Goal: Task Accomplishment & Management: Use online tool/utility

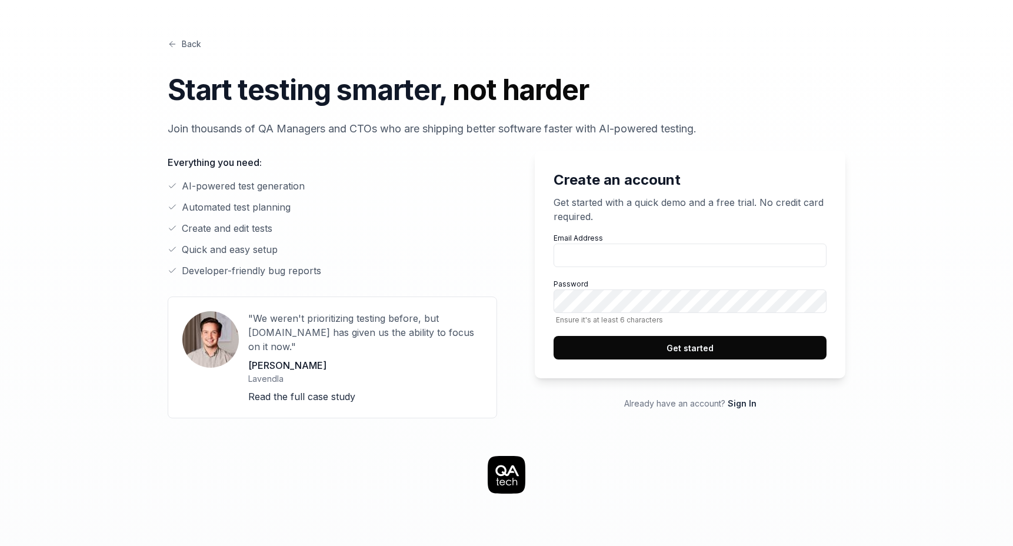
click at [662, 221] on p "Get started with a quick demo and a free trial. No credit card required." at bounding box center [689, 209] width 273 height 28
click at [641, 251] on input "Email Address" at bounding box center [689, 255] width 273 height 24
click at [510, 468] on icon at bounding box center [507, 475] width 38 height 38
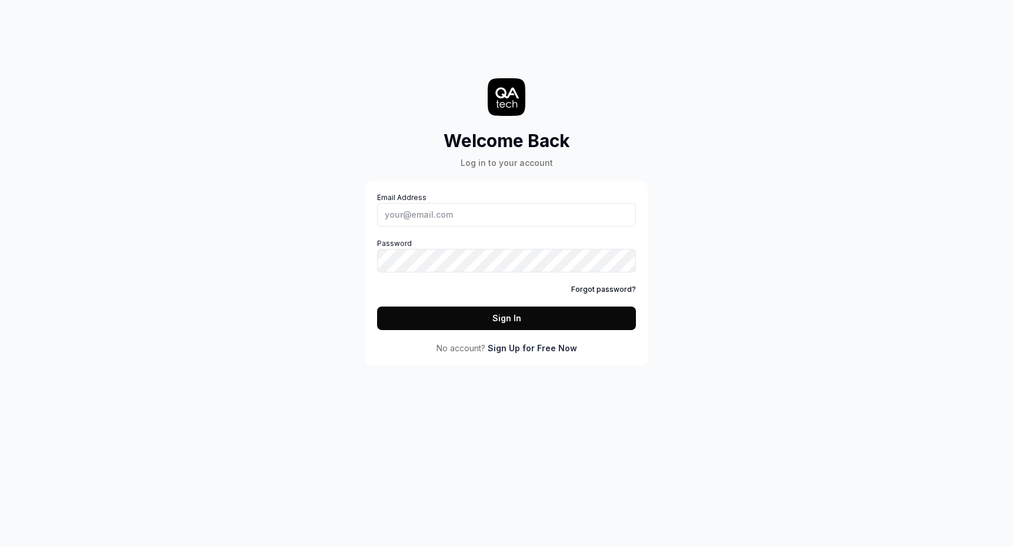
click at [525, 346] on link "Sign Up for Free Now" at bounding box center [532, 348] width 89 height 12
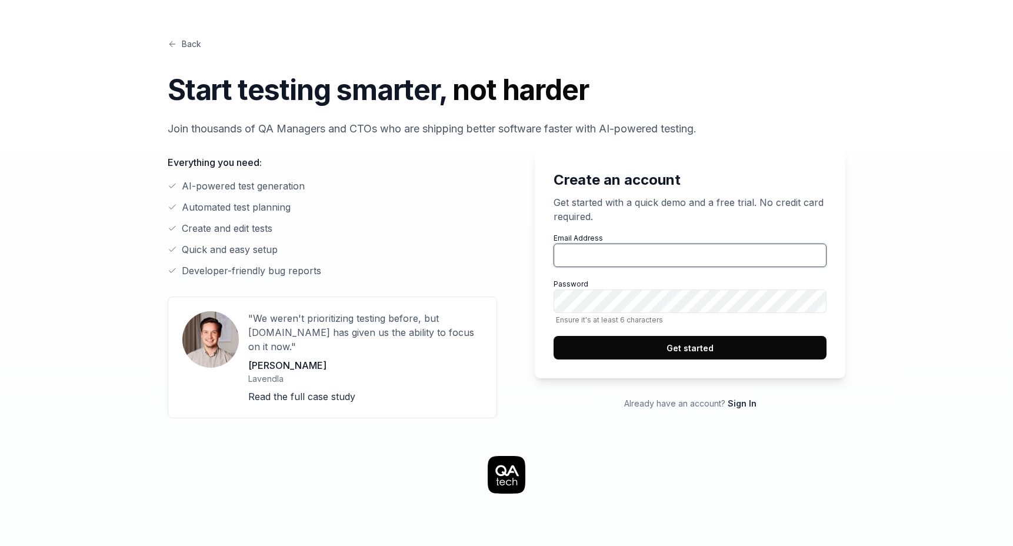
click at [583, 245] on input "Email Address" at bounding box center [689, 255] width 273 height 24
click at [186, 49] on link "Back" at bounding box center [185, 44] width 34 height 12
click at [583, 250] on input "Email Address" at bounding box center [689, 255] width 273 height 24
click at [592, 252] on input "Email Address" at bounding box center [689, 255] width 273 height 24
type input "qycqycqycqycqyc@gmail.com"
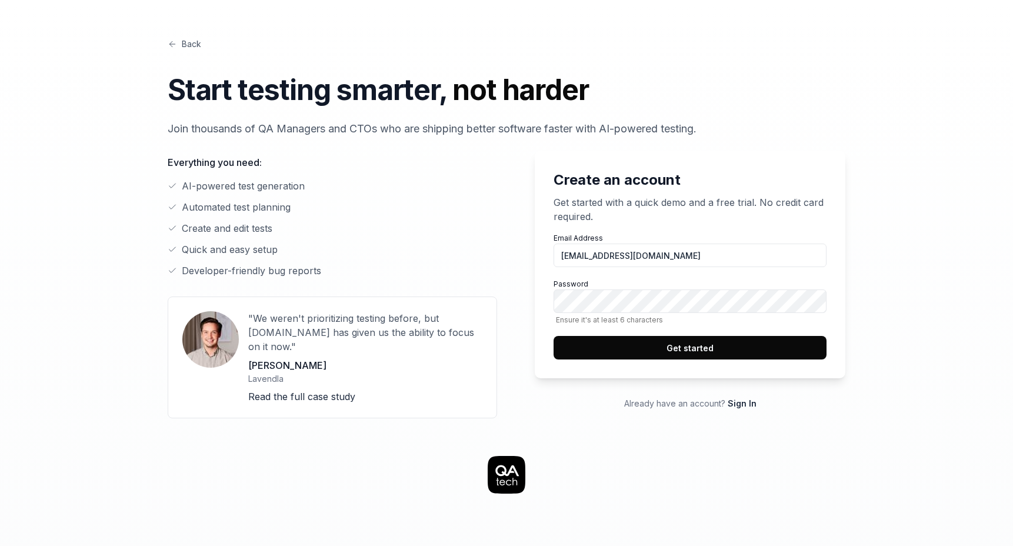
click at [638, 351] on button "Get started" at bounding box center [689, 348] width 273 height 24
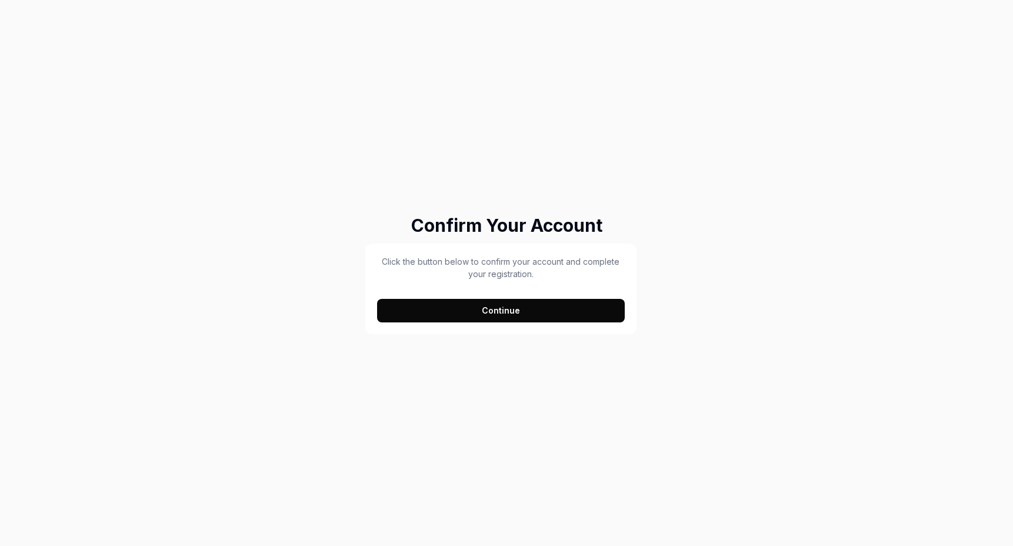
click at [426, 303] on button "Continue" at bounding box center [501, 311] width 248 height 24
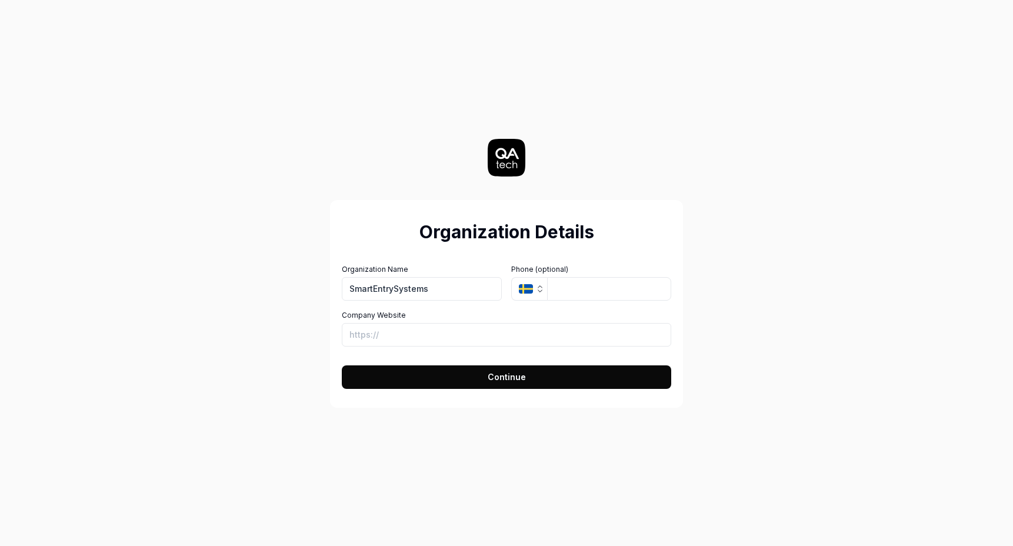
type input "SmartEntrySystems"
click at [530, 282] on button "SE" at bounding box center [529, 289] width 36 height 24
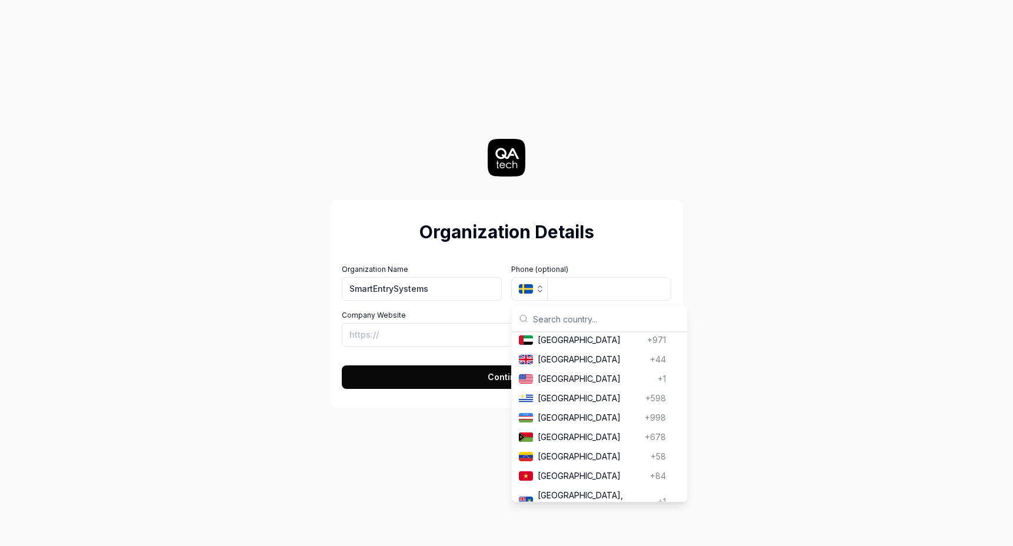
scroll to position [4506, 0]
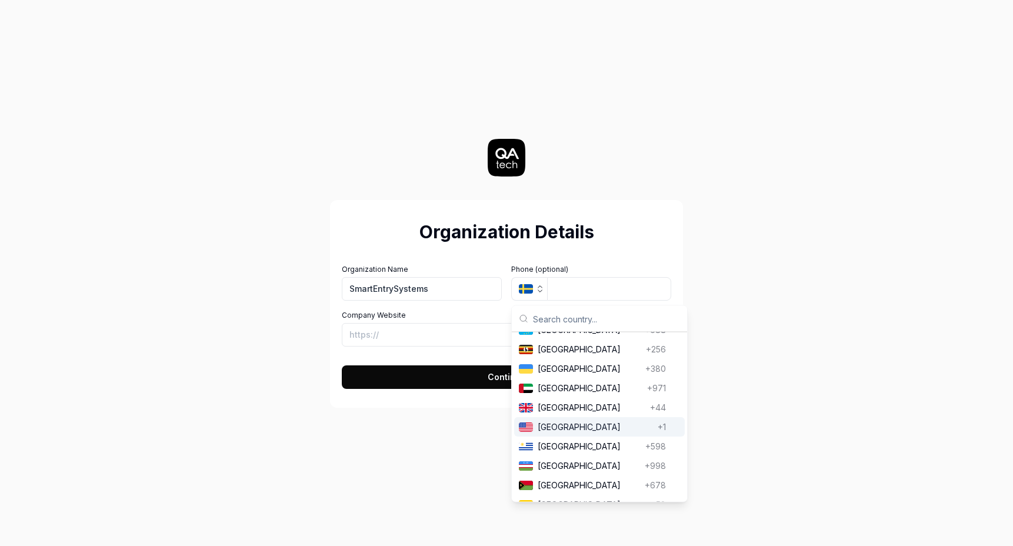
click at [555, 421] on span "United States" at bounding box center [595, 427] width 115 height 12
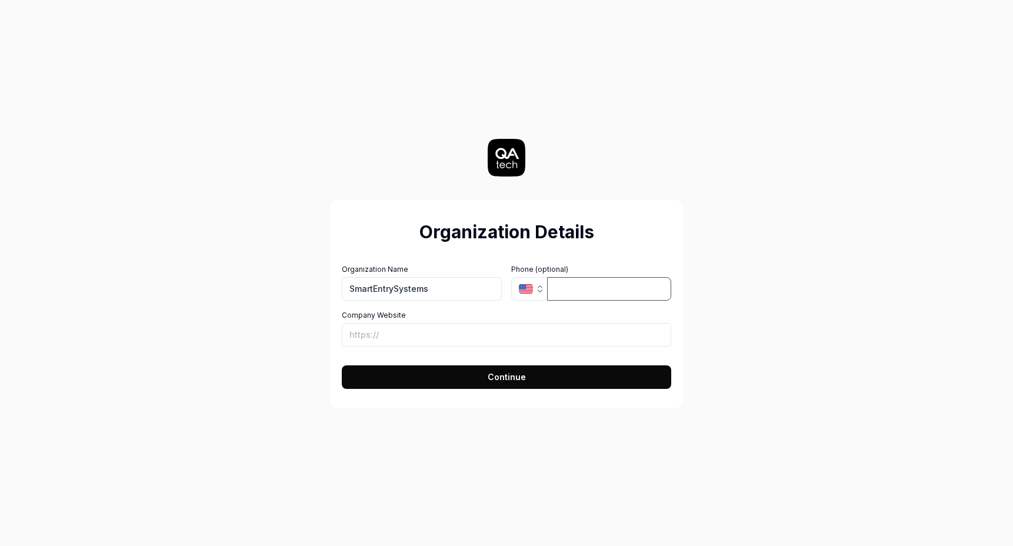
type input "1"
type input "4126382042"
click at [533, 279] on button "SE" at bounding box center [529, 289] width 36 height 24
click at [541, 260] on form "Organization Name SmartEntrySystems Organization Logo (Square minimum 256x256px…" at bounding box center [506, 323] width 329 height 132
click at [472, 339] on input "Company Website" at bounding box center [506, 335] width 329 height 24
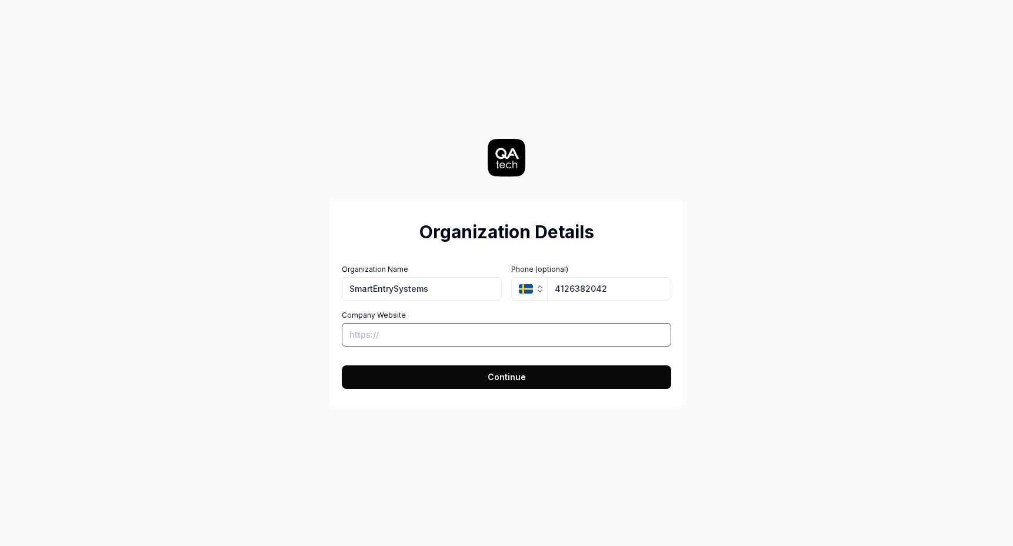
paste input "https://smartentrysystems.com/"
type input "https://smartentrysystems.com/"
click at [470, 375] on button "Continue" at bounding box center [506, 377] width 329 height 24
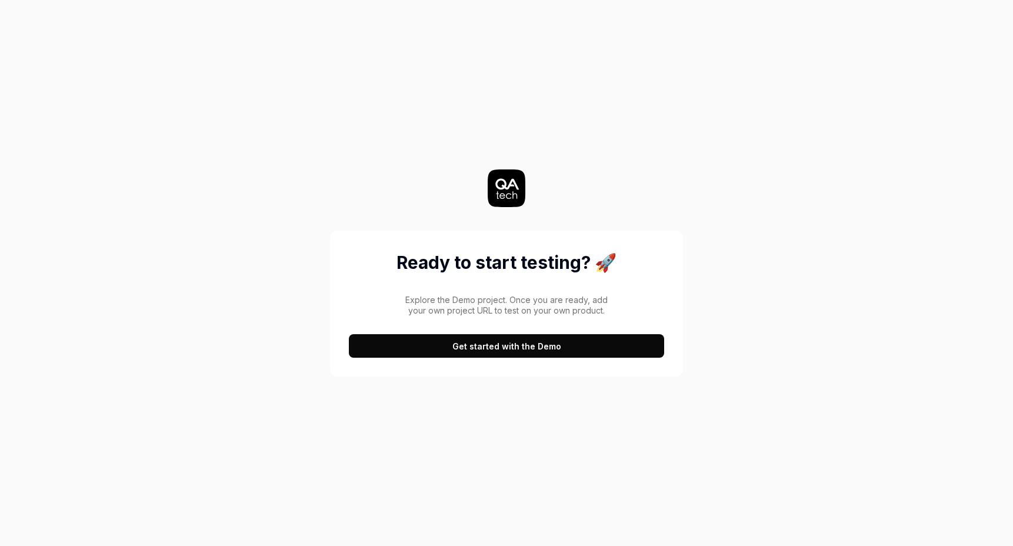
click at [488, 347] on button "Get started with the Demo" at bounding box center [506, 346] width 315 height 24
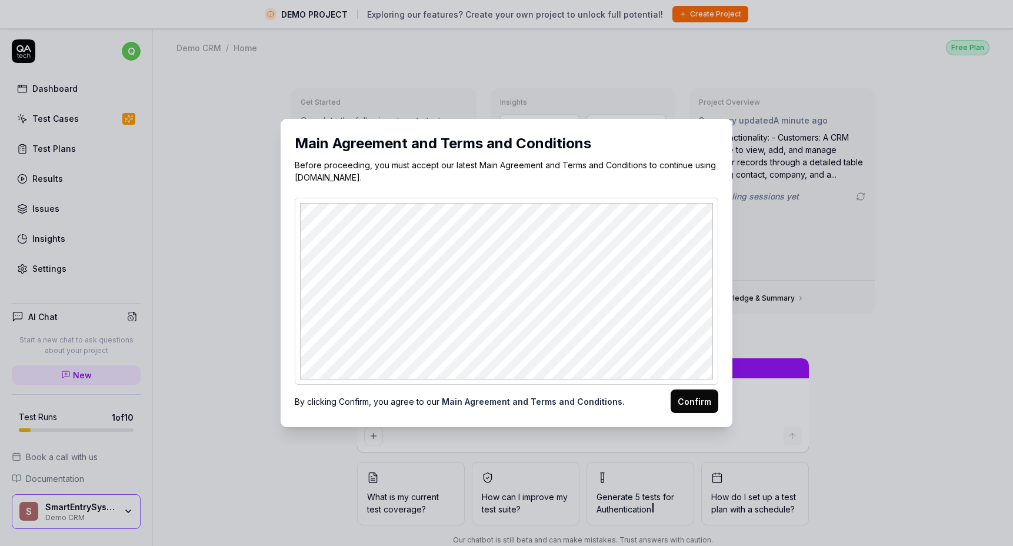
click at [689, 410] on button "Confirm" at bounding box center [694, 401] width 48 height 24
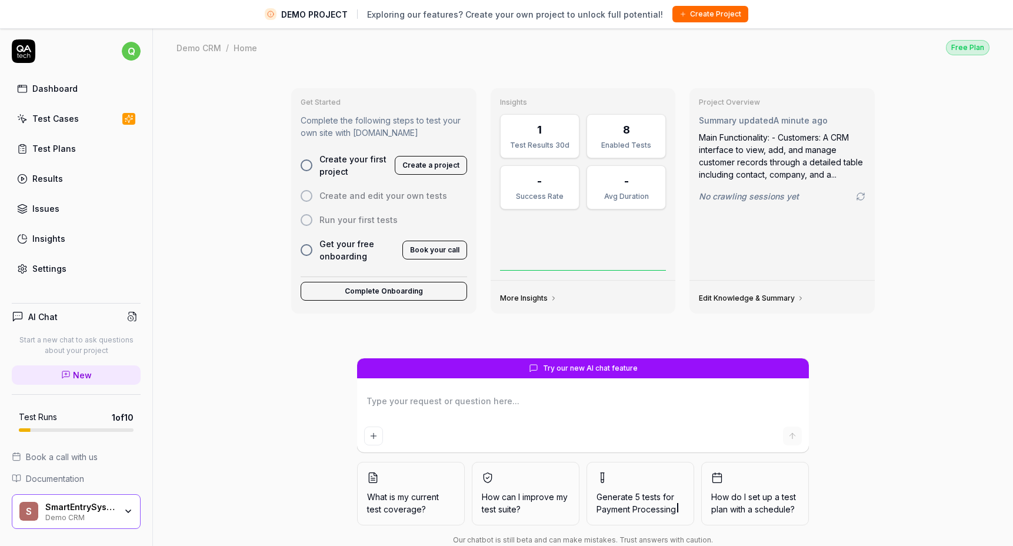
click at [421, 166] on button "Create a project" at bounding box center [431, 165] width 72 height 19
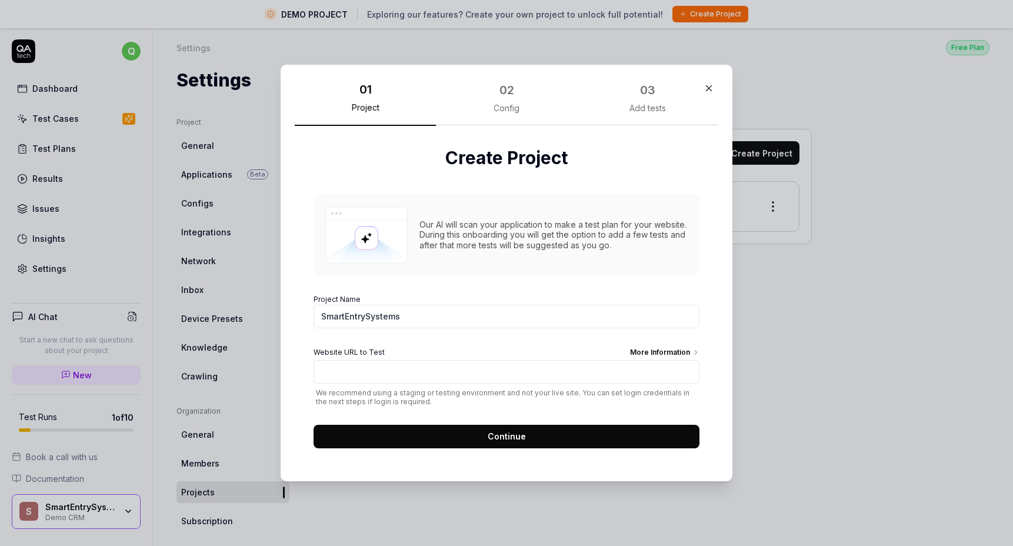
type input "SmartEntrySystems"
click at [448, 276] on div "Our AI will scan your application to make a test plan for your website. During …" at bounding box center [506, 315] width 386 height 265
click at [450, 368] on input "Website URL to Test More Information" at bounding box center [506, 372] width 386 height 24
click at [442, 398] on span "We recommend using a staging or testing environment and not your live site. You…" at bounding box center [506, 397] width 386 height 18
click at [445, 378] on input "Website URL to Test More Information" at bounding box center [506, 372] width 386 height 24
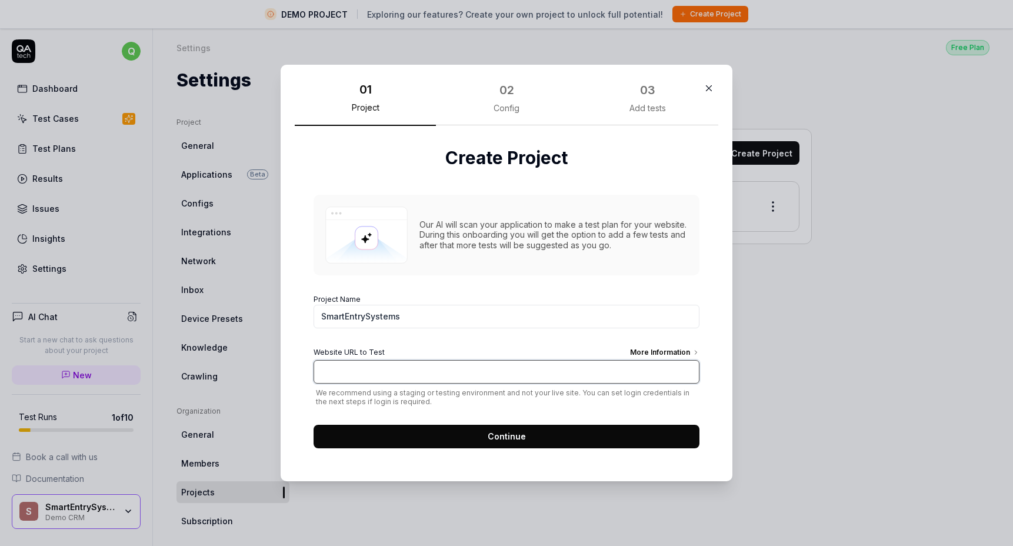
paste input "https://smartentrysystems.com/"
type input "https://smartentrysystems.com/"
click at [441, 436] on button "Continue" at bounding box center [506, 437] width 386 height 24
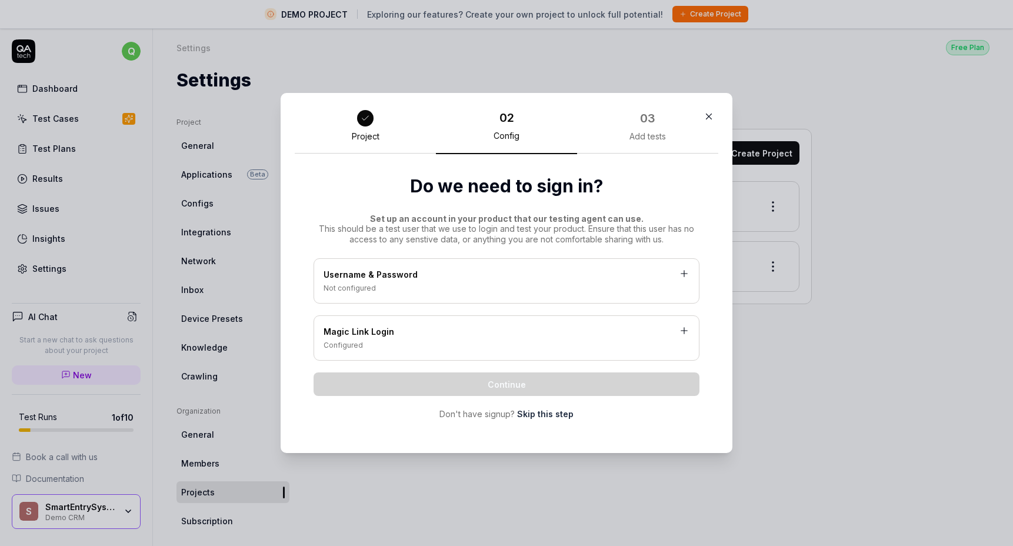
click at [469, 283] on div "Not configured" at bounding box center [506, 288] width 366 height 11
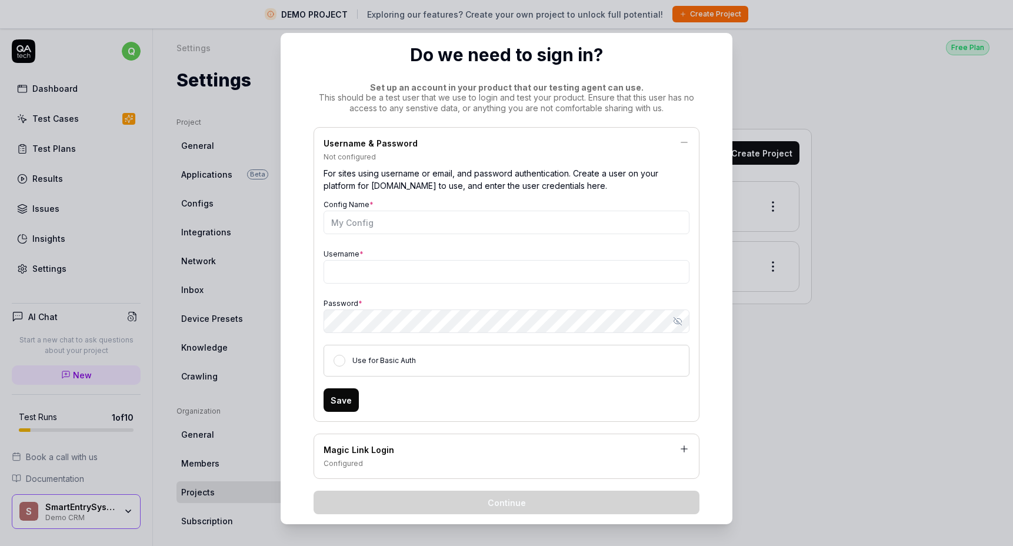
scroll to position [69, 0]
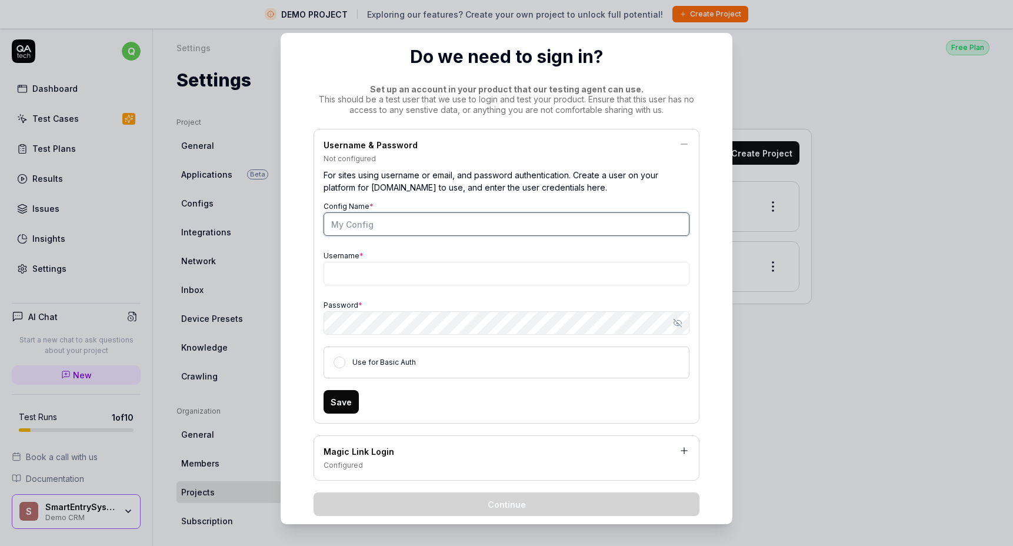
click at [456, 222] on input "Config Name *" at bounding box center [506, 224] width 366 height 24
type input "Yicheng"
paste input "qycqycqycqycqyc@gmail.com"
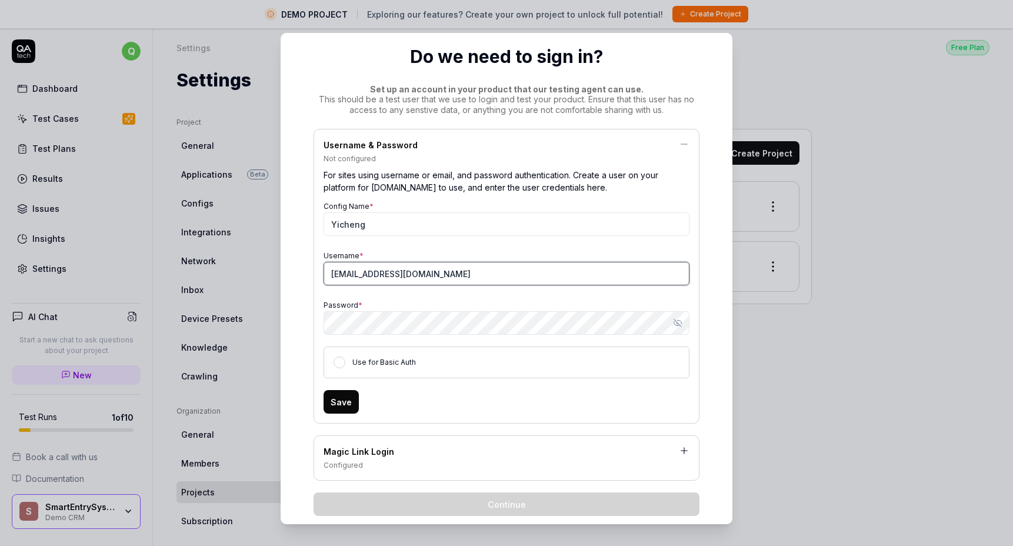
type input "qycqycqycqycqyc@gmail.com"
click at [529, 303] on div "Password * Show password" at bounding box center [506, 316] width 366 height 38
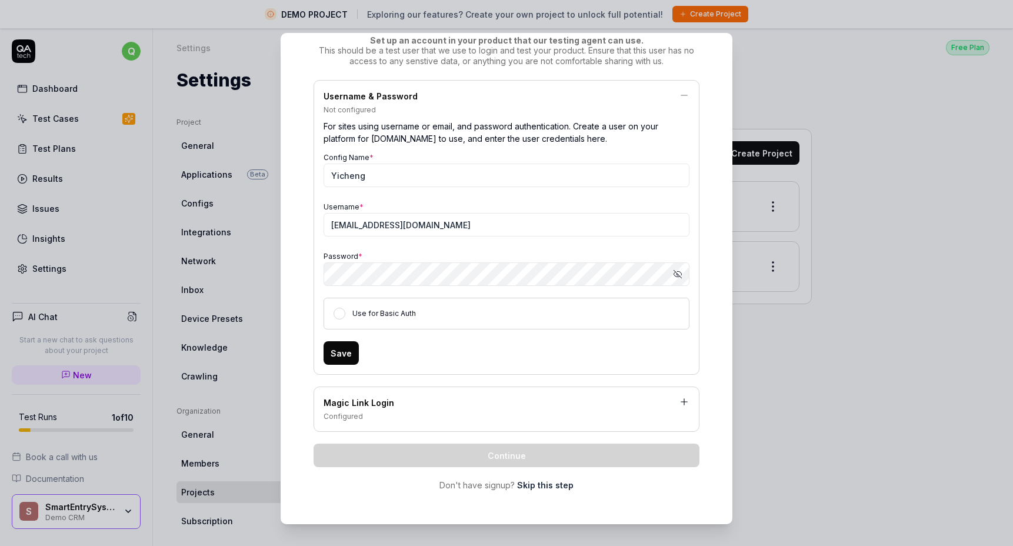
click at [342, 355] on button "Save" at bounding box center [340, 353] width 35 height 24
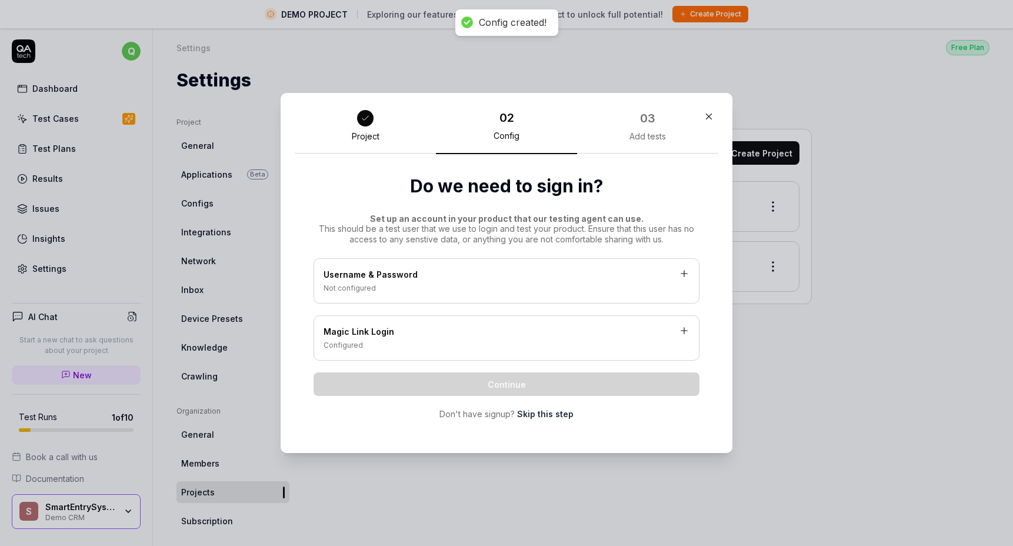
scroll to position [0, 0]
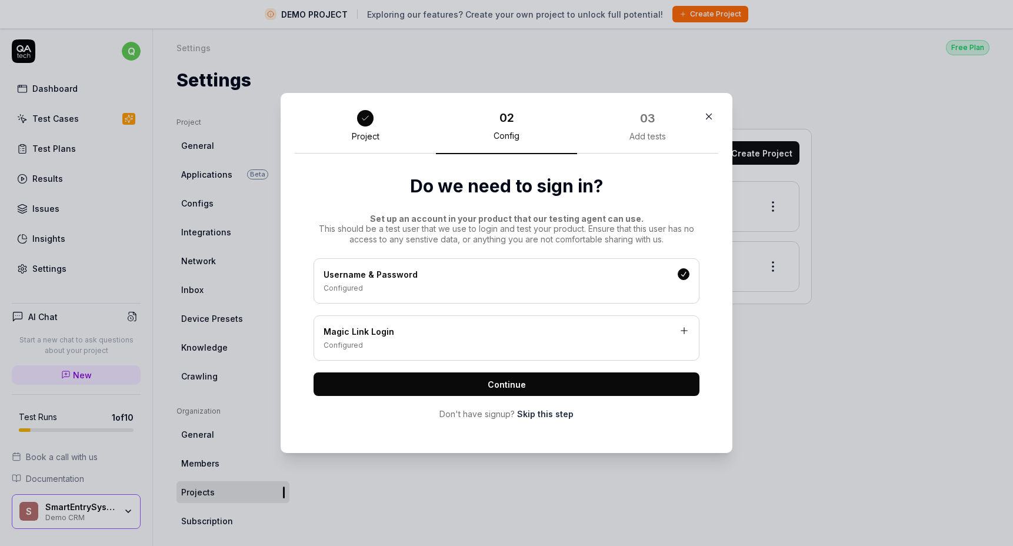
click at [381, 381] on button "Continue" at bounding box center [506, 384] width 386 height 24
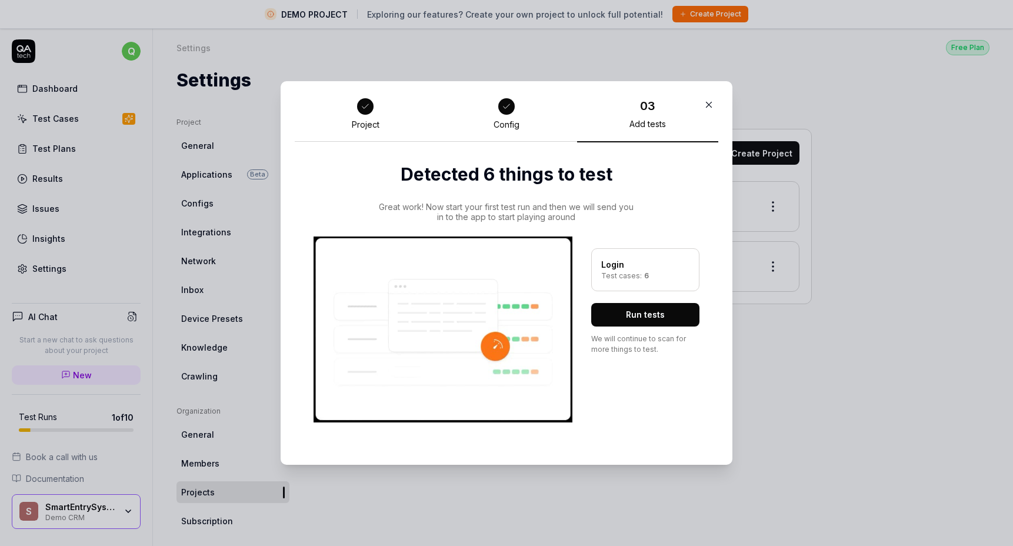
click at [617, 273] on div "Test cases: 6" at bounding box center [645, 276] width 88 height 11
click at [618, 307] on button "Run tests" at bounding box center [645, 315] width 108 height 24
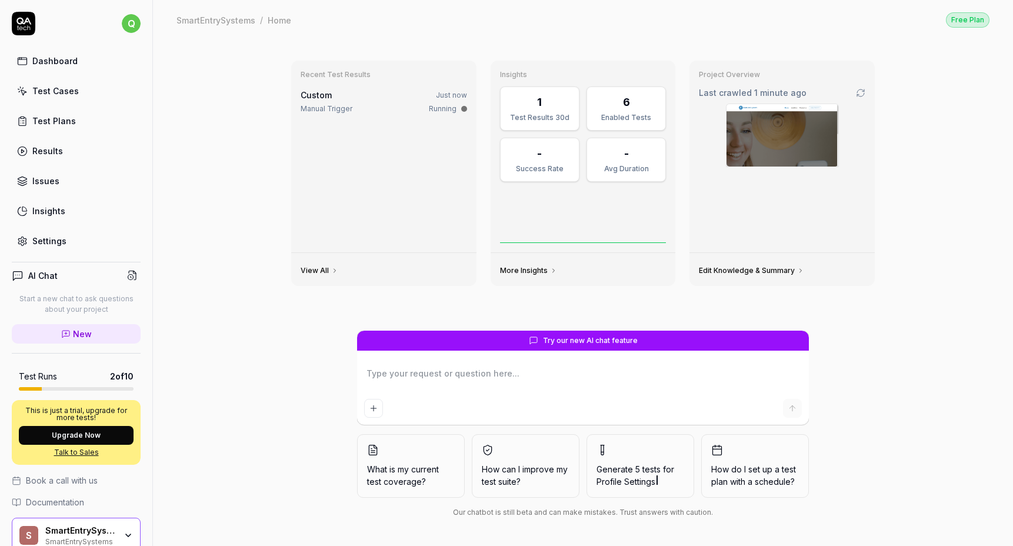
click at [341, 94] on div "Custom Just now" at bounding box center [384, 95] width 166 height 12
type textarea "*"
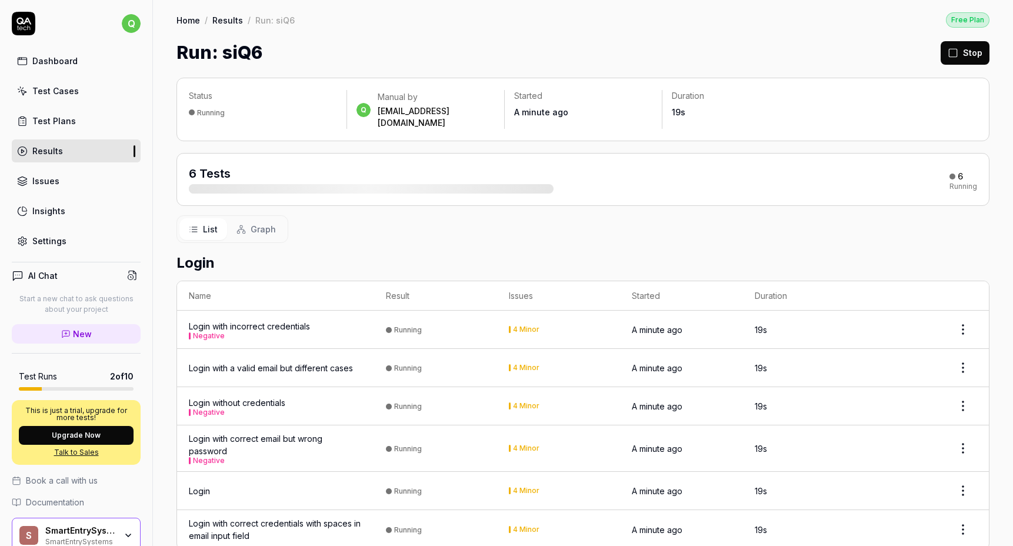
scroll to position [12, 0]
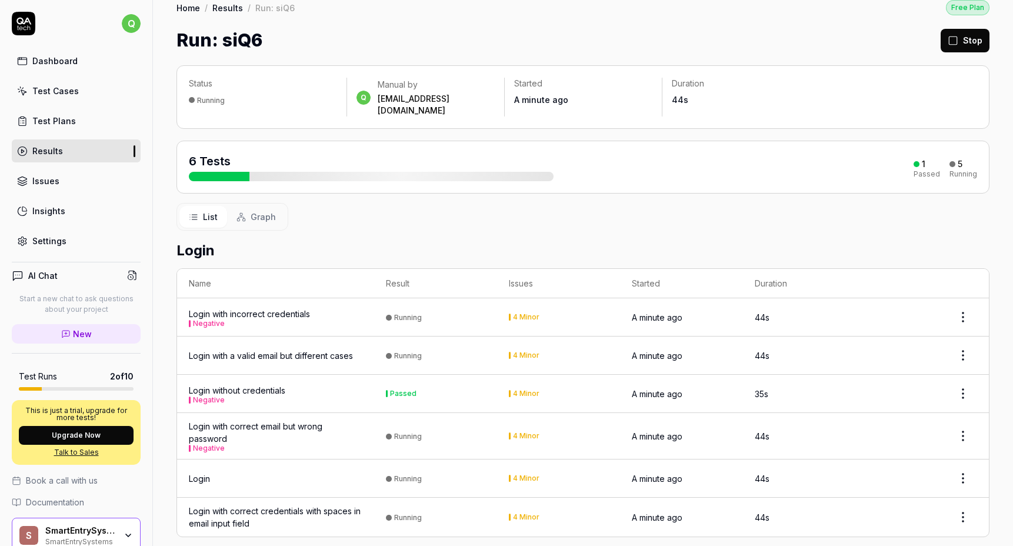
click at [326, 312] on div "Login with incorrect credentials Negative" at bounding box center [275, 317] width 173 height 19
click at [970, 299] on html "q Dashboard Test Cases Test Plans Results Issues Insights Settings AI Chat Star…" at bounding box center [506, 273] width 1013 height 546
click at [928, 298] on html "q Dashboard Test Cases Test Plans Results Issues Insights Settings AI Chat Star…" at bounding box center [506, 273] width 1013 height 546
click at [251, 211] on span "Graph" at bounding box center [263, 217] width 25 height 12
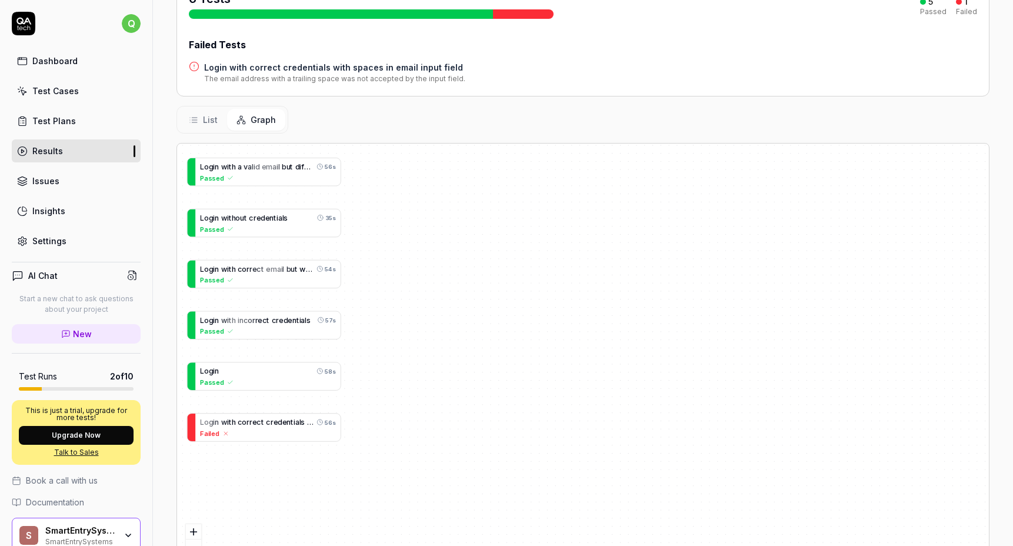
scroll to position [173, 0]
click at [200, 110] on button "List" at bounding box center [203, 121] width 48 height 22
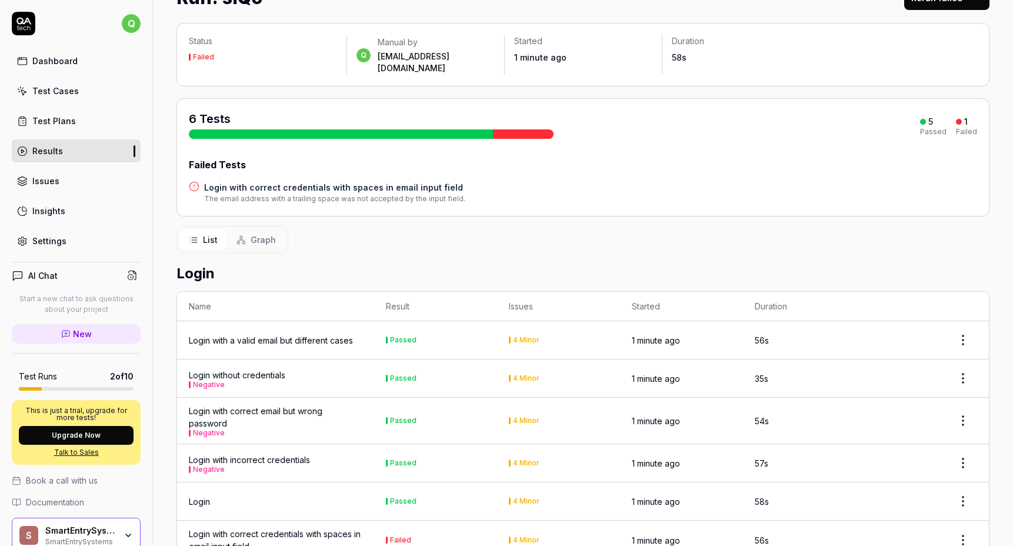
scroll to position [78, 0]
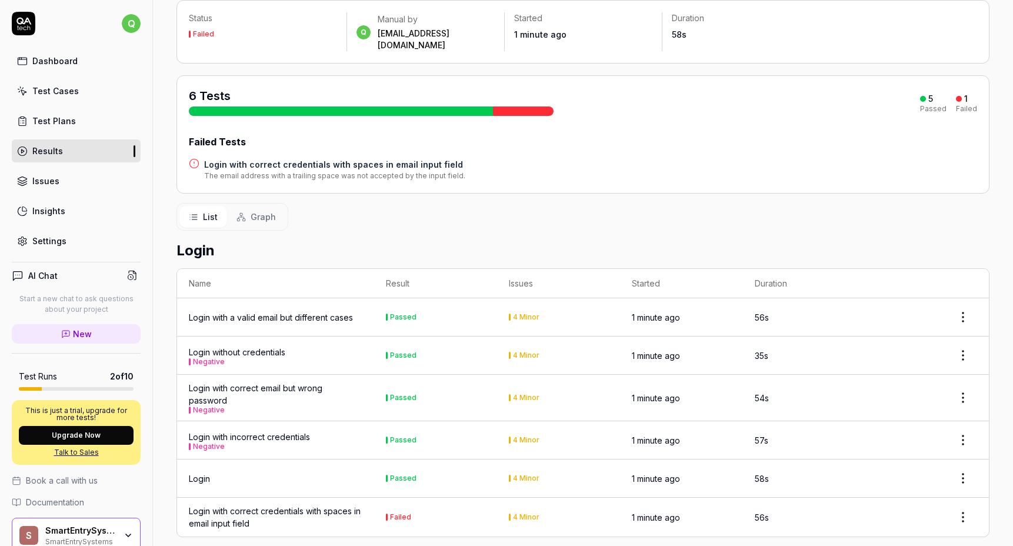
click at [359, 472] on div "Login" at bounding box center [275, 478] width 173 height 12
click at [967, 468] on html "q Dashboard Test Cases Test Plans Results Issues Insights Settings AI Chat Star…" at bounding box center [506, 273] width 1013 height 546
click at [268, 459] on td "Login" at bounding box center [275, 478] width 197 height 38
click at [199, 472] on div "Login" at bounding box center [199, 478] width 21 height 12
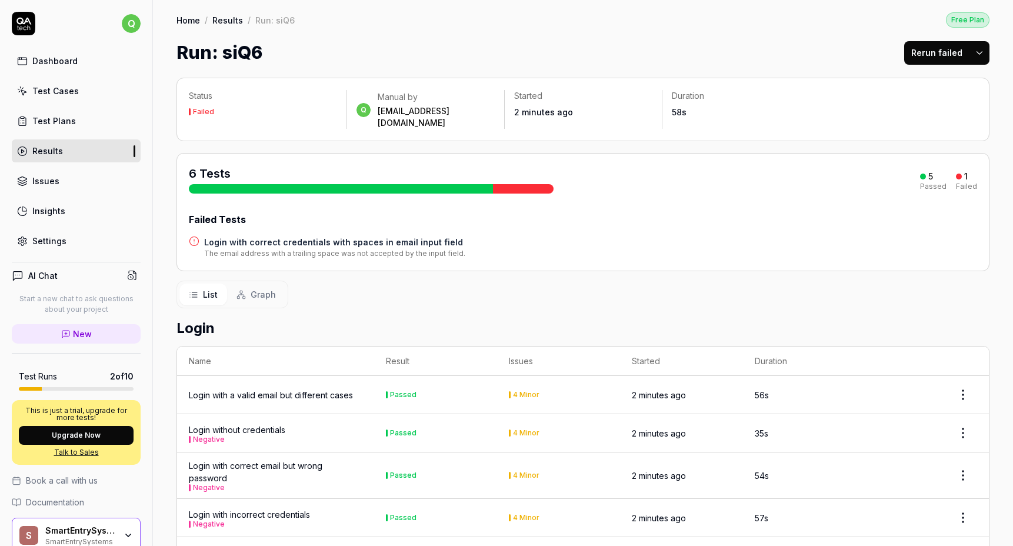
scroll to position [78, 0]
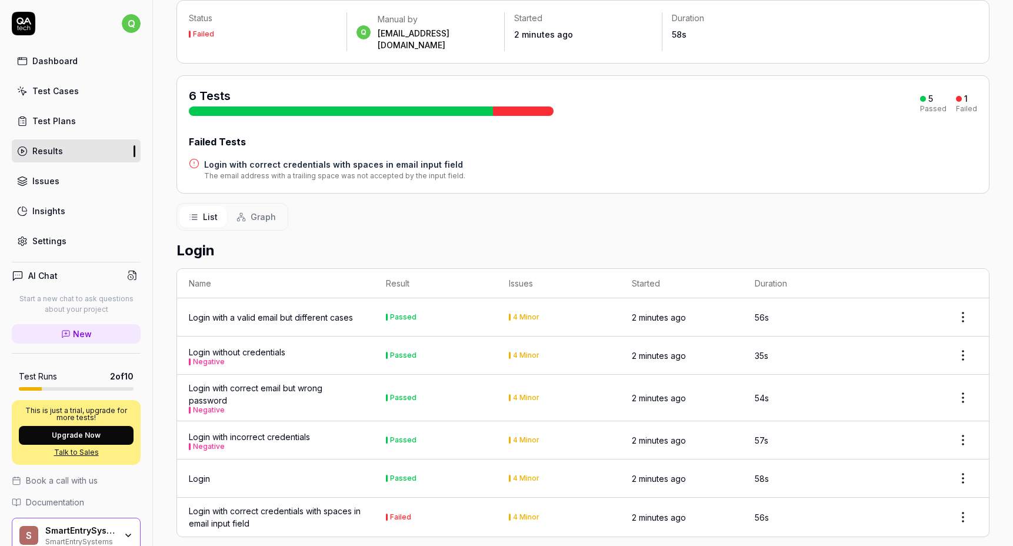
click at [312, 507] on div "Login with correct credentials with spaces in email input field" at bounding box center [275, 517] width 173 height 25
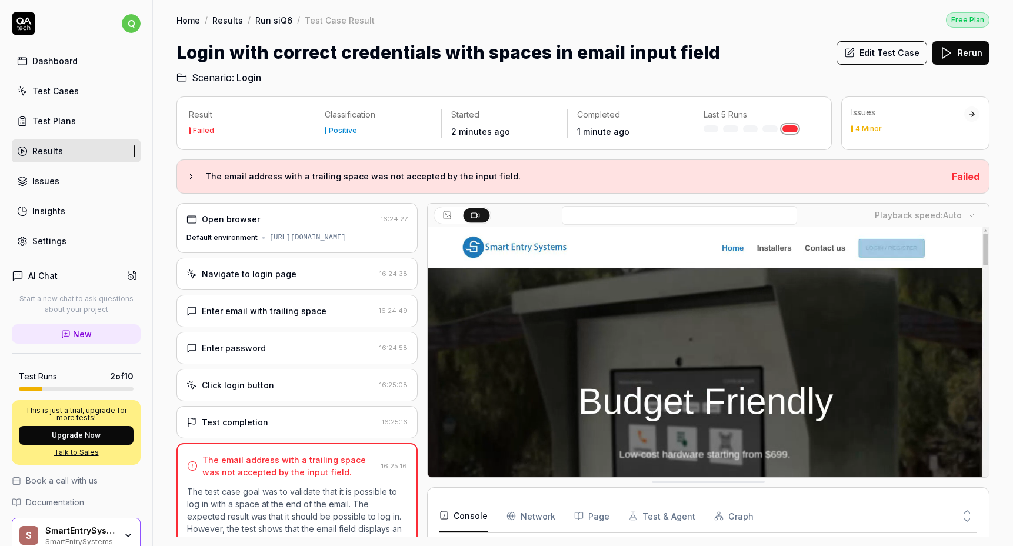
click at [318, 313] on div "Enter email with trailing space" at bounding box center [264, 311] width 125 height 12
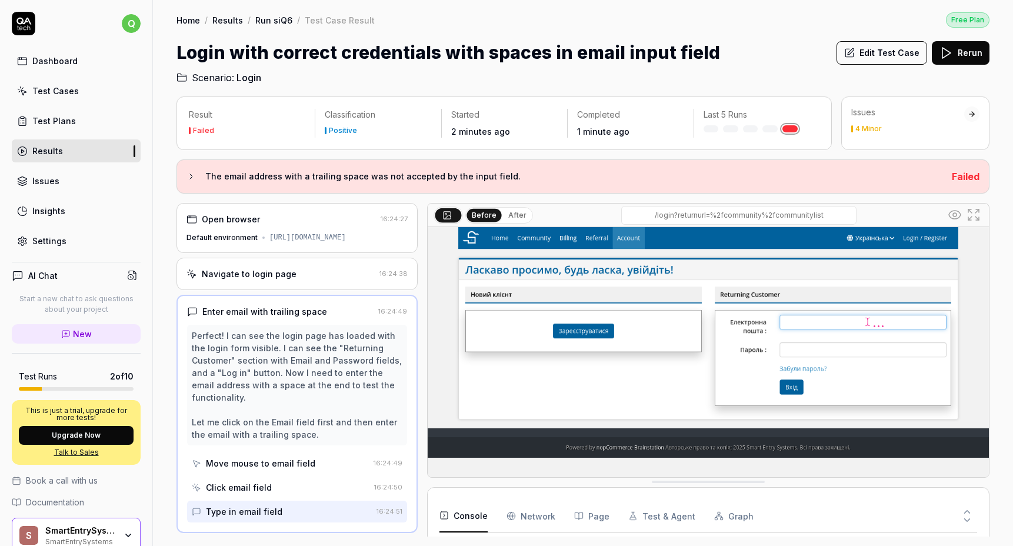
click at [342, 487] on div "Click email field" at bounding box center [281, 487] width 178 height 22
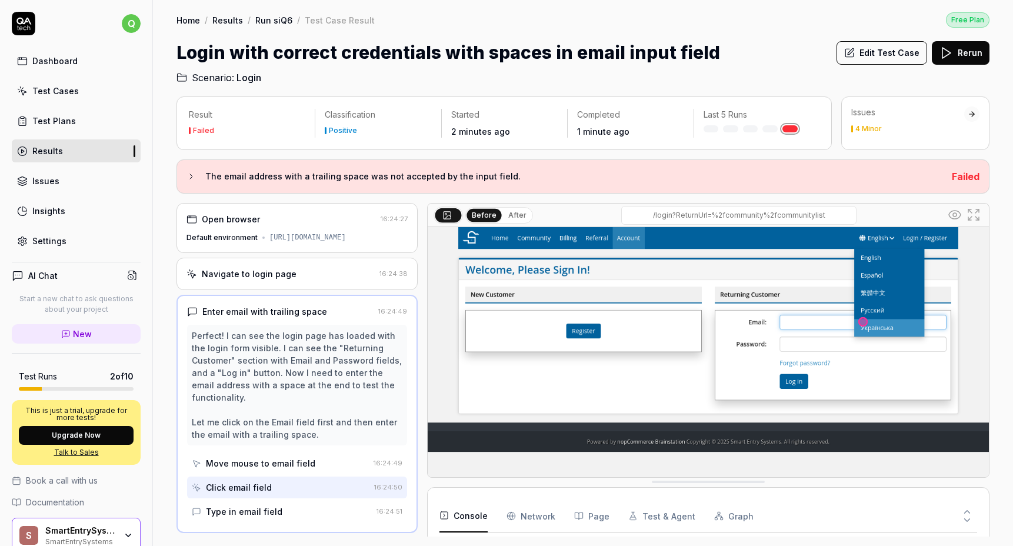
click at [349, 469] on div "Move mouse to email field" at bounding box center [280, 463] width 177 height 22
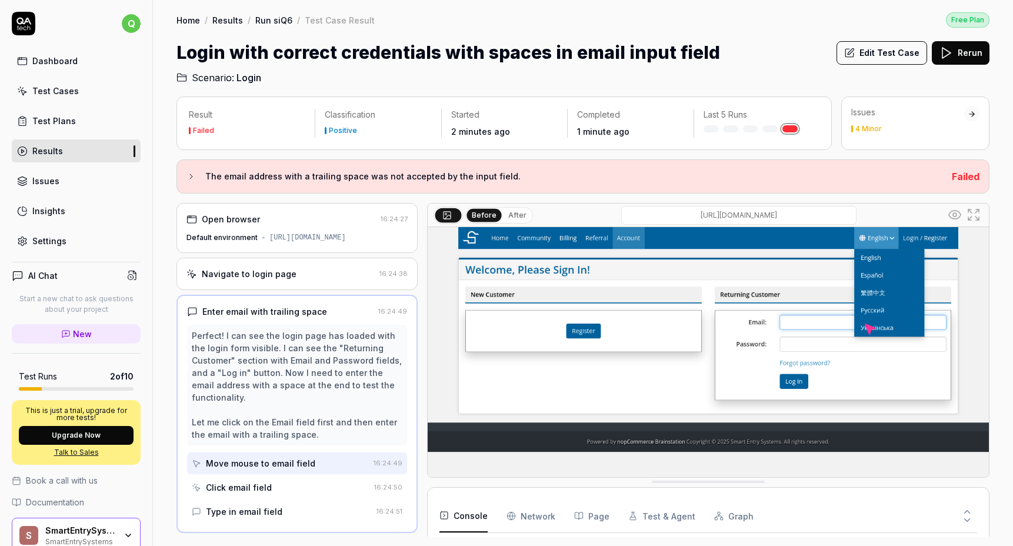
click at [713, 216] on input "/login?ReturnUrl=%2fcommunity%2fcommunitylist" at bounding box center [738, 215] width 235 height 19
click at [731, 191] on div "The email address with a trailing space was not accepted by the input field. Fa…" at bounding box center [582, 176] width 813 height 34
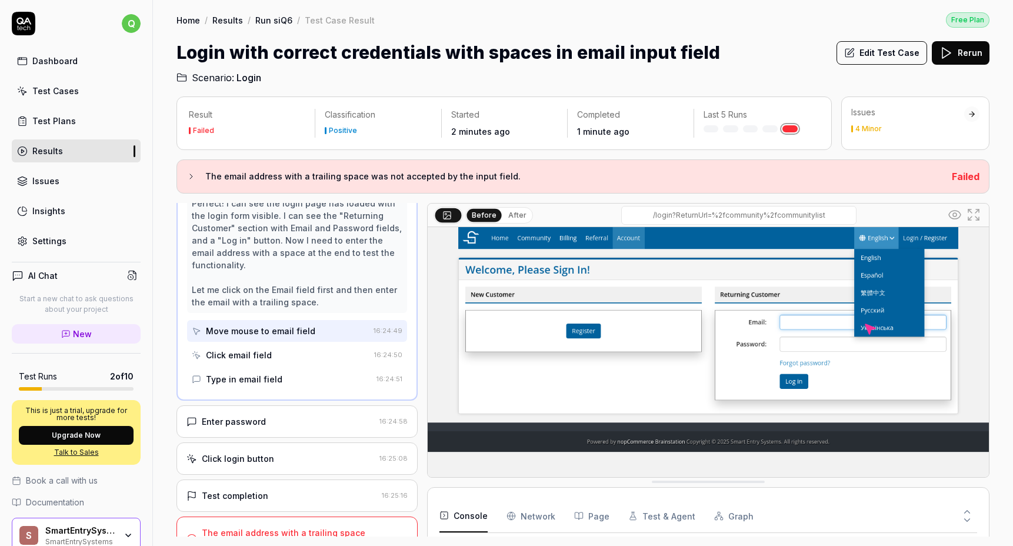
scroll to position [155, 0]
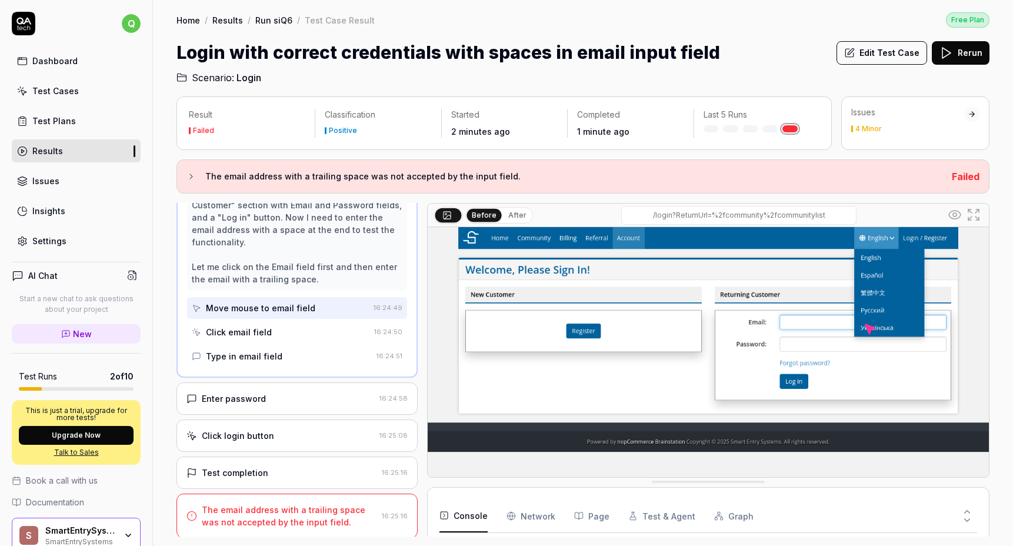
click at [316, 336] on div "Click email field" at bounding box center [281, 332] width 178 height 22
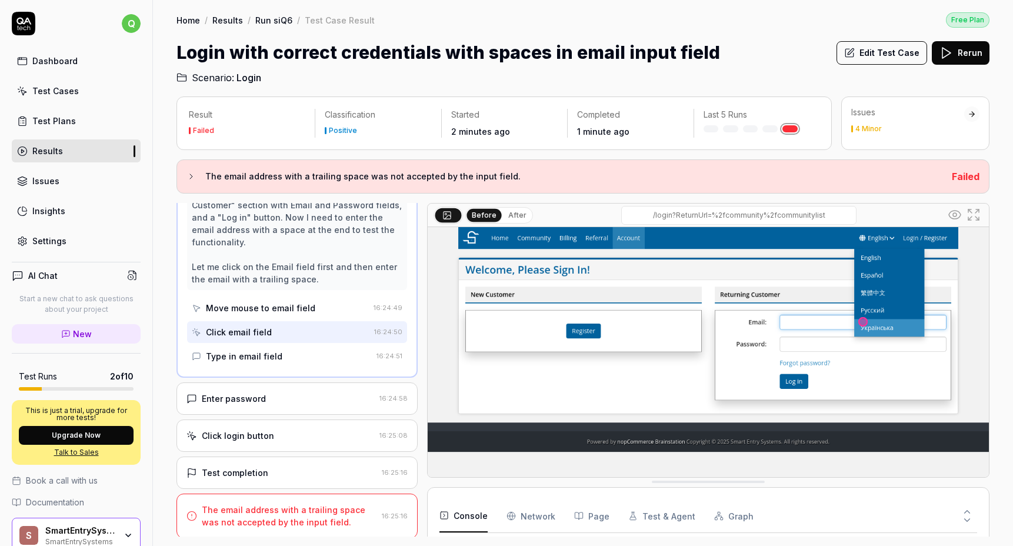
click at [656, 517] on button "Test & Agent" at bounding box center [661, 515] width 67 height 33
click at [596, 526] on button "Page" at bounding box center [591, 515] width 35 height 33
click at [525, 520] on Requests "Network" at bounding box center [530, 515] width 49 height 33
click at [465, 516] on button "Console" at bounding box center [463, 515] width 48 height 33
click at [968, 518] on icon at bounding box center [967, 520] width 11 height 11
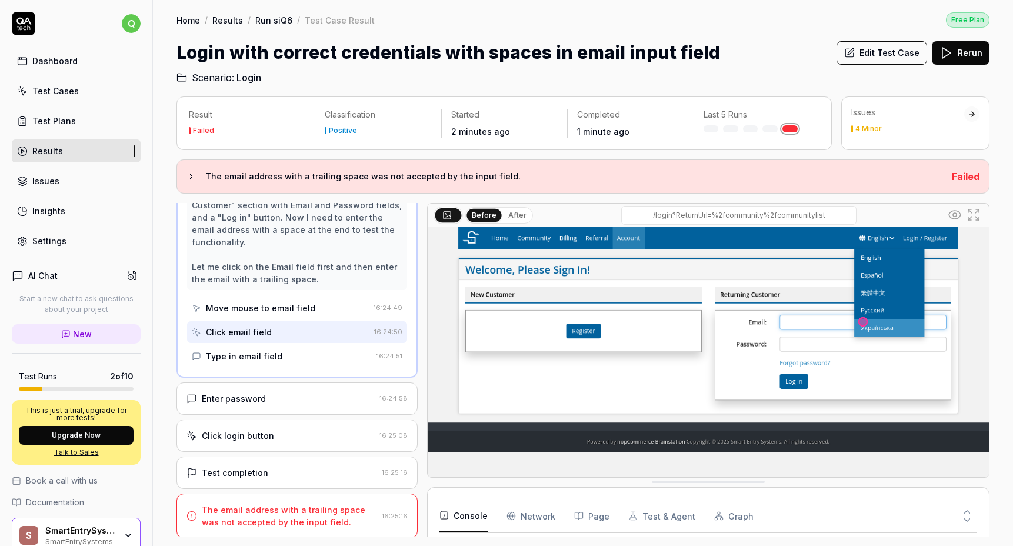
click at [287, 315] on div "Move mouse to email field" at bounding box center [280, 308] width 177 height 22
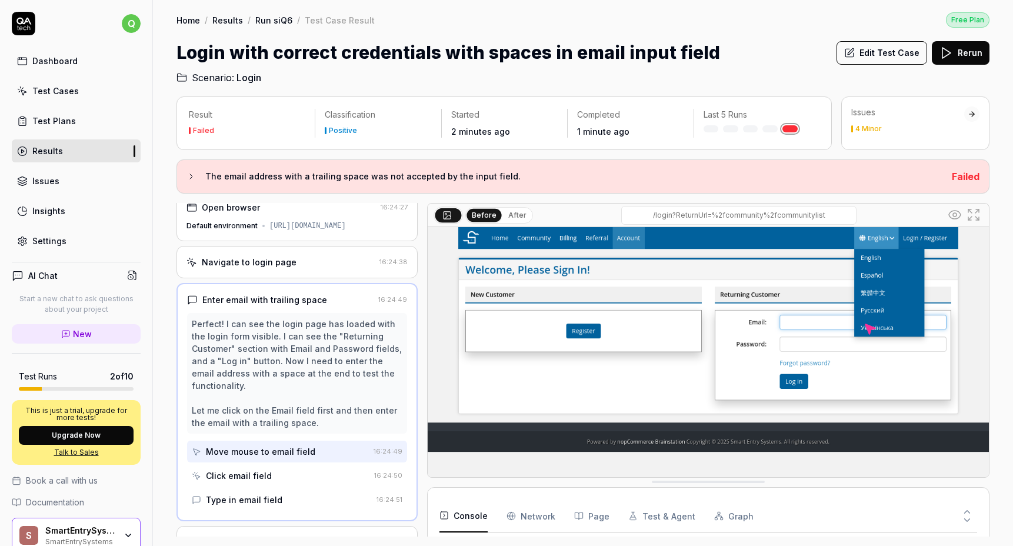
scroll to position [0, 0]
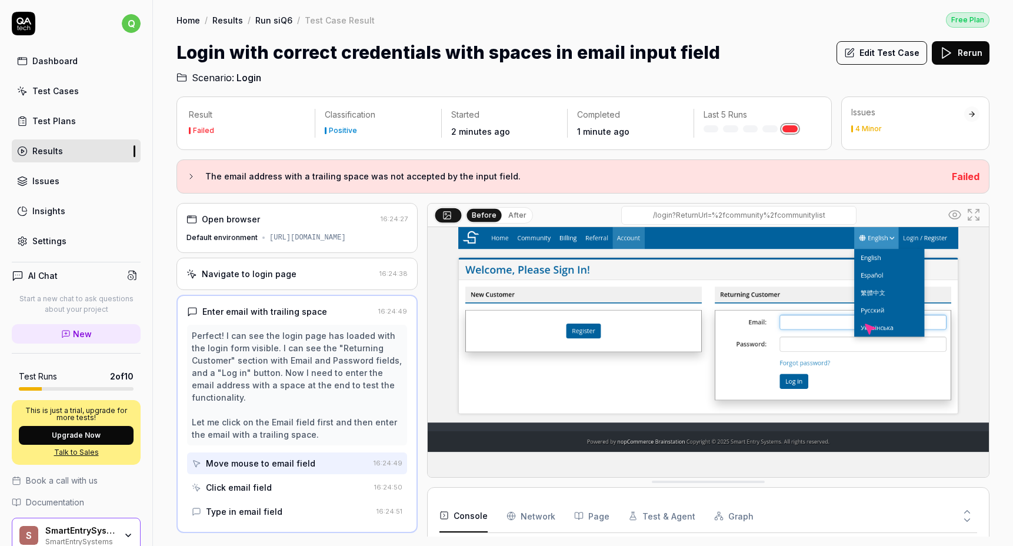
click at [351, 275] on div "Navigate to login page" at bounding box center [280, 274] width 188 height 12
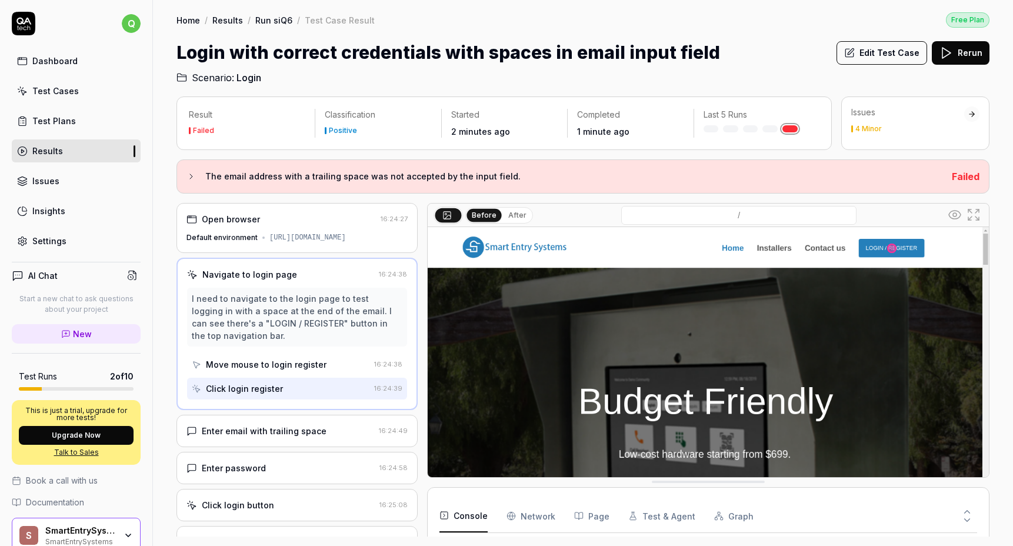
click at [368, 268] on div "Navigate to login page" at bounding box center [280, 274] width 187 height 12
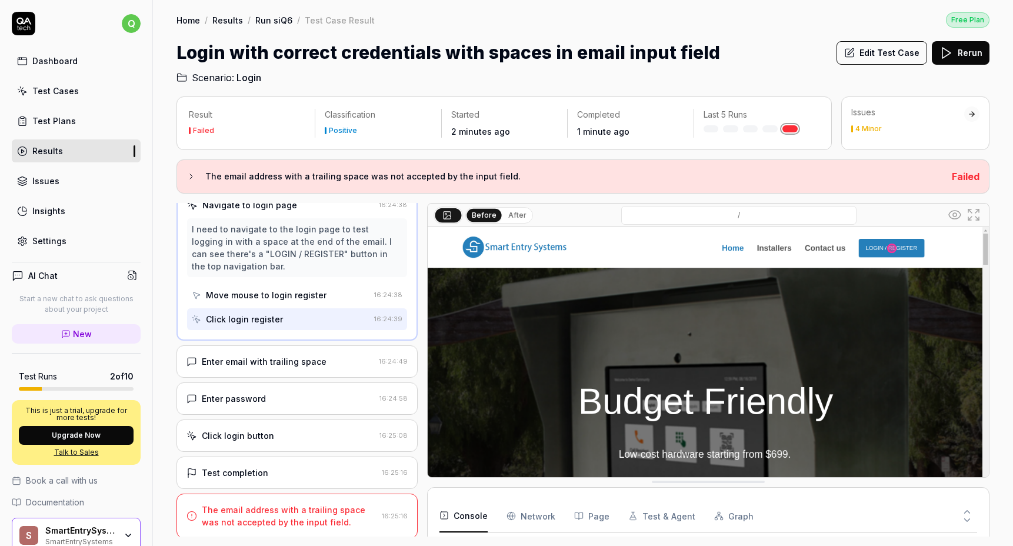
click at [323, 506] on div "The email address with a trailing space was not accepted by the input field." at bounding box center [289, 515] width 175 height 25
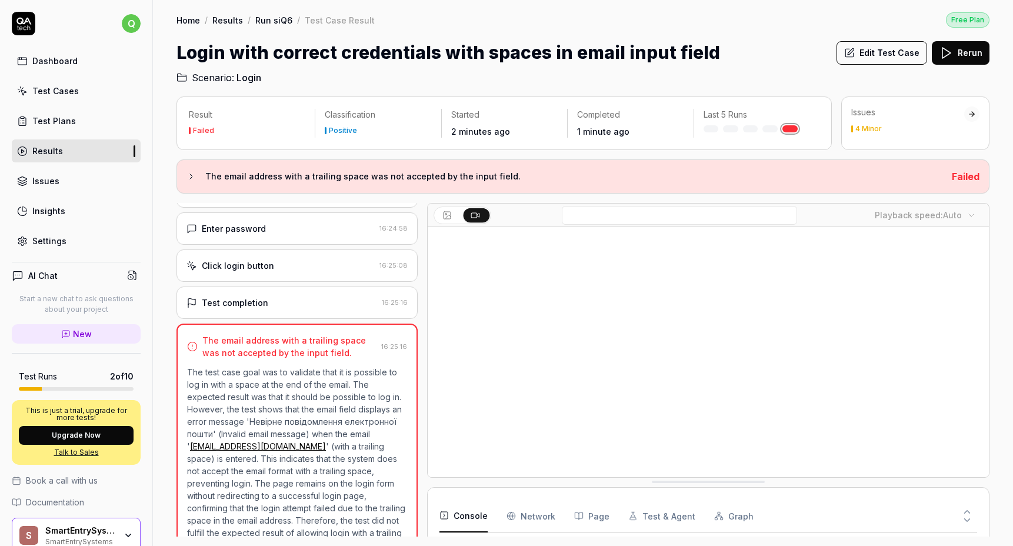
scroll to position [145, 0]
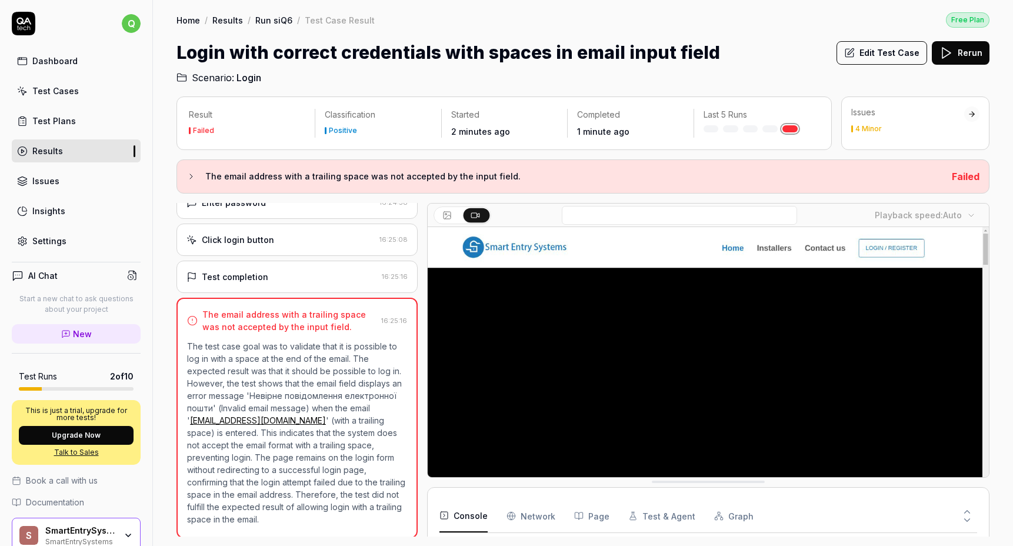
click at [307, 284] on div "Test completion 16:25:16" at bounding box center [296, 277] width 241 height 32
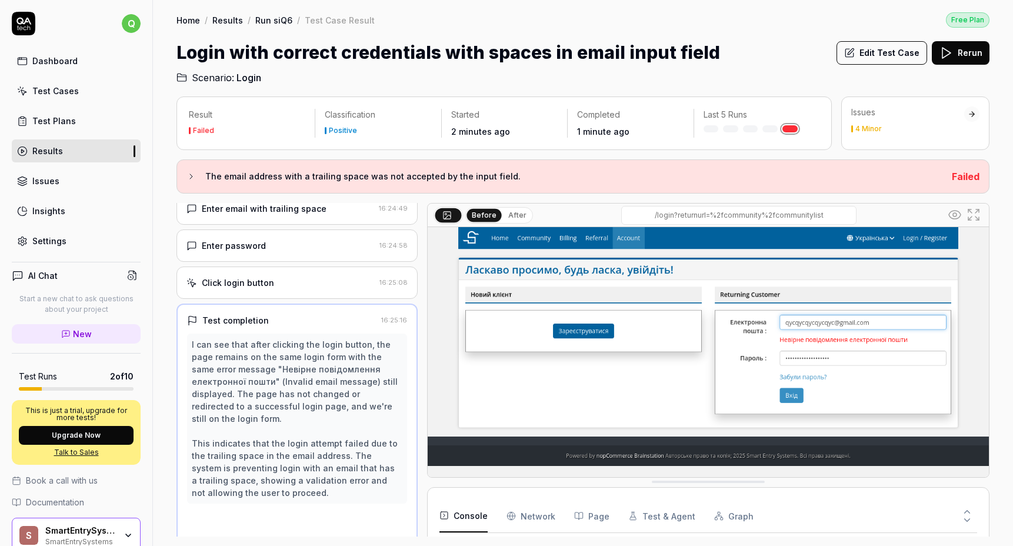
scroll to position [95, 0]
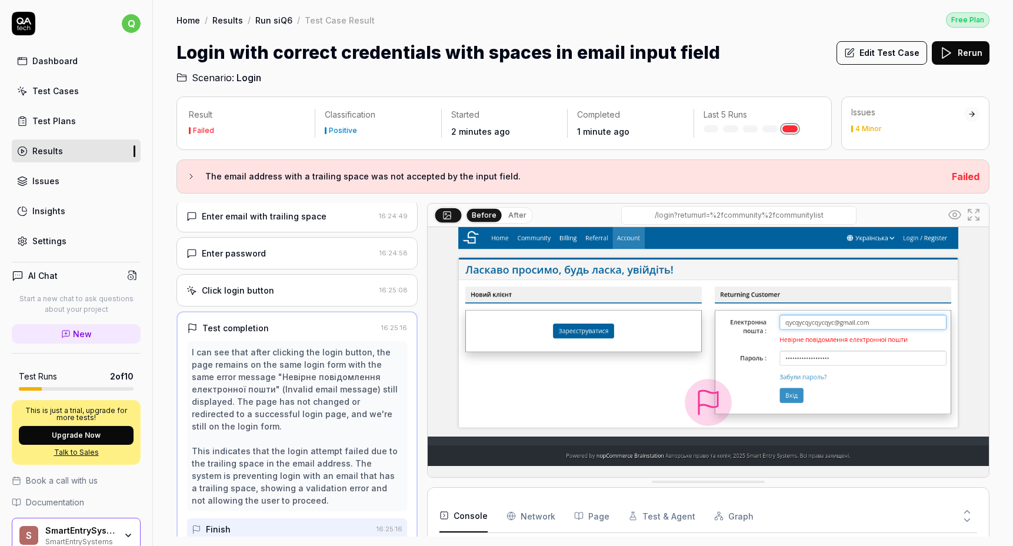
click at [338, 295] on div "Click login button 16:25:08" at bounding box center [296, 290] width 241 height 32
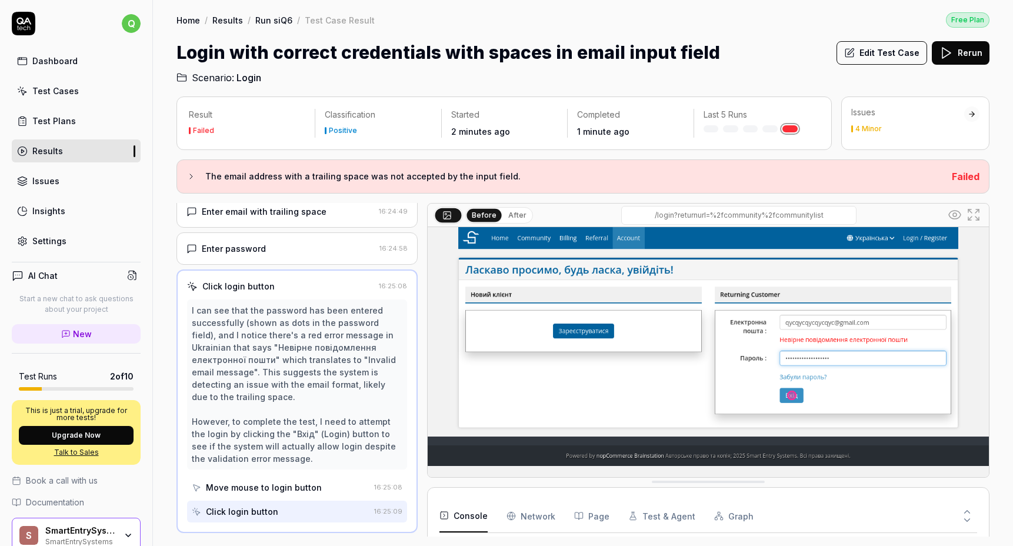
scroll to position [0, 0]
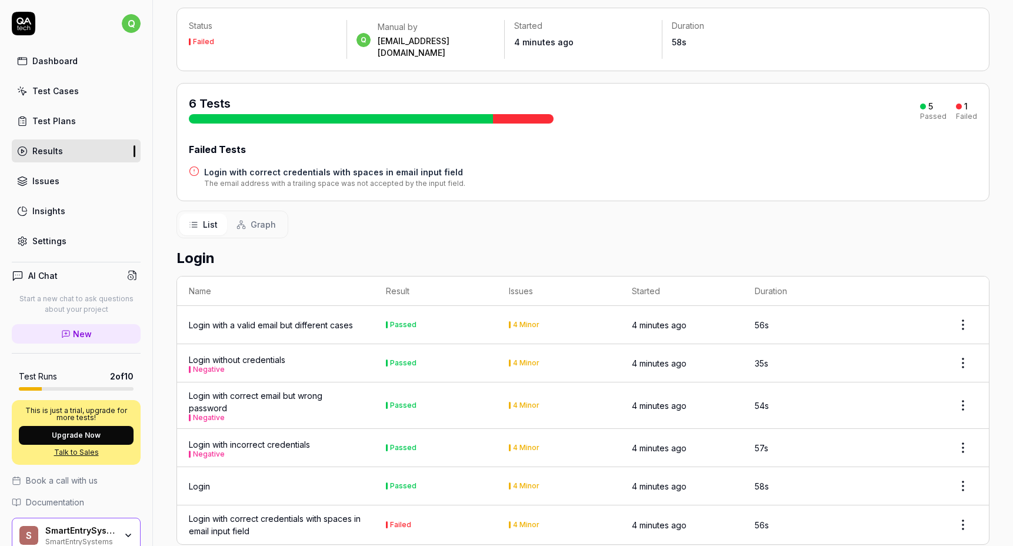
scroll to position [78, 0]
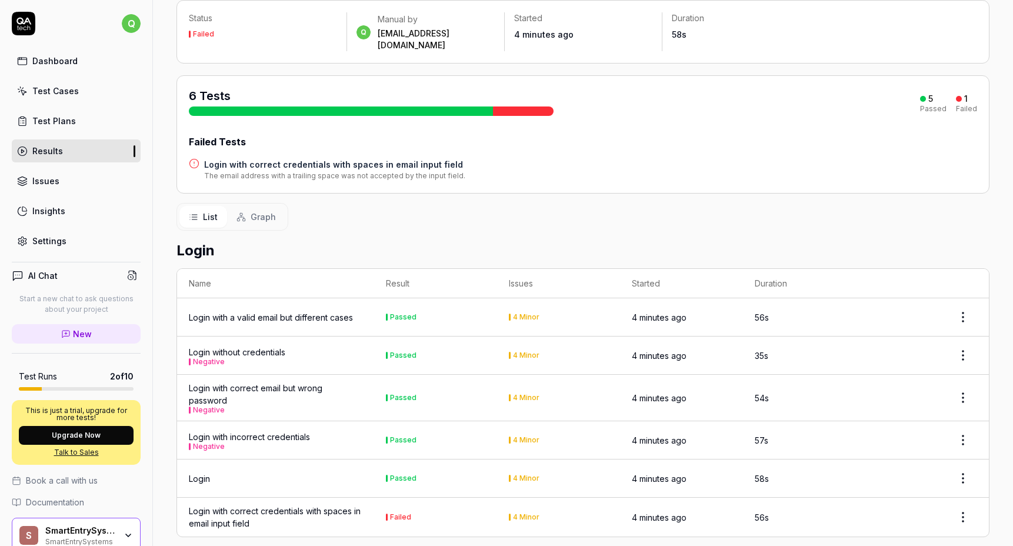
click at [315, 383] on div "Login with correct email but wrong password Negative" at bounding box center [275, 398] width 173 height 32
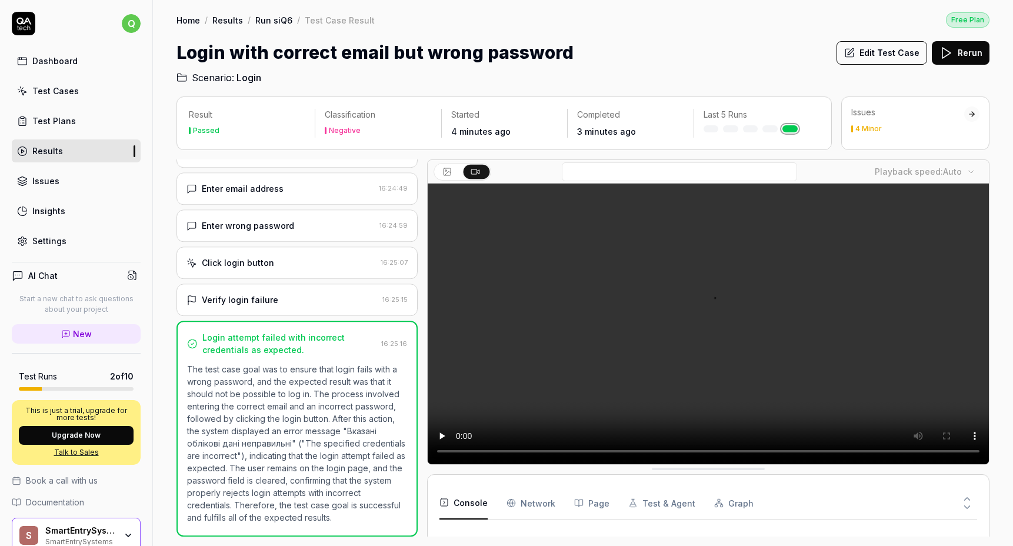
scroll to position [78, 0]
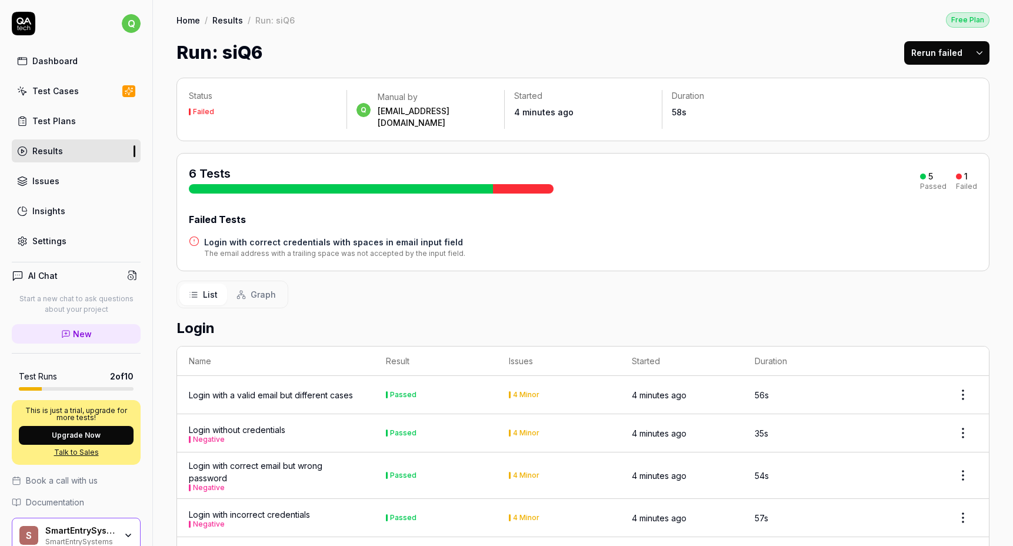
scroll to position [78, 0]
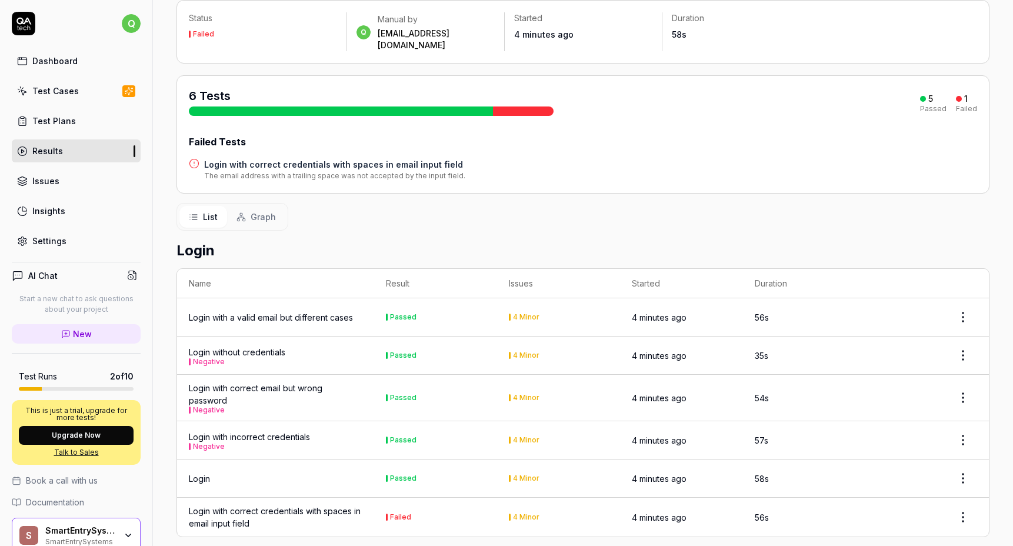
click at [331, 505] on div "Login with correct credentials with spaces in email input field" at bounding box center [275, 517] width 173 height 25
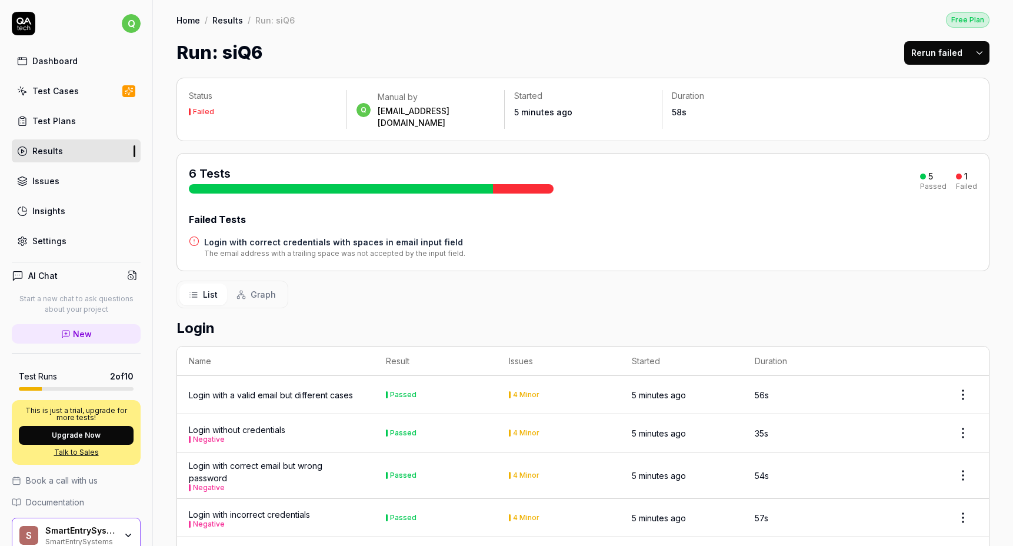
scroll to position [78, 0]
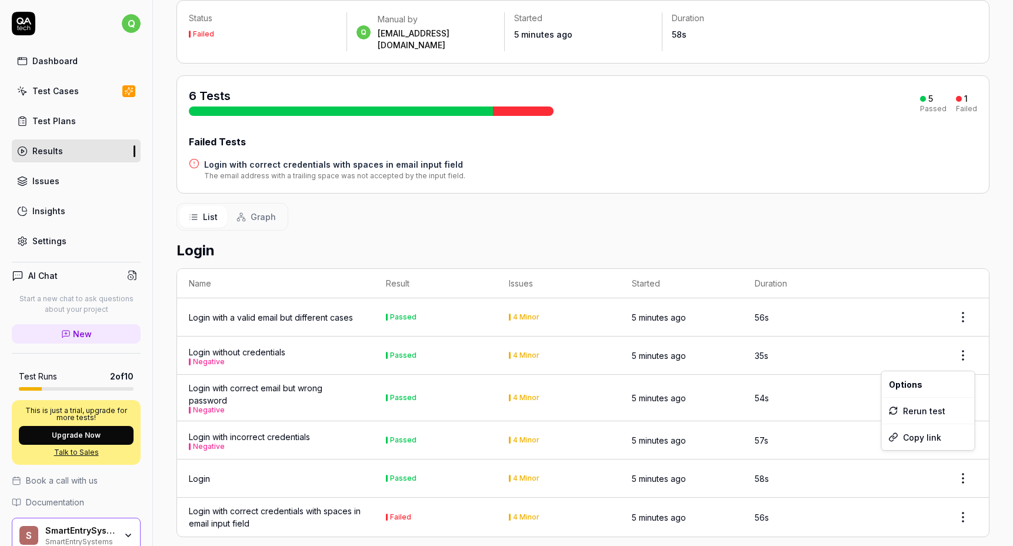
click at [966, 461] on html "q Dashboard Test Cases Test Plans Results Issues Insights Settings AI Chat Star…" at bounding box center [506, 273] width 1013 height 546
click at [966, 464] on html "q Dashboard Test Cases Test Plans Results Issues Insights Settings AI Chat Star…" at bounding box center [506, 273] width 1013 height 546
click at [343, 311] on div "Login with a valid email but different cases" at bounding box center [271, 317] width 164 height 12
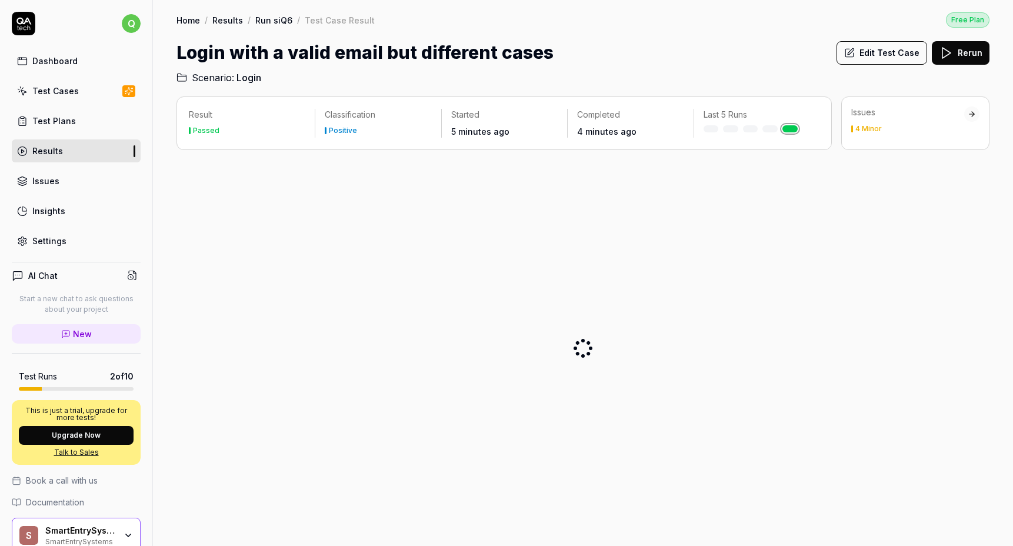
click at [881, 129] on div "4 Minor" at bounding box center [868, 128] width 26 height 7
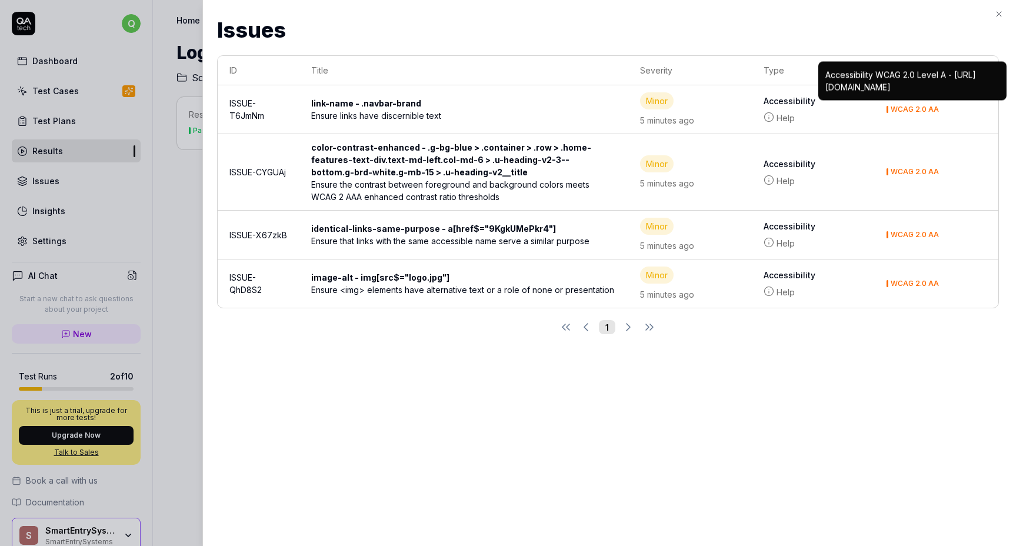
scroll to position [136, 0]
click at [169, 292] on div at bounding box center [506, 273] width 1013 height 546
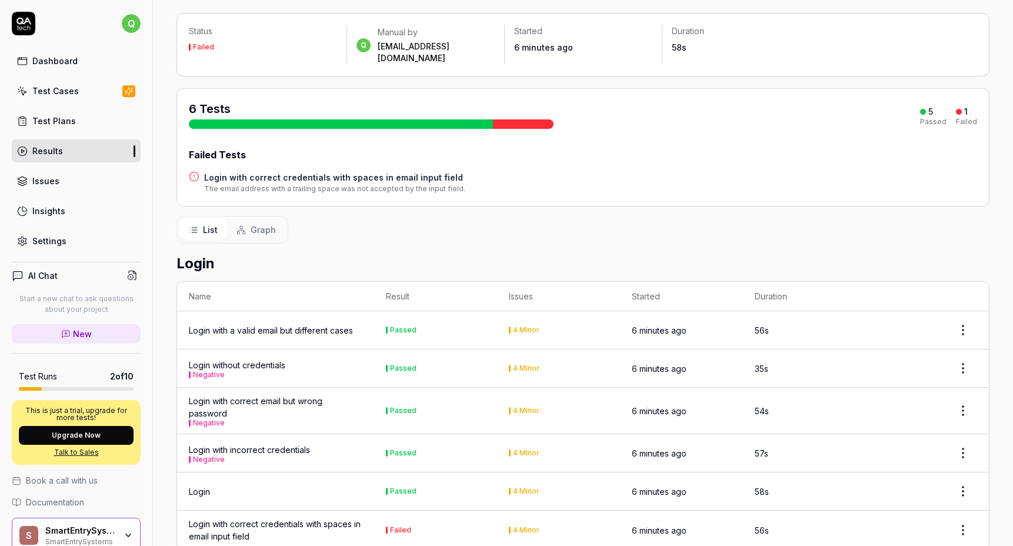
scroll to position [78, 0]
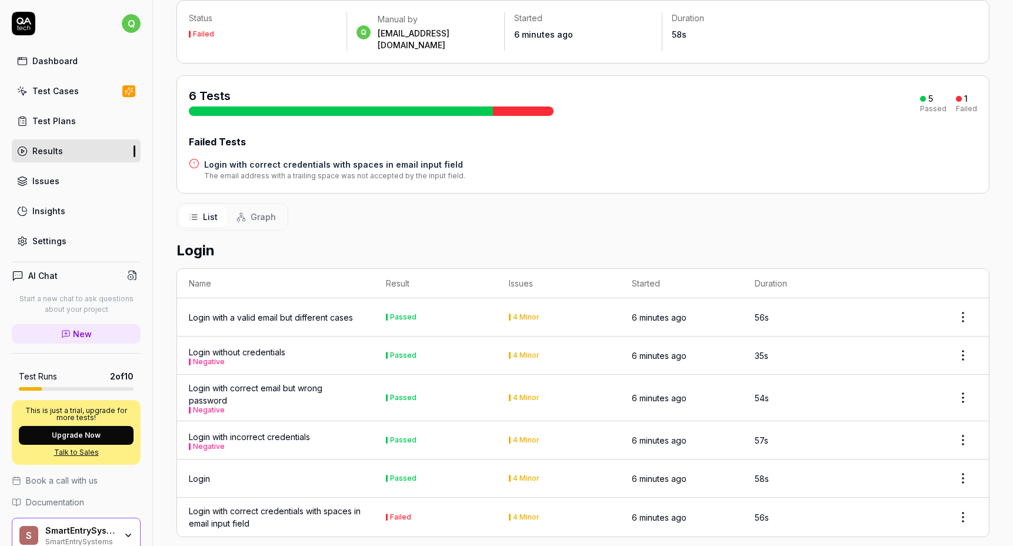
click at [267, 509] on div "Login with correct credentials with spaces in email input field" at bounding box center [275, 517] width 173 height 25
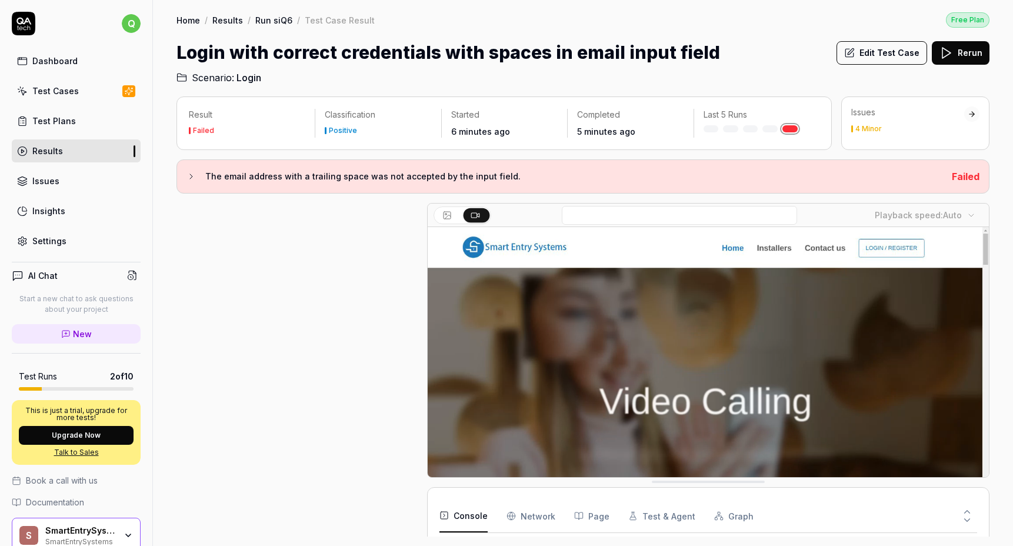
scroll to position [145, 0]
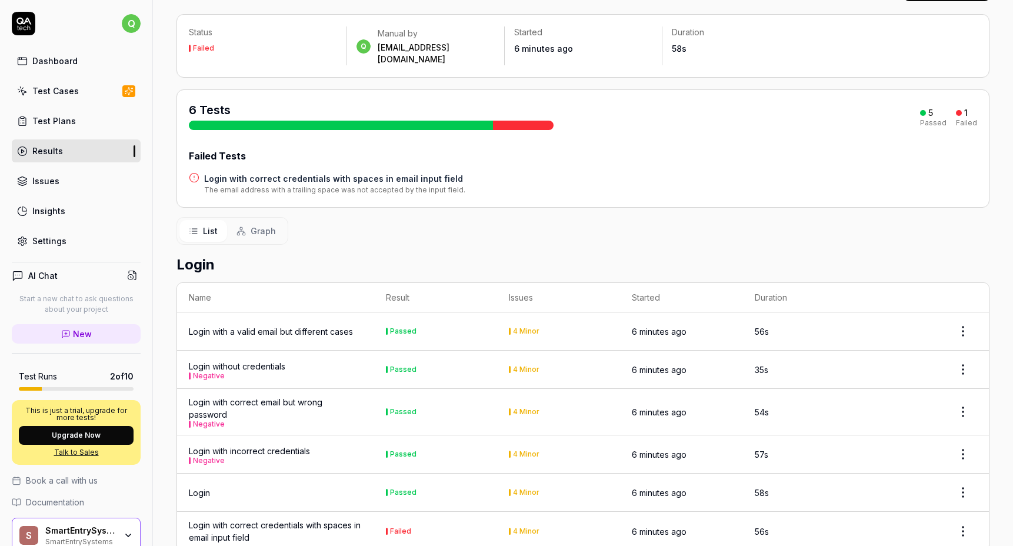
scroll to position [78, 0]
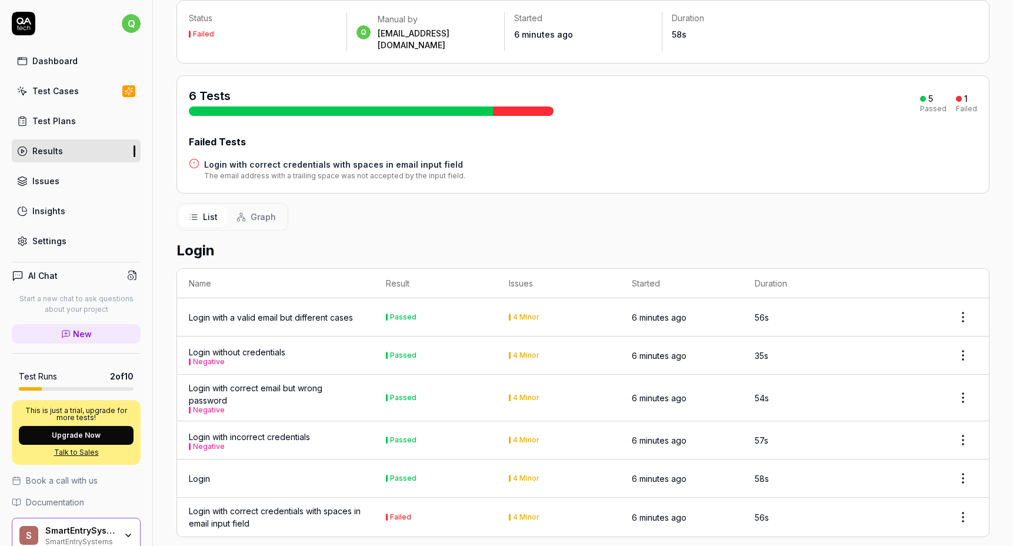
click at [287, 472] on td "Login" at bounding box center [275, 478] width 197 height 38
click at [356, 472] on div "Login" at bounding box center [275, 478] width 173 height 12
click at [963, 463] on html "q Dashboard Test Cases Test Plans Results Issues Insights Settings AI Chat Star…" at bounding box center [506, 273] width 1013 height 546
click at [395, 467] on html "q Dashboard Test Cases Test Plans Results Issues Insights Settings AI Chat Star…" at bounding box center [506, 273] width 1013 height 546
click at [322, 472] on div "Login" at bounding box center [275, 478] width 173 height 12
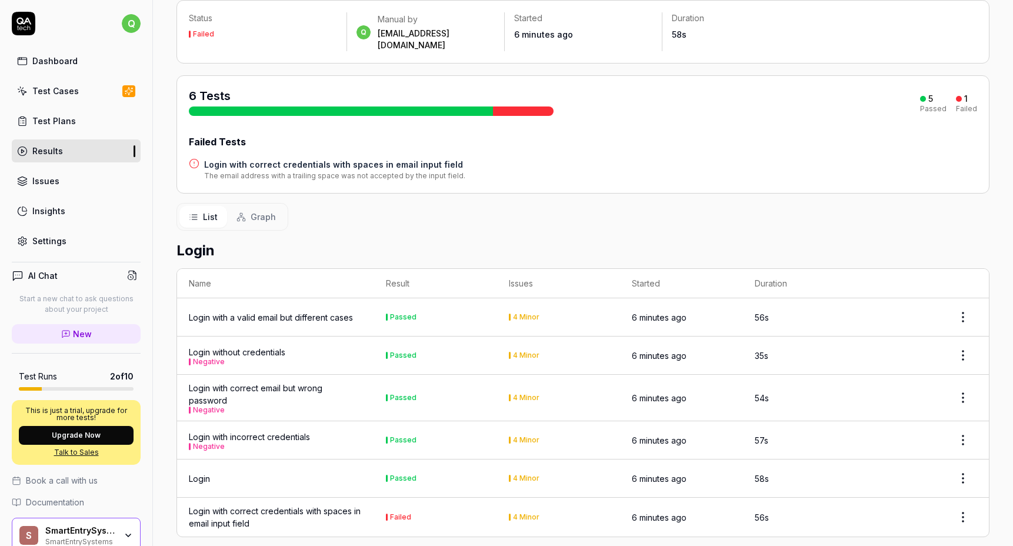
click at [175, 468] on div "Status Failed q Manual by qycqycqycqycqyc@gmail.com Started 6 minutes ago Durat…" at bounding box center [583, 274] width 860 height 572
click at [201, 472] on div "Login" at bounding box center [199, 478] width 21 height 12
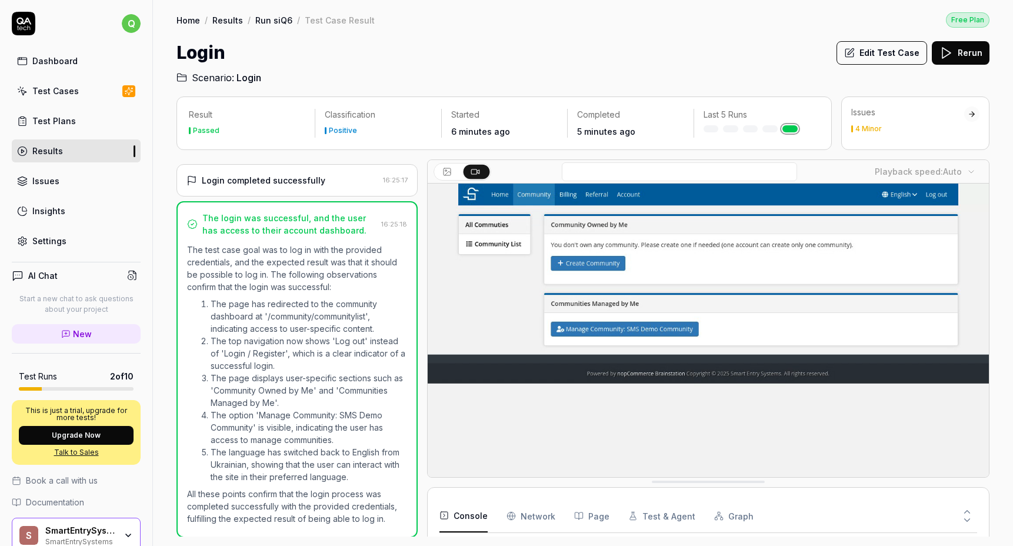
click at [185, 22] on link "Home" at bounding box center [188, 20] width 24 height 12
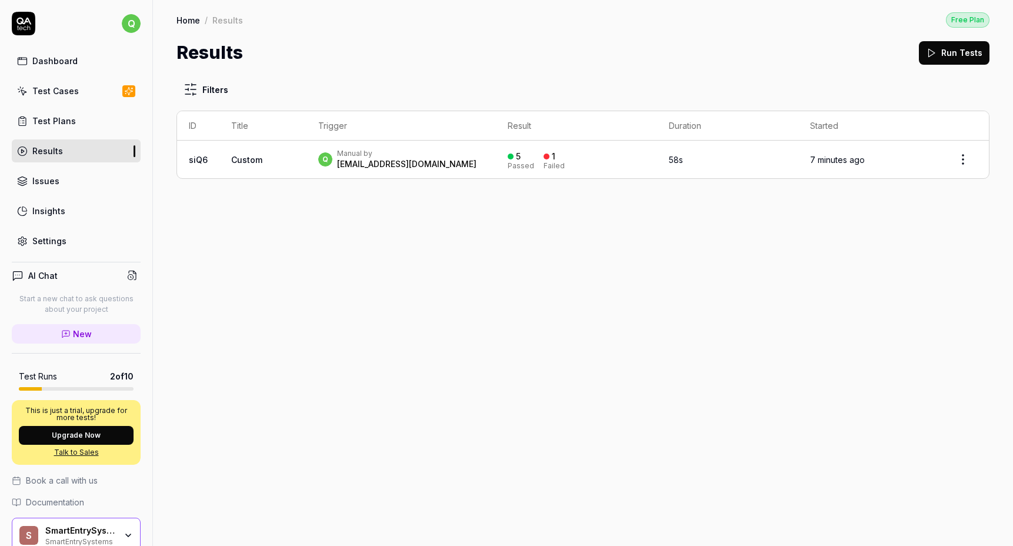
click at [76, 93] on link "Test Cases" at bounding box center [76, 90] width 129 height 23
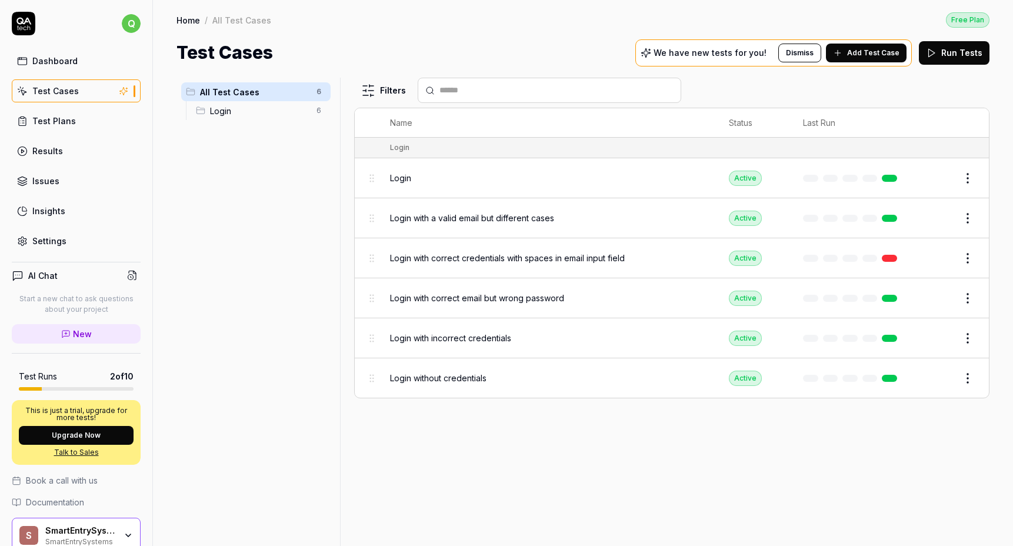
click at [76, 128] on link "Test Plans" at bounding box center [76, 120] width 129 height 23
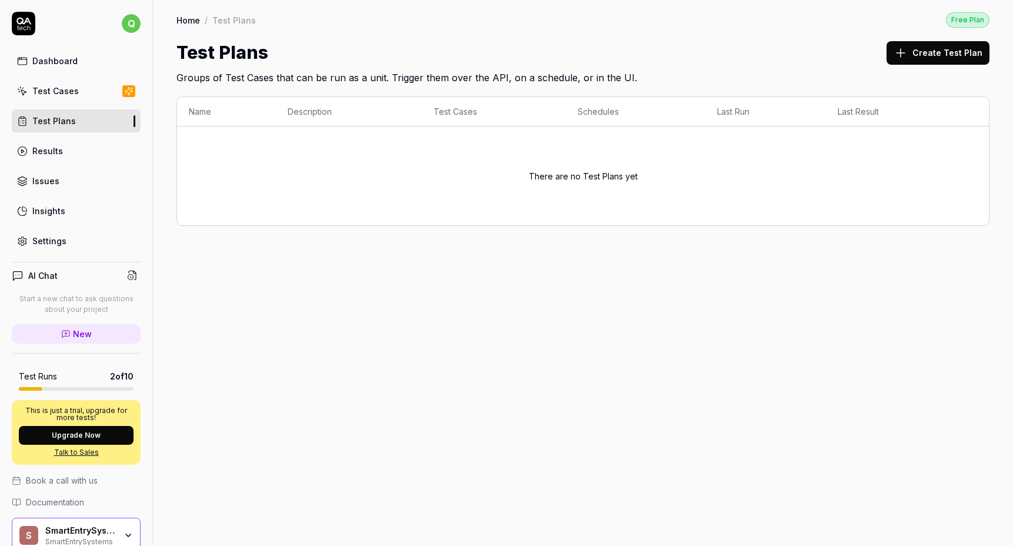
click at [67, 90] on div "Test Cases" at bounding box center [55, 91] width 46 height 12
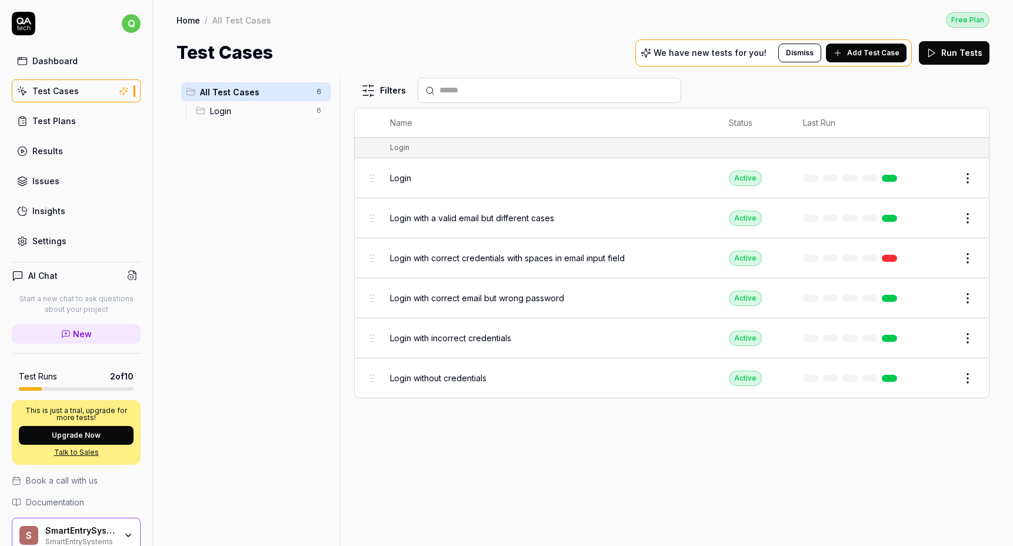
click at [860, 59] on button "Add Test Case" at bounding box center [866, 53] width 81 height 19
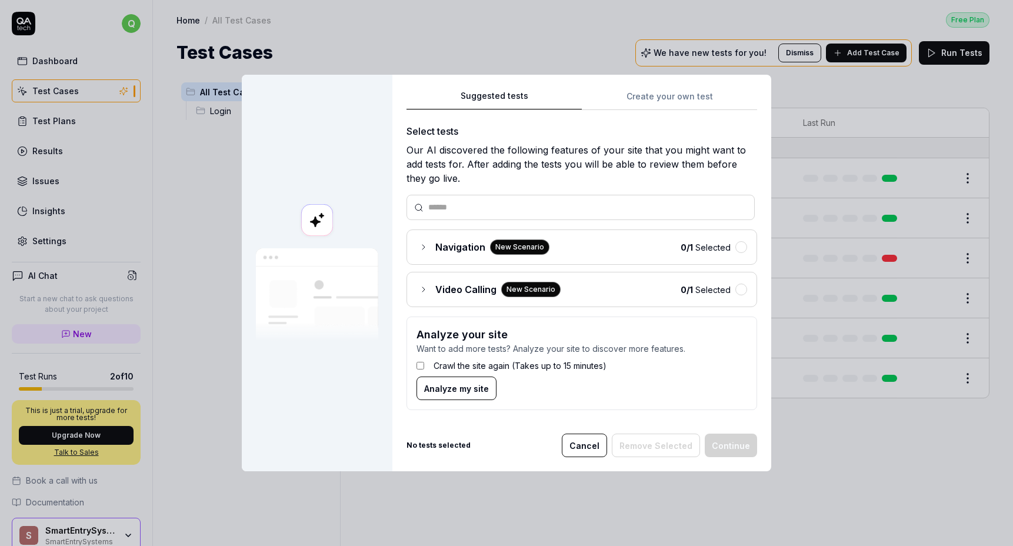
click at [613, 253] on div "Navigation New Scenario 0 / 1 Selected" at bounding box center [581, 246] width 331 height 15
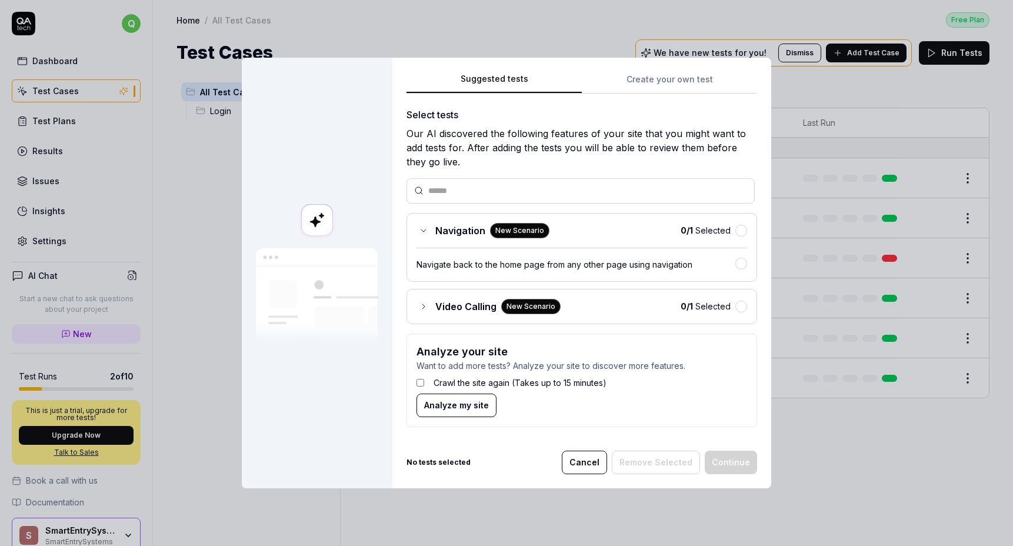
click at [609, 248] on div "Navigate back to the home page from any other page using navigation" at bounding box center [581, 260] width 331 height 24
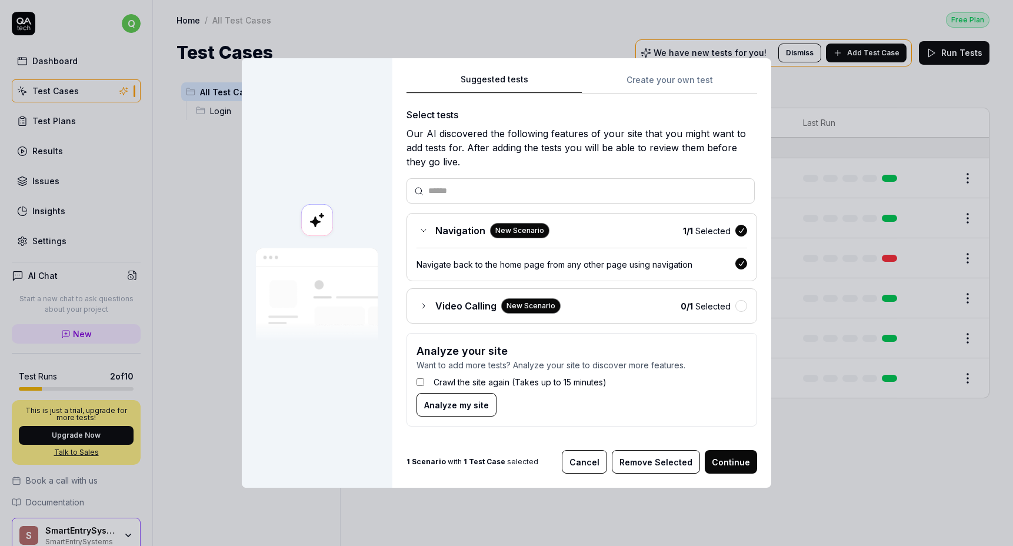
click at [603, 234] on div "Navigation New Scenario 1 / 1 Selected" at bounding box center [581, 230] width 331 height 15
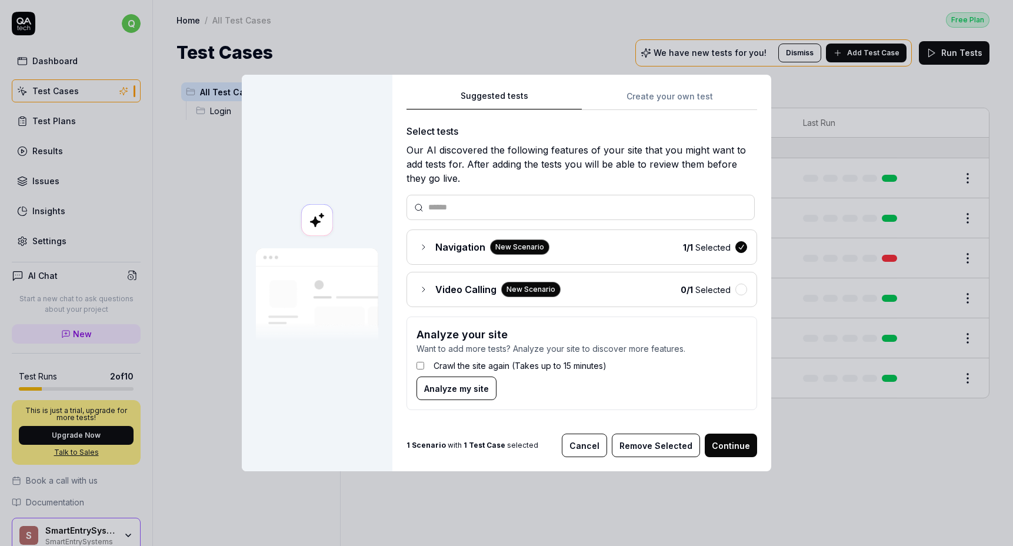
click at [741, 242] on button "button" at bounding box center [741, 247] width 12 height 12
click at [428, 292] on icon at bounding box center [423, 289] width 9 height 9
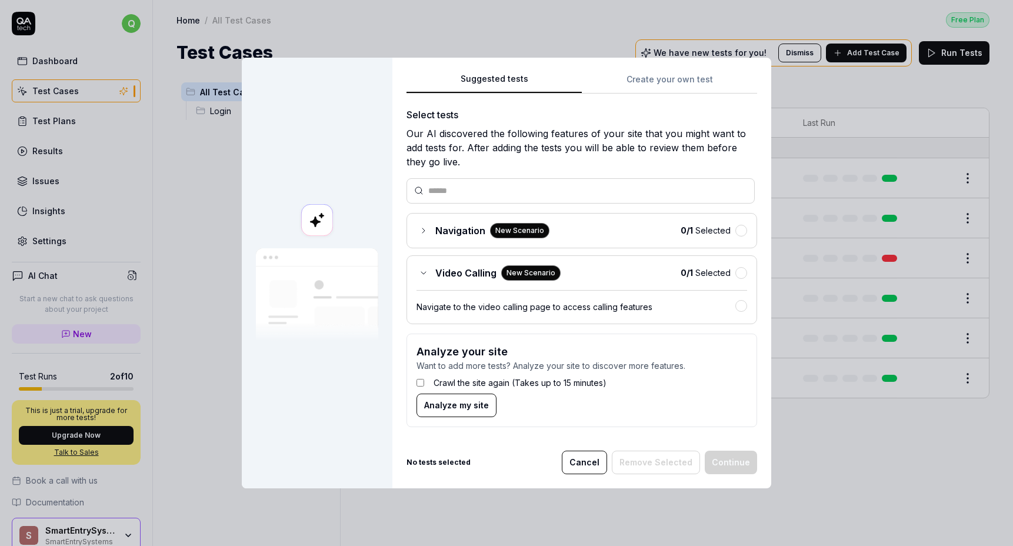
click at [426, 274] on icon at bounding box center [423, 272] width 9 height 9
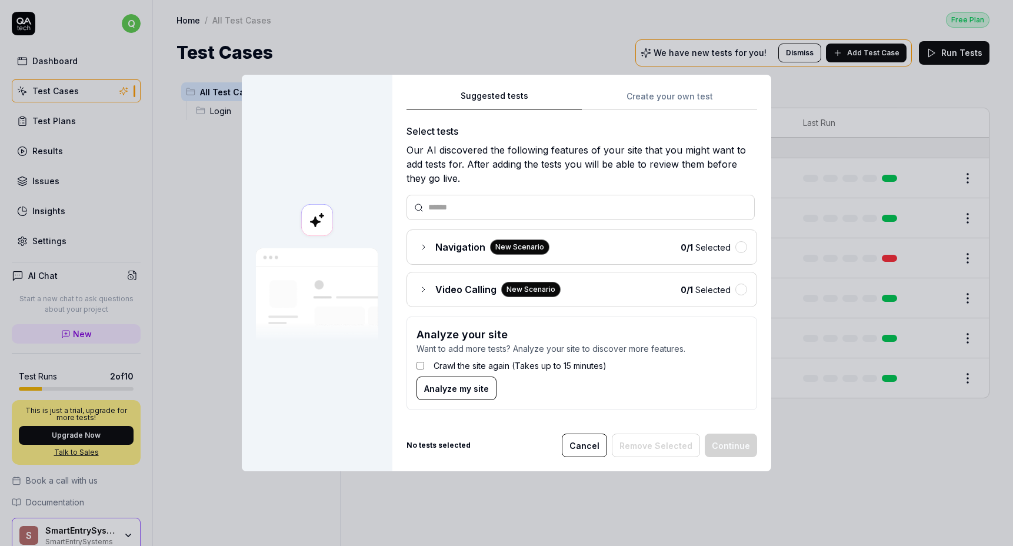
click at [422, 291] on icon at bounding box center [423, 289] width 9 height 9
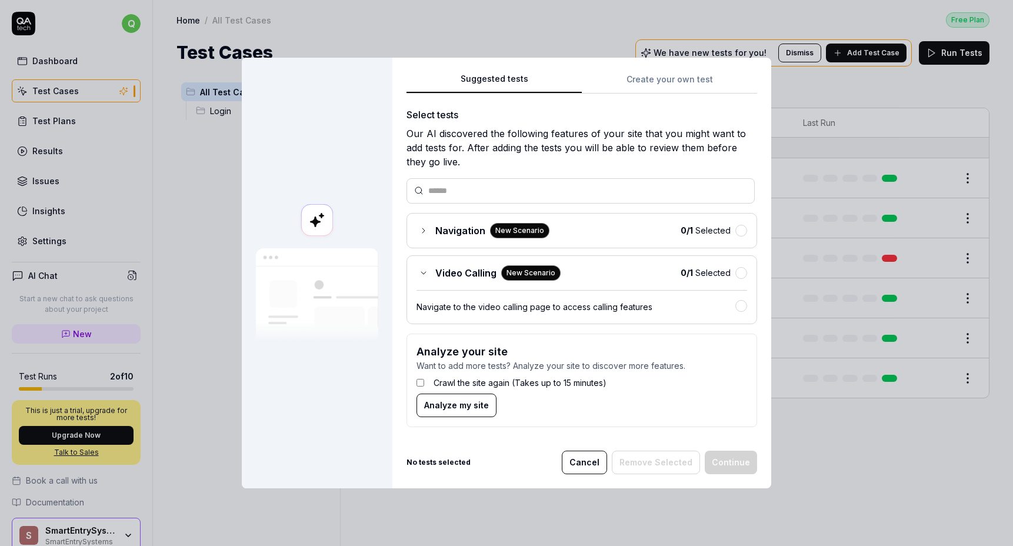
click at [423, 272] on icon at bounding box center [423, 272] width 9 height 9
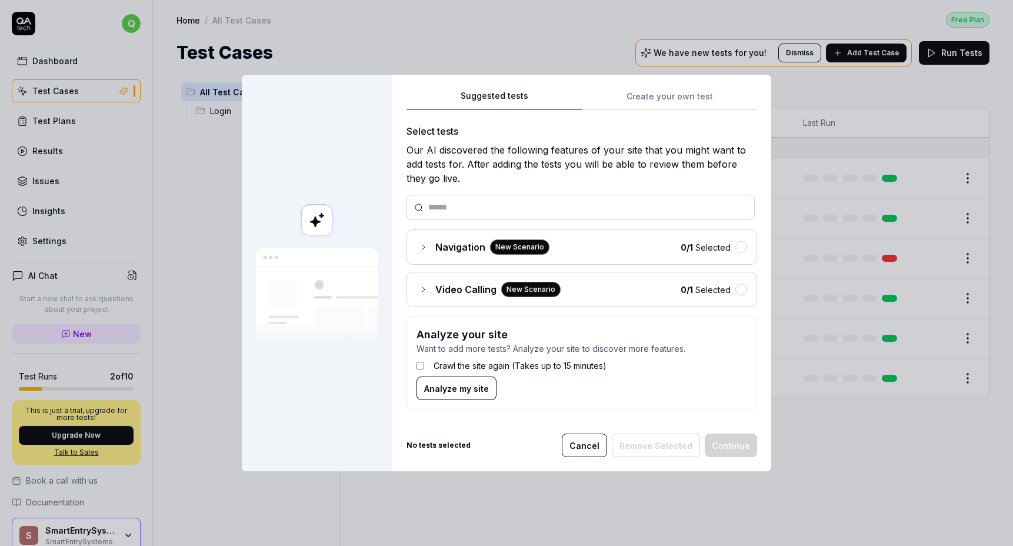
click at [479, 203] on input "text" at bounding box center [587, 207] width 319 height 12
click at [628, 91] on div "Suggested tests Create your own test Select tests Our AI discovered the followi…" at bounding box center [581, 254] width 351 height 331
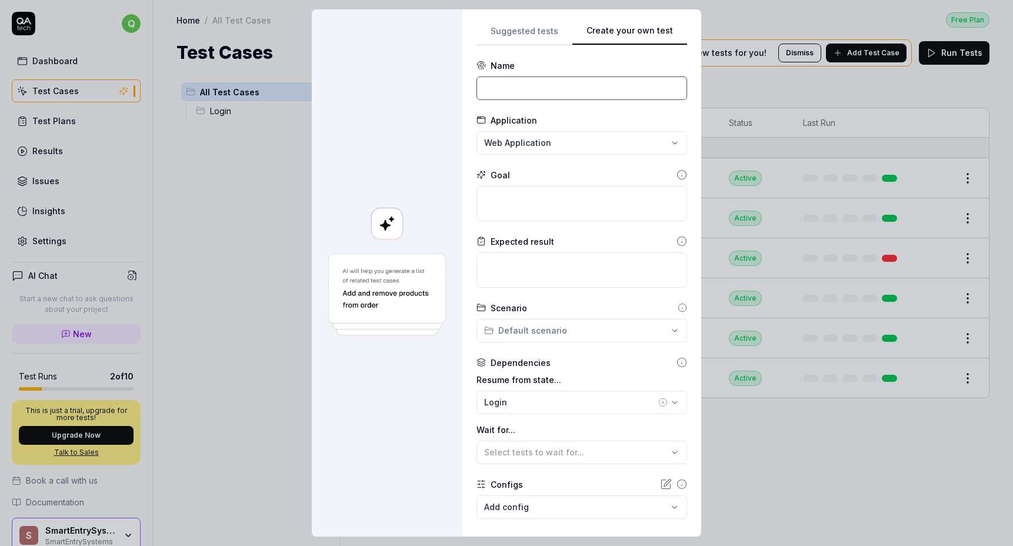
click at [605, 98] on input at bounding box center [581, 88] width 211 height 24
click at [578, 139] on div "**********" at bounding box center [506, 273] width 1013 height 546
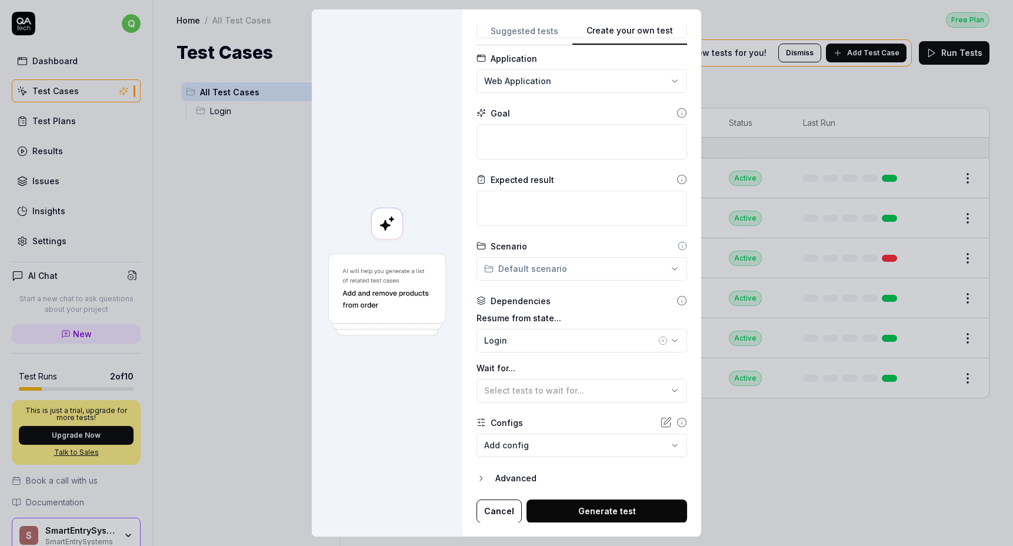
click at [554, 271] on div "**********" at bounding box center [506, 273] width 1013 height 546
click at [559, 248] on div "**********" at bounding box center [506, 273] width 1013 height 546
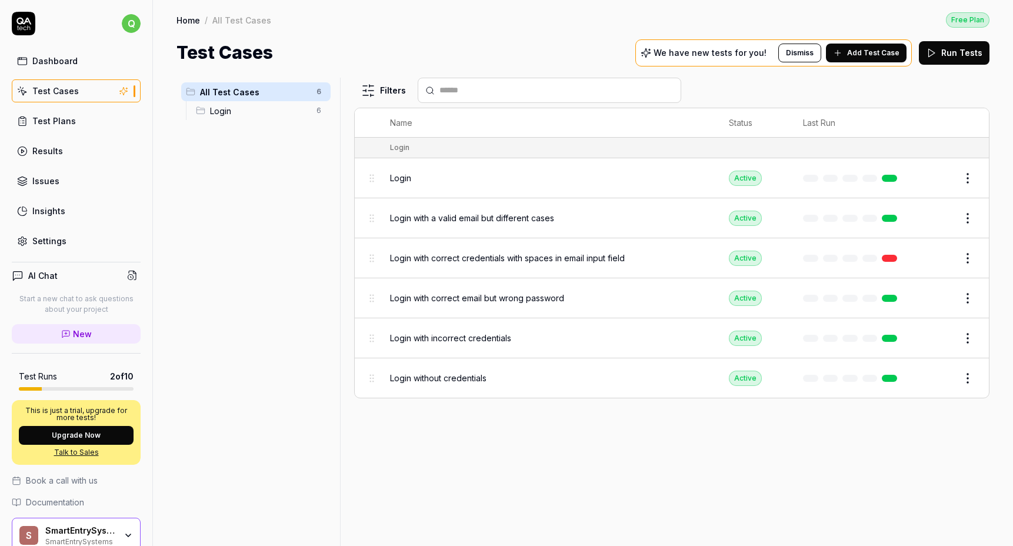
click at [76, 62] on link "Dashboard" at bounding box center [76, 60] width 129 height 23
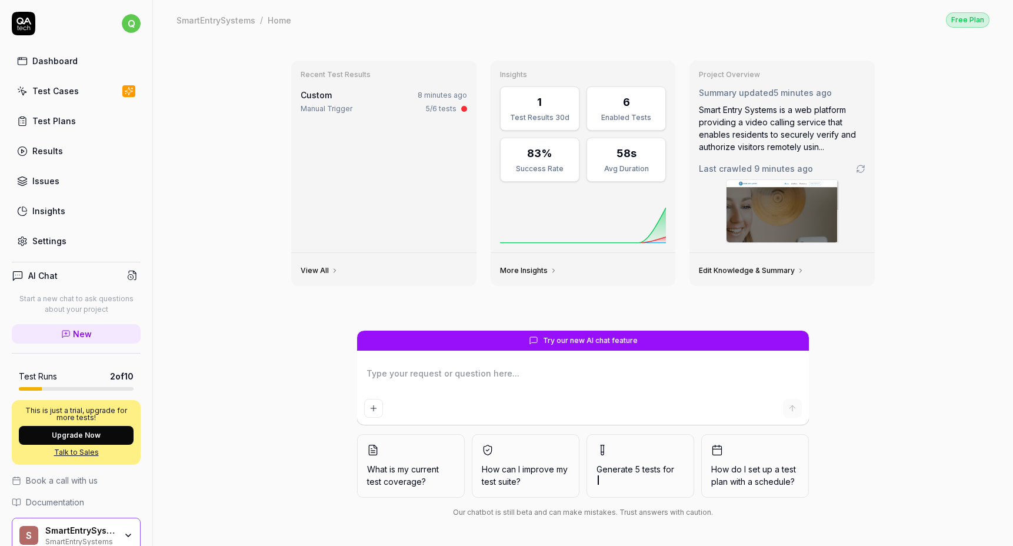
click at [79, 153] on link "Results" at bounding box center [76, 150] width 129 height 23
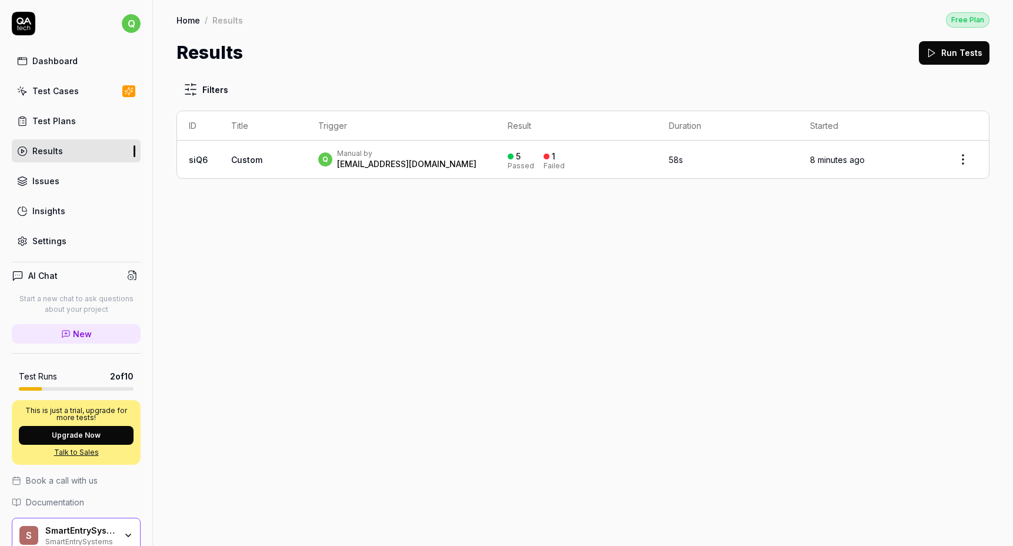
click at [82, 126] on link "Test Plans" at bounding box center [76, 120] width 129 height 23
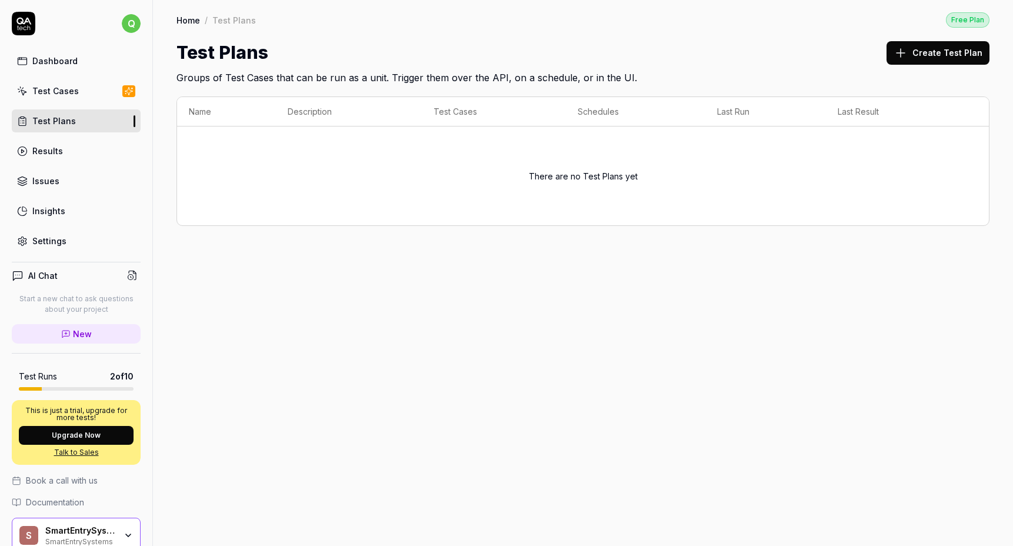
click at [76, 89] on link "Test Cases" at bounding box center [76, 90] width 129 height 23
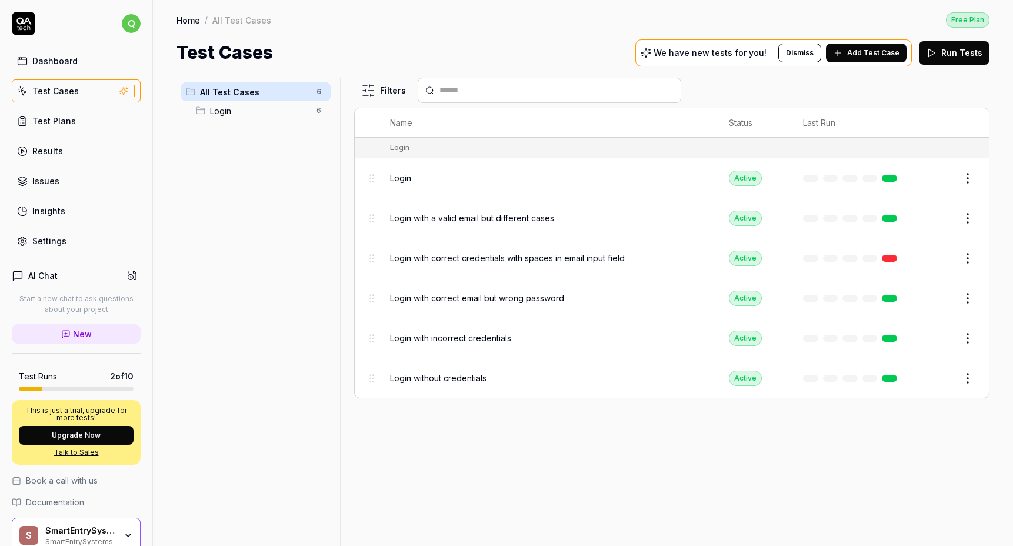
click at [122, 58] on link "Dashboard" at bounding box center [76, 60] width 129 height 23
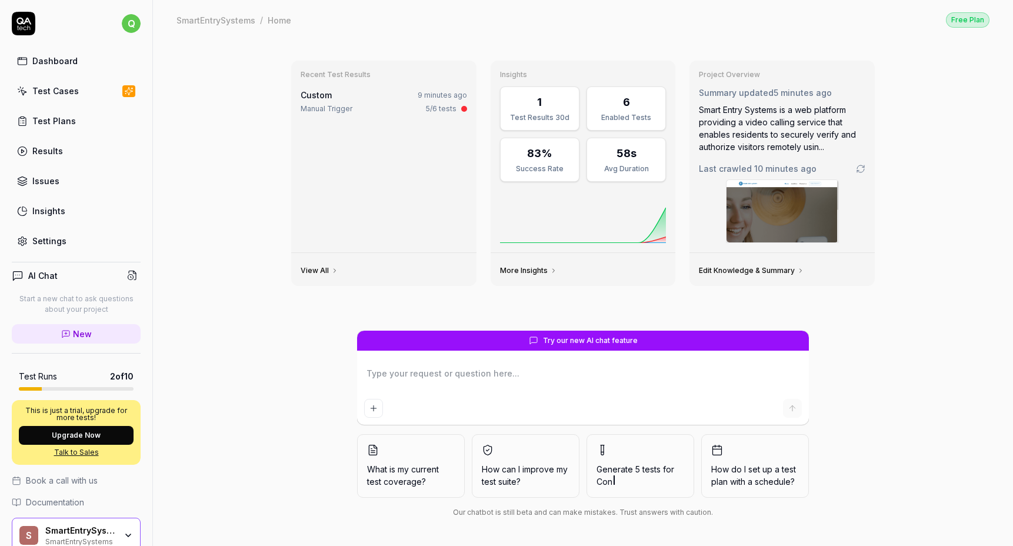
type textarea "*"
type textarea "i"
type textarea "*"
type textarea "i"
type textarea "*"
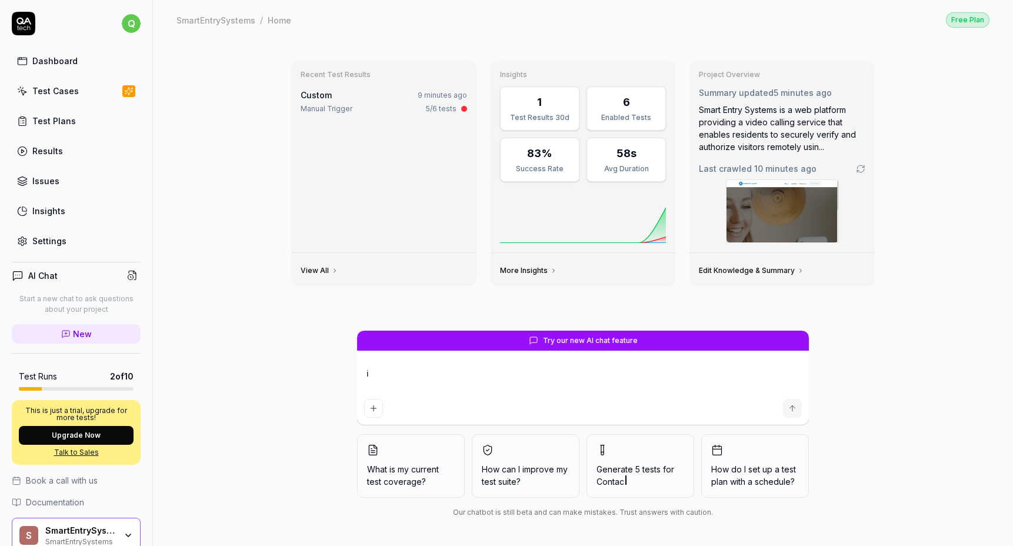
type textarea "i w"
type textarea "*"
type textarea "i wa"
type textarea "*"
type textarea "i wan"
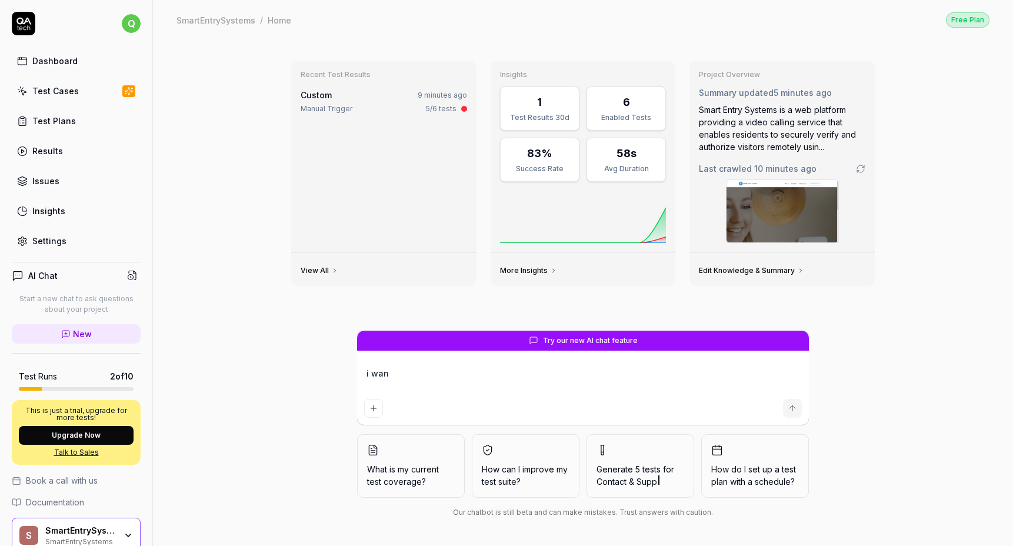
type textarea "*"
type textarea "i want"
type textarea "*"
type textarea "i want"
type textarea "*"
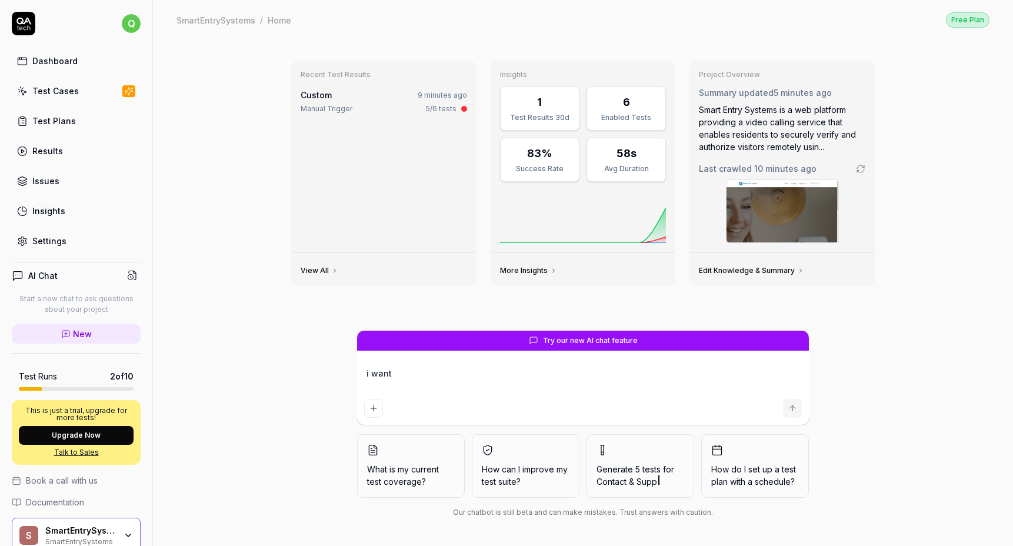
type textarea "i want t"
type textarea "*"
type textarea "i want to"
type textarea "*"
type textarea "i want to"
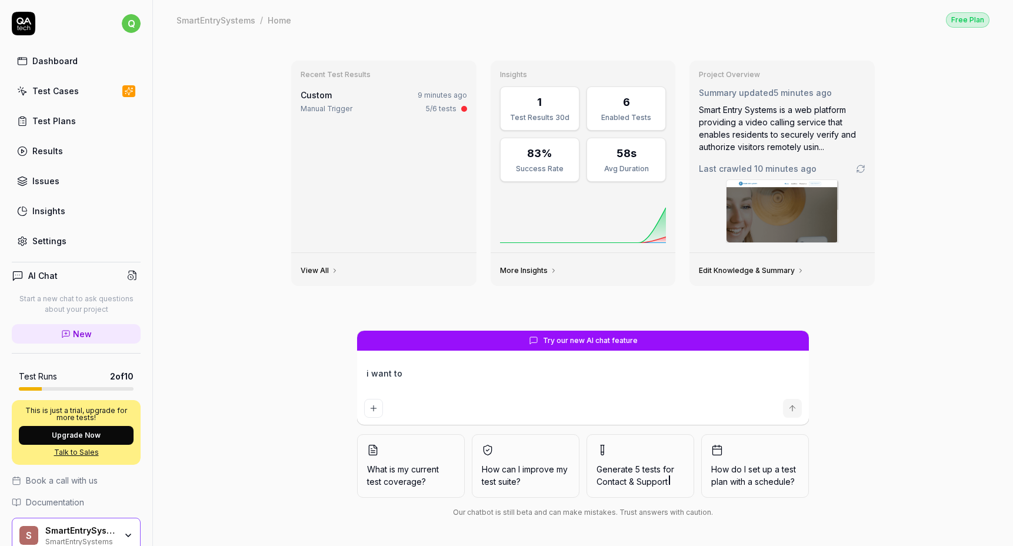
type textarea "*"
type textarea "i want to g"
type textarea "*"
type textarea "i want to ge"
type textarea "*"
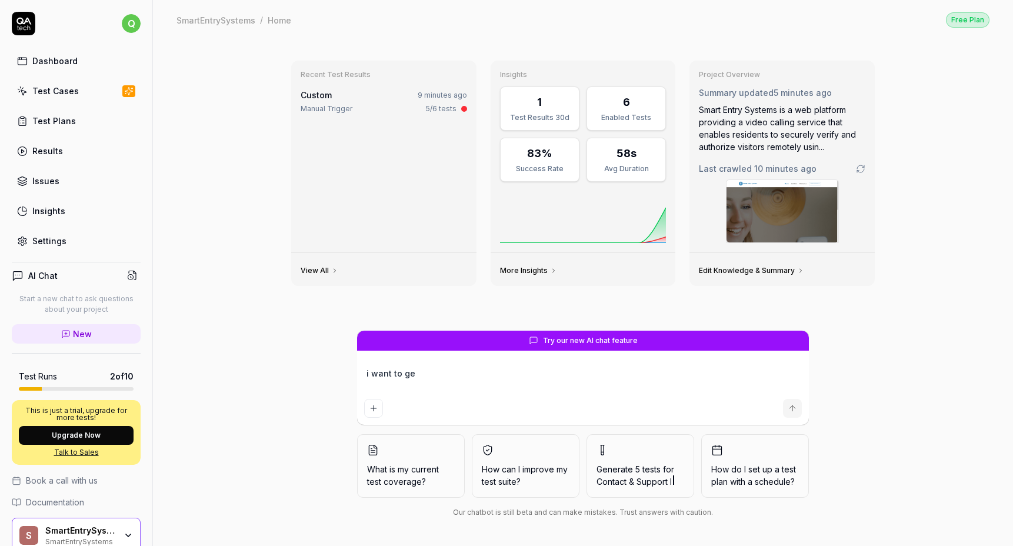
type textarea "i want to gen"
type textarea "*"
type textarea "i want to gene"
type textarea "*"
type textarea "i want to gener"
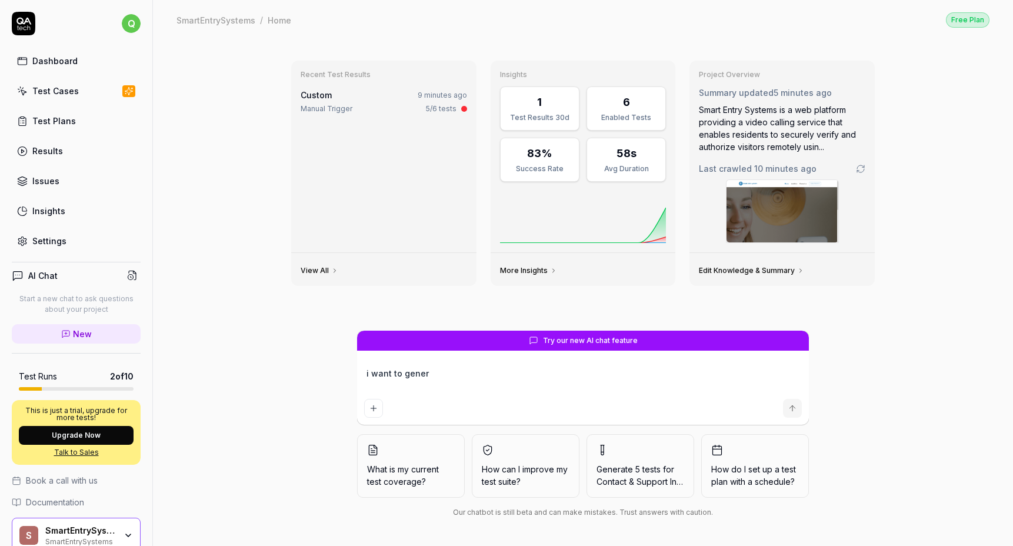
type textarea "*"
type textarea "i want to genera"
type textarea "*"
type textarea "i want to generat"
type textarea "*"
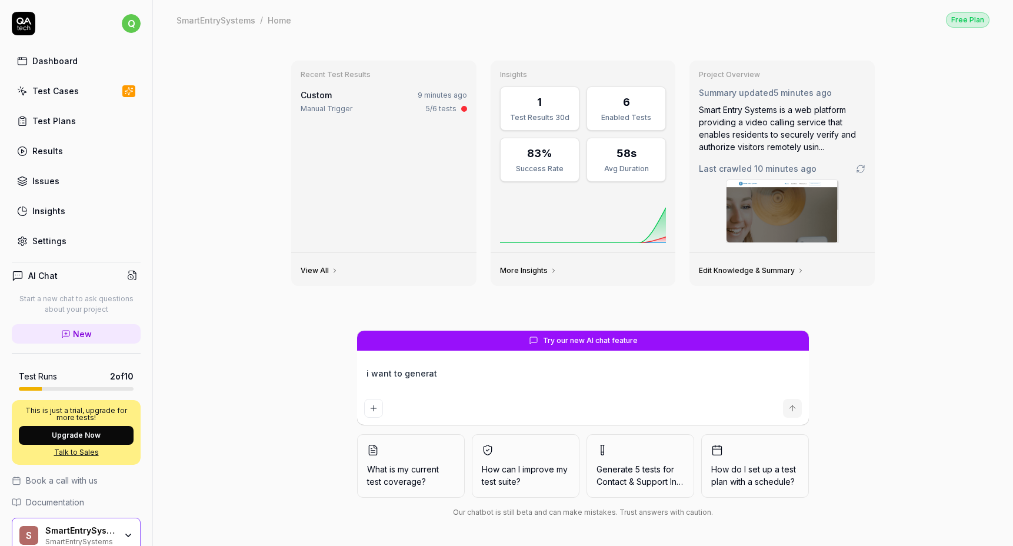
type textarea "i want to generate"
type textarea "*"
type textarea "i want to generate"
type textarea "*"
type textarea "i want to generate t"
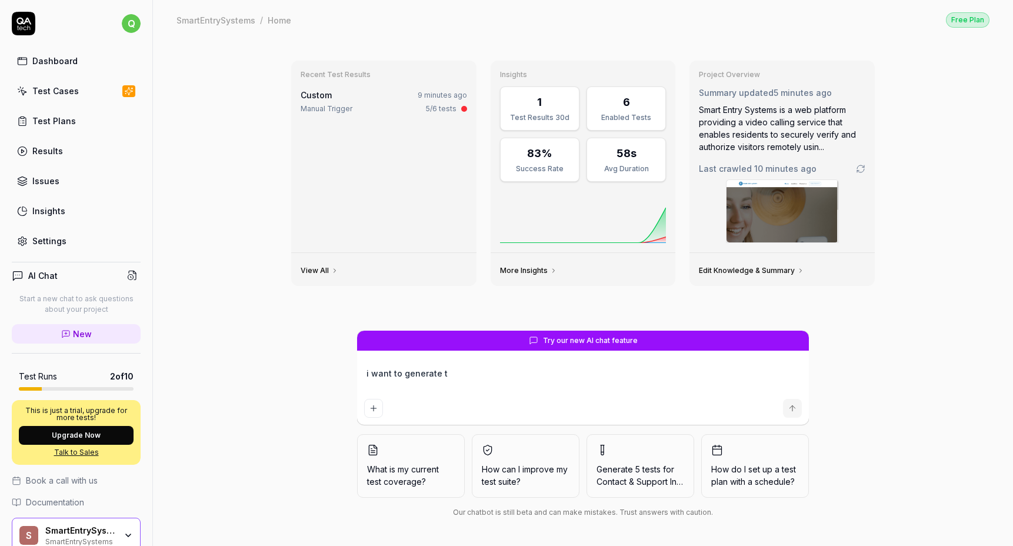
type textarea "*"
type textarea "i want to generate te"
type textarea "*"
type textarea "i want to generate tes"
type textarea "*"
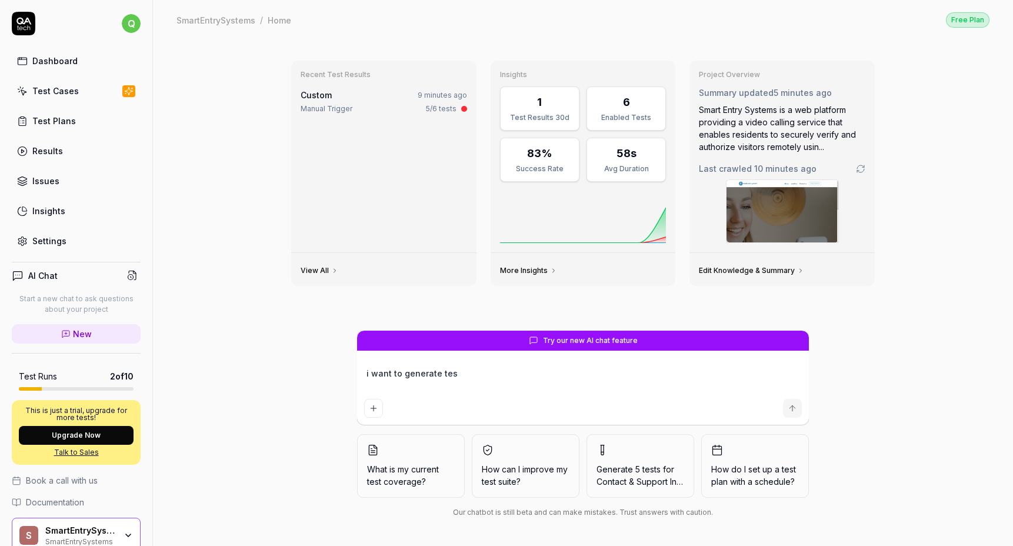
type textarea "i want to generate test"
type textarea "*"
type textarea "i want to generate tests"
type textarea "*"
type textarea "i want to generate tests"
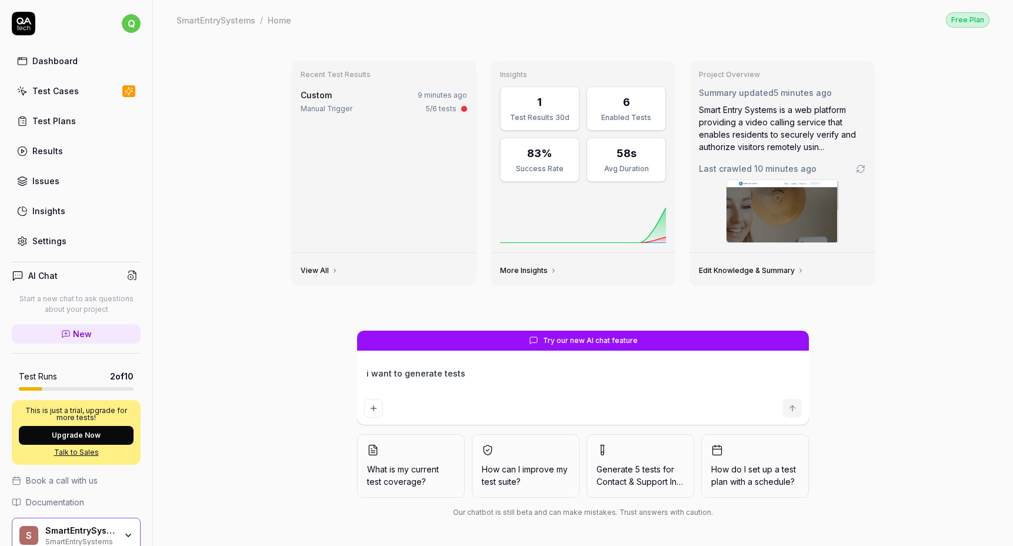
type textarea "*"
type textarea "i want to generate tests f"
type textarea "*"
type textarea "i want to generate tests fr"
type textarea "*"
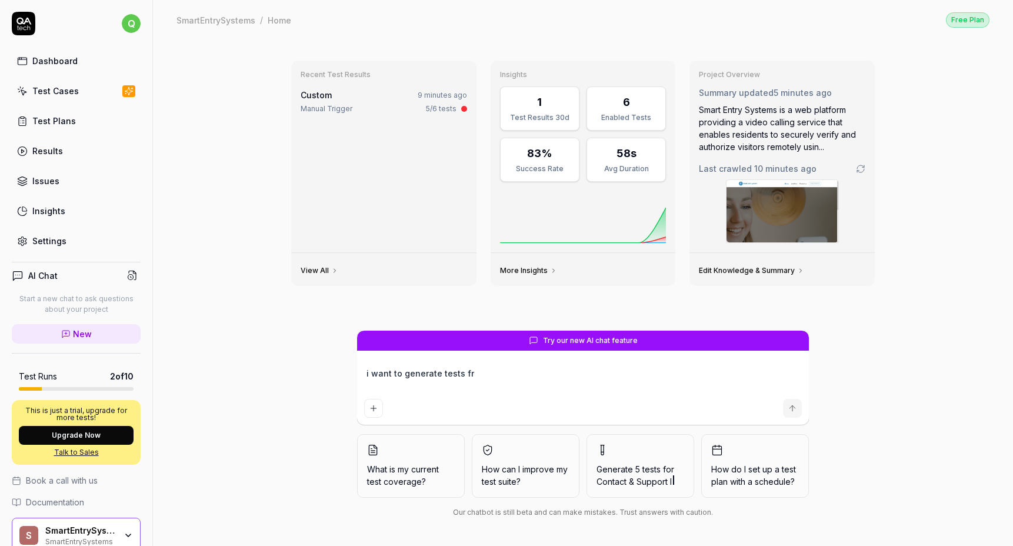
type textarea "i want to generate tests fr"
type textarea "*"
type textarea "i want to generate tests fr"
type textarea "*"
type textarea "i want to generate tests f"
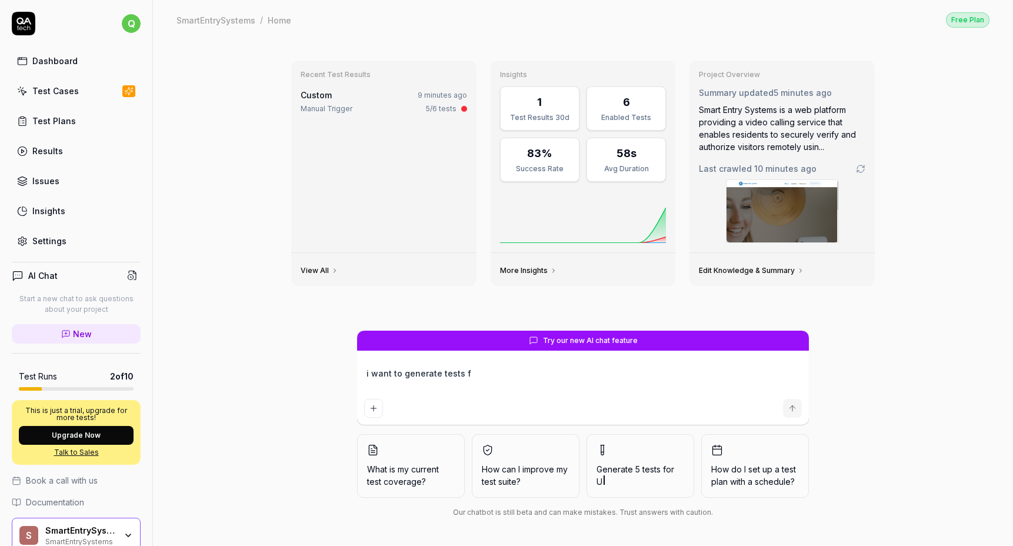
type textarea "*"
type textarea "i want to generate tests fo"
type textarea "*"
type textarea "i want to generate tests for"
type textarea "*"
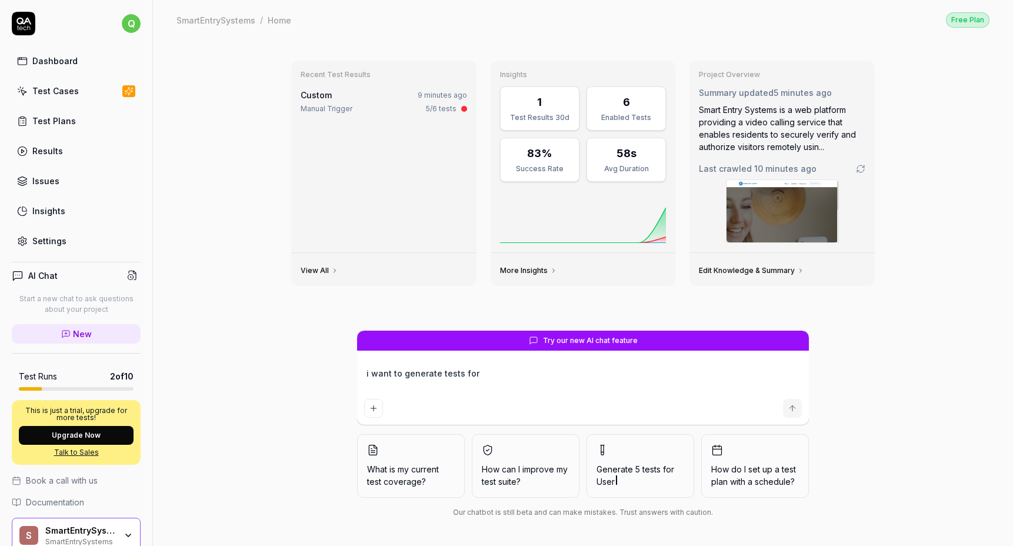
type textarea "i want to generate tests for"
type textarea "*"
type textarea "i want to generate tests for r"
type textarea "*"
type textarea "i want to generate tests for re"
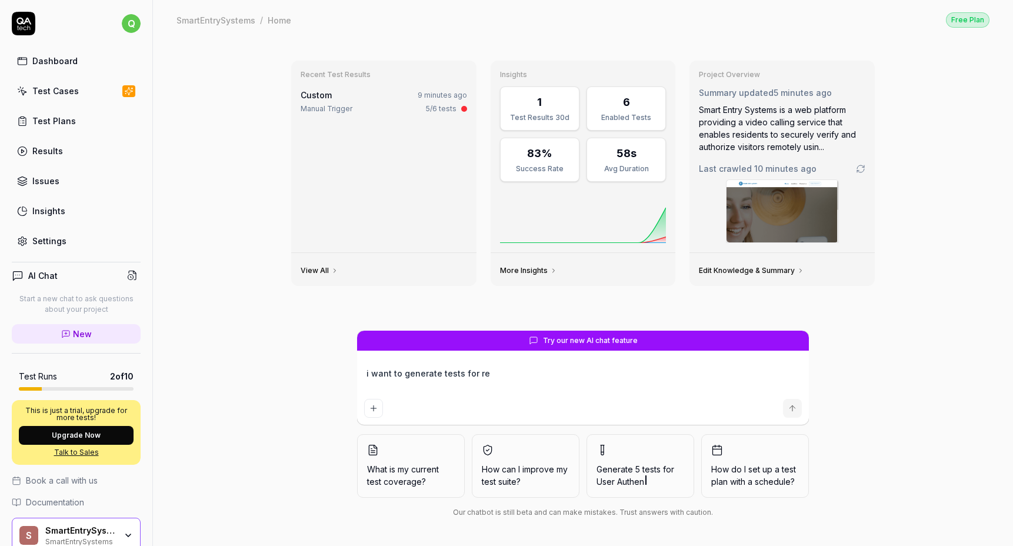
type textarea "*"
type textarea "i want to generate tests for res"
type textarea "*"
type textarea "i want to generate tests for resi"
type textarea "*"
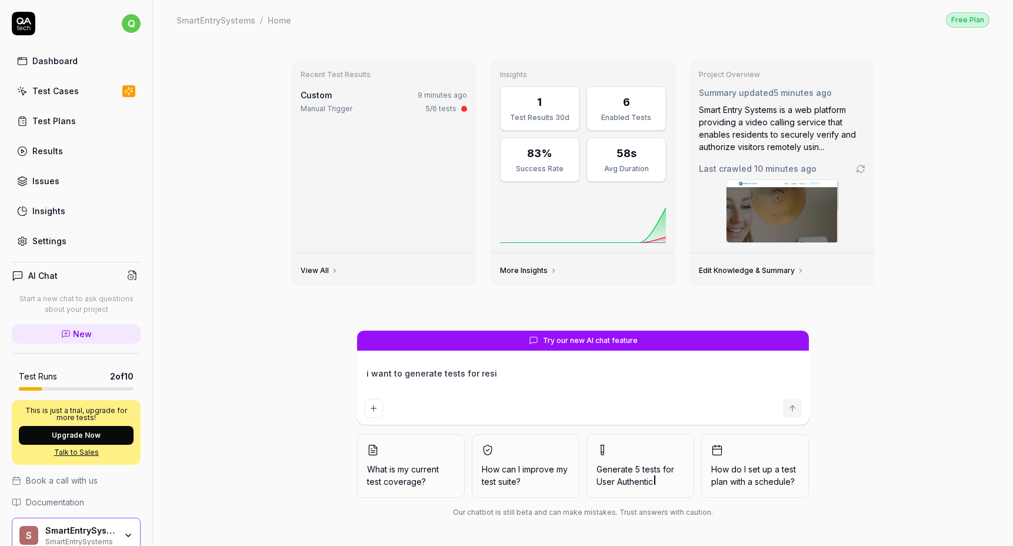
type textarea "i want to generate tests for resid"
type textarea "*"
type textarea "i want to generate tests for reside"
type textarea "*"
type textarea "i want to generate tests for residen"
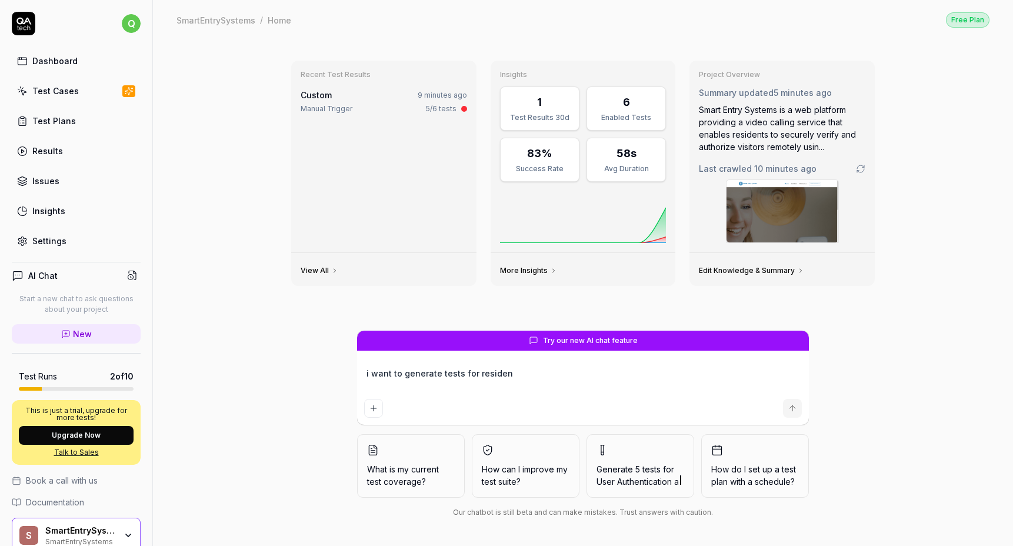
type textarea "*"
type textarea "i want to generate tests for resident"
type textarea "*"
type textarea "i want to generate tests for resident"
type textarea "*"
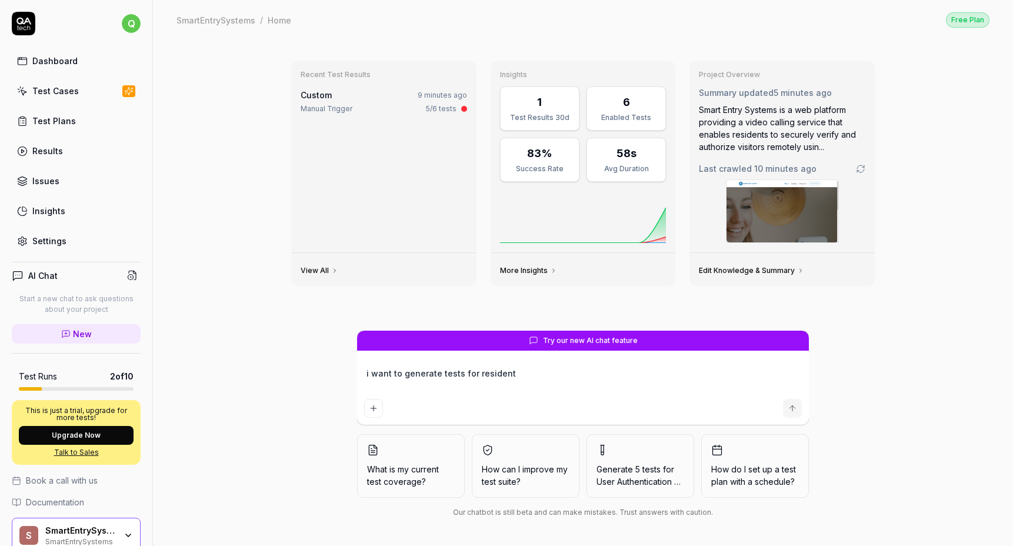
type textarea "i want to generate tests for resident m"
type textarea "*"
type textarea "i want to generate tests for resident ma"
type textarea "*"
type textarea "i want to generate tests for resident man"
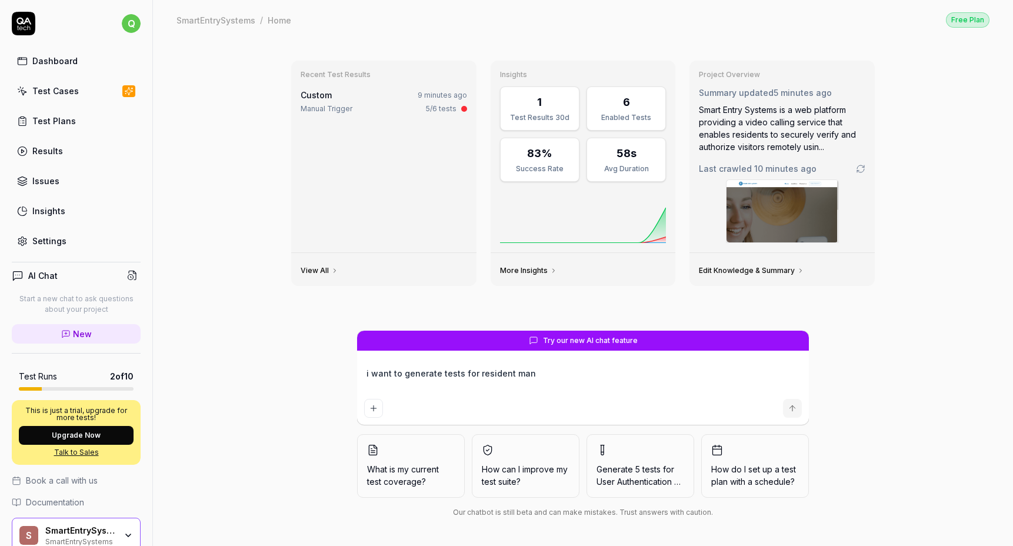
type textarea "*"
type textarea "i want to generate tests for resident mana"
type textarea "*"
type textarea "i want to generate tests for resident manag"
type textarea "*"
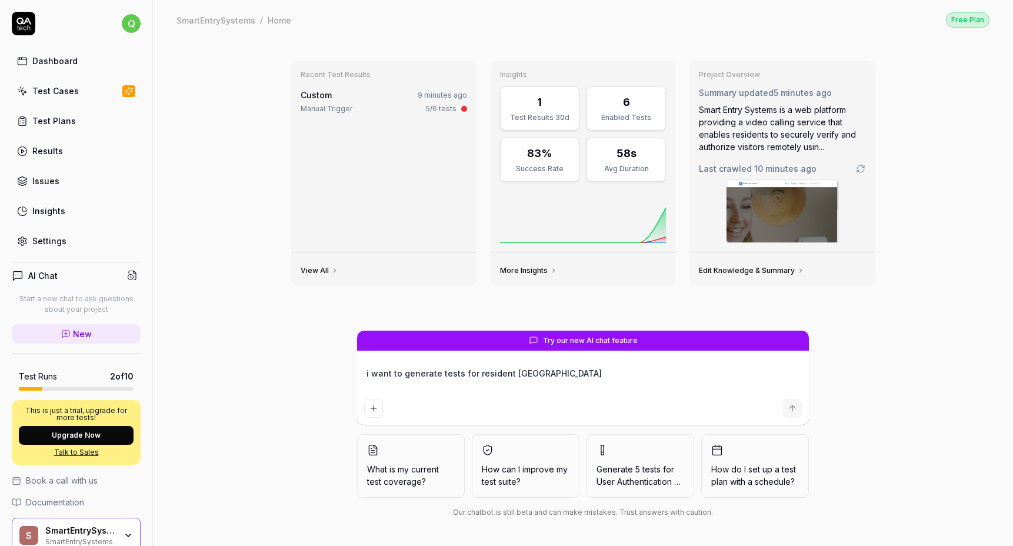
type textarea "i want to generate tests for resident manage"
type textarea "*"
type textarea "i want to generate tests for resident managem"
type textarea "*"
type textarea "i want to generate tests for resident manageme"
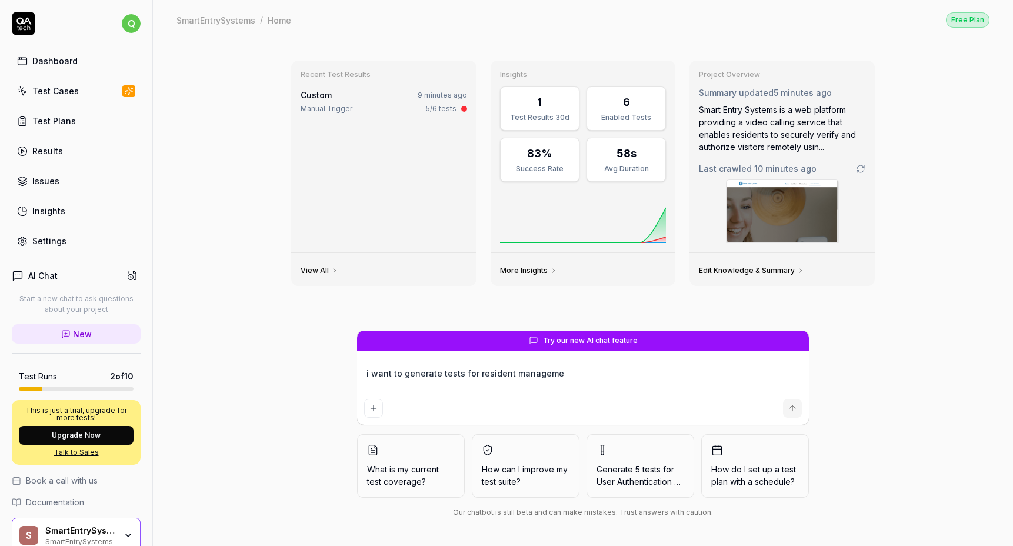
type textarea "*"
type textarea "i want to generate tests for resident managemen"
type textarea "*"
type textarea "i want to generate tests for resident management"
type textarea "*"
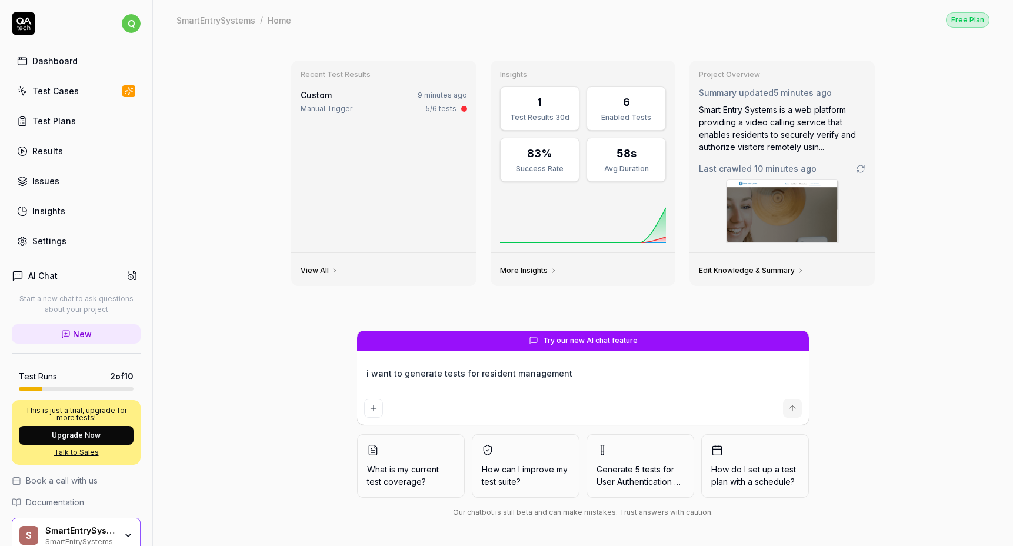
type textarea "i want to generate tests for resident management"
type textarea "*"
type textarea "i want to generate tests for resident management i"
type textarea "*"
type textarea "i want to generate tests for resident management in"
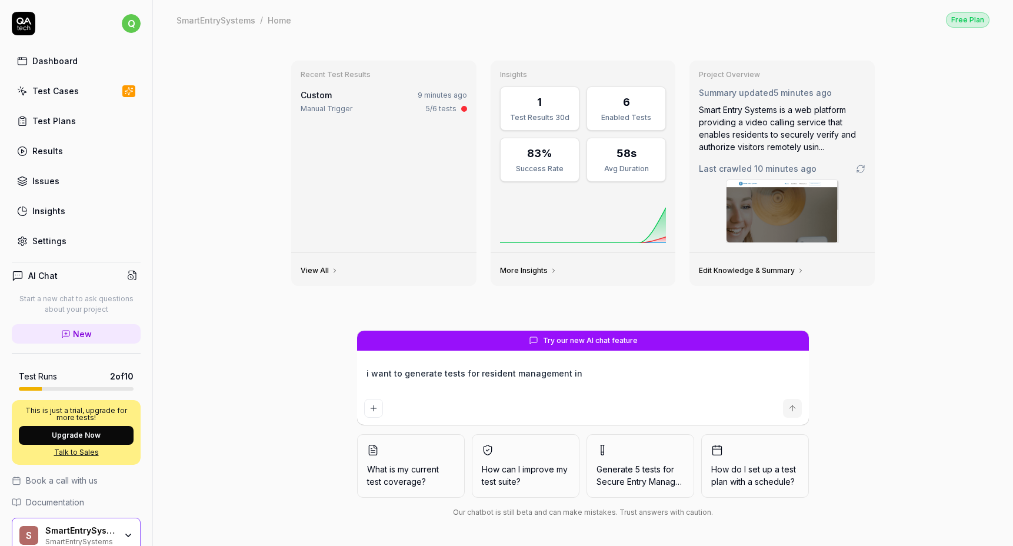
type textarea "*"
type textarea "i want to generate tests for resident management in"
type textarea "*"
type textarea "i want to generate tests for resident management in th"
type textarea "*"
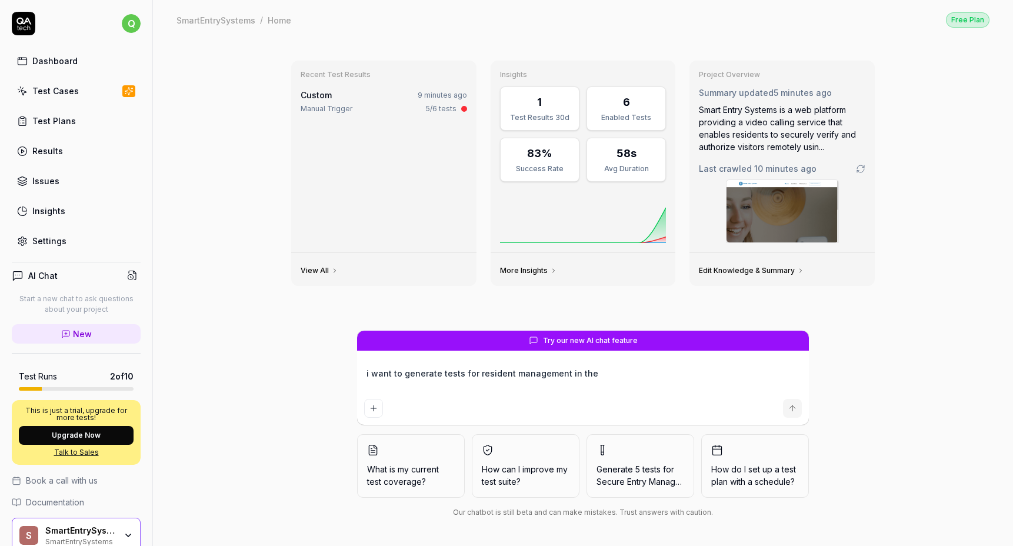
type textarea "i want to generate tests for resident management in the"
type textarea "*"
type textarea "i want to generate tests for resident management in the s"
type textarea "*"
type textarea "i want to generate tests for resident management in the sy"
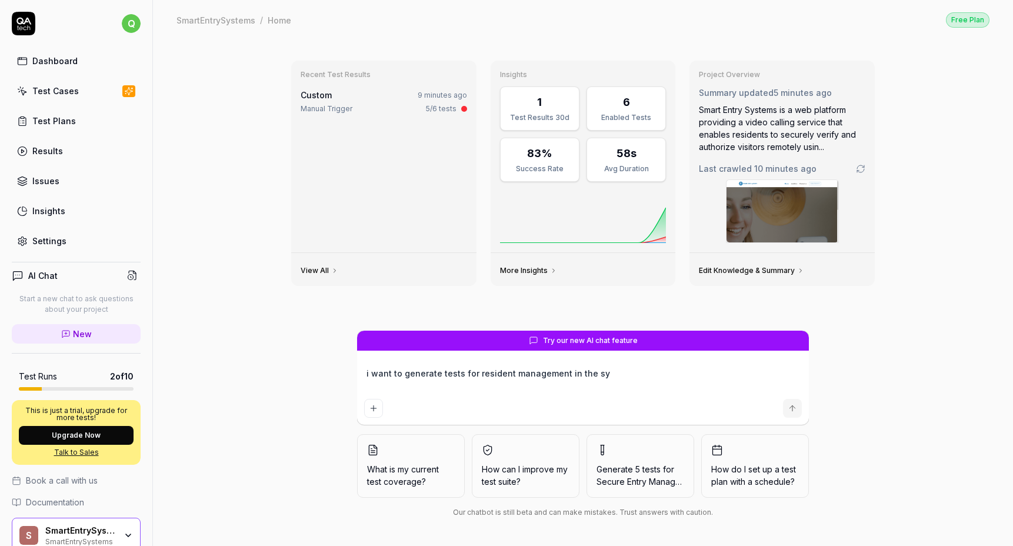
type textarea "*"
type textarea "i want to generate tests for resident management in the sys"
type textarea "*"
type textarea "i want to generate tests for resident management in the syst"
type textarea "*"
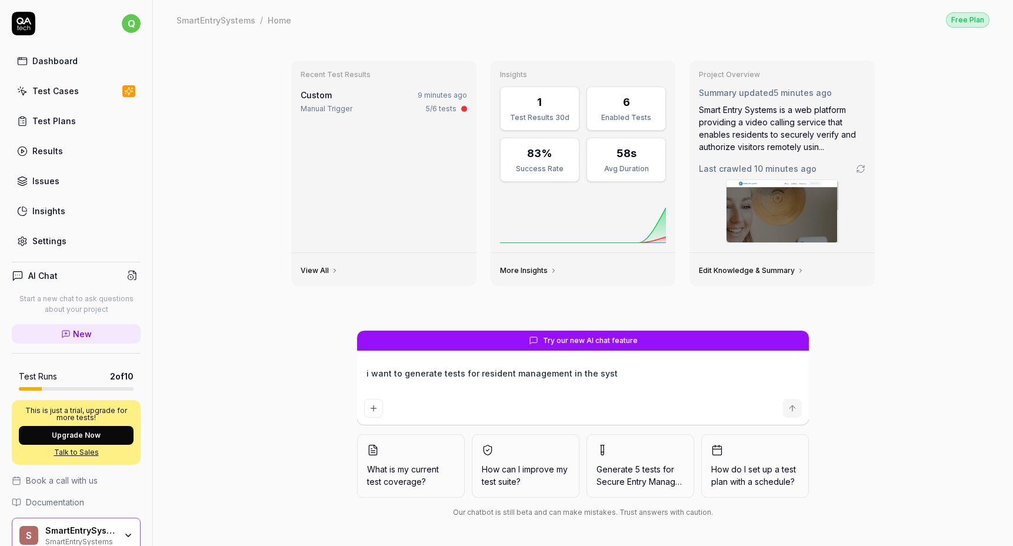
type textarea "i want to generate tests for resident management in the syste"
type textarea "*"
type textarea "i want to generate tests for resident management in the system"
type textarea "*"
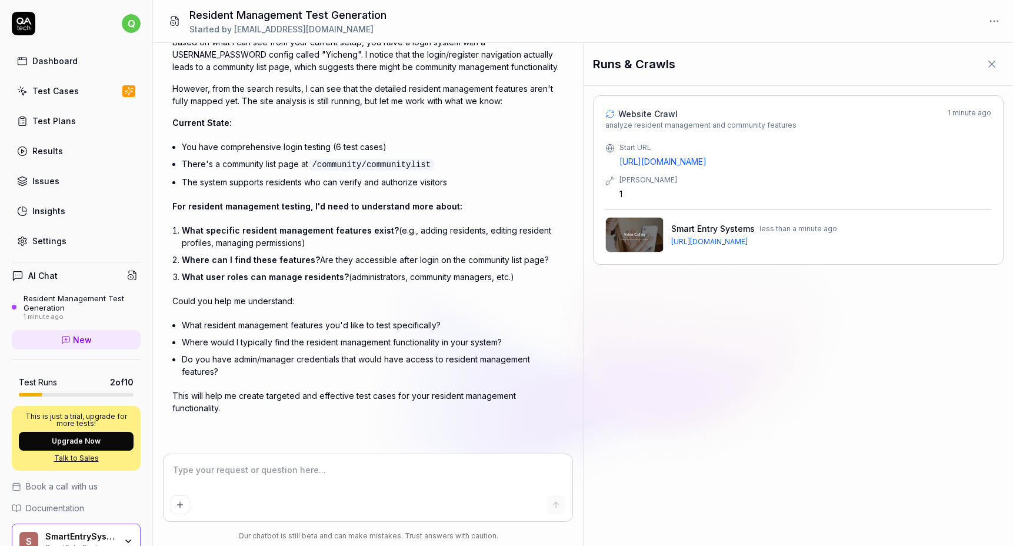
scroll to position [138, 0]
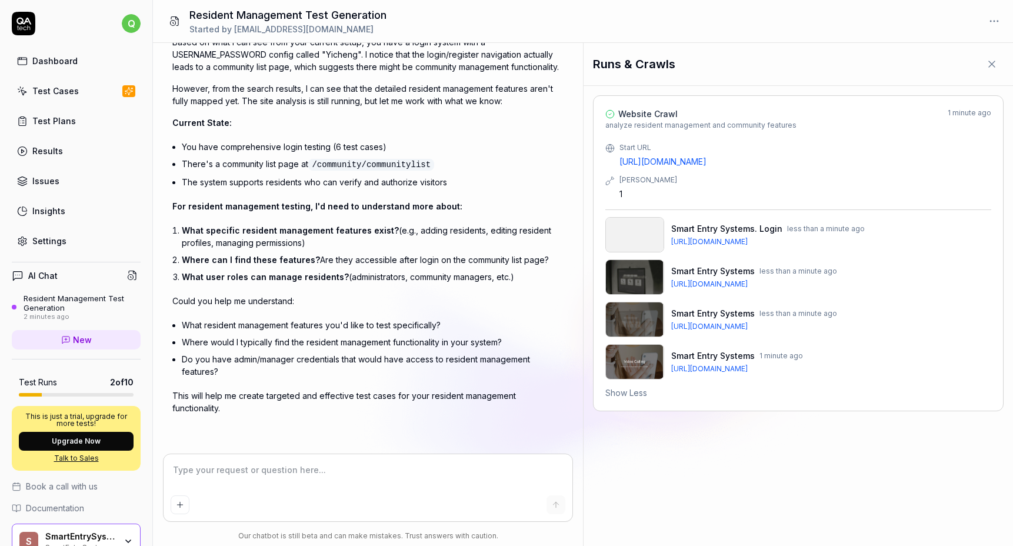
type textarea "*"
type textarea "a"
type textarea "*"
type textarea "af"
type textarea "*"
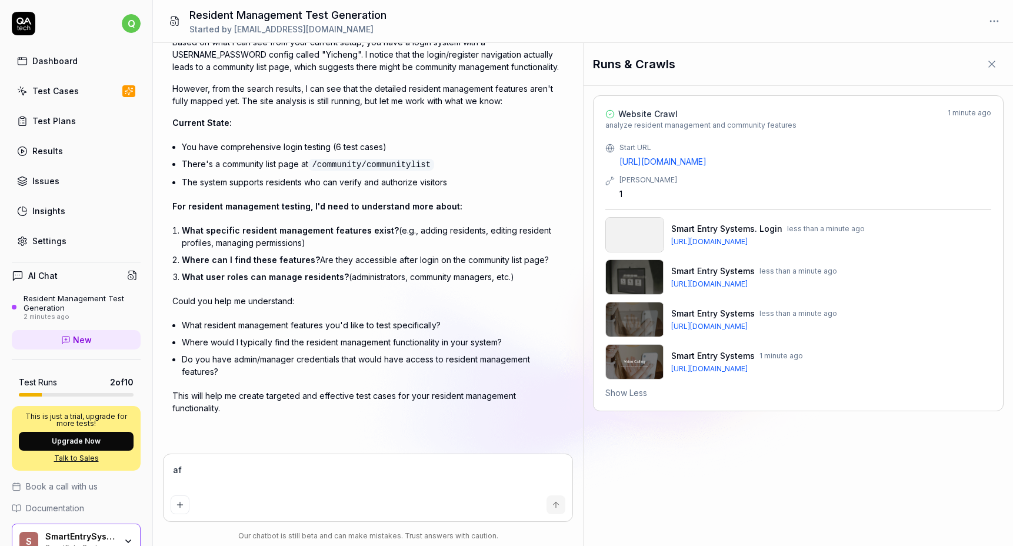
type textarea "aft"
type textarea "*"
type textarea "afte"
type textarea "*"
type textarea "after"
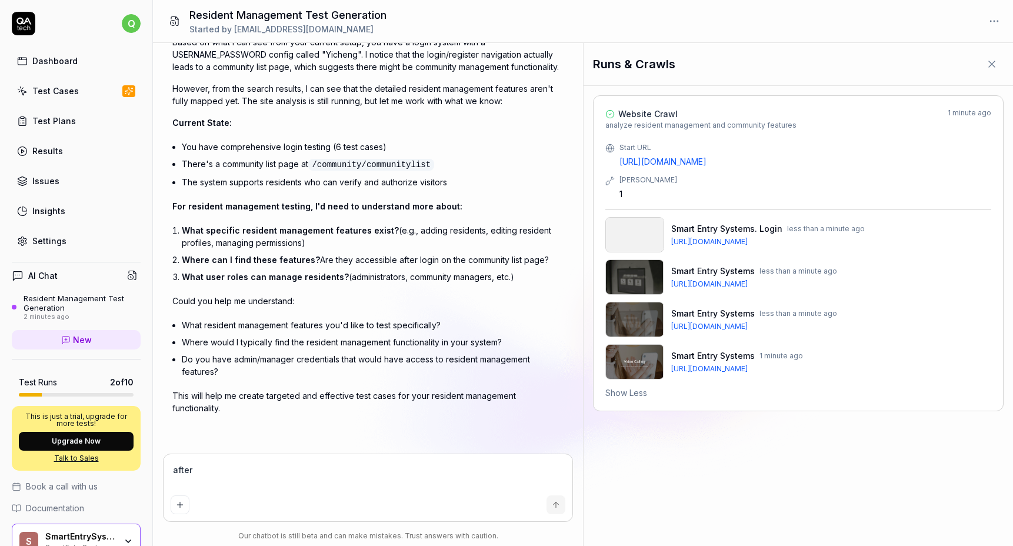
type textarea "*"
type textarea "after"
type textarea "*"
type textarea "after o"
type textarea "*"
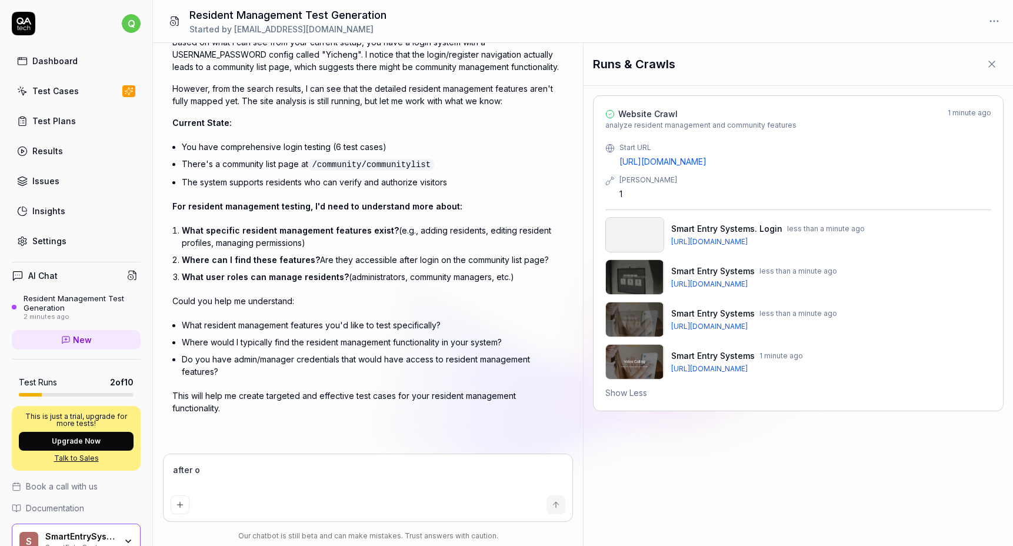
type textarea "after ou"
type textarea "*"
type textarea "after o"
type textarea "*"
type textarea "after"
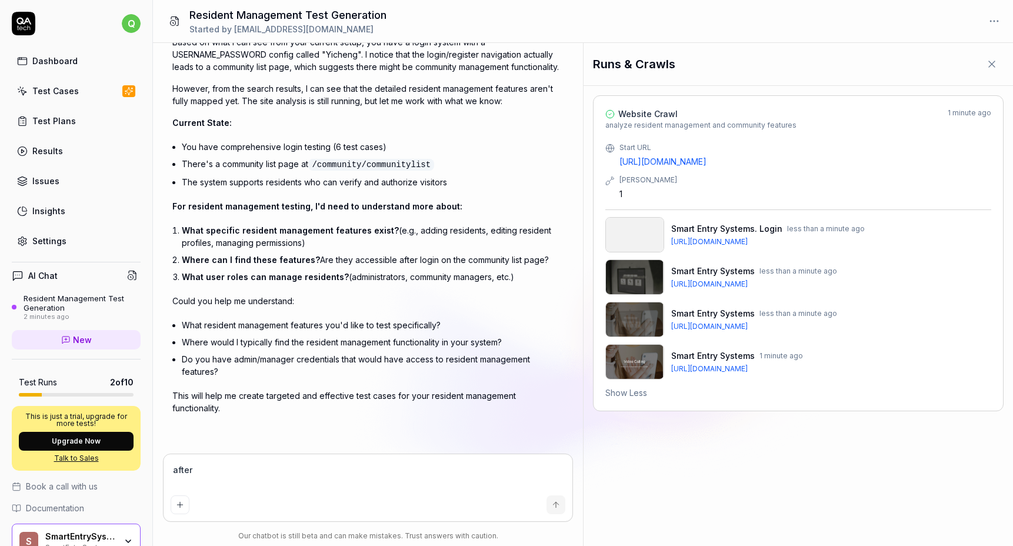
type textarea "*"
type textarea "after y"
type textarea "*"
type textarea "after you"
type textarea "*"
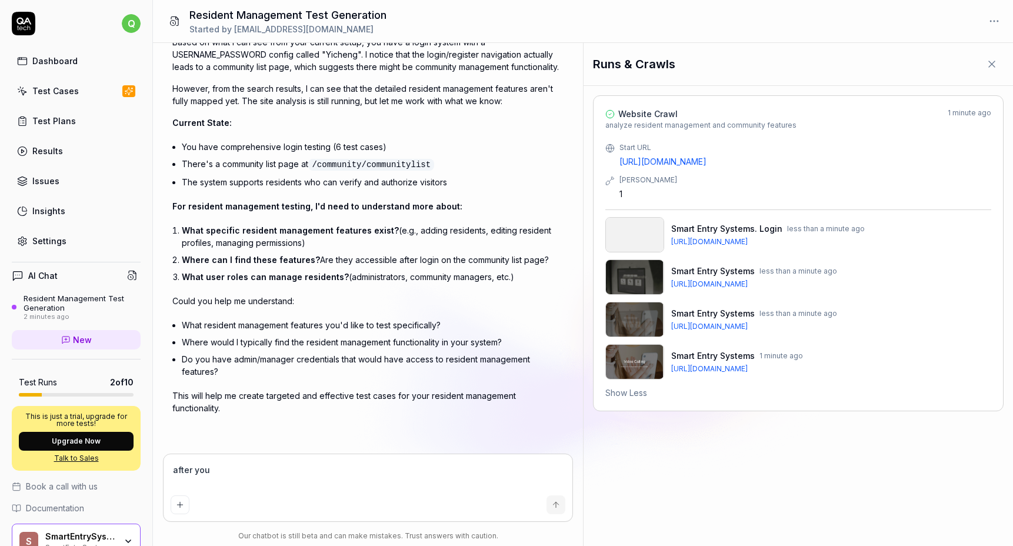
type textarea "after you"
type textarea "*"
type textarea "after you c"
type textarea "*"
type textarea "after you cl"
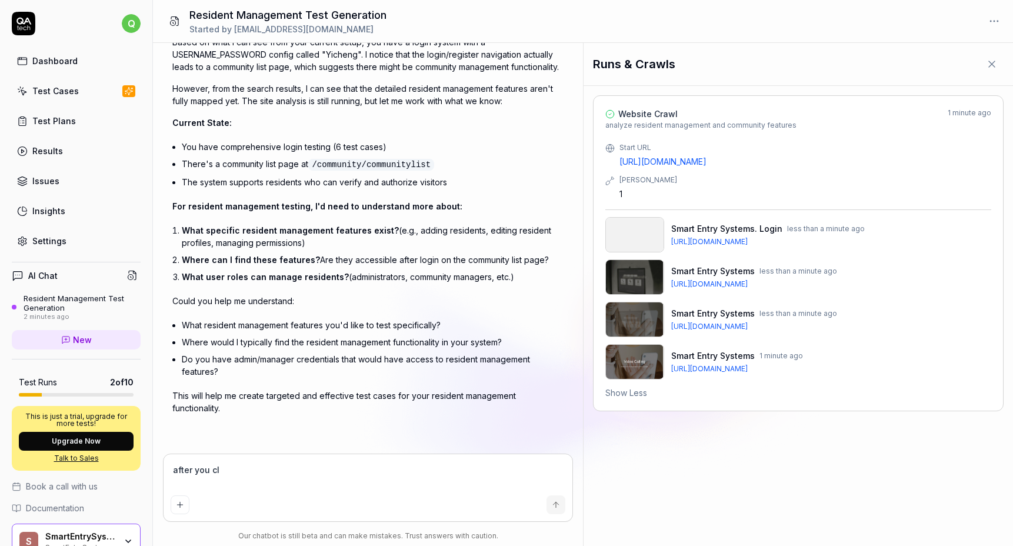
type textarea "*"
type textarea "after you cli"
type textarea "*"
type textarea "after you clic"
type textarea "*"
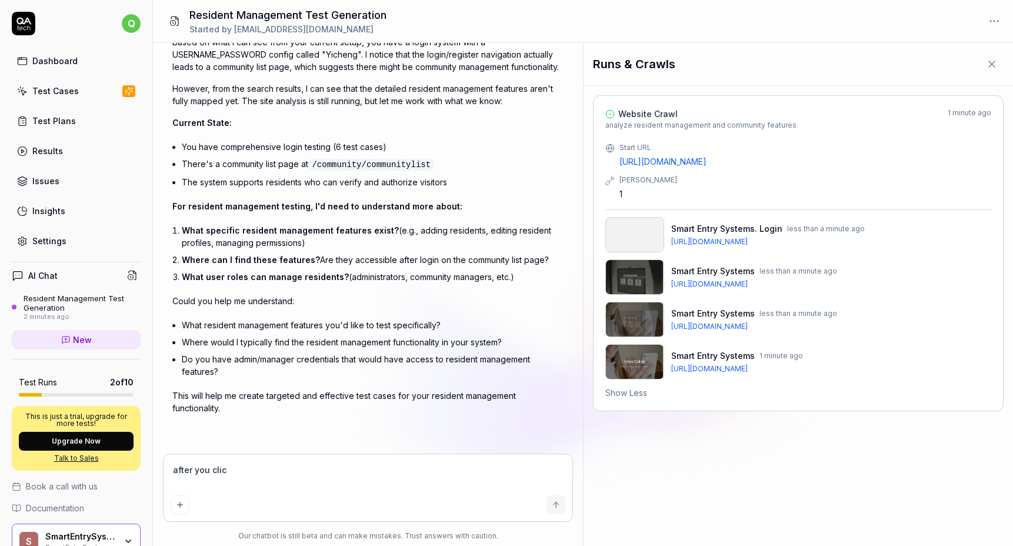
type textarea "after you click"
type textarea "*"
type textarea "after you click"
type textarea "*"
type textarea "after you click m"
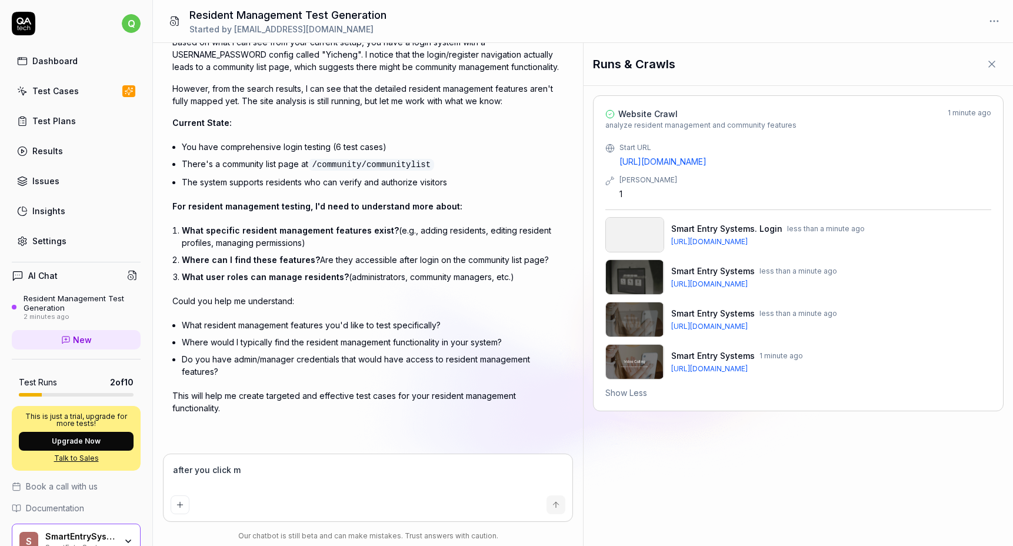
type textarea "*"
type textarea "after you click ma"
type textarea "*"
type textarea "after you click man"
type textarea "*"
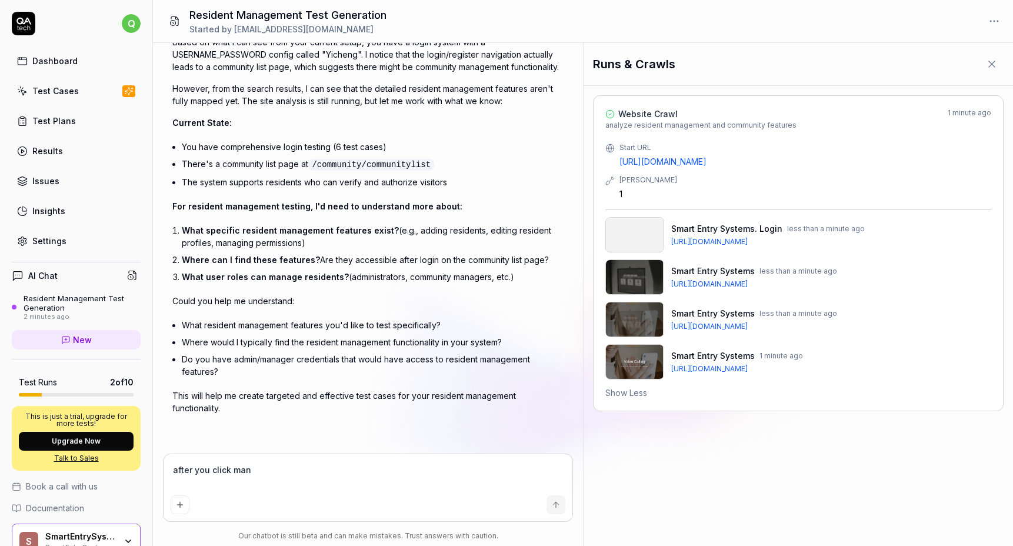
type textarea "after you click mana"
type textarea "*"
type textarea "after you click manag"
type textarea "*"
type textarea "after you click manage"
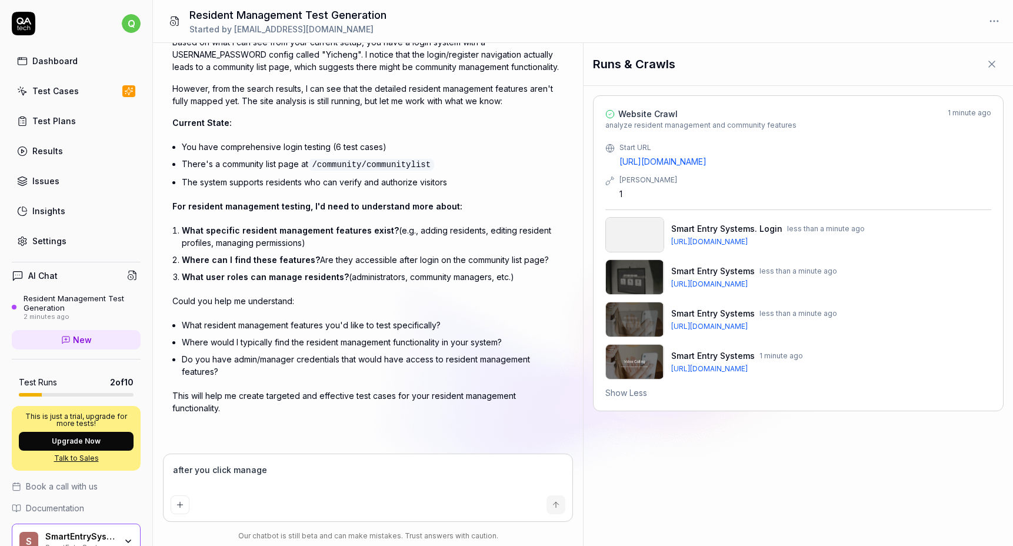
type textarea "*"
type textarea "after you click manage c"
type textarea "*"
type textarea "after you click manage co"
type textarea "*"
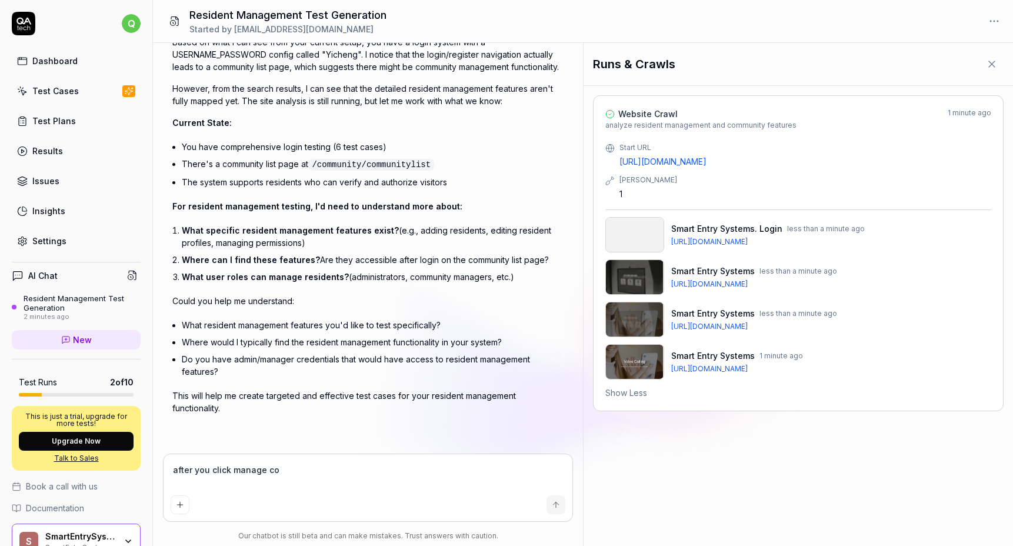
type textarea "after you click manage com"
type textarea "*"
type textarea "after you click manage comm"
type textarea "*"
type textarea "after you click manage commn"
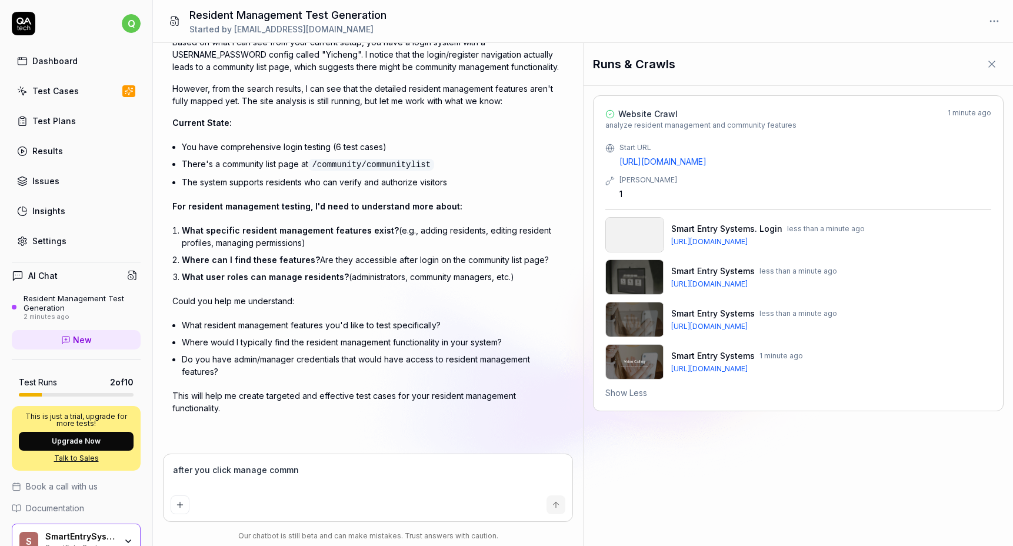
type textarea "*"
type textarea "after you click manage commnu"
type textarea "*"
type textarea "after you click manage commn"
click at [552, 505] on icon "submit" at bounding box center [555, 504] width 9 height 9
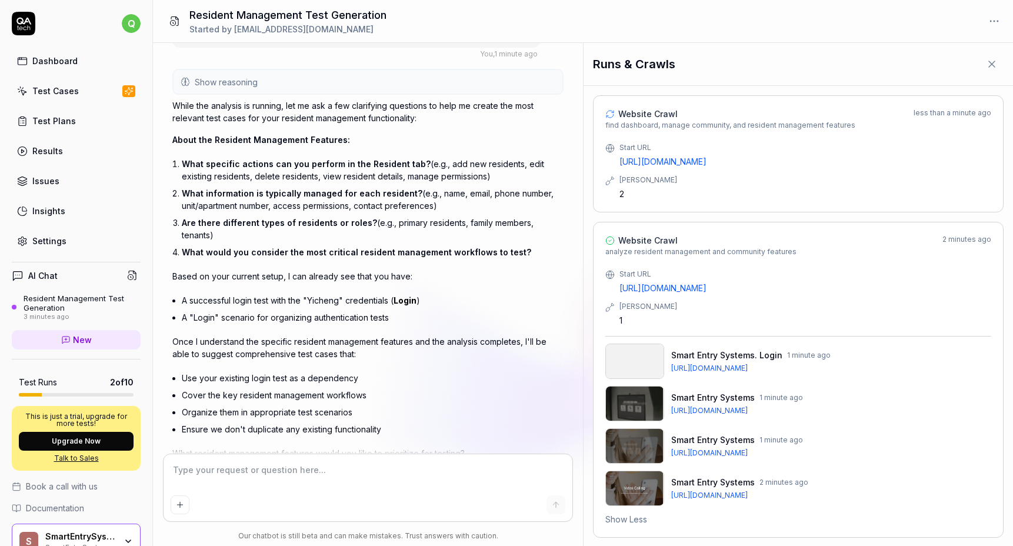
scroll to position [612, 0]
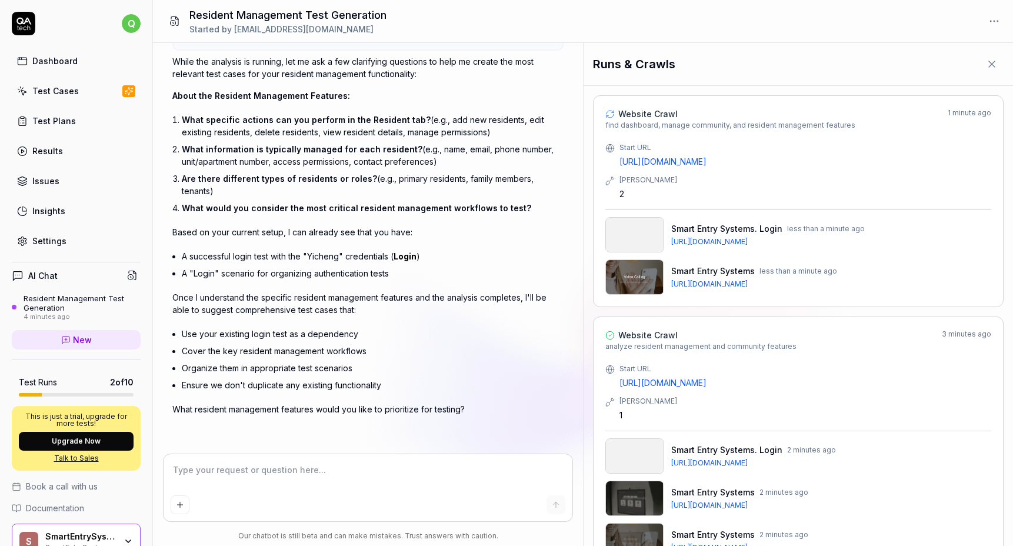
click at [407, 472] on textarea at bounding box center [368, 475] width 394 height 29
paste textarea "https://smartentrysystems.com/community/79/residentlist"
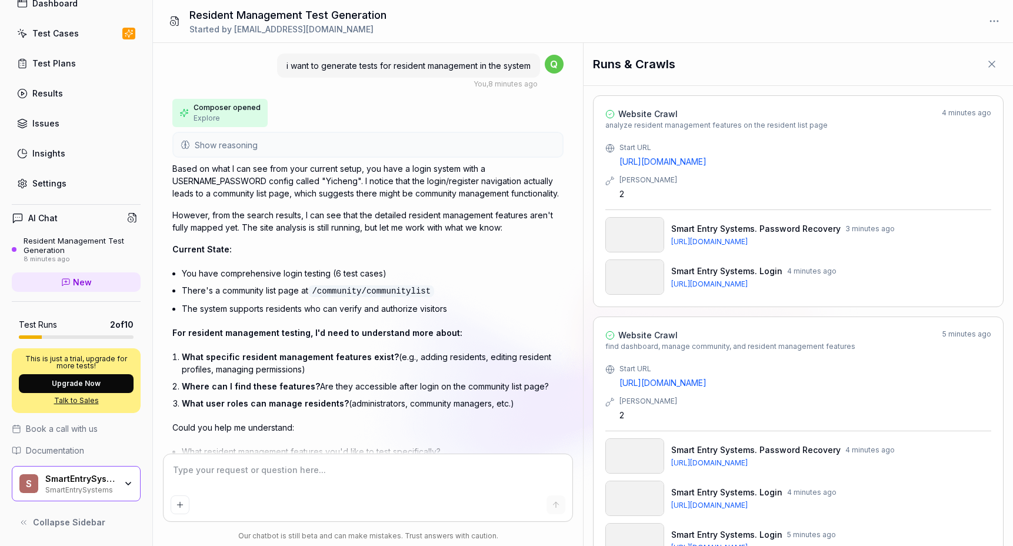
scroll to position [0, 0]
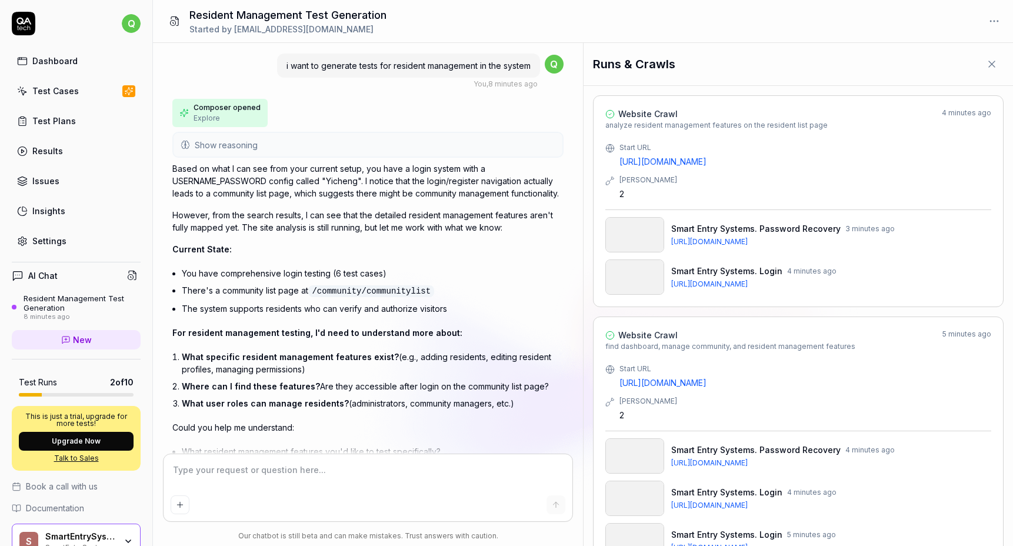
click at [58, 61] on div "Dashboard" at bounding box center [54, 61] width 45 height 12
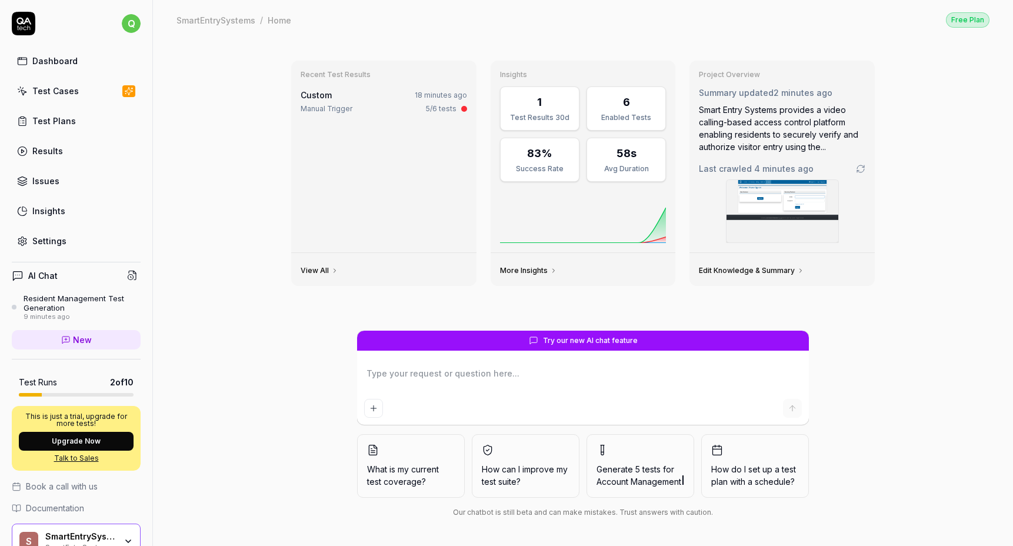
click at [90, 302] on div "Resident Management Test Generation" at bounding box center [82, 302] width 117 height 19
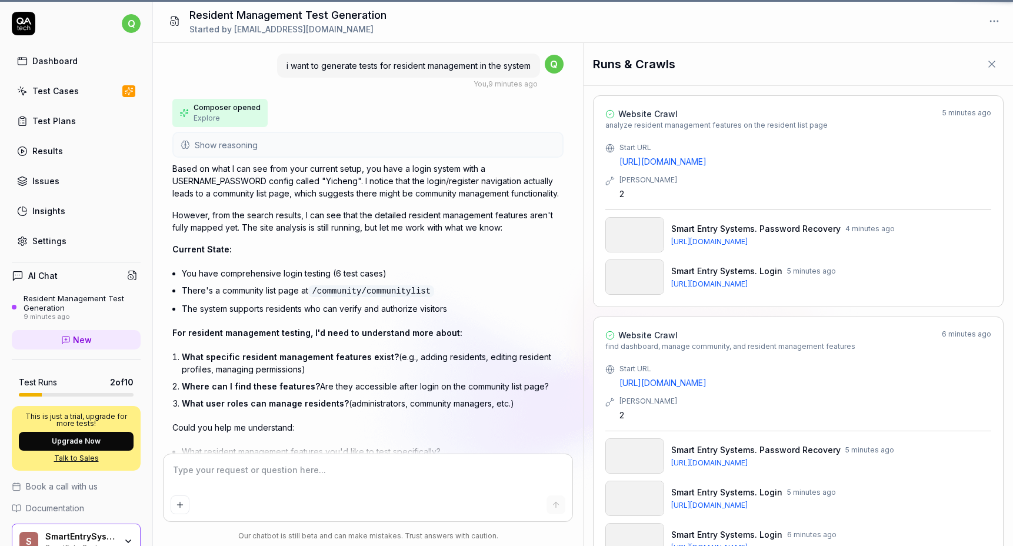
scroll to position [1065, 0]
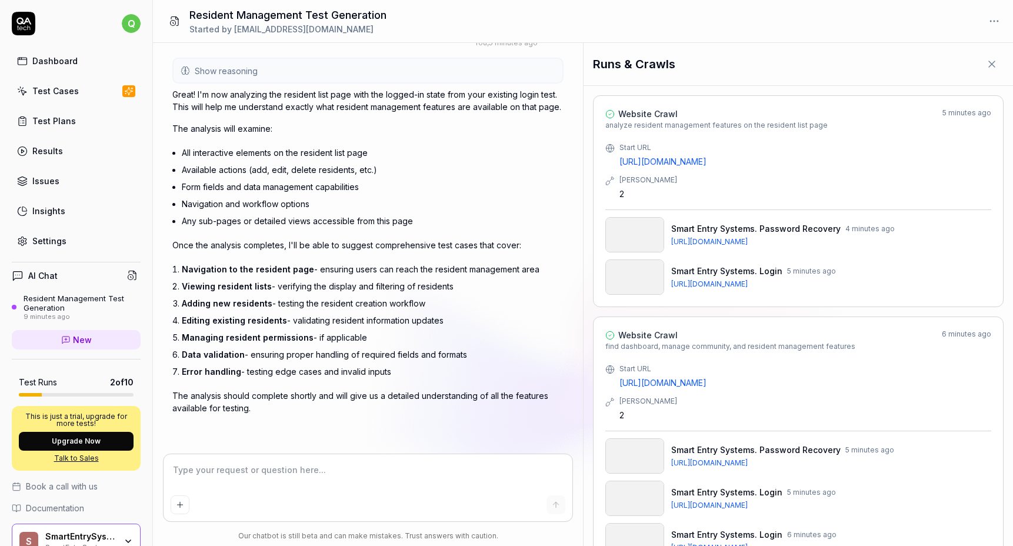
click at [92, 99] on link "Test Cases" at bounding box center [76, 90] width 129 height 23
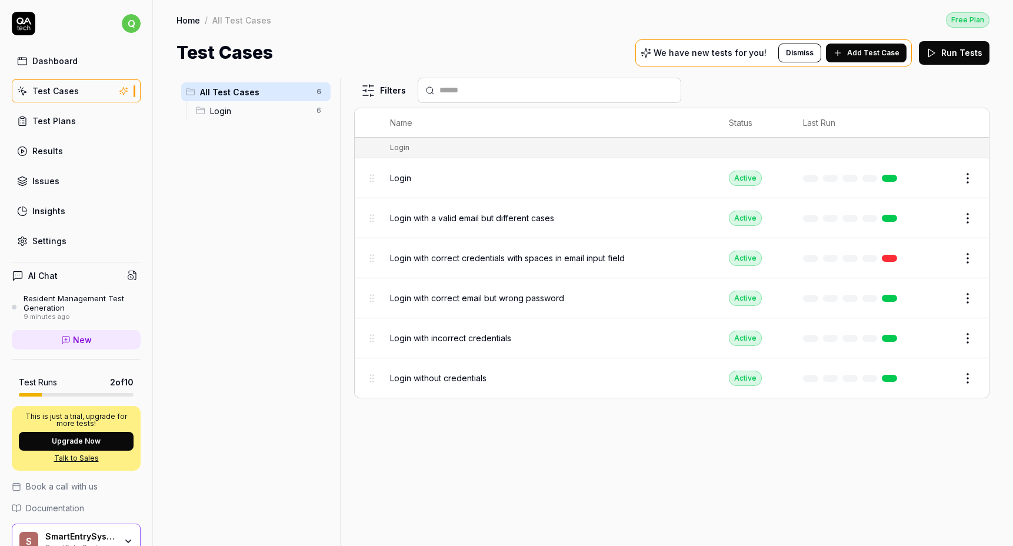
click at [855, 50] on span "Add Test Case" at bounding box center [873, 53] width 52 height 11
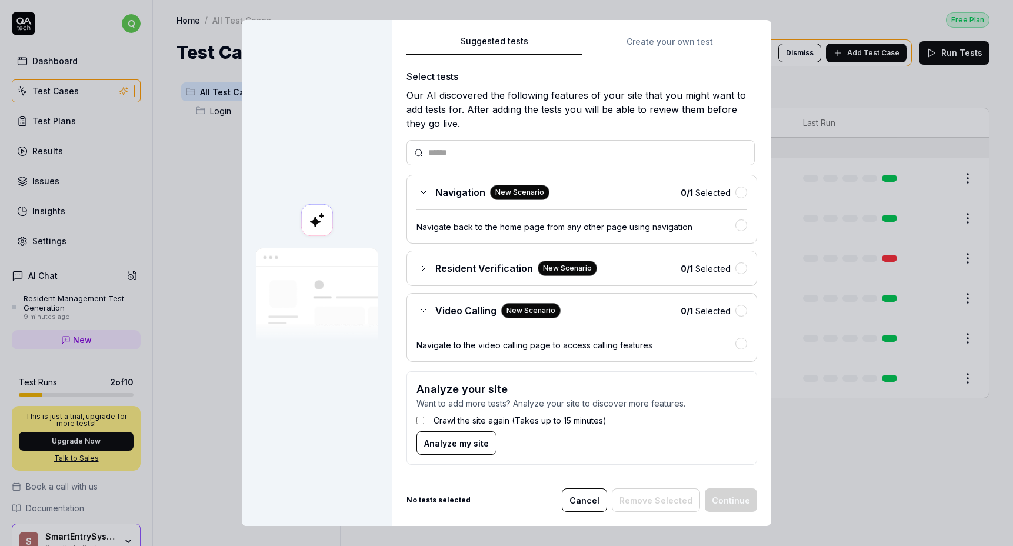
click at [617, 268] on div "Resident Verification New Scenario 0 / 1 Selected" at bounding box center [581, 268] width 331 height 15
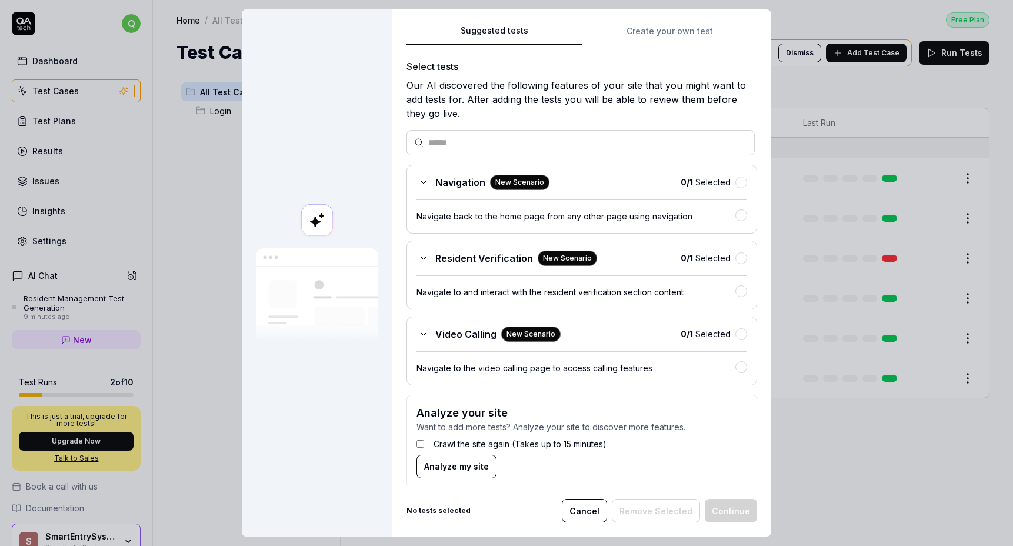
scroll to position [12, 0]
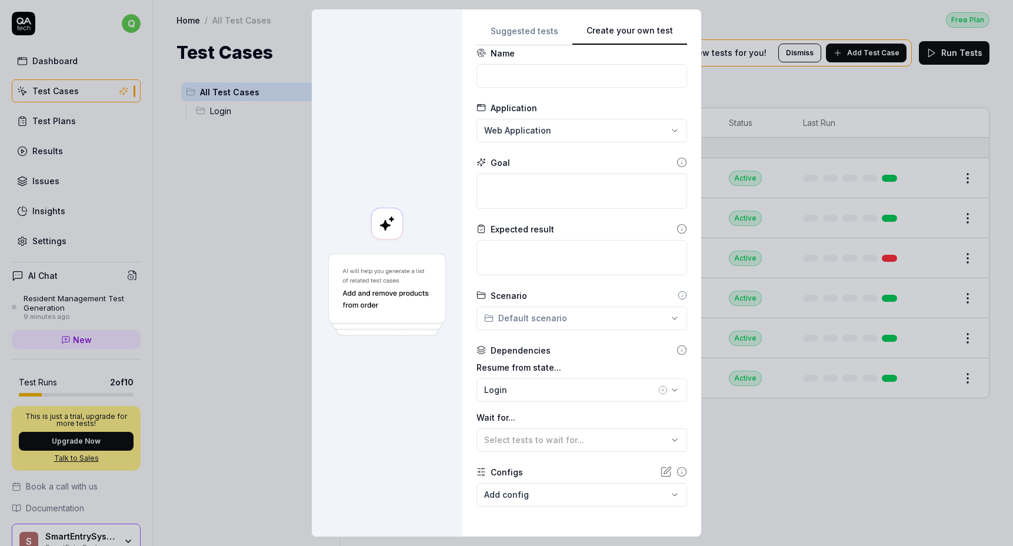
click at [672, 39] on button "Create your own test" at bounding box center [629, 34] width 115 height 21
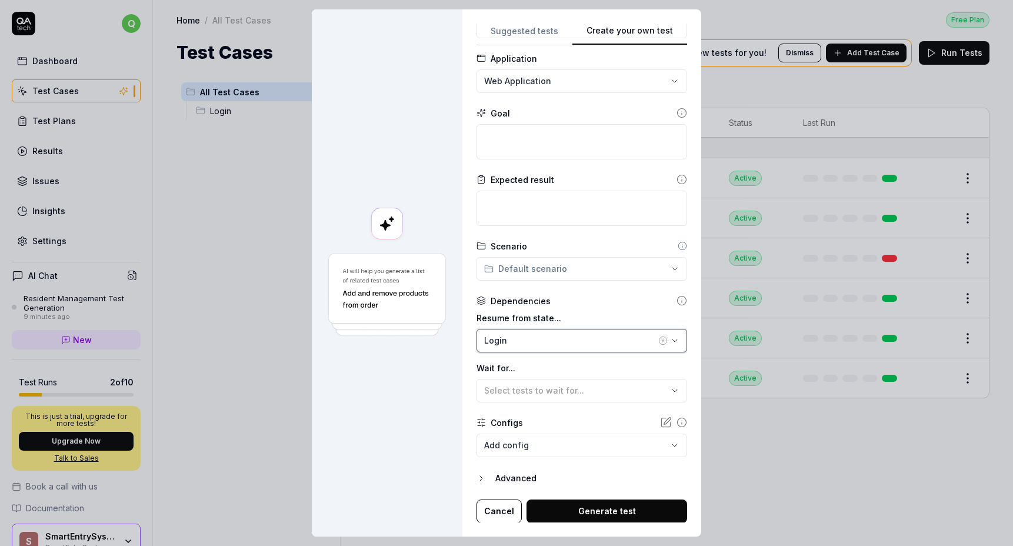
click at [571, 344] on div "Login" at bounding box center [570, 340] width 172 height 12
click at [466, 349] on div "**********" at bounding box center [581, 272] width 239 height 527
click at [546, 137] on textarea at bounding box center [581, 141] width 211 height 35
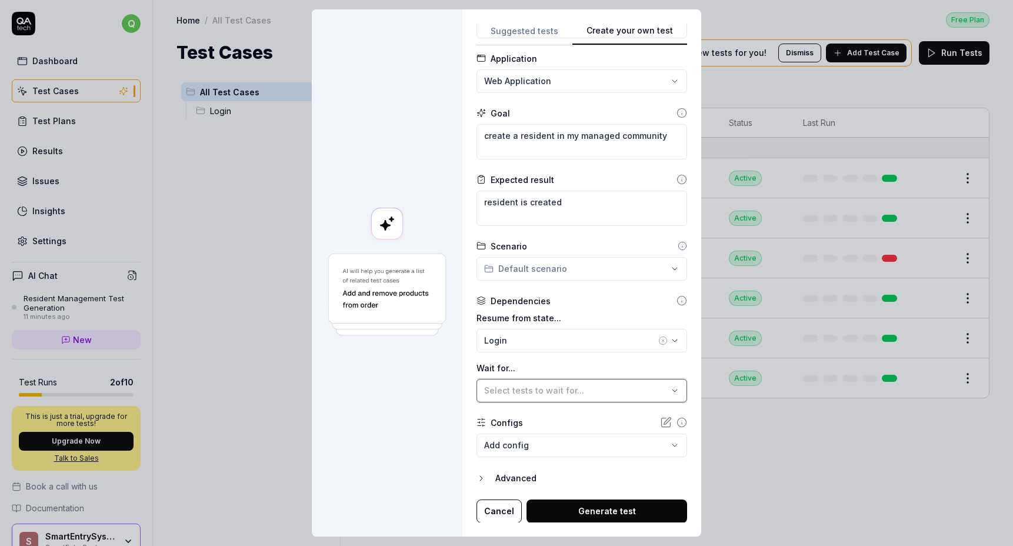
click at [592, 382] on button "Select tests to wait for..." at bounding box center [581, 391] width 211 height 24
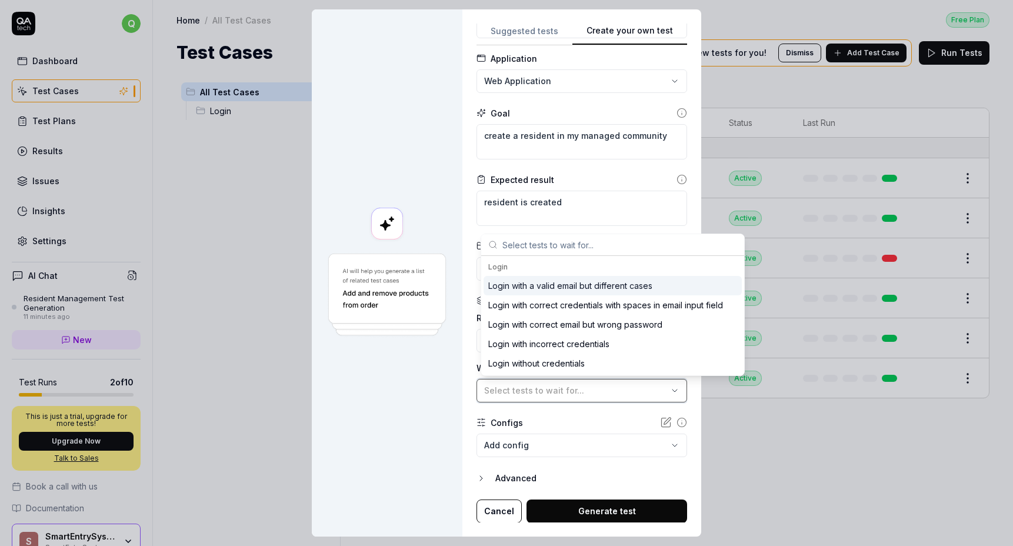
click at [592, 388] on div "Select tests to wait for..." at bounding box center [575, 390] width 183 height 12
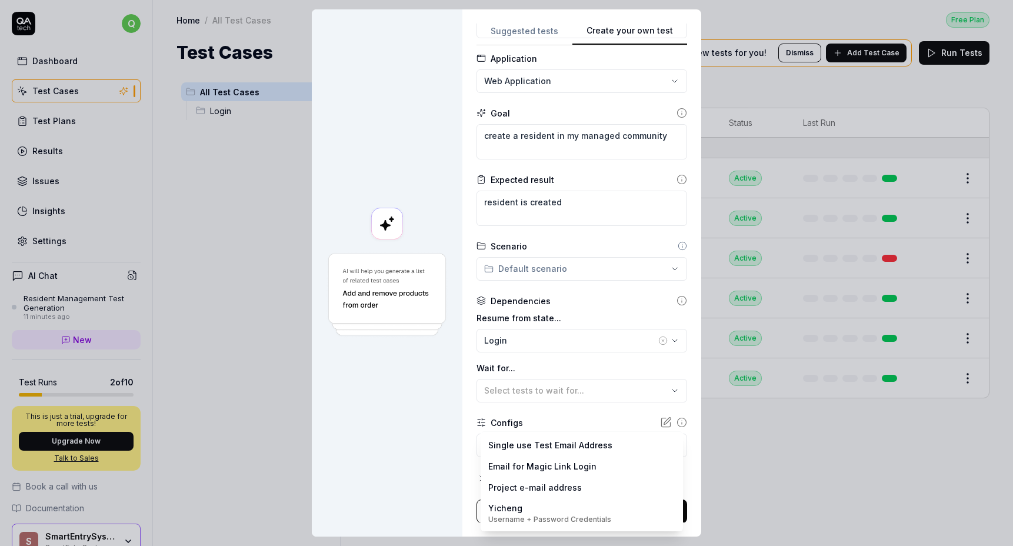
click at [583, 445] on body "q Dashboard Test Cases Test Plans Results Issues Insights Settings AI Chat Resi…" at bounding box center [506, 273] width 1013 height 546
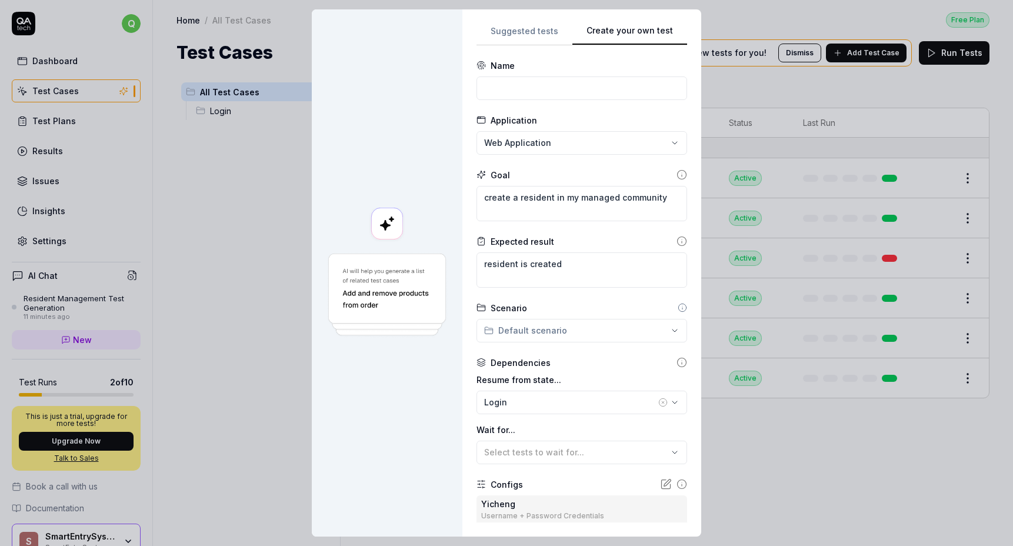
scroll to position [132, 0]
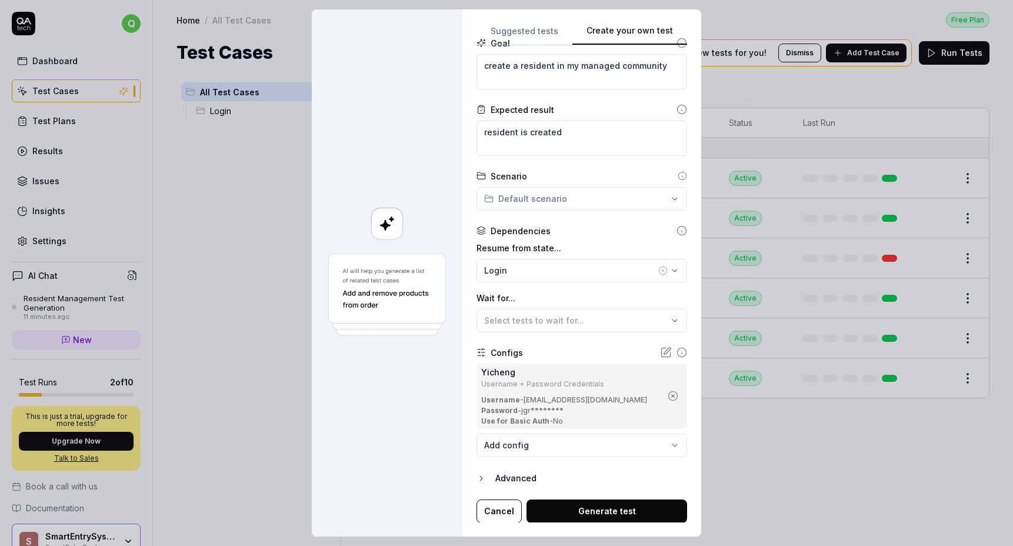
click at [561, 502] on button "Generate test" at bounding box center [606, 511] width 161 height 24
click at [587, 510] on button "Generate test" at bounding box center [606, 511] width 161 height 24
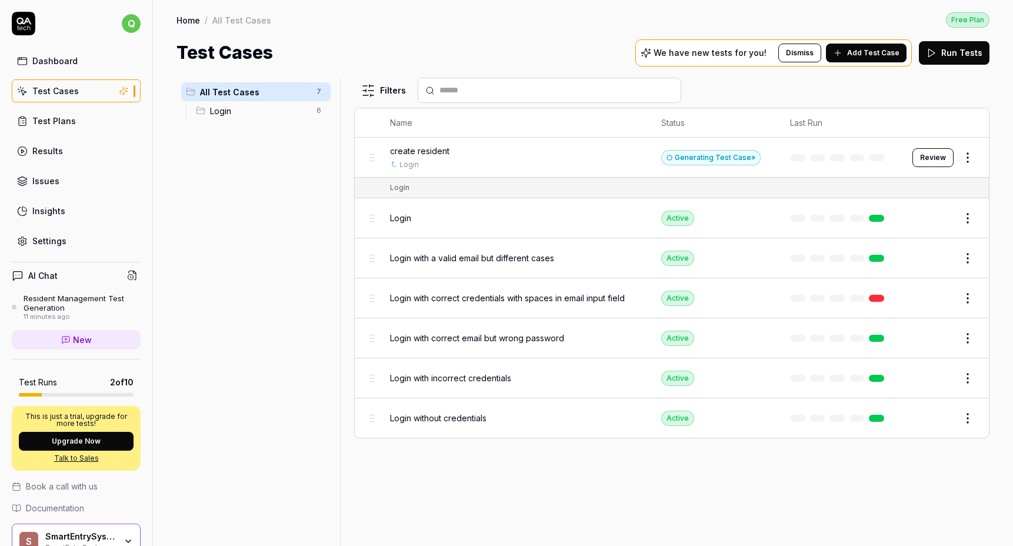
click at [859, 53] on span "Add Test Case" at bounding box center [873, 53] width 52 height 11
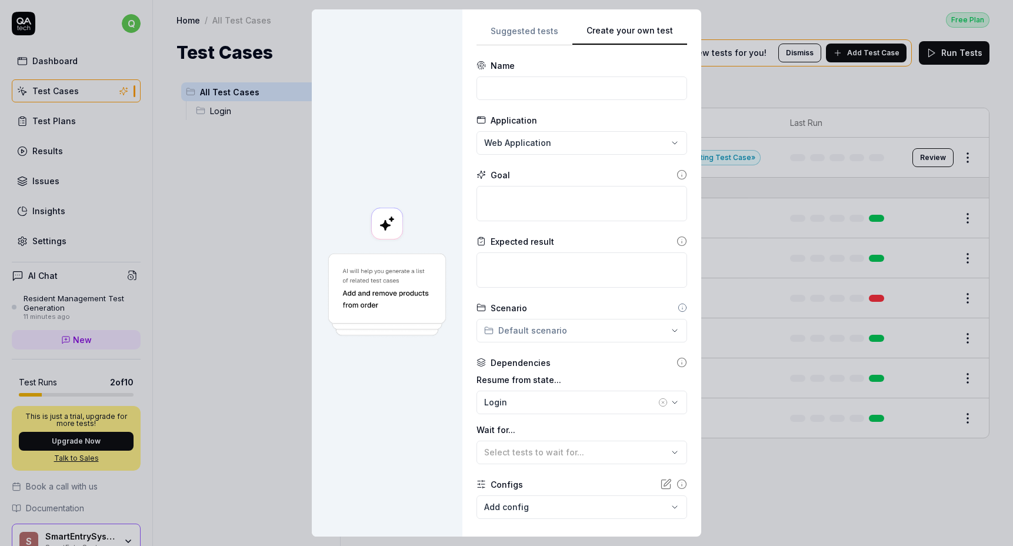
scroll to position [0, 0]
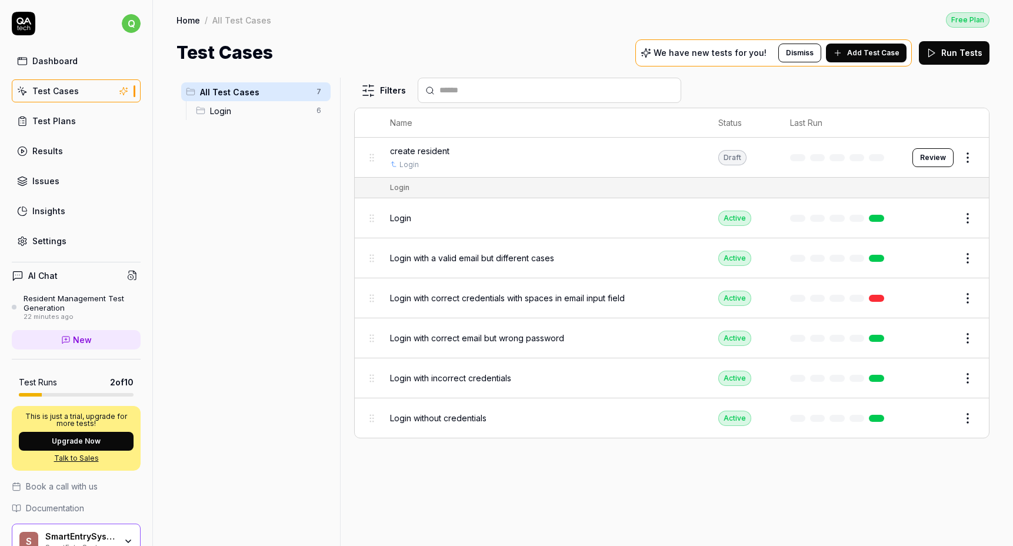
click at [425, 147] on span "create resident" at bounding box center [419, 151] width 59 height 12
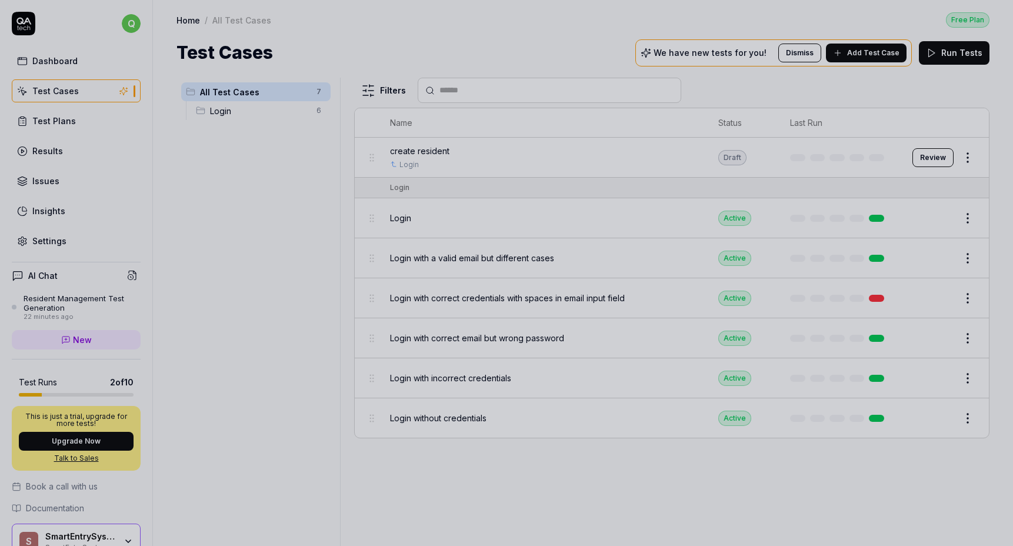
click at [635, 137] on div at bounding box center [506, 273] width 1013 height 546
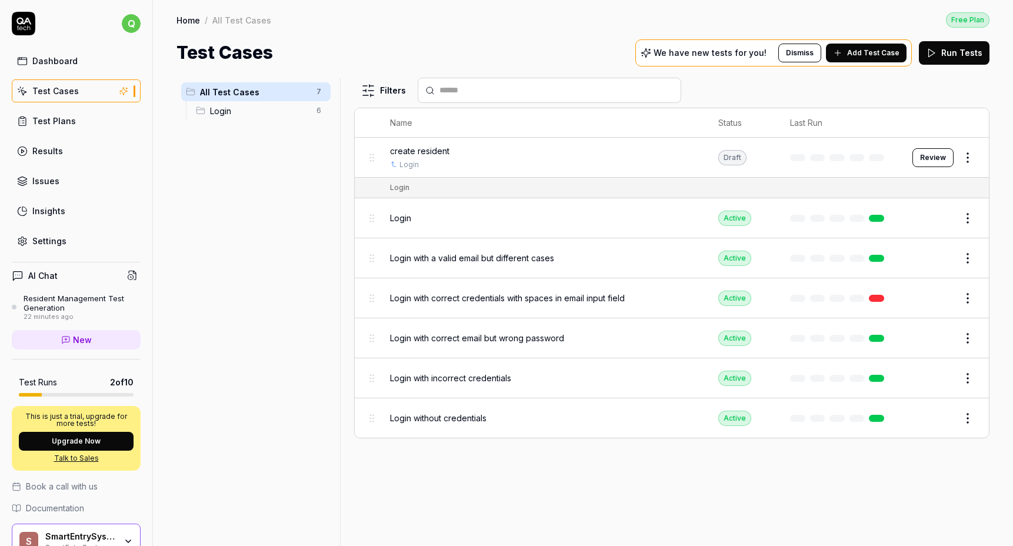
click at [650, 172] on td "create resident Login" at bounding box center [542, 158] width 328 height 40
click at [608, 152] on div "create resident" at bounding box center [542, 151] width 305 height 12
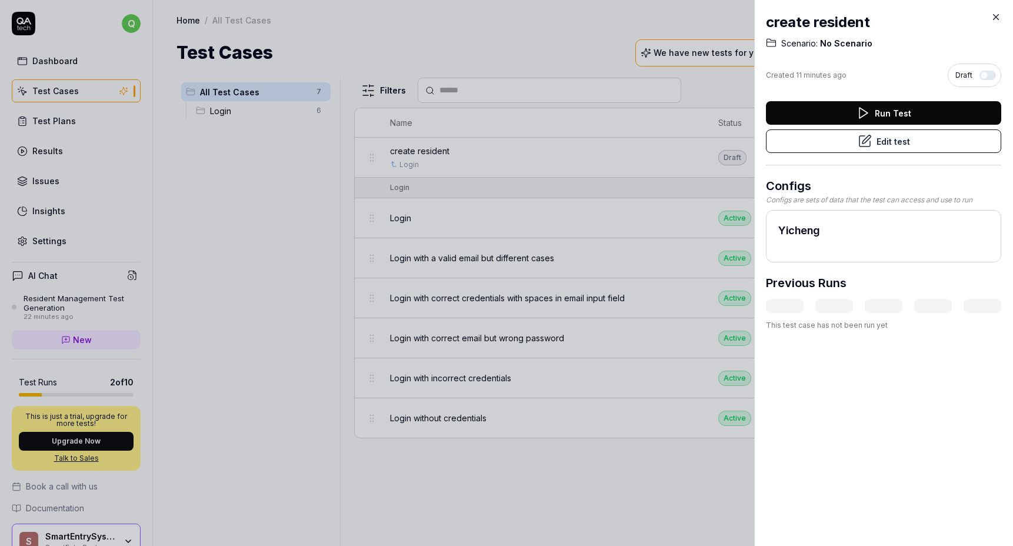
click at [869, 106] on icon at bounding box center [863, 113] width 14 height 14
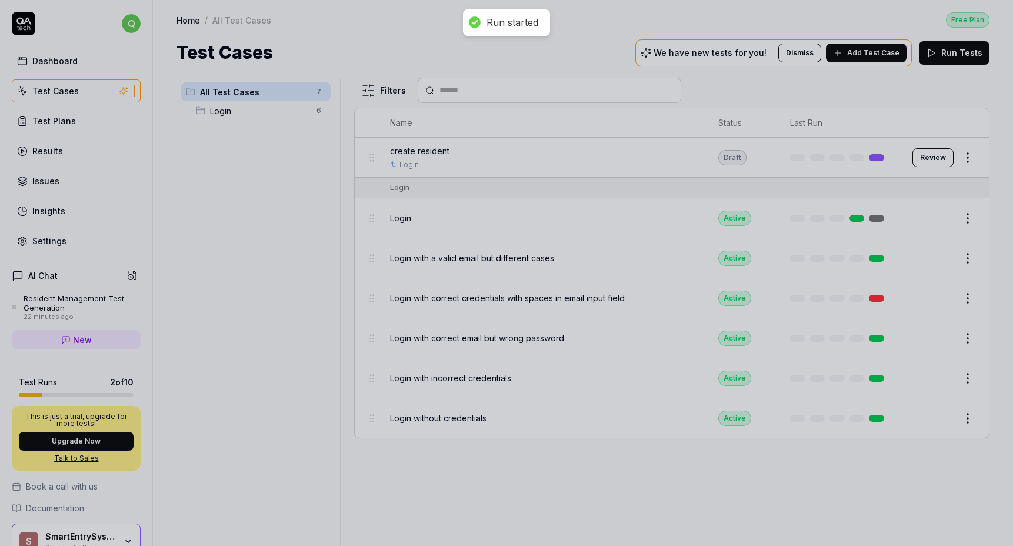
click at [651, 129] on div at bounding box center [506, 273] width 1013 height 546
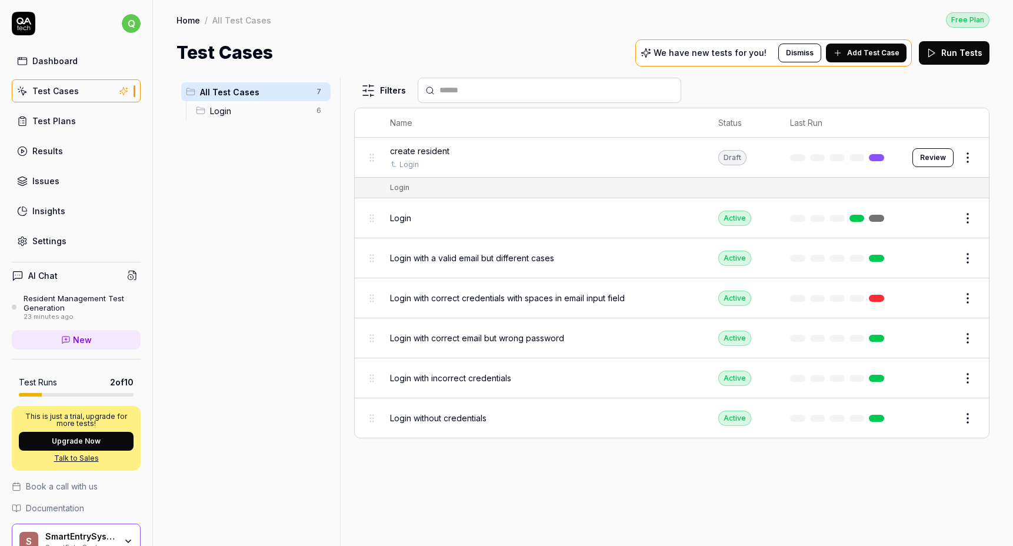
click at [974, 153] on html "q Dashboard Test Cases Test Plans Results Issues Insights Settings AI Chat Resi…" at bounding box center [506, 273] width 1013 height 546
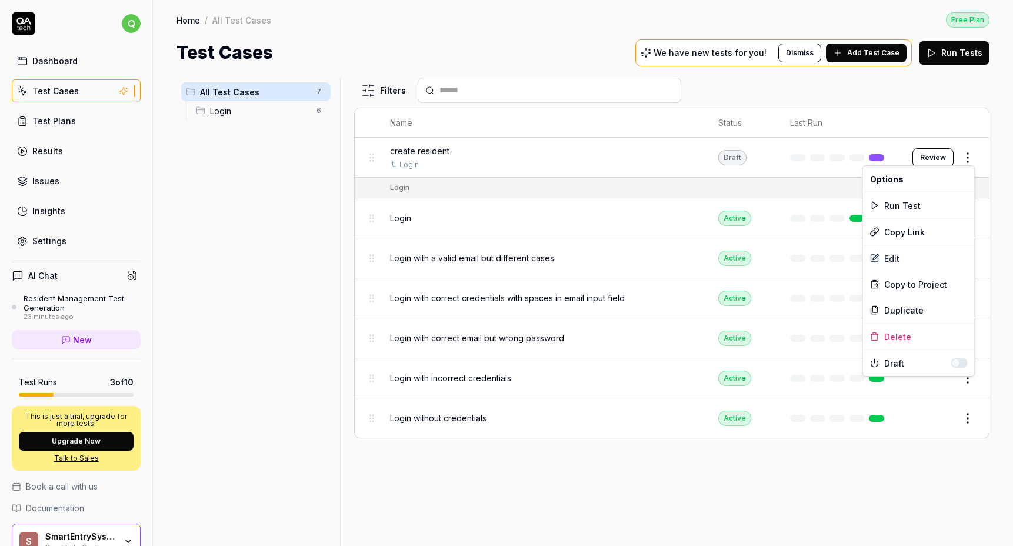
click at [579, 162] on html "q Dashboard Test Cases Test Plans Results Issues Insights Settings AI Chat Resi…" at bounding box center [506, 273] width 1013 height 546
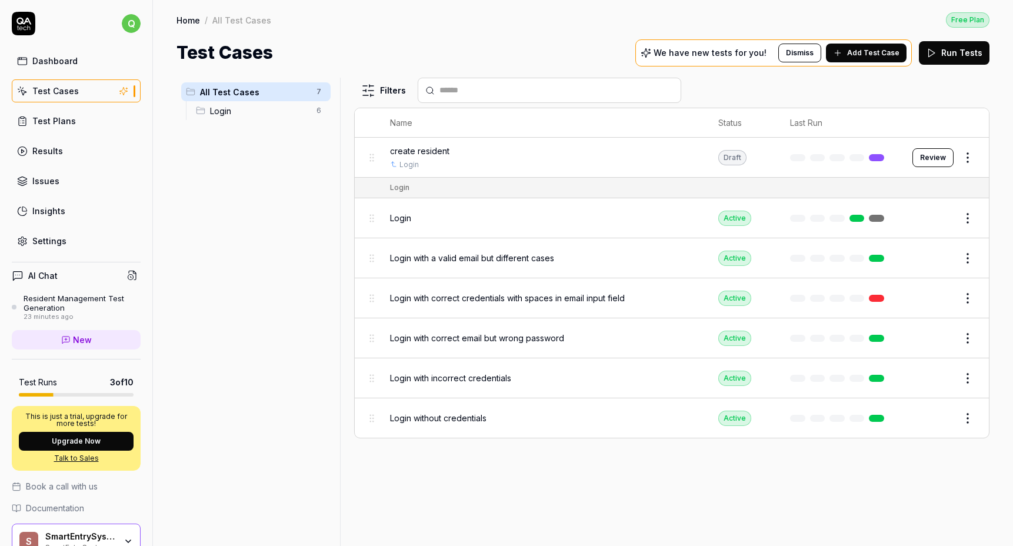
click at [428, 154] on span "create resident" at bounding box center [419, 151] width 59 height 12
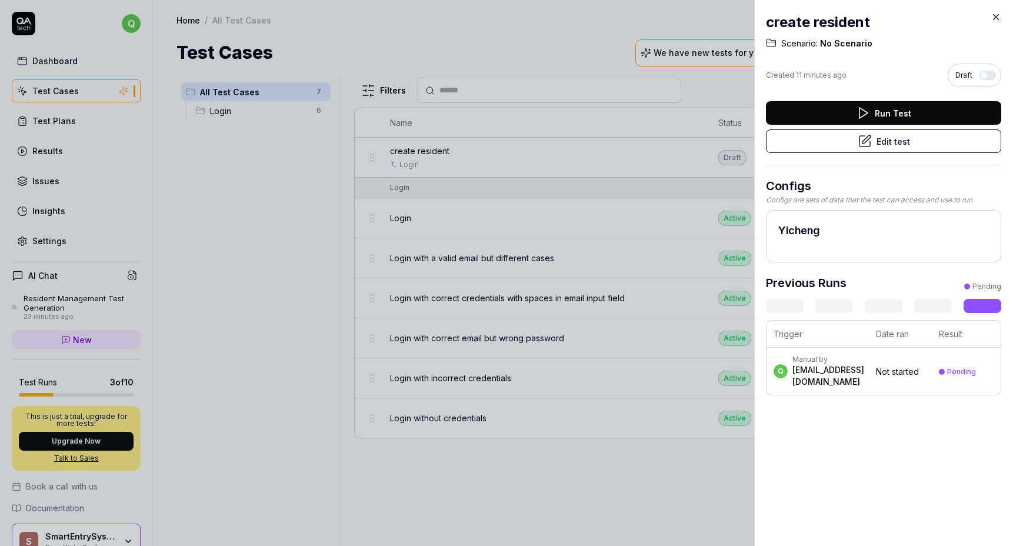
click at [290, 204] on div at bounding box center [506, 273] width 1013 height 546
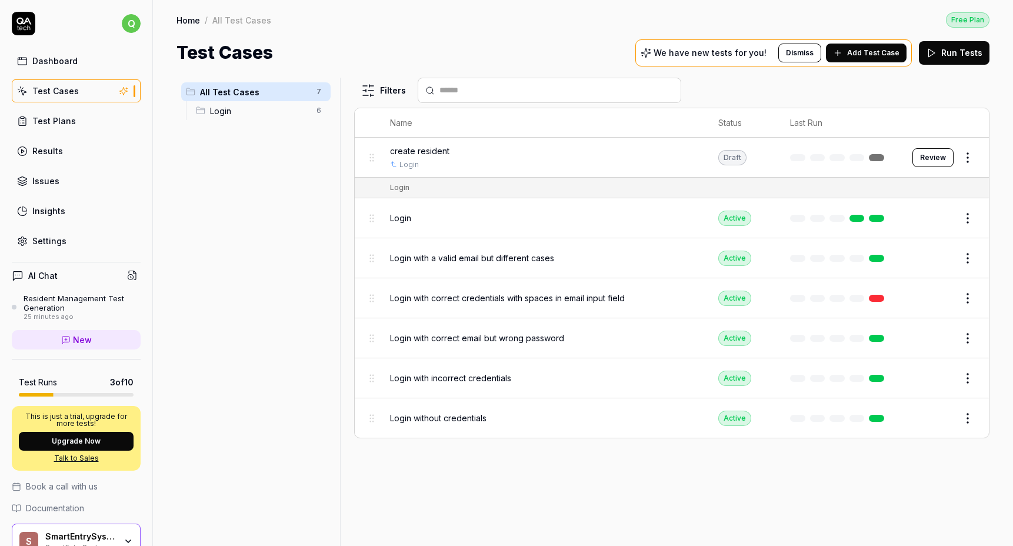
click at [483, 149] on div "create resident" at bounding box center [542, 151] width 305 height 12
click at [441, 152] on body "q Dashboard Test Cases Test Plans Results Issues Insights Settings AI Chat Resi…" at bounding box center [506, 273] width 1013 height 546
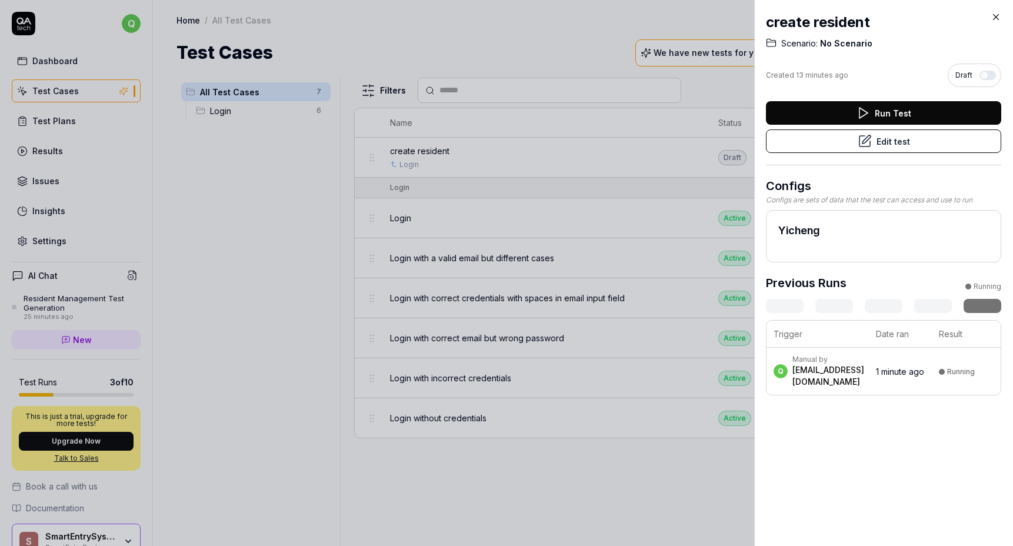
click at [280, 237] on div at bounding box center [506, 273] width 1013 height 546
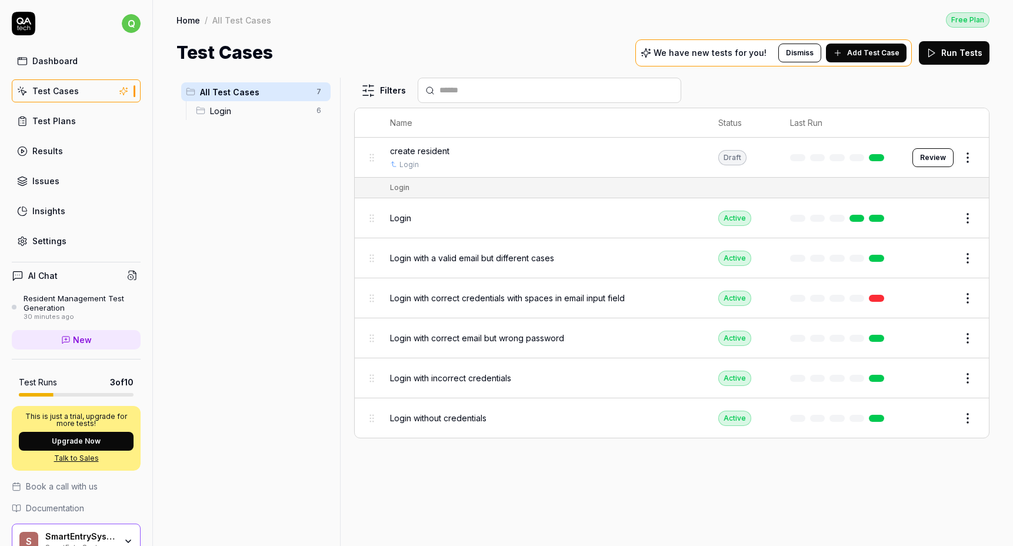
click at [441, 155] on span "create resident" at bounding box center [419, 151] width 59 height 12
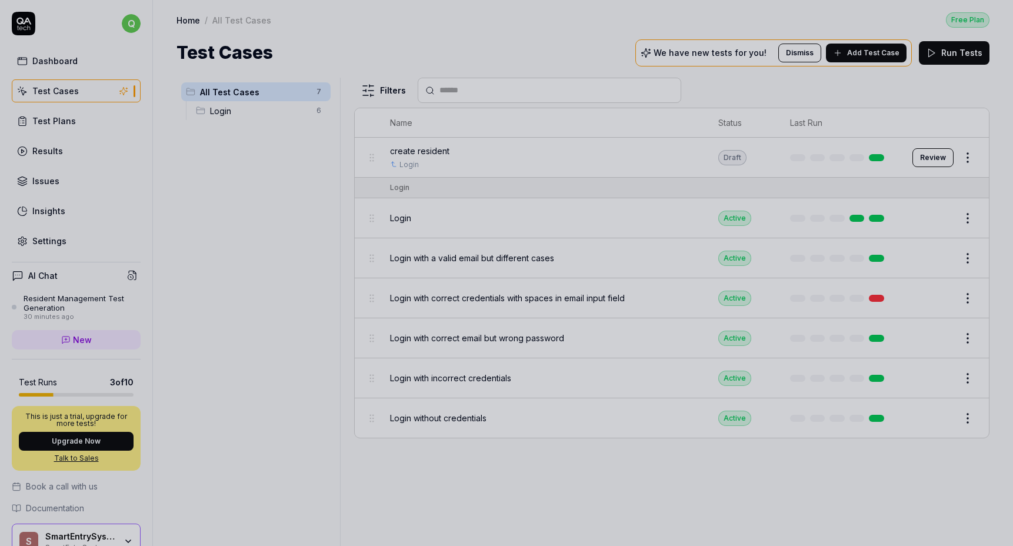
click at [698, 461] on div at bounding box center [506, 273] width 1013 height 546
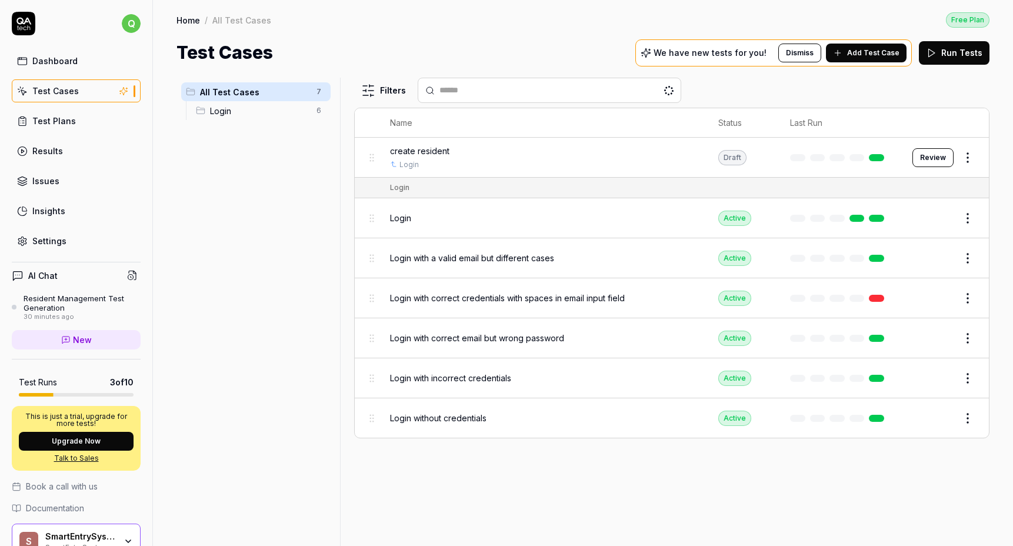
click at [416, 148] on span "create resident" at bounding box center [419, 151] width 59 height 12
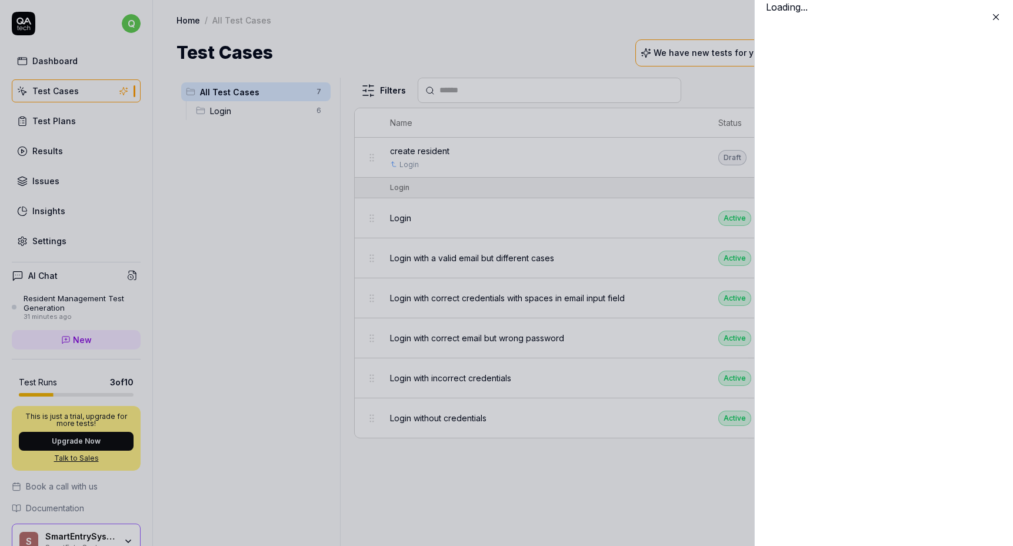
click at [424, 148] on body "q Dashboard Test Cases Test Plans Results Issues Insights Settings AI Chat Resi…" at bounding box center [506, 273] width 1013 height 546
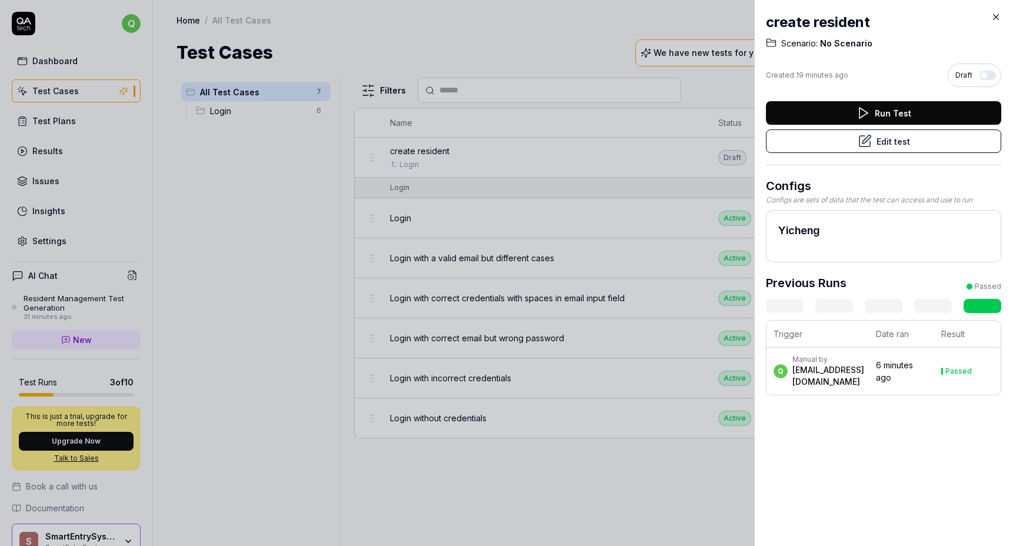
click at [617, 456] on div at bounding box center [506, 273] width 1013 height 546
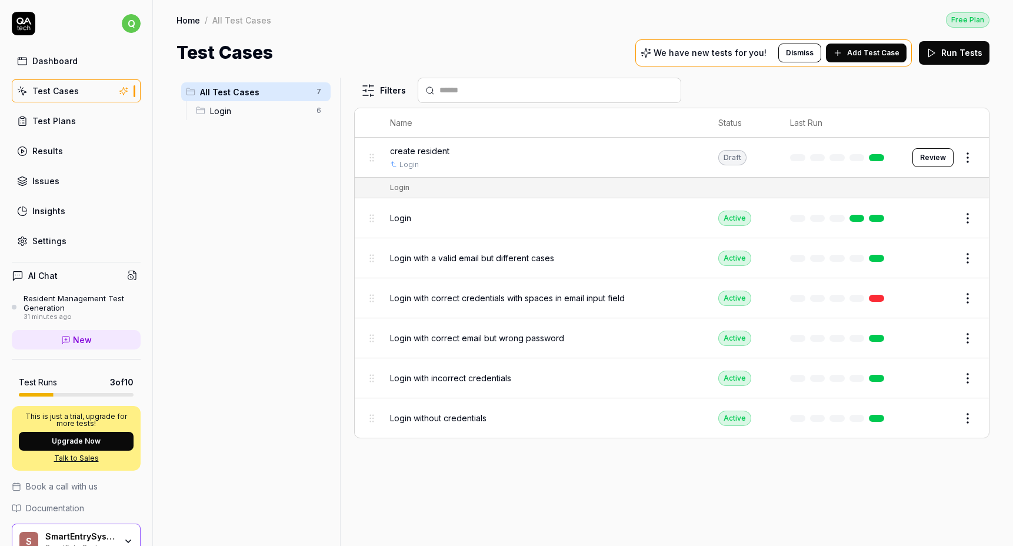
click at [934, 158] on button "Review" at bounding box center [932, 157] width 41 height 19
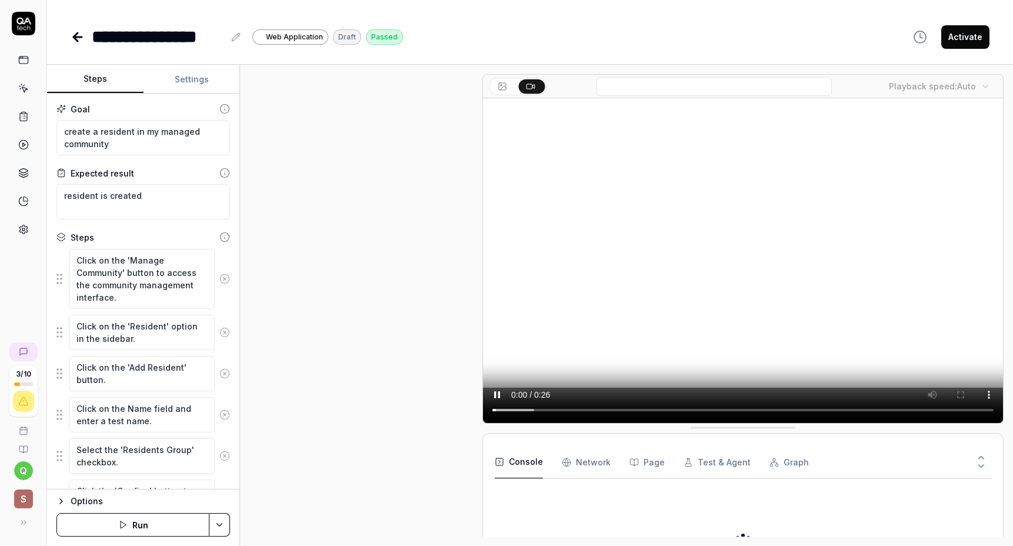
scroll to position [258, 0]
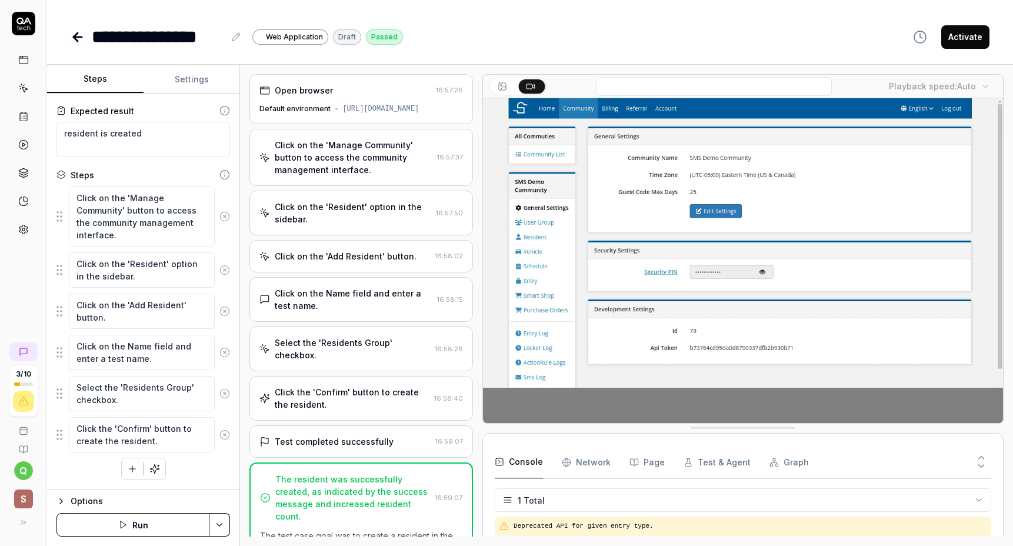
click at [338, 176] on div "Click on the 'Manage Community' button to access the community management inter…" at bounding box center [354, 157] width 158 height 37
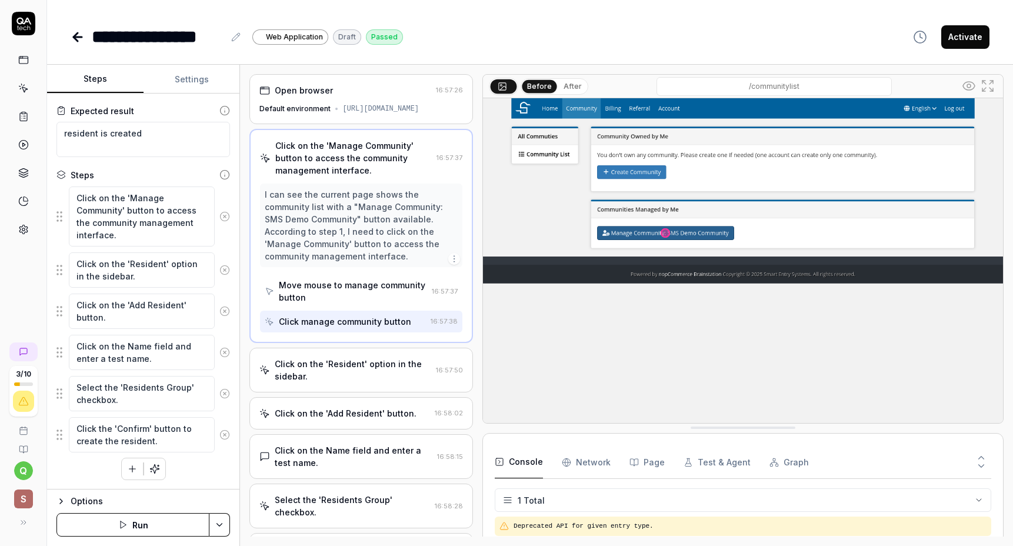
click at [563, 341] on img at bounding box center [743, 260] width 520 height 325
click at [339, 65] on div "Open browser 16:57:26 Default environment https://smartentrysystems.com/communi…" at bounding box center [626, 305] width 773 height 481
click at [171, 79] on button "Settings" at bounding box center [192, 79] width 96 height 28
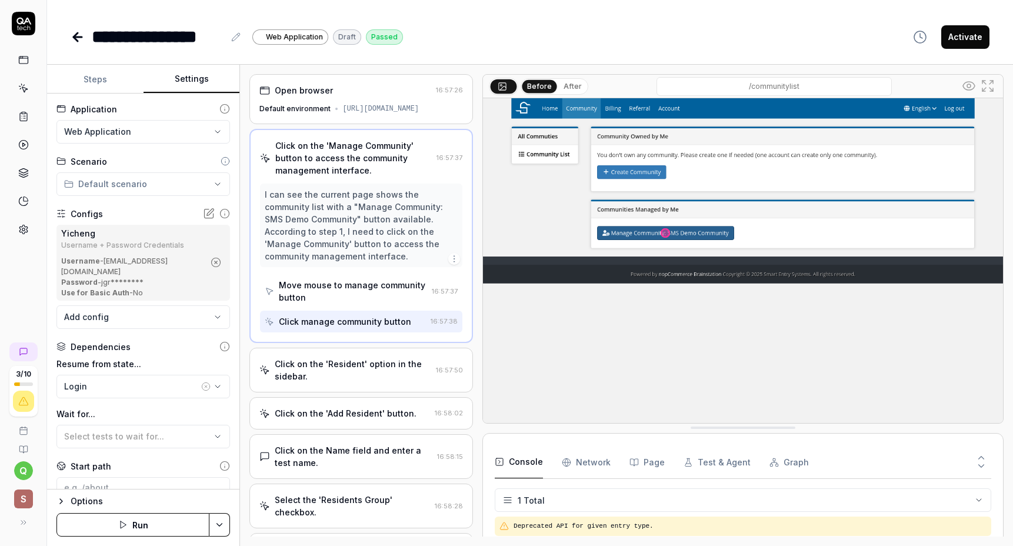
scroll to position [38, 0]
click at [109, 84] on button "Steps" at bounding box center [95, 79] width 96 height 28
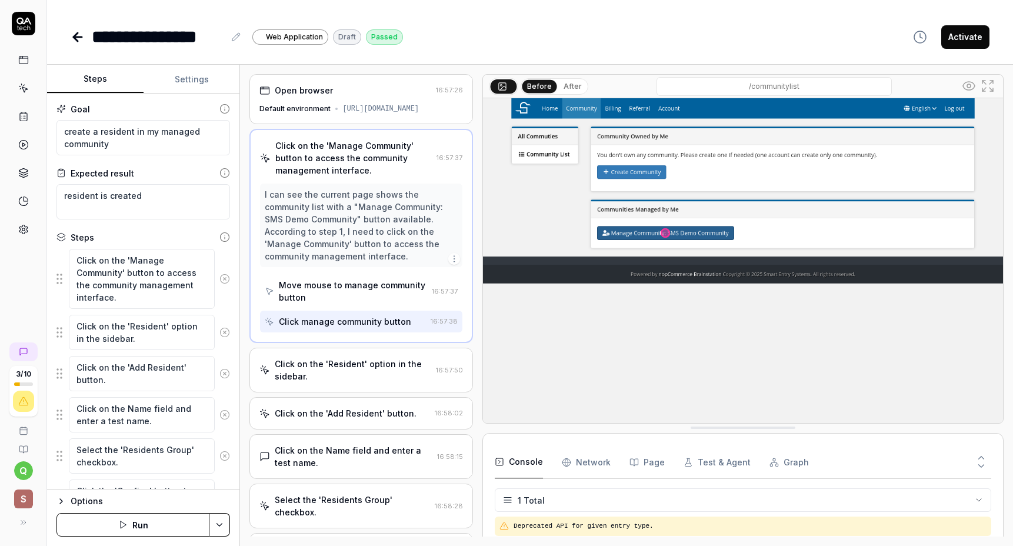
scroll to position [138, 0]
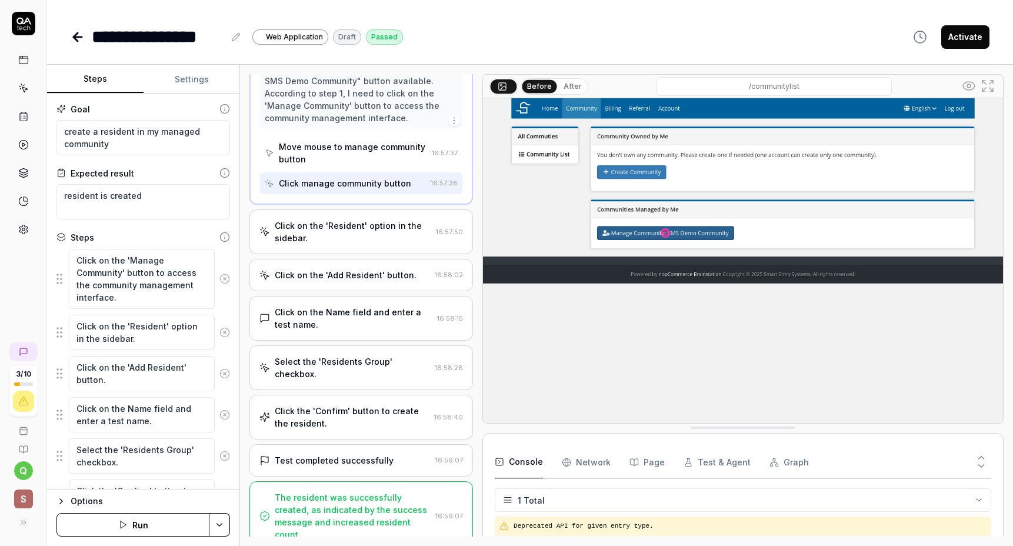
click at [388, 508] on div "The resident was successfully created, as indicated by the success message and …" at bounding box center [353, 515] width 156 height 49
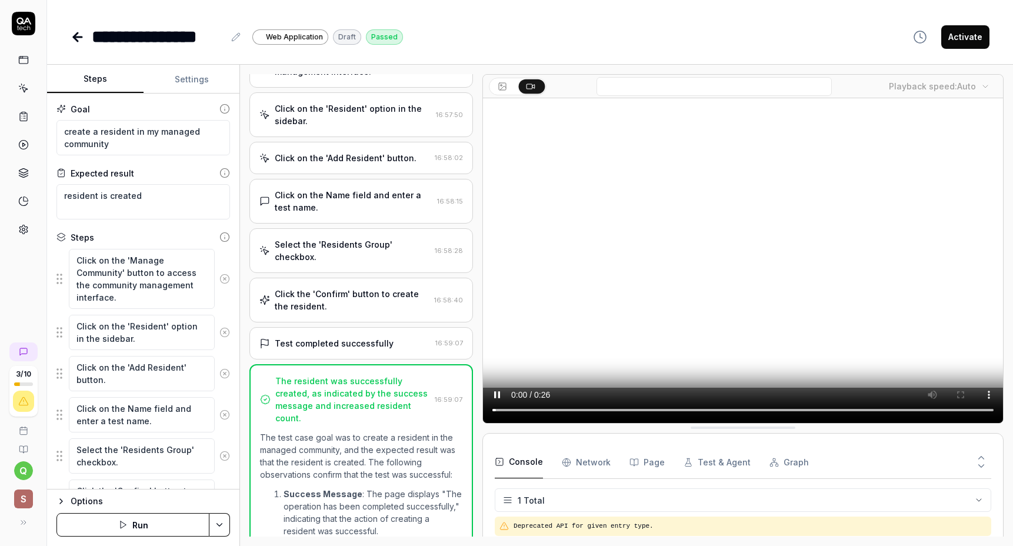
scroll to position [0, 0]
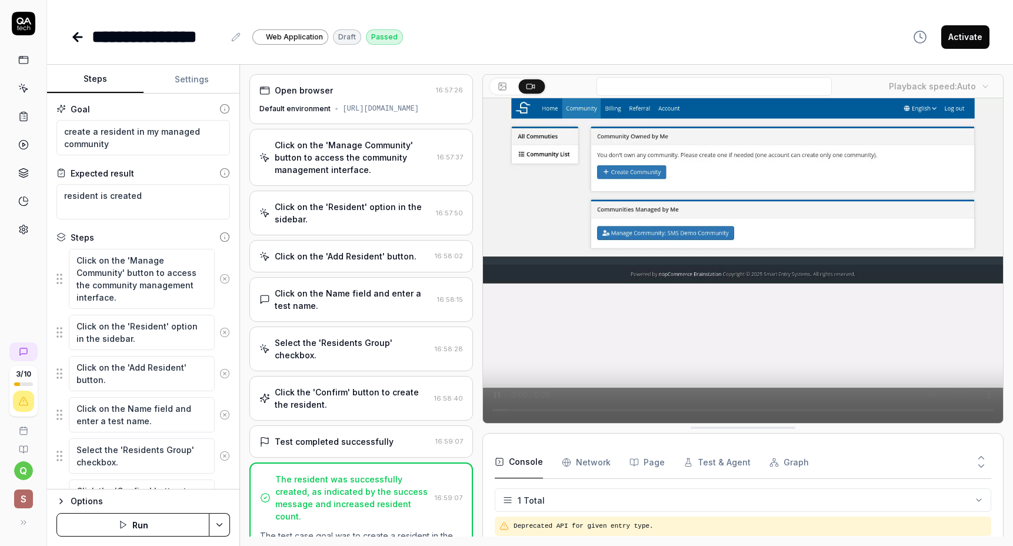
type textarea "*"
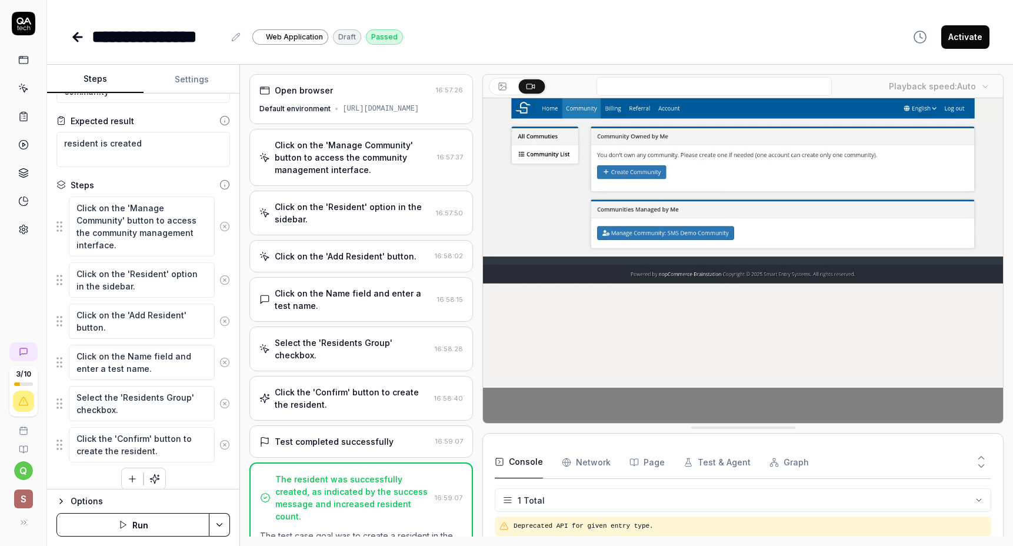
scroll to position [62, 0]
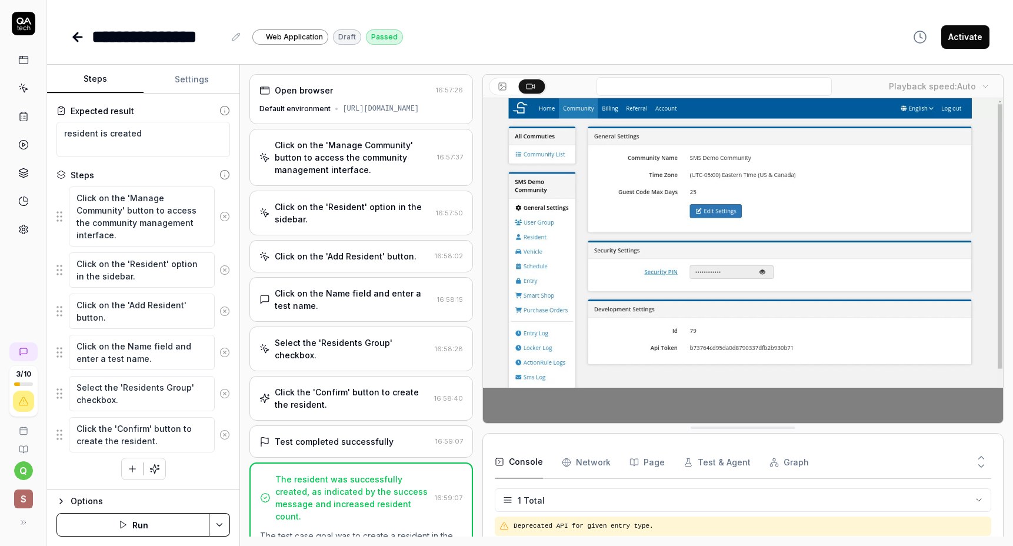
click at [79, 37] on icon at bounding box center [78, 37] width 8 height 0
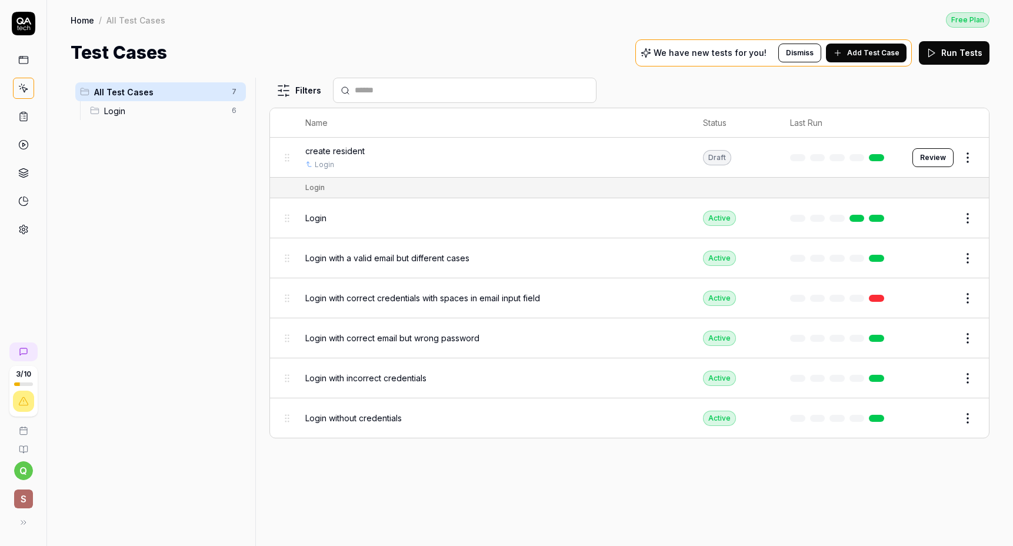
click at [869, 51] on span "Add Test Case" at bounding box center [873, 53] width 52 height 11
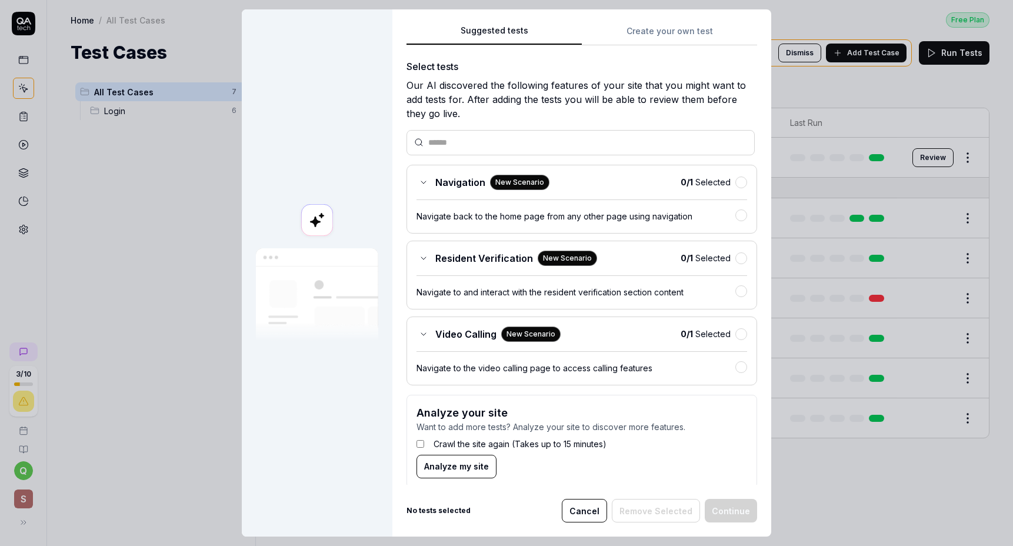
click at [656, 24] on button "Create your own test" at bounding box center [669, 34] width 175 height 21
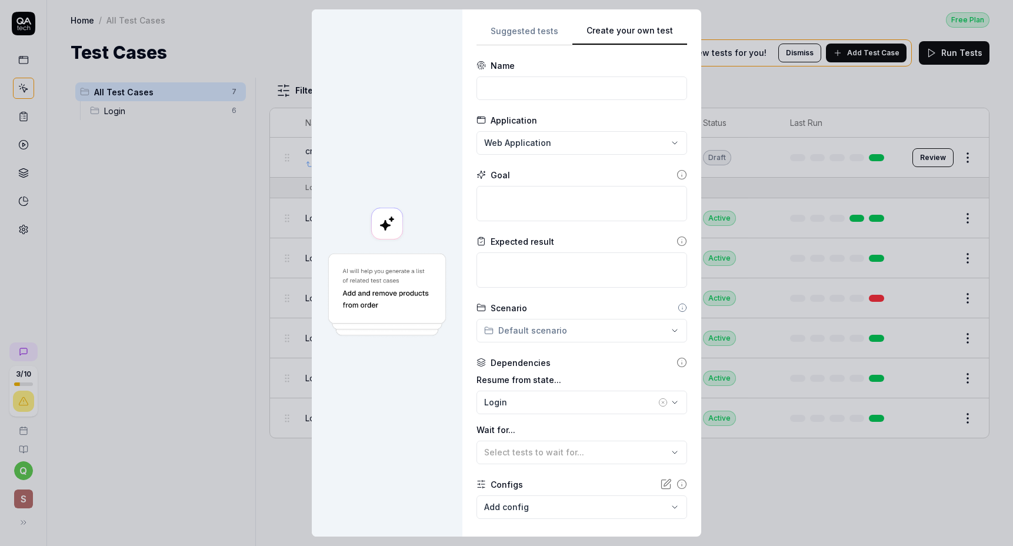
click at [545, 33] on button "Suggested tests" at bounding box center [524, 34] width 96 height 21
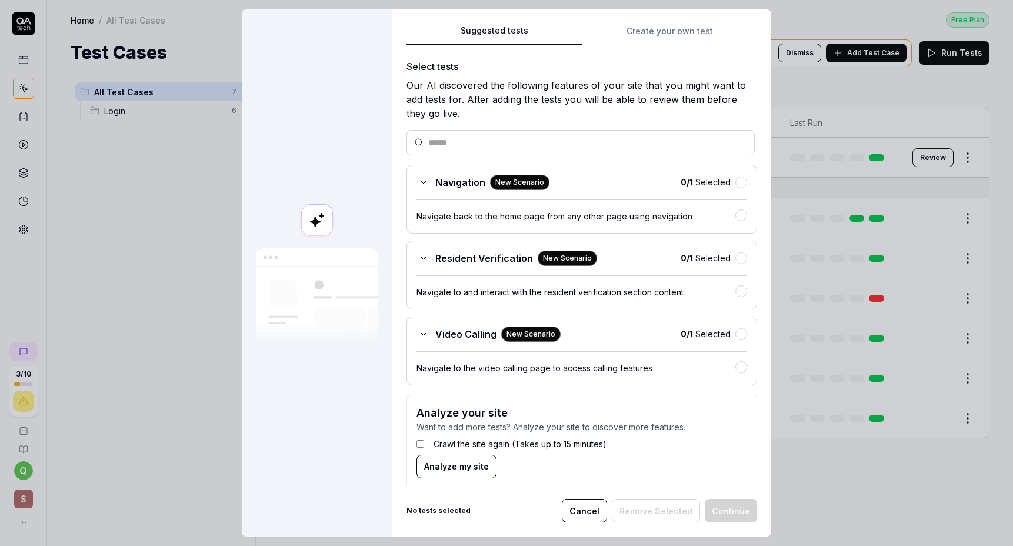
scroll to position [12, 0]
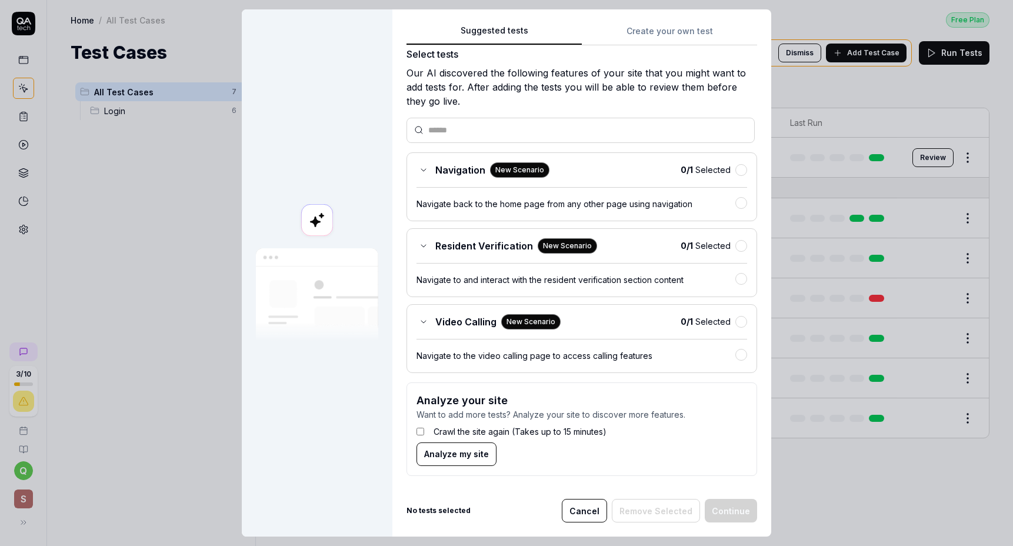
click at [650, 25] on button "Create your own test" at bounding box center [669, 34] width 175 height 21
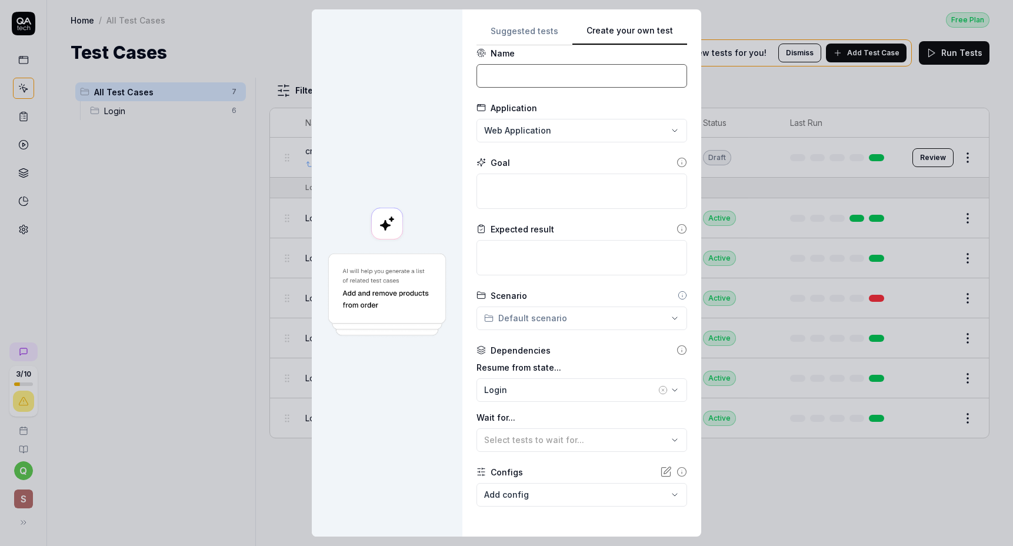
click at [550, 75] on input at bounding box center [581, 76] width 211 height 24
type input "add resident balance"
click at [509, 196] on textarea at bounding box center [581, 190] width 211 height 35
paste textarea "add balance for resident "Yi Gong", check the balance is updated, and balance l…"
type textarea "*"
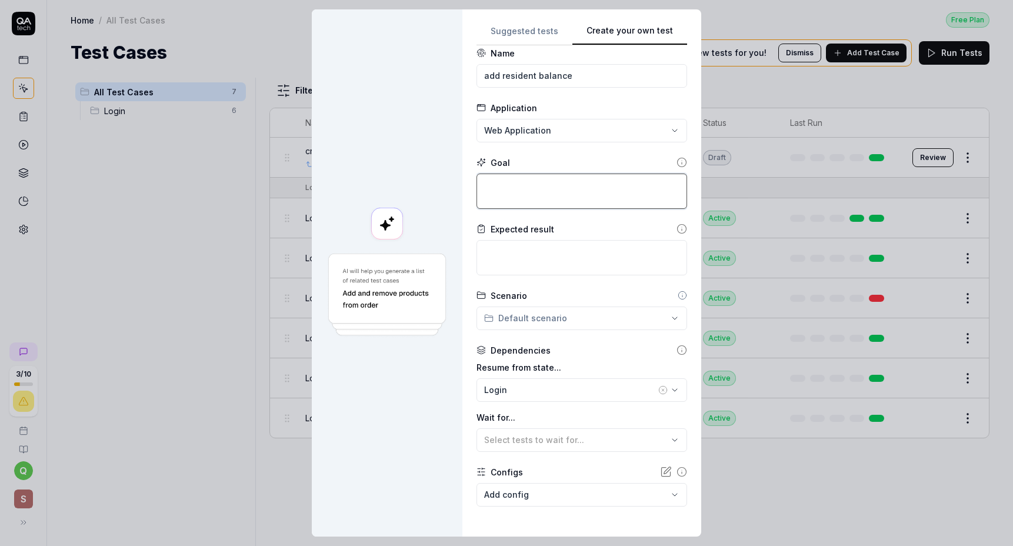
type textarea "add balance for resident "Yi Gong", check the balance is updated, and balance l…"
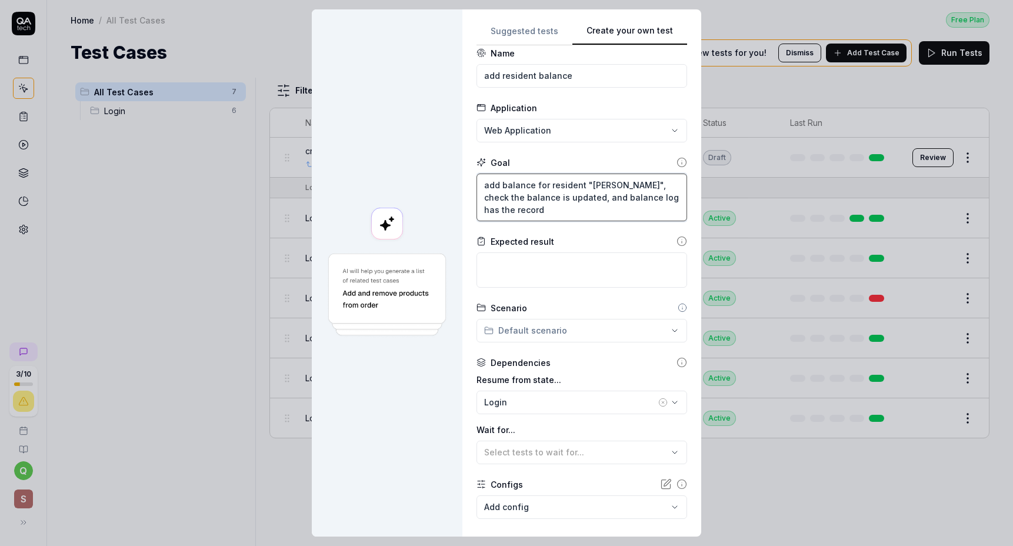
drag, startPoint x: 631, startPoint y: 206, endPoint x: 629, endPoint y: 185, distance: 20.7
click at [629, 185] on textarea "add balance for resident "Yi Gong", check the balance is updated, and balance l…" at bounding box center [581, 197] width 211 height 48
type textarea "*"
type textarea "add balance for resident "Yi Gong","
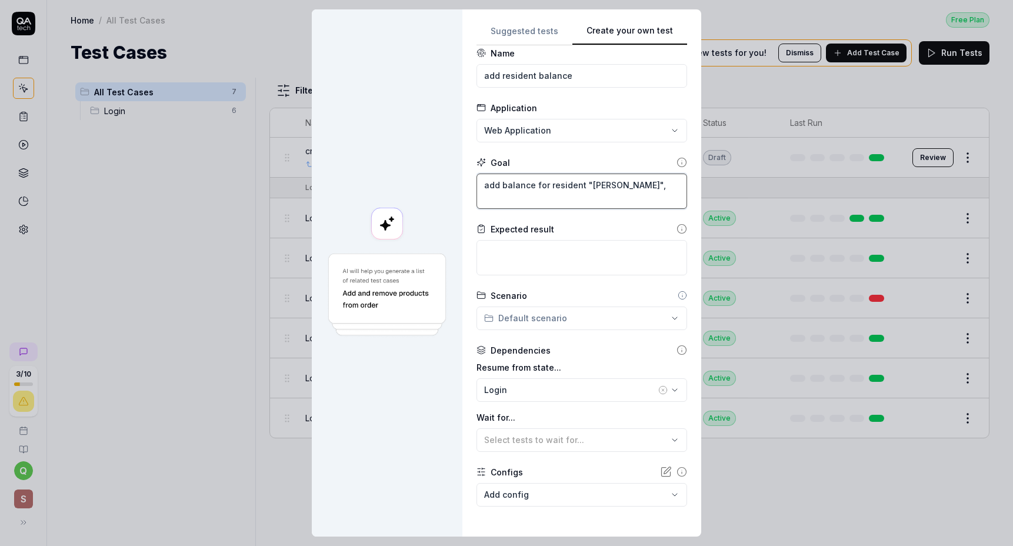
type textarea "*"
type textarea "add balance for resident "Yi Gong","
type textarea "*"
type textarea "add balance for resident "Yi Gong""
click at [579, 256] on textarea at bounding box center [581, 257] width 211 height 35
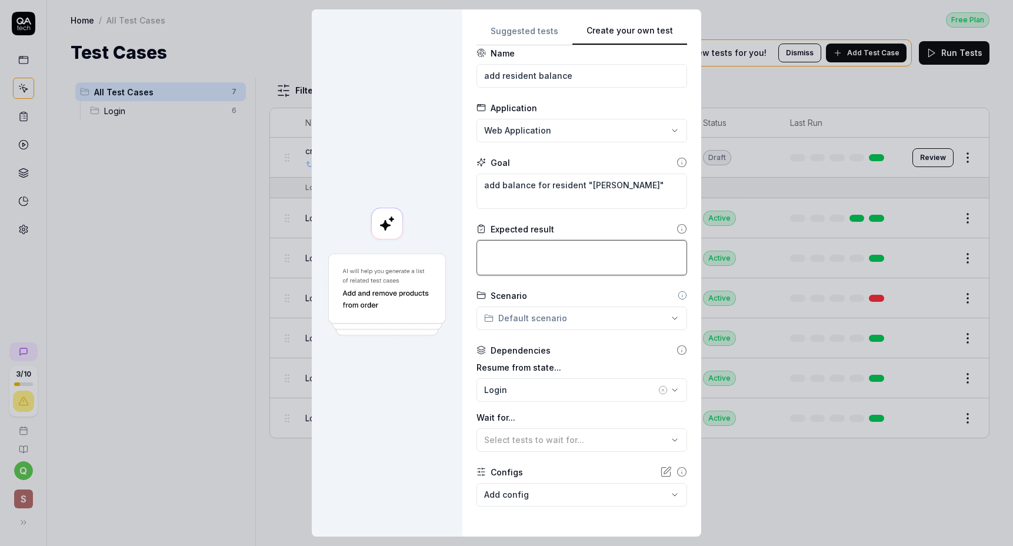
paste textarea "check the balance is updated, and balance log has the record"
type textarea "*"
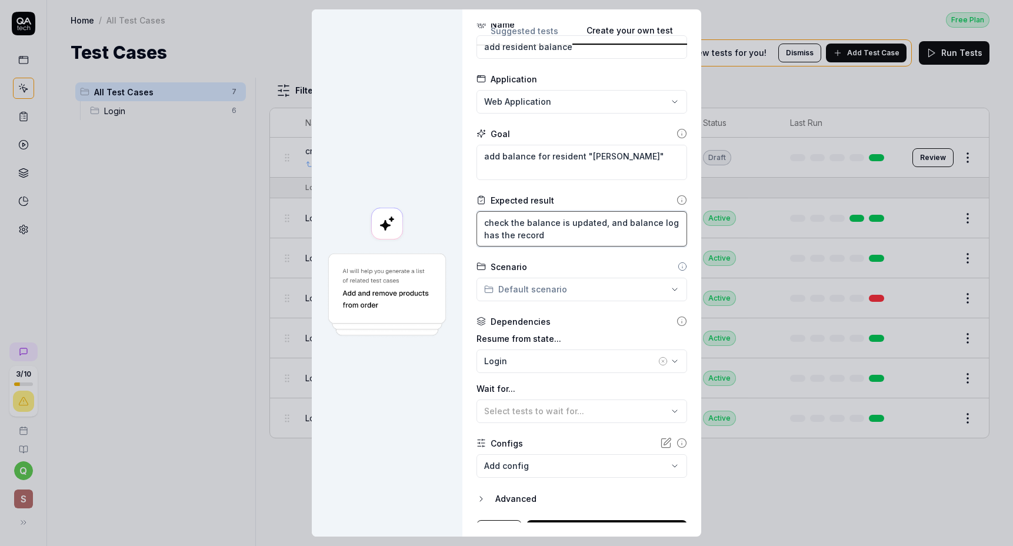
scroll to position [42, 0]
type textarea "check the balance is updated, and balance log has the record"
click at [579, 287] on div "**********" at bounding box center [506, 273] width 1013 height 546
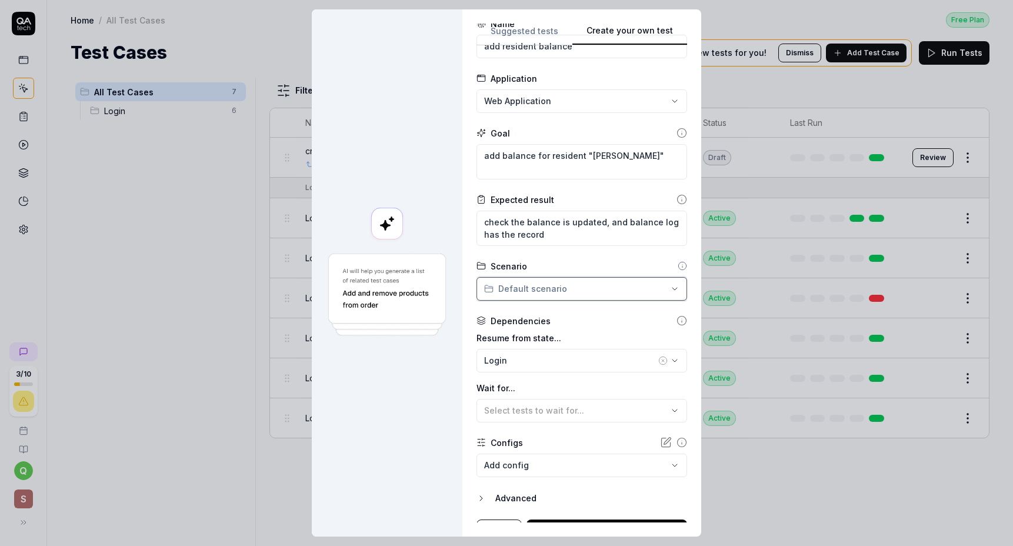
click at [599, 310] on div "**********" at bounding box center [506, 273] width 1013 height 546
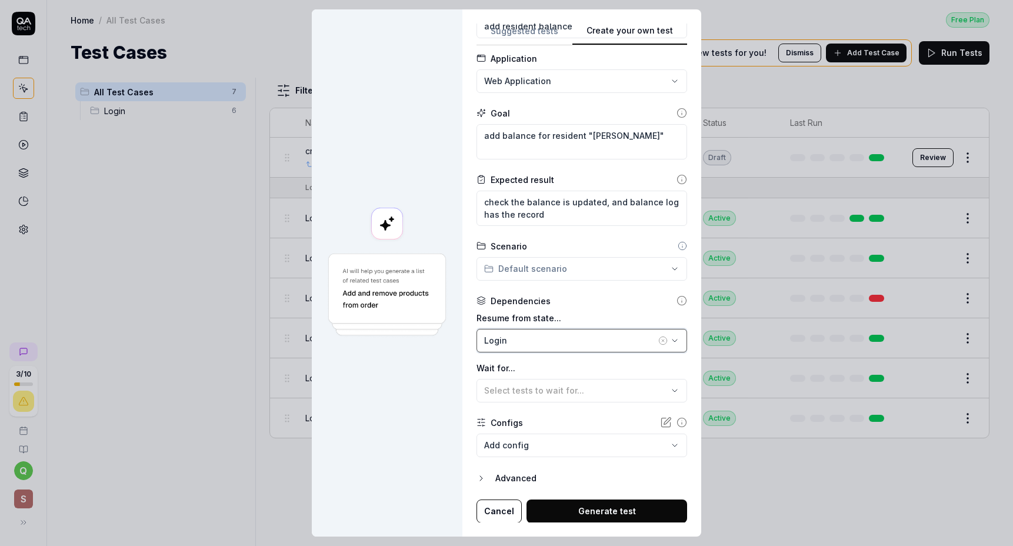
click at [586, 333] on button "Login" at bounding box center [581, 341] width 211 height 24
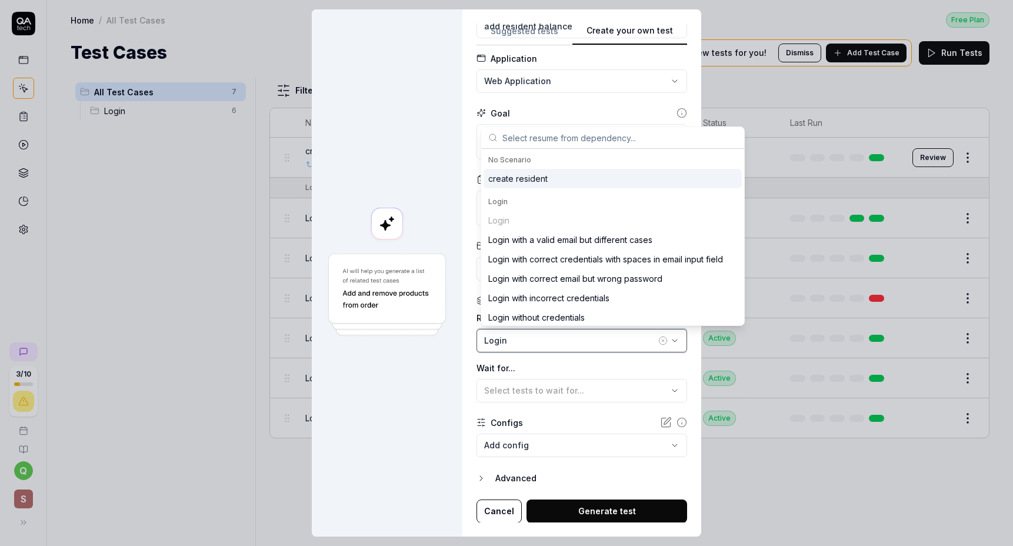
click at [583, 342] on div "Login" at bounding box center [570, 340] width 172 height 12
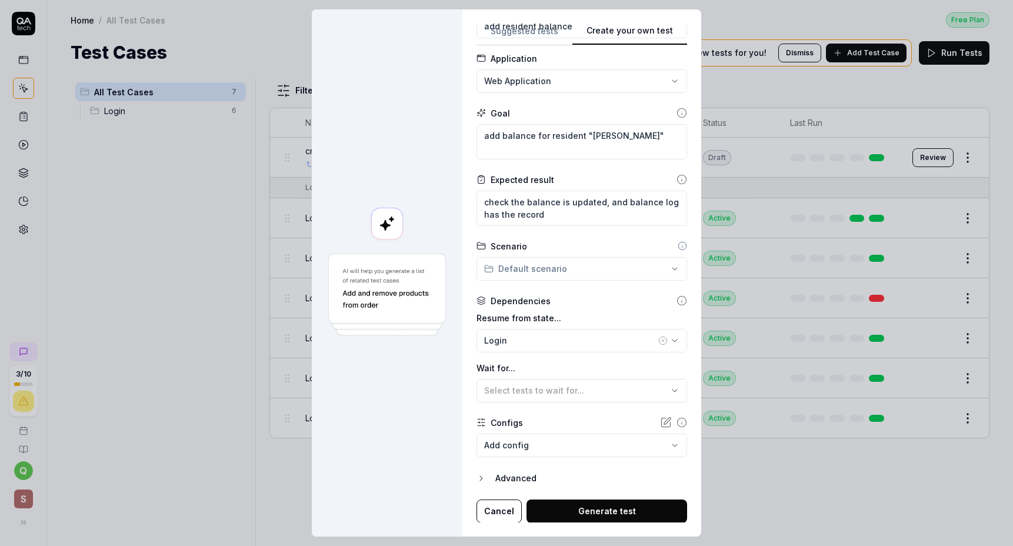
click at [581, 359] on div "Resume from state... Login Wait for... Select tests to wait for..." at bounding box center [581, 357] width 211 height 91
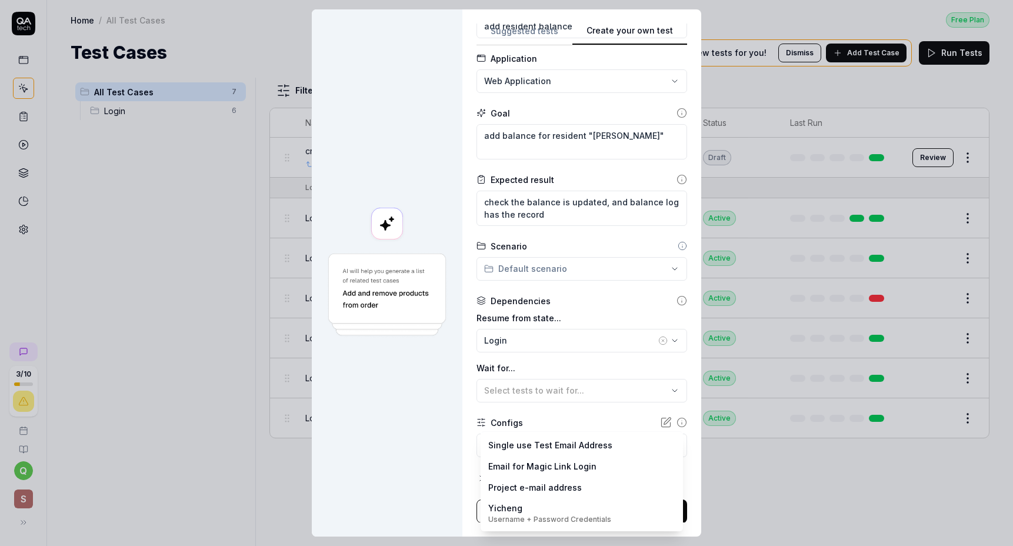
click at [558, 450] on body "3 / 10 q S Home / All Test Cases Free Plan Home / All Test Cases Free Plan Test…" at bounding box center [506, 273] width 1013 height 546
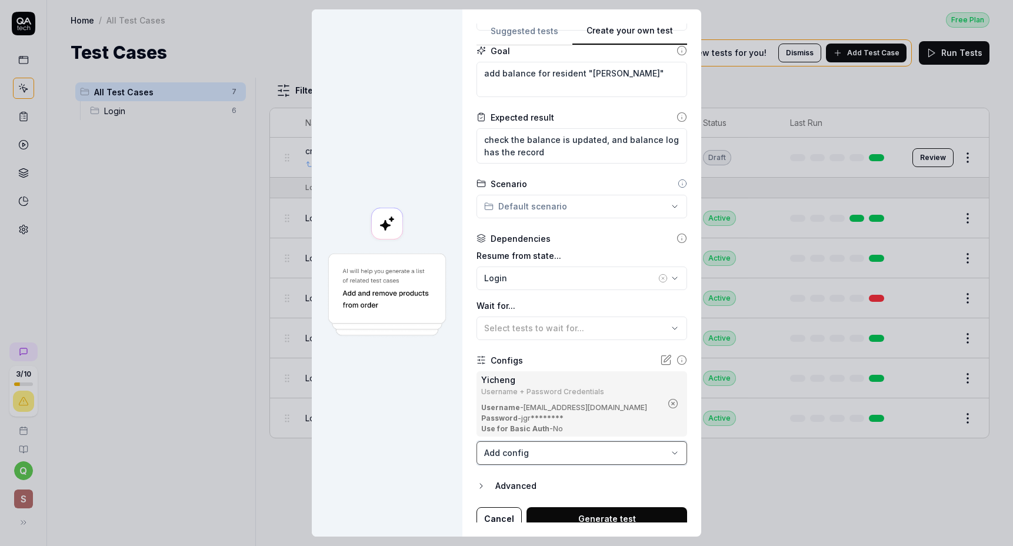
scroll to position [132, 0]
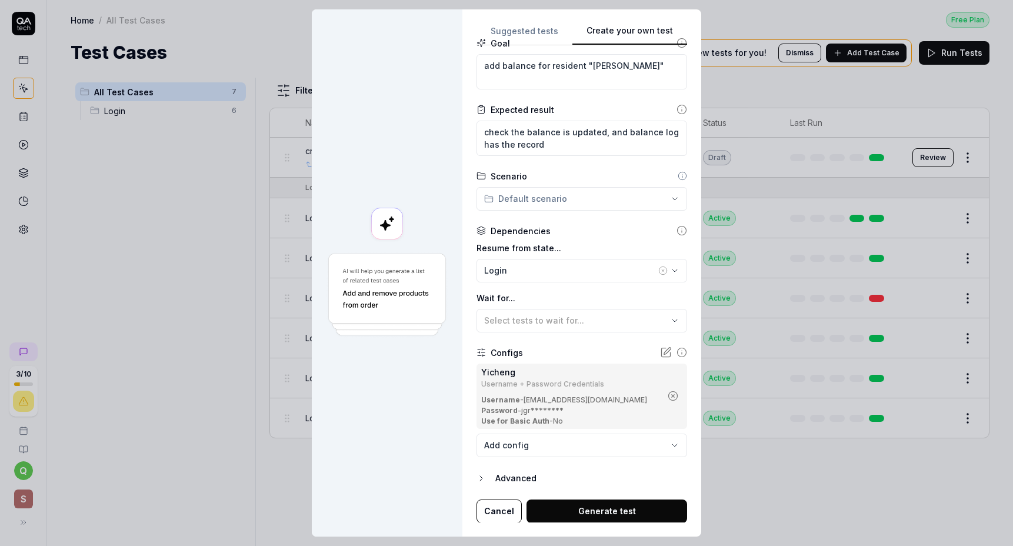
click at [572, 509] on button "Generate test" at bounding box center [606, 511] width 161 height 24
type textarea "*"
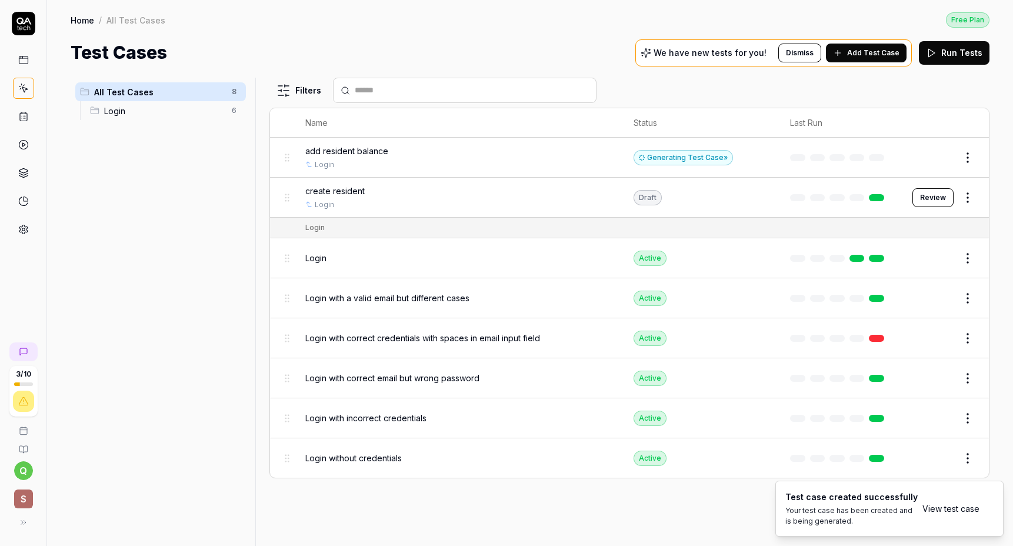
click at [857, 50] on span "Add Test Case" at bounding box center [873, 53] width 52 height 11
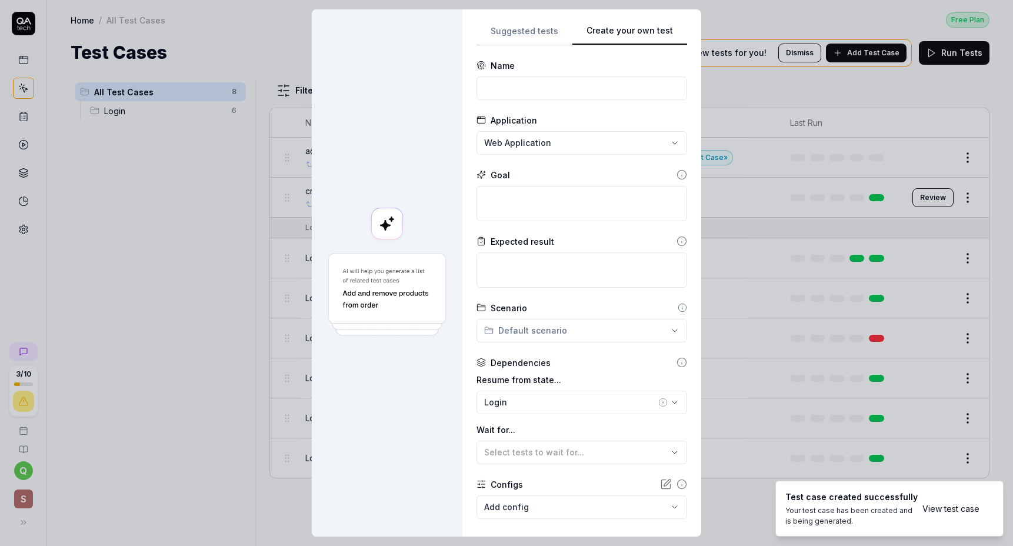
scroll to position [0, 0]
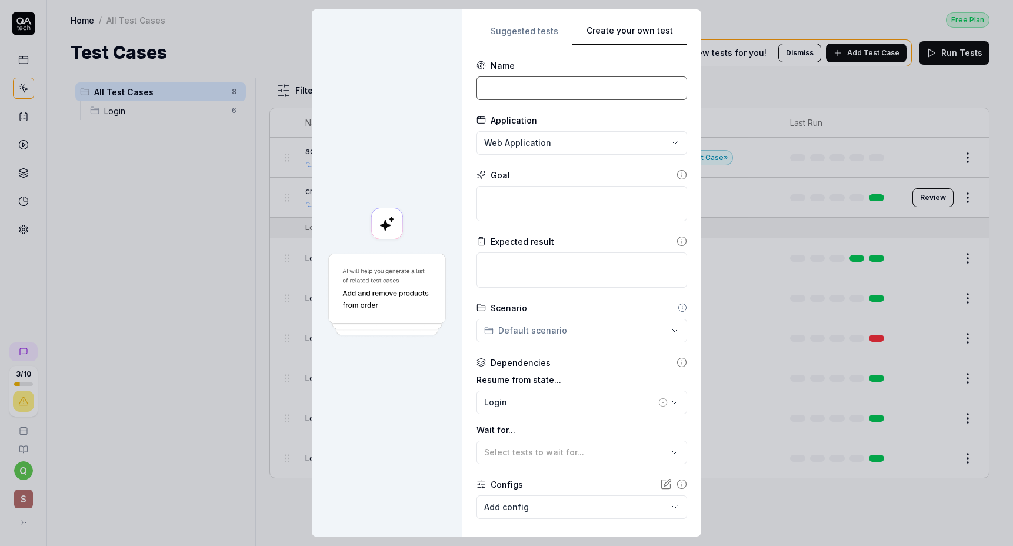
click at [531, 94] on input at bounding box center [581, 88] width 211 height 24
type input "create entry with new schedule"
paste textarea "add a new schedule, then create a new entry with the new schedule"
type textarea "*"
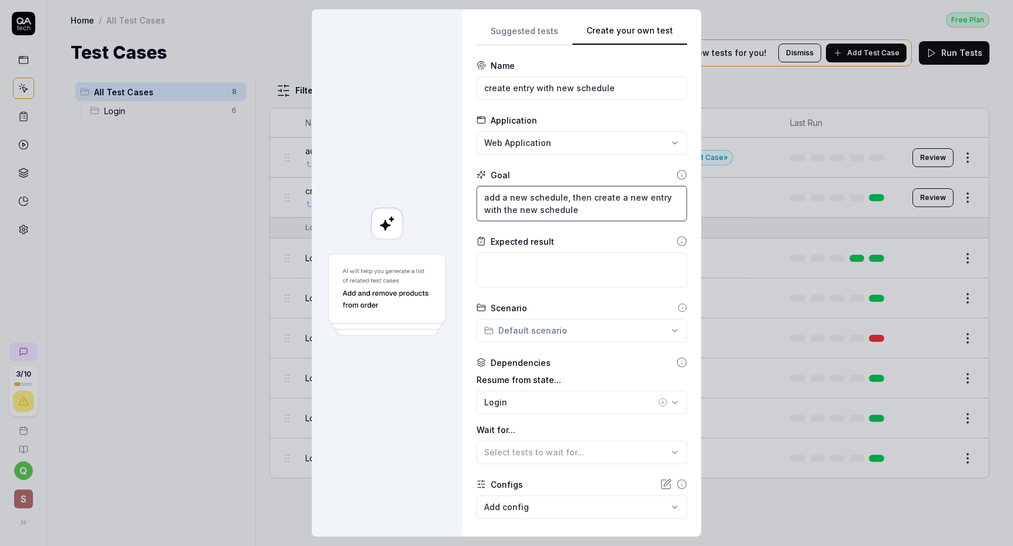
type textarea "add a new schedule, then create a new entry with the new schedule"
click at [558, 273] on textarea at bounding box center [581, 269] width 211 height 35
type textarea "*"
type textarea "e"
type textarea "*"
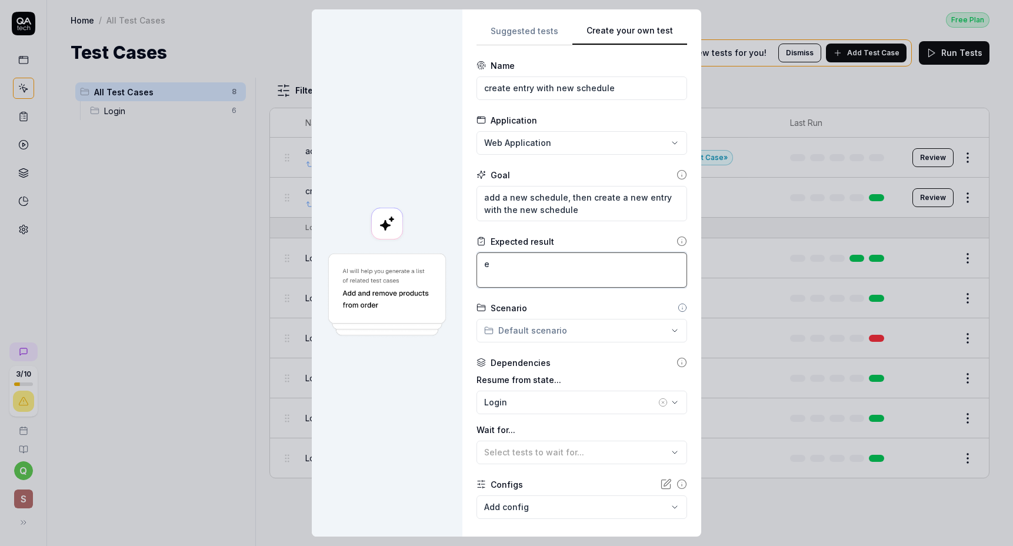
type textarea "en"
type textarea "*"
type textarea "ent"
type textarea "*"
type textarea "entr"
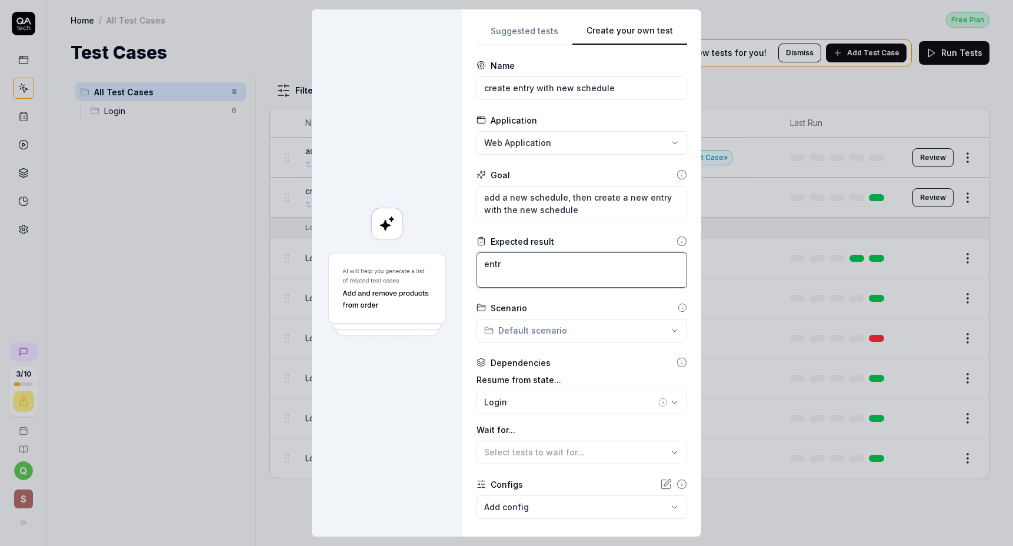
type textarea "*"
type textarea "entry"
type textarea "*"
type textarea "entry w"
type textarea "*"
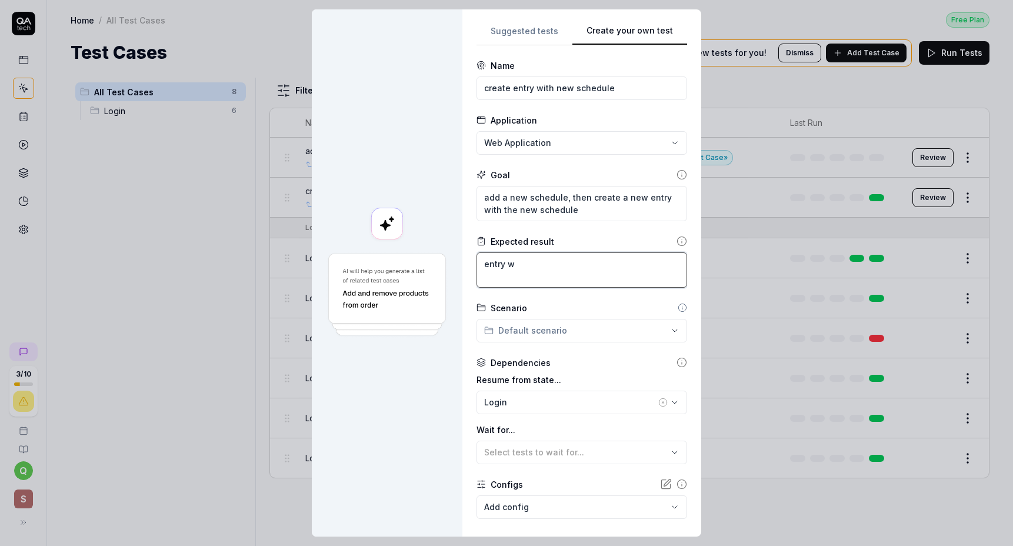
type textarea "entry wi"
type textarea "*"
type textarea "entry wit"
type textarea "*"
type textarea "entry with"
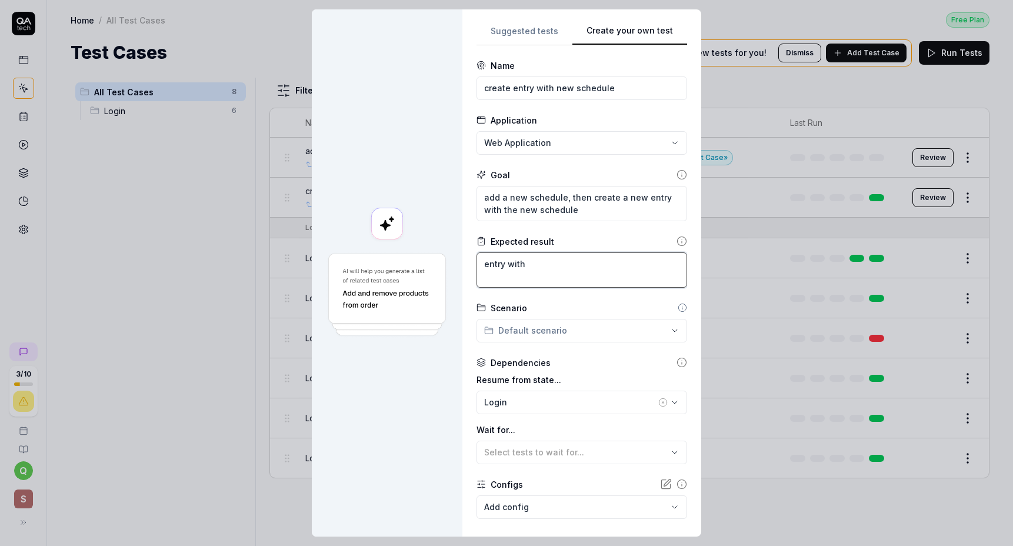
type textarea "*"
type textarea "entry with ne"
type textarea "*"
type textarea "entry with new"
type textarea "*"
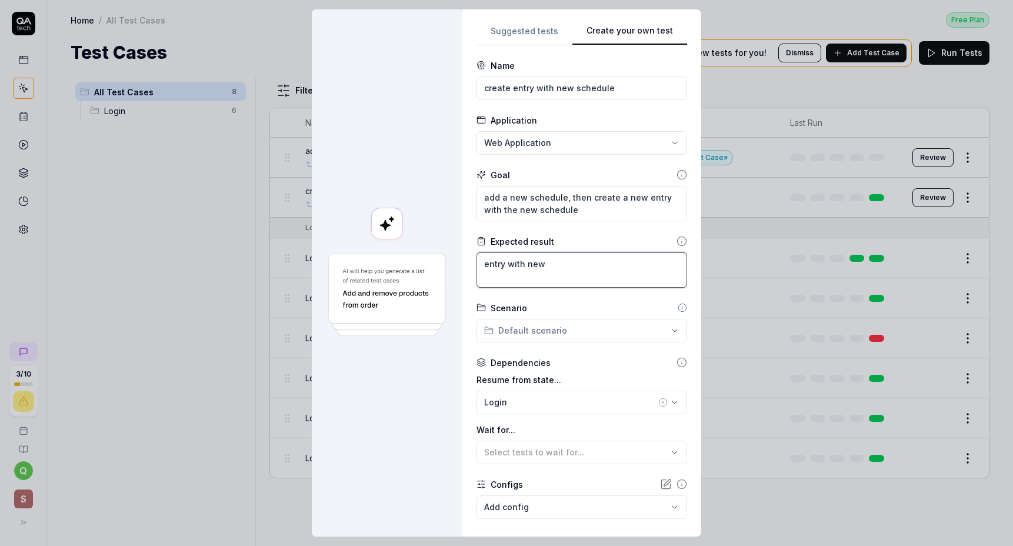
type textarea "entry with new"
type textarea "*"
type textarea "entry with new s"
type textarea "*"
type textarea "entry with new sc"
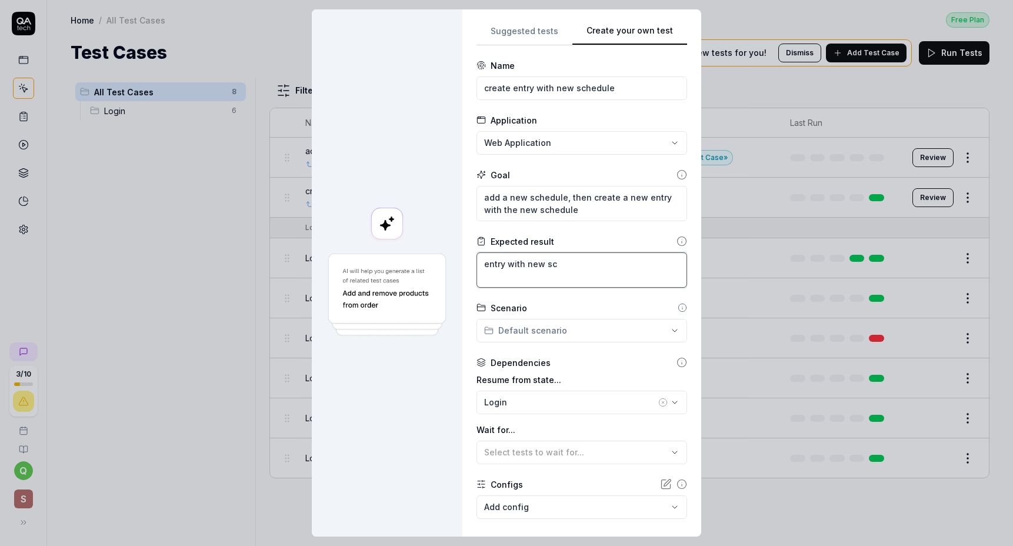
type textarea "*"
type textarea "entry with new sch"
type textarea "*"
type textarea "entry with new sche"
type textarea "*"
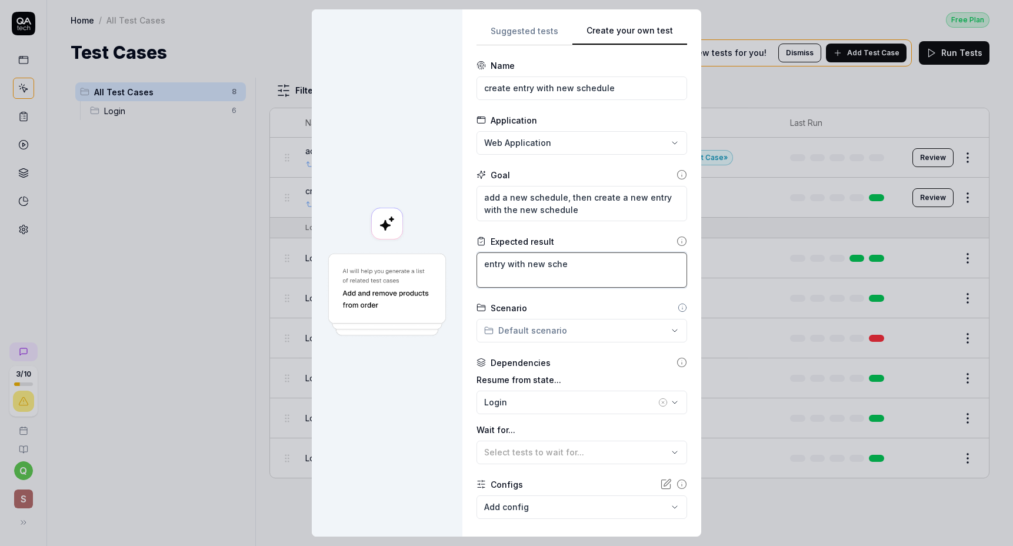
type textarea "entry with new sched"
type textarea "*"
type textarea "entry with new schedu"
type textarea "*"
type textarea "entry with new schedul"
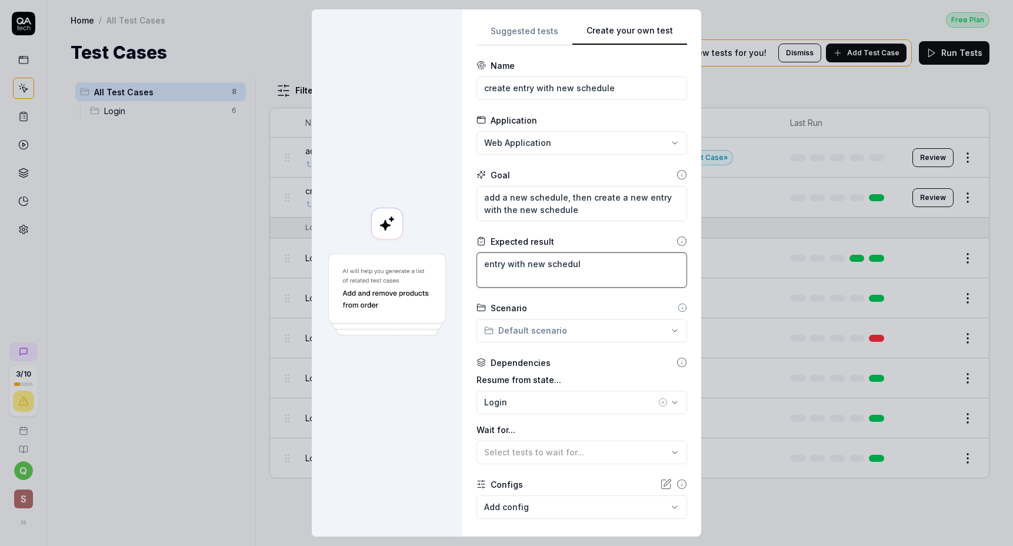
type textarea "*"
type textarea "entry with new schedule"
type textarea "*"
type textarea "entry with new schedule"
type textarea "*"
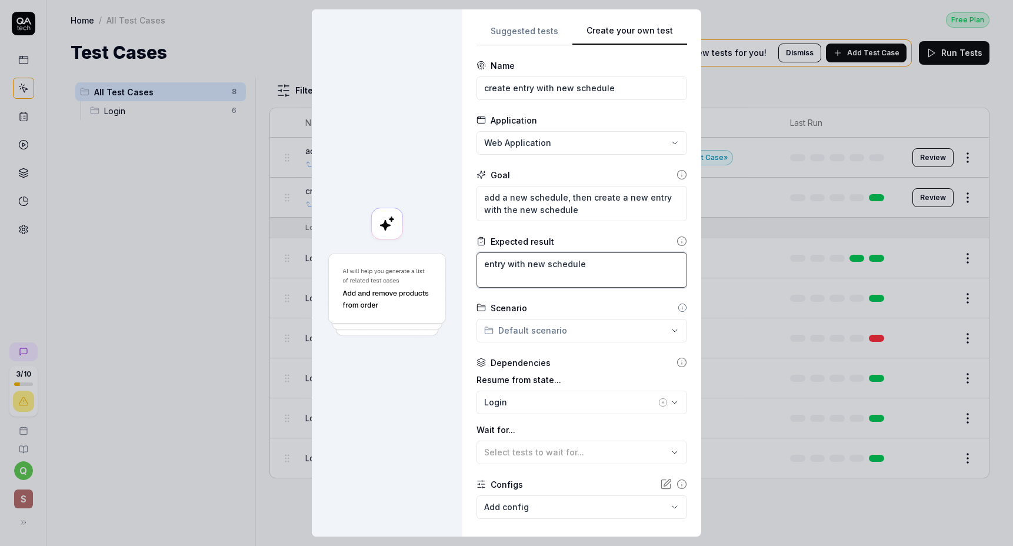
type textarea "entry with new schedule i"
type textarea "*"
type textarea "entry with new schedule is"
type textarea "*"
type textarea "entry with new schedule is"
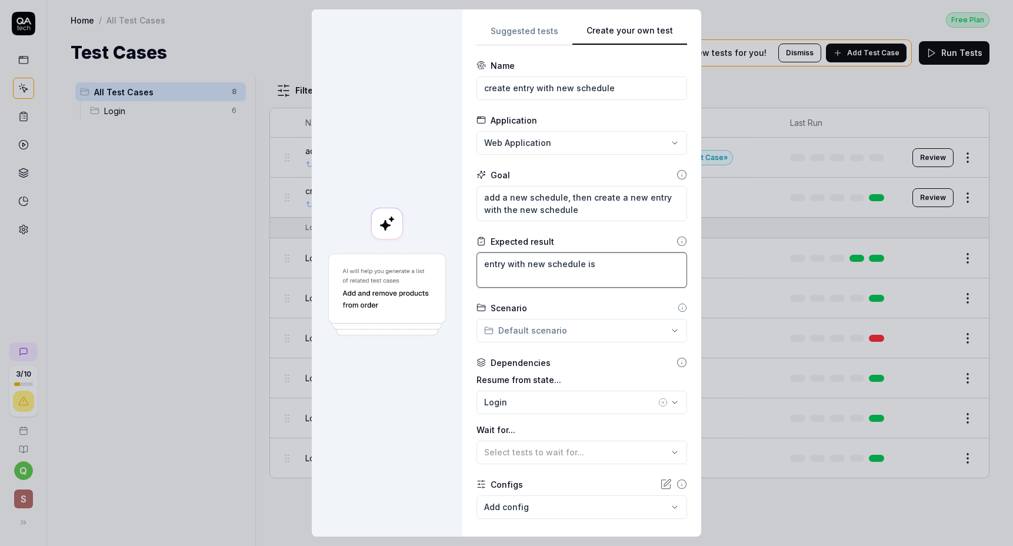
type textarea "*"
type textarea "entry with new schedule is c"
type textarea "*"
type textarea "entry with new schedule is cr"
type textarea "*"
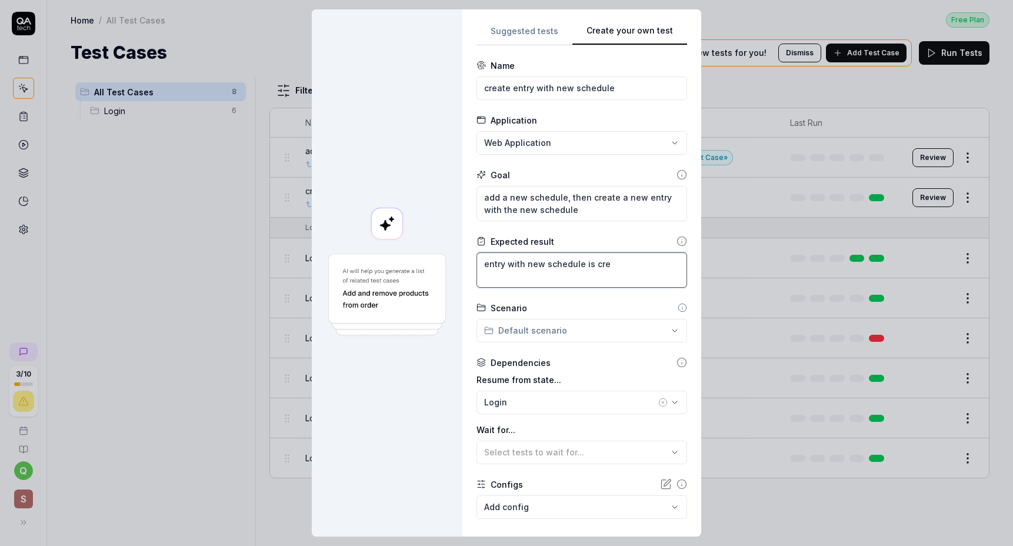
type textarea "entry with new schedule is crea"
type textarea "*"
type textarea "entry with new schedule is creat"
type textarea "*"
type textarea "entry with new schedule is create"
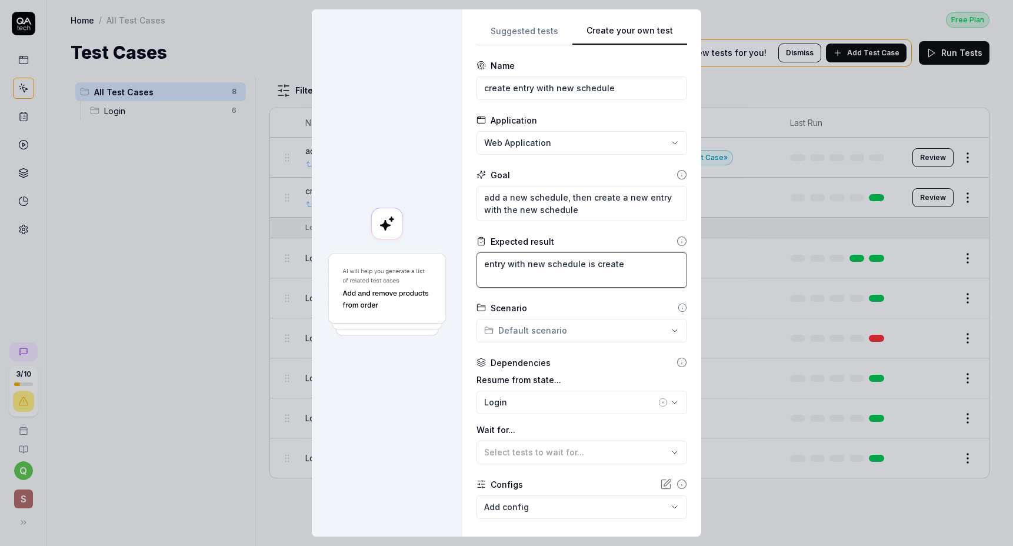
type textarea "*"
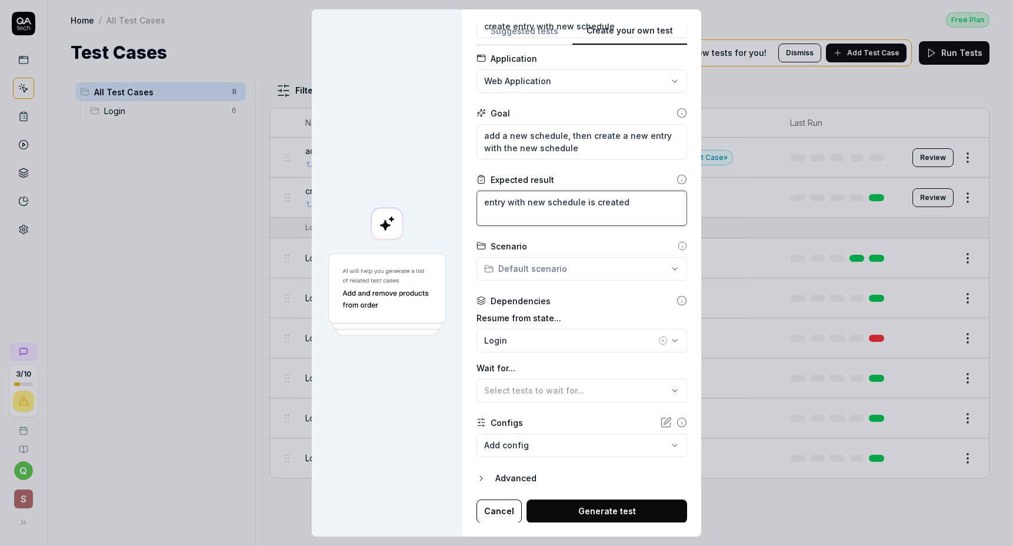
type textarea "entry with new schedule is created"
click at [548, 453] on body "3 / 10 q S Home / All Test Cases Free Plan Home / All Test Cases Free Plan Test…" at bounding box center [506, 273] width 1013 height 546
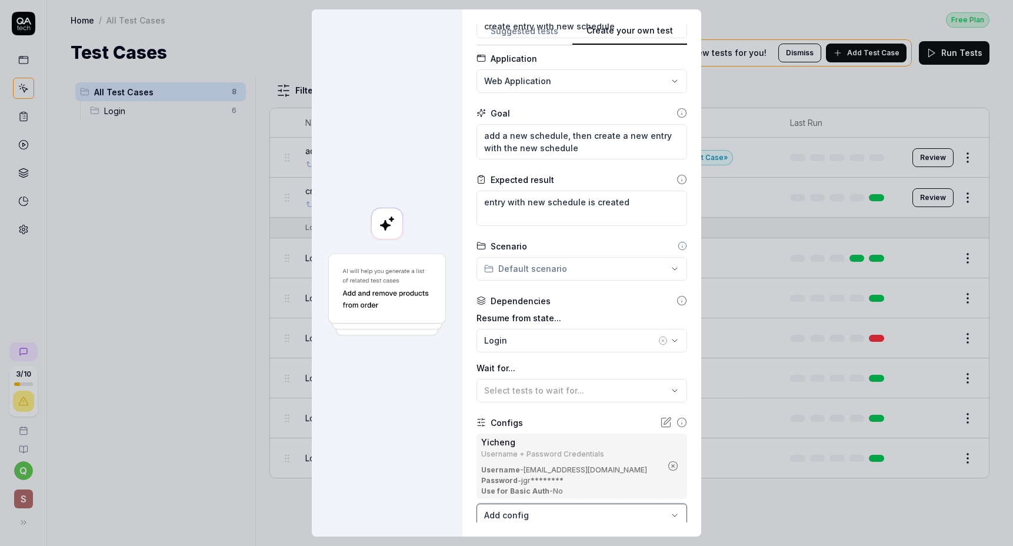
scroll to position [132, 0]
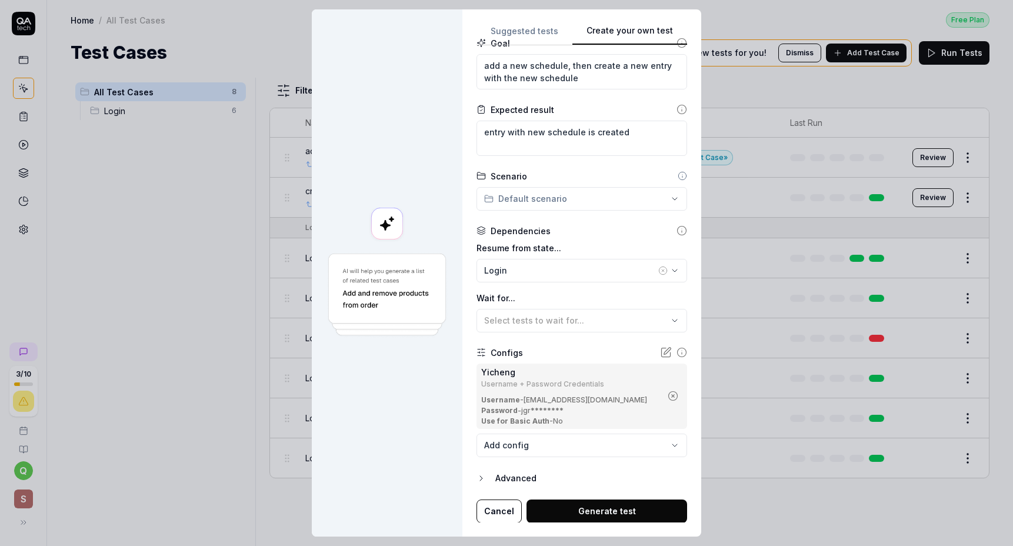
click at [585, 503] on button "Generate test" at bounding box center [606, 511] width 161 height 24
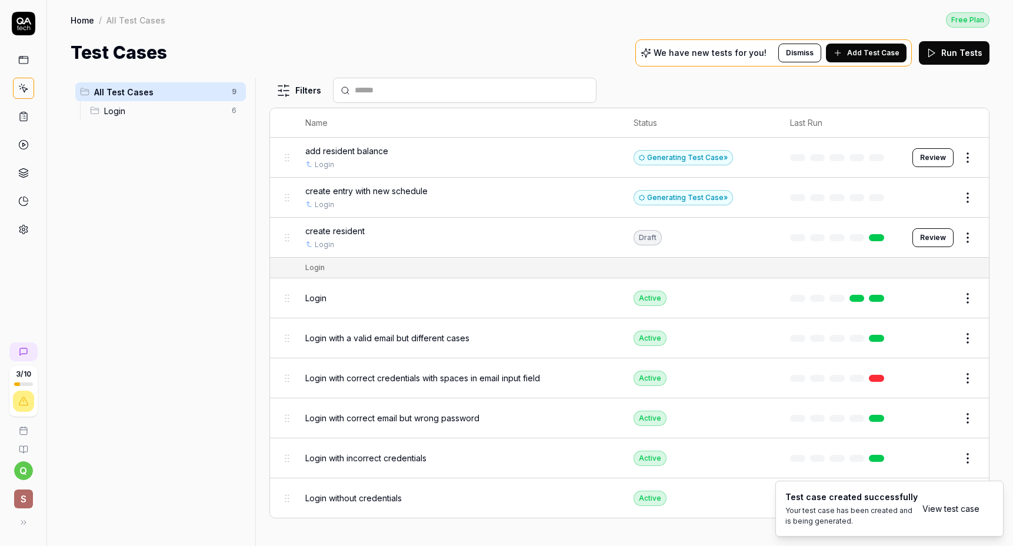
click at [686, 155] on div "Generating Test Case »" at bounding box center [682, 157] width 99 height 15
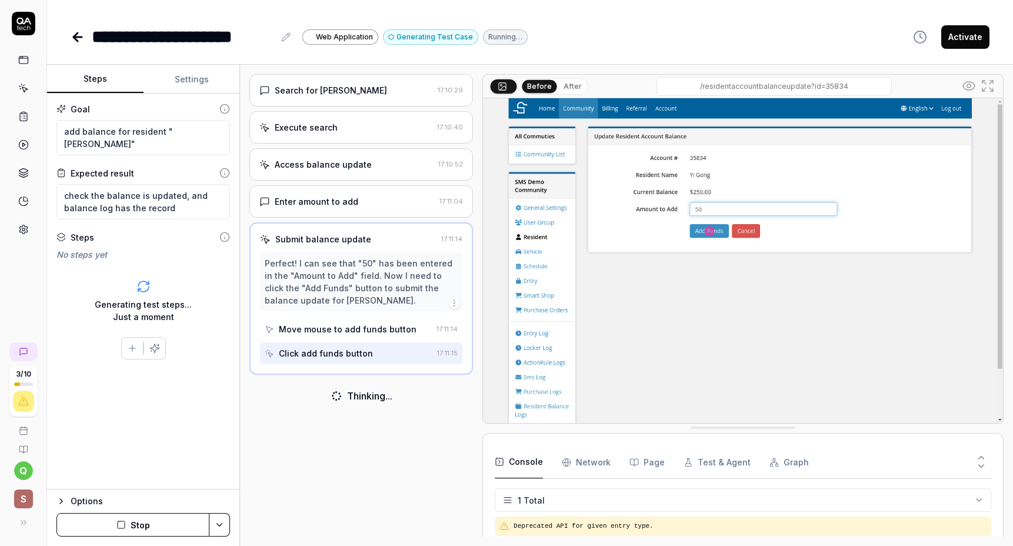
click at [569, 84] on button "After" at bounding box center [573, 86] width 28 height 13
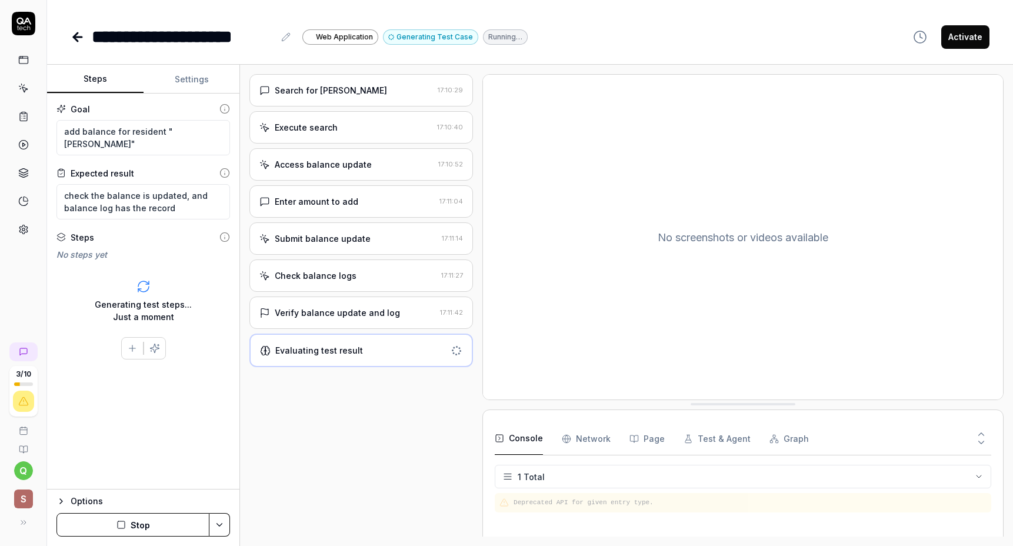
click at [404, 329] on div "Search for Yi Gong 17:10:29 Execute search 17:10:40 Access balance update 17:10…" at bounding box center [360, 305] width 223 height 462
click at [403, 316] on div "Verify balance update and log" at bounding box center [347, 312] width 176 height 12
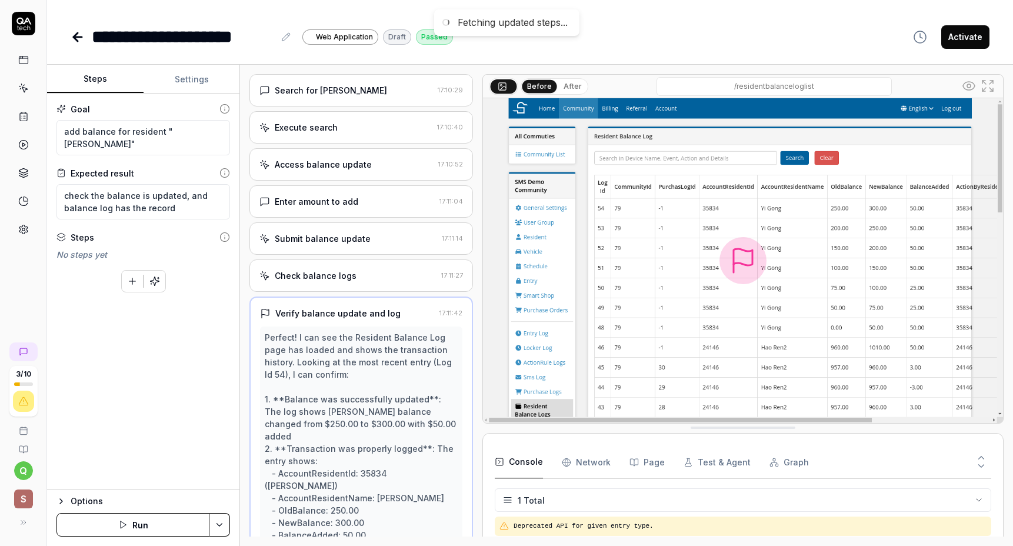
type textarea "*"
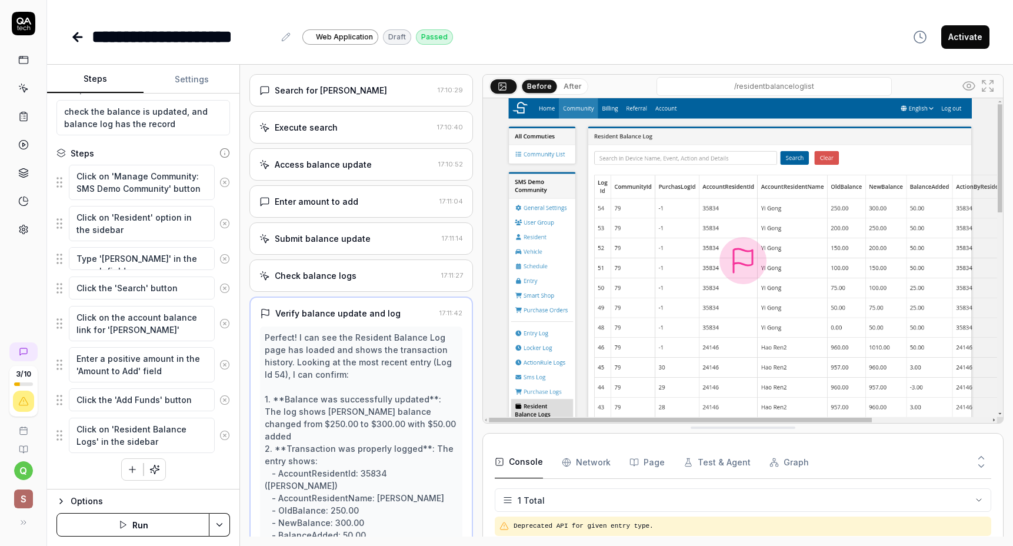
scroll to position [85, 0]
click at [390, 88] on div "Search for Yi Gong" at bounding box center [345, 90] width 173 height 12
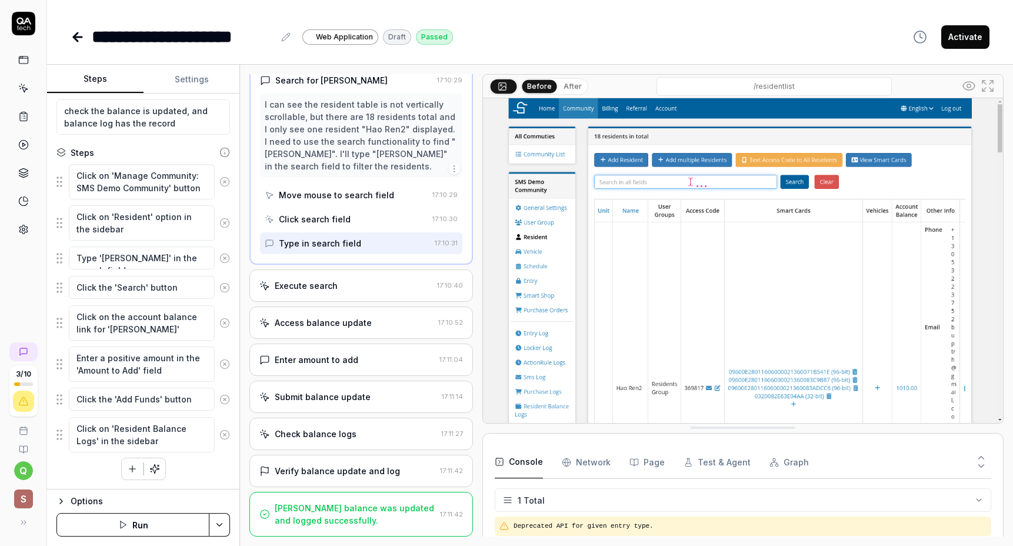
click at [389, 522] on div "Yi Gong's balance was updated and logged successfully." at bounding box center [355, 514] width 161 height 25
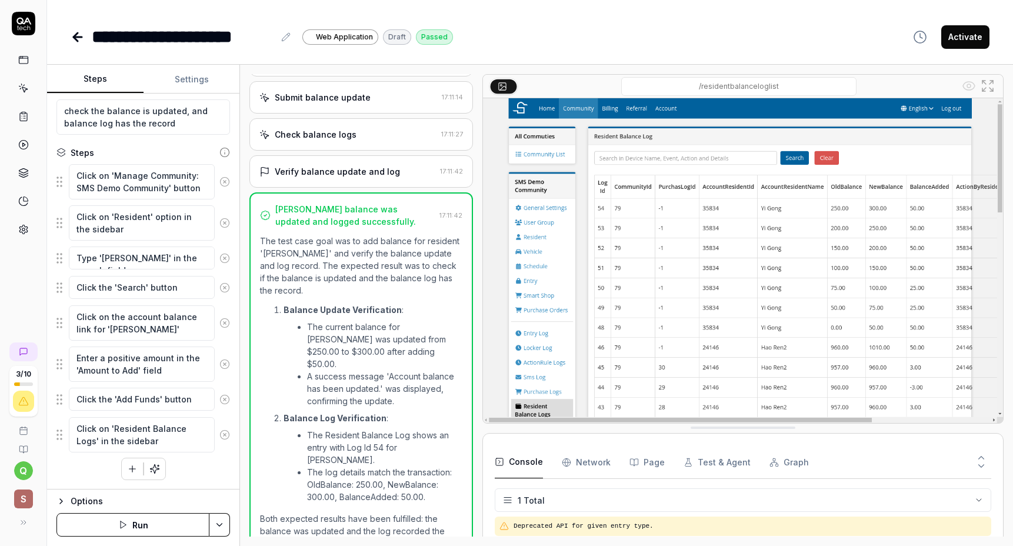
scroll to position [142, 0]
click at [549, 225] on img at bounding box center [743, 260] width 520 height 325
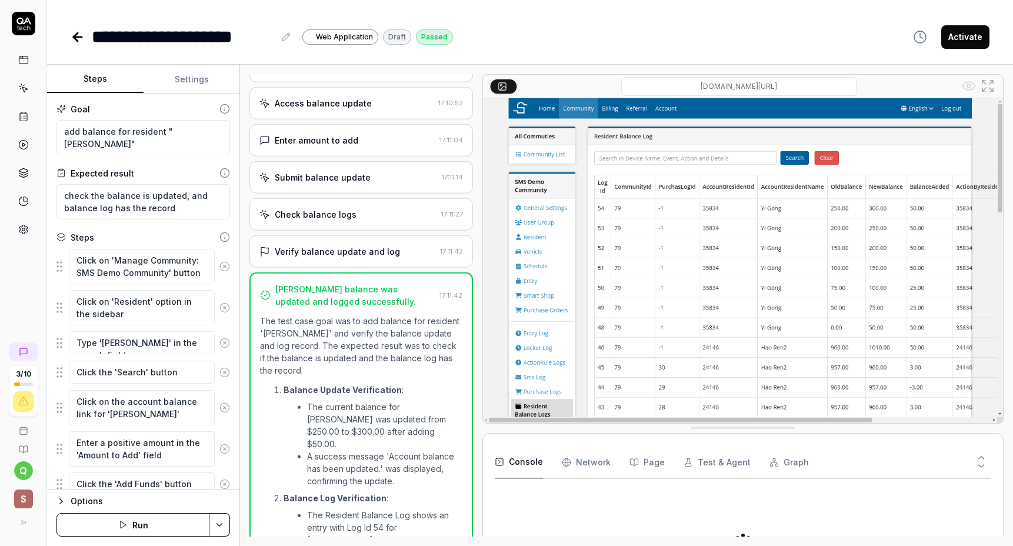
scroll to position [319, 0]
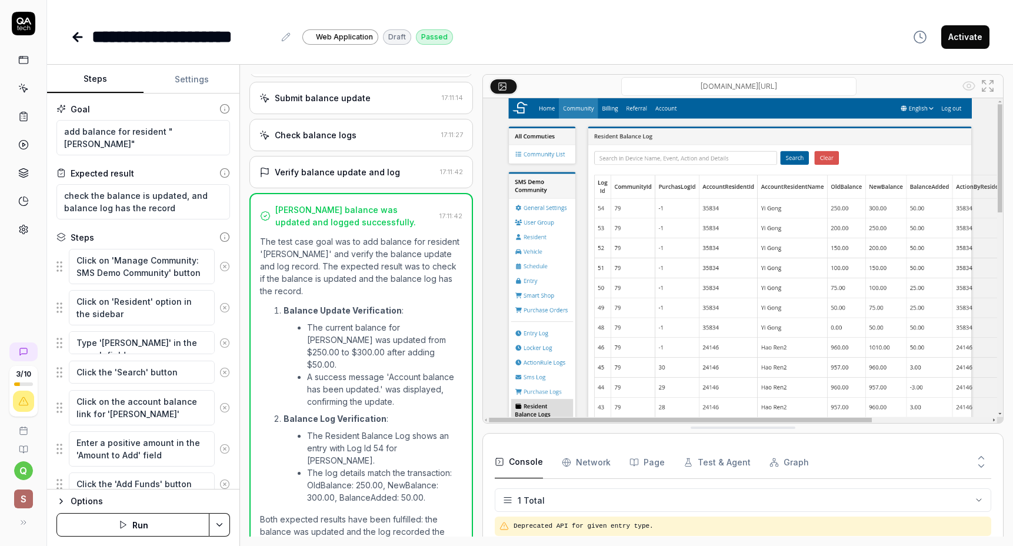
click at [559, 371] on img at bounding box center [743, 260] width 520 height 325
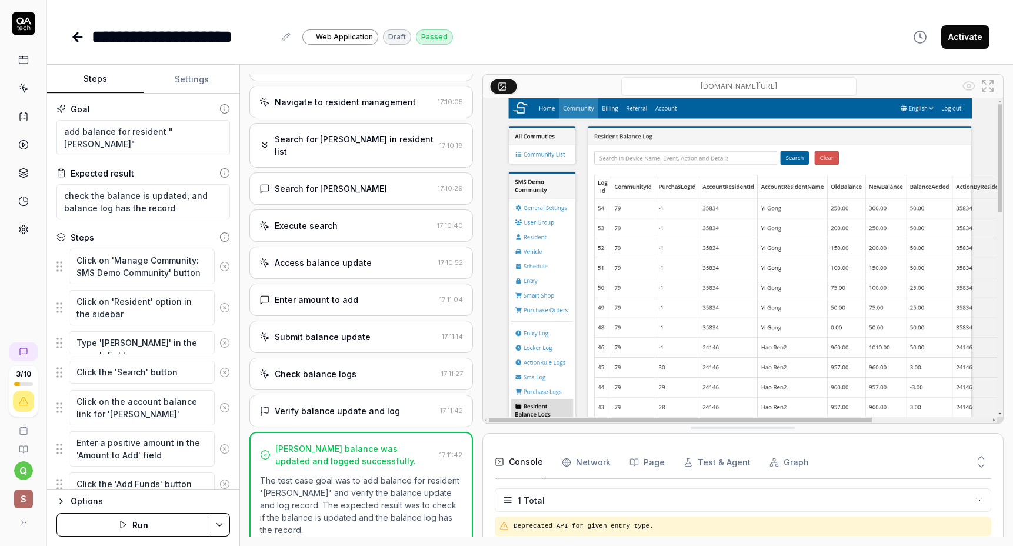
scroll to position [0, 0]
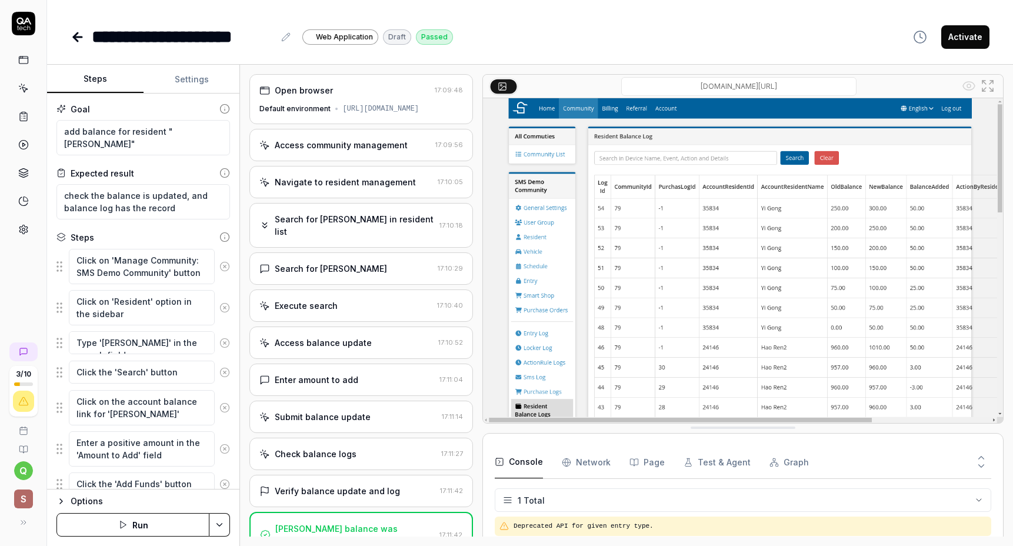
click at [366, 101] on div "Open browser 17:09:48 Default environment [URL][DOMAIN_NAME]" at bounding box center [360, 99] width 223 height 50
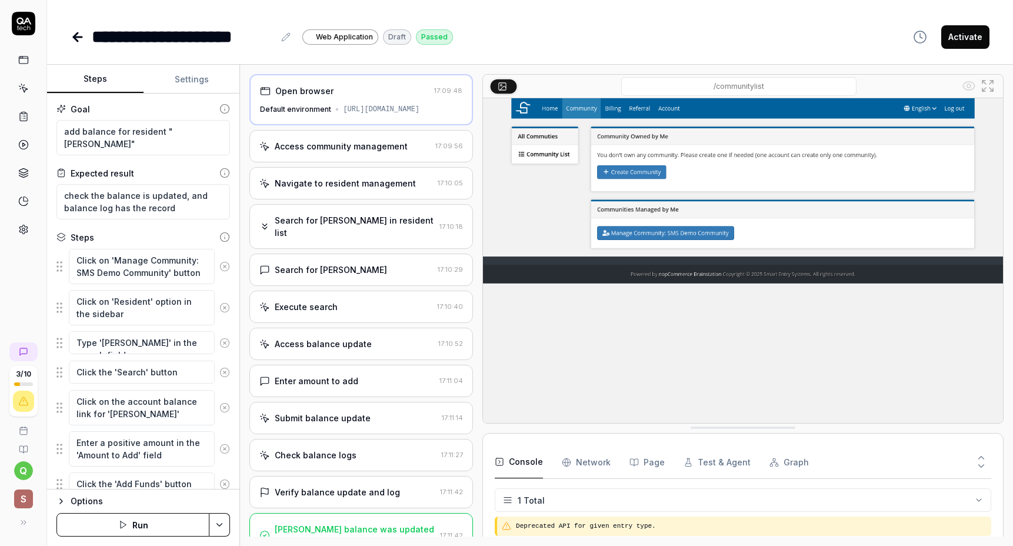
click at [417, 152] on div "Access community management" at bounding box center [344, 146] width 171 height 12
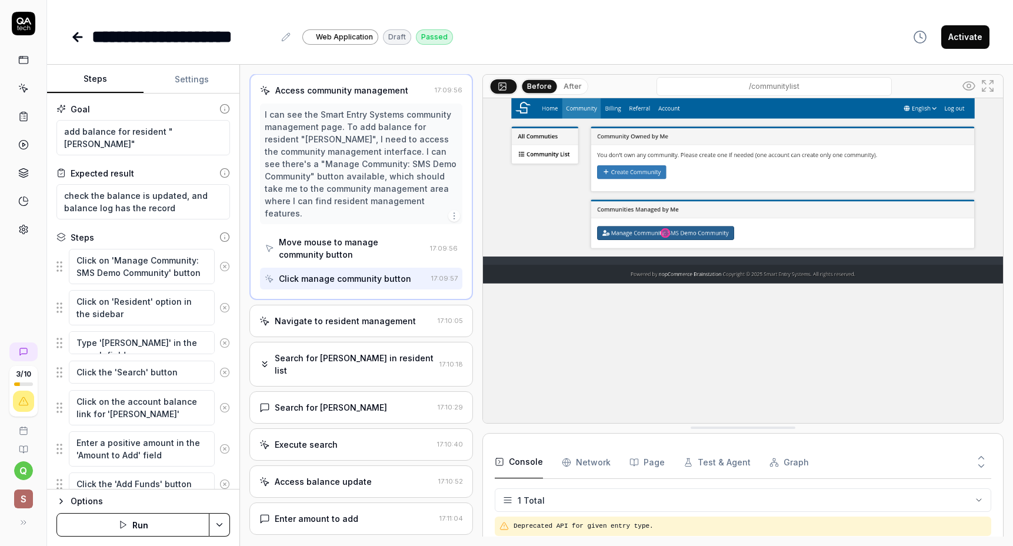
click at [393, 317] on div "Navigate to resident management" at bounding box center [345, 321] width 141 height 12
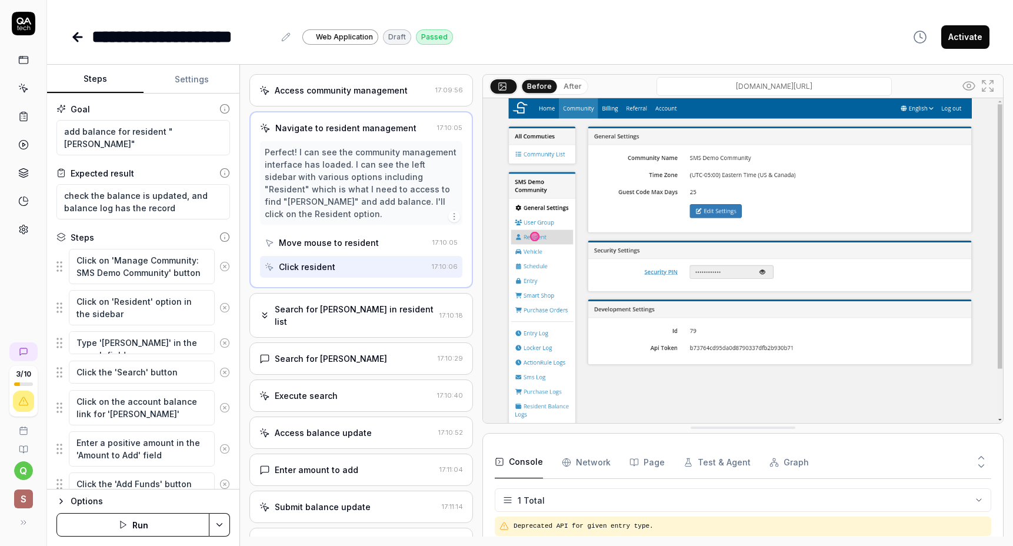
click at [390, 309] on div "Search for [PERSON_NAME] in resident list" at bounding box center [355, 315] width 160 height 25
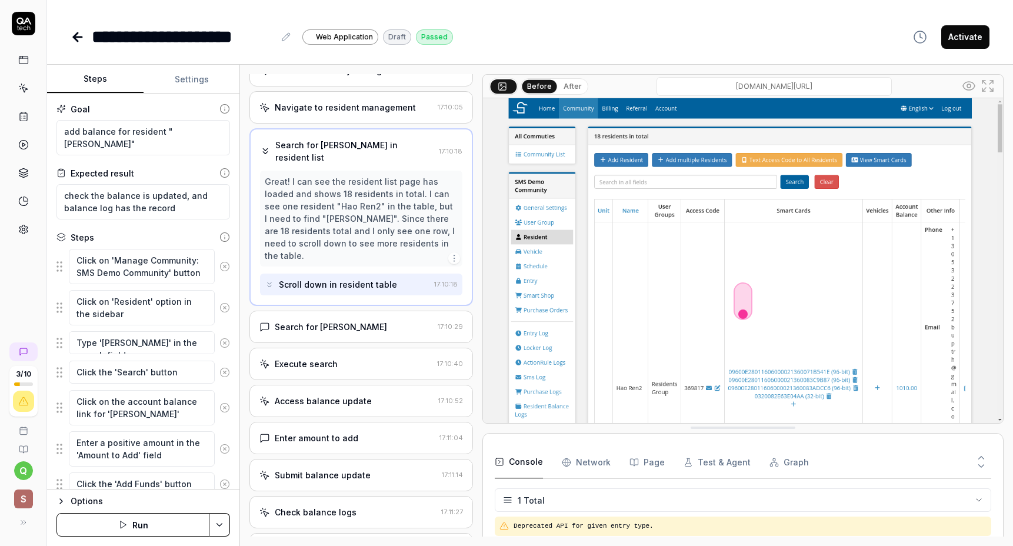
scroll to position [77, 0]
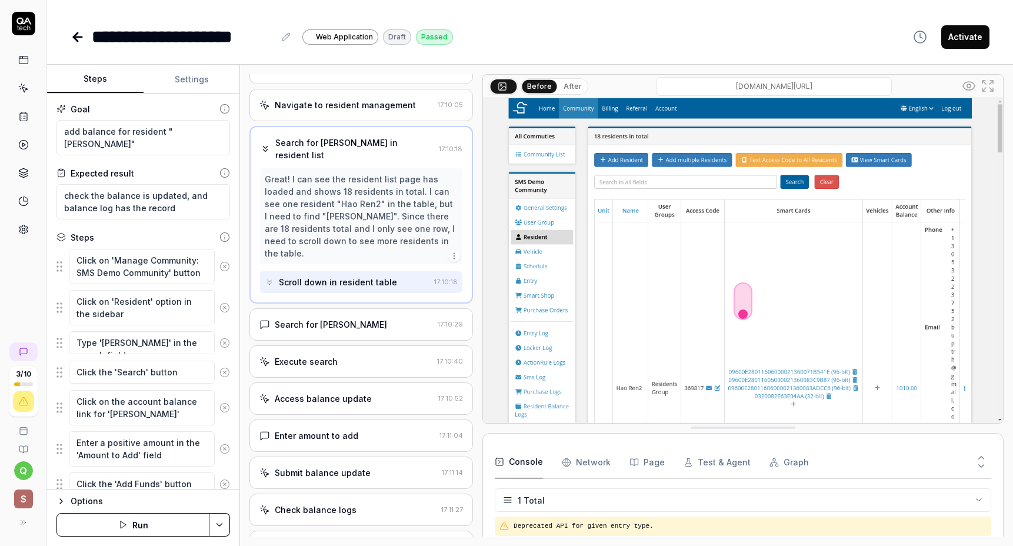
click at [388, 318] on div "Search for [PERSON_NAME]" at bounding box center [345, 324] width 173 height 12
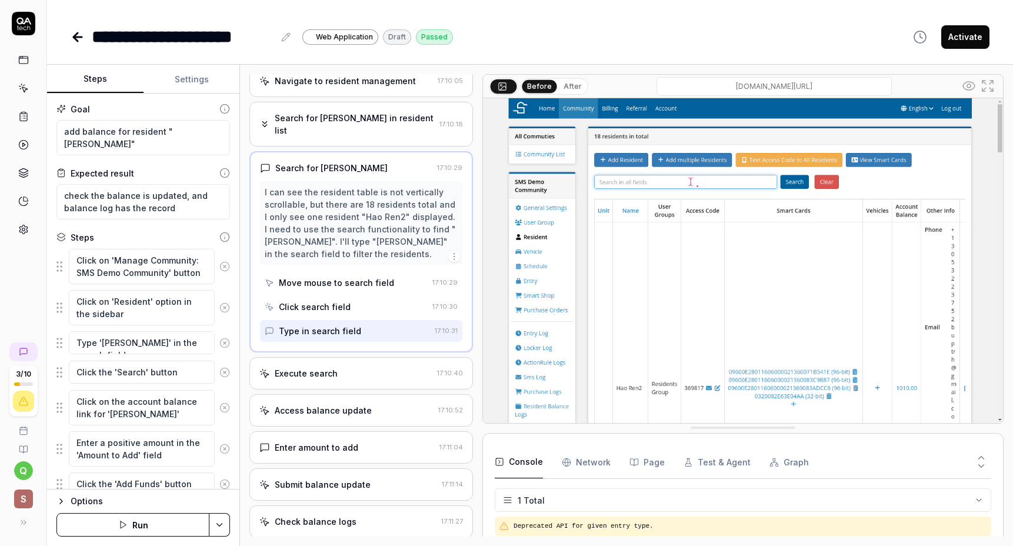
scroll to position [113, 0]
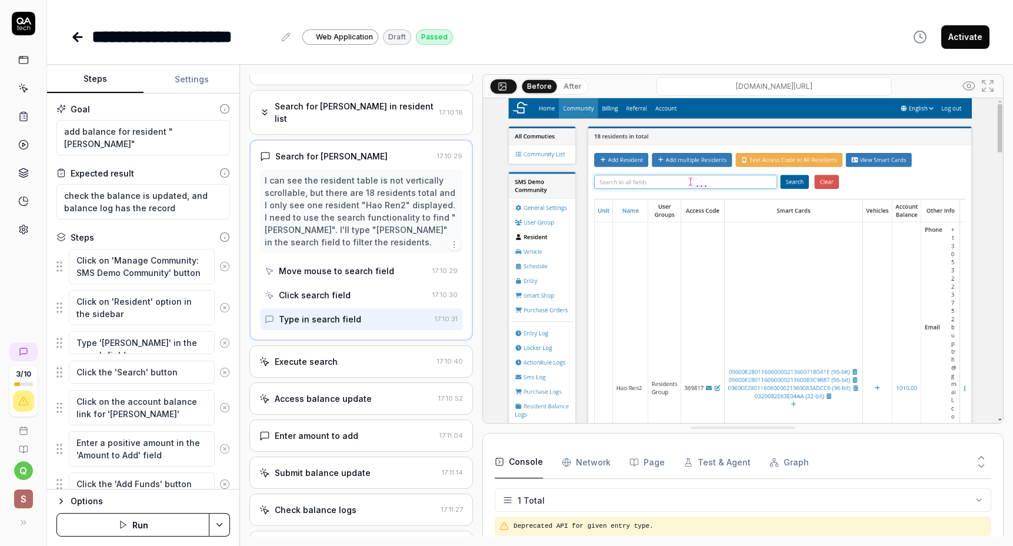
click at [386, 355] on div "Execute search" at bounding box center [345, 361] width 173 height 12
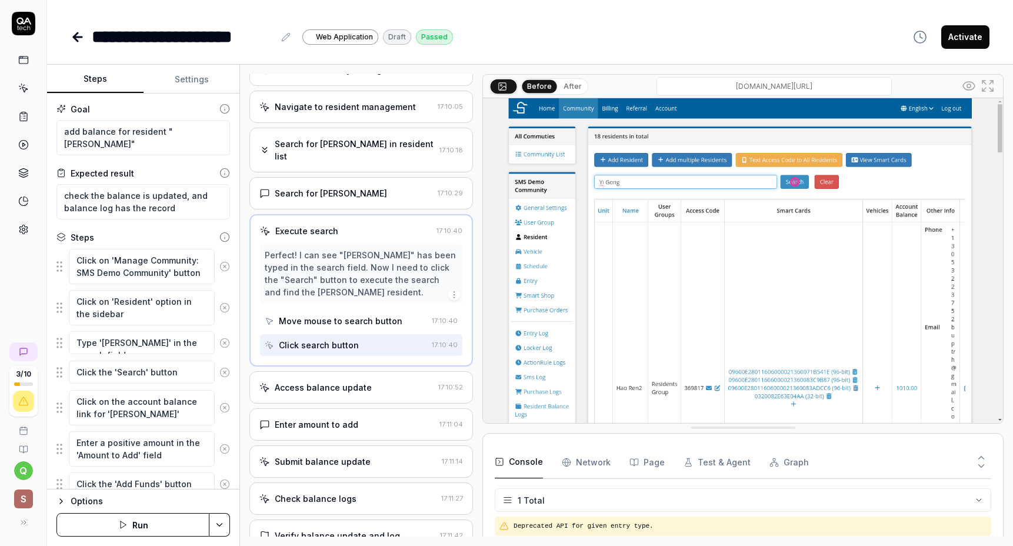
scroll to position [112, 0]
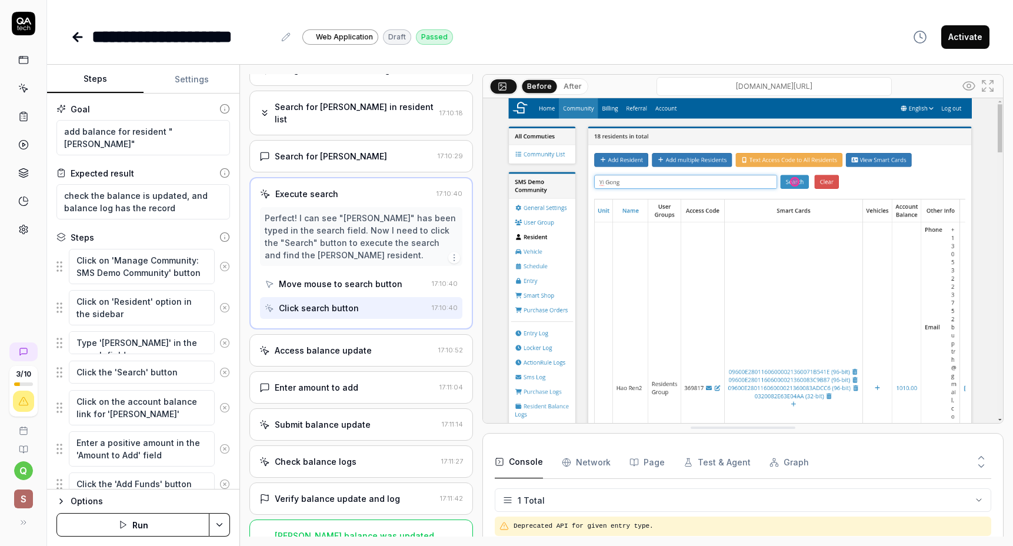
click at [386, 355] on div "Access balance update 17:10:52" at bounding box center [360, 350] width 223 height 32
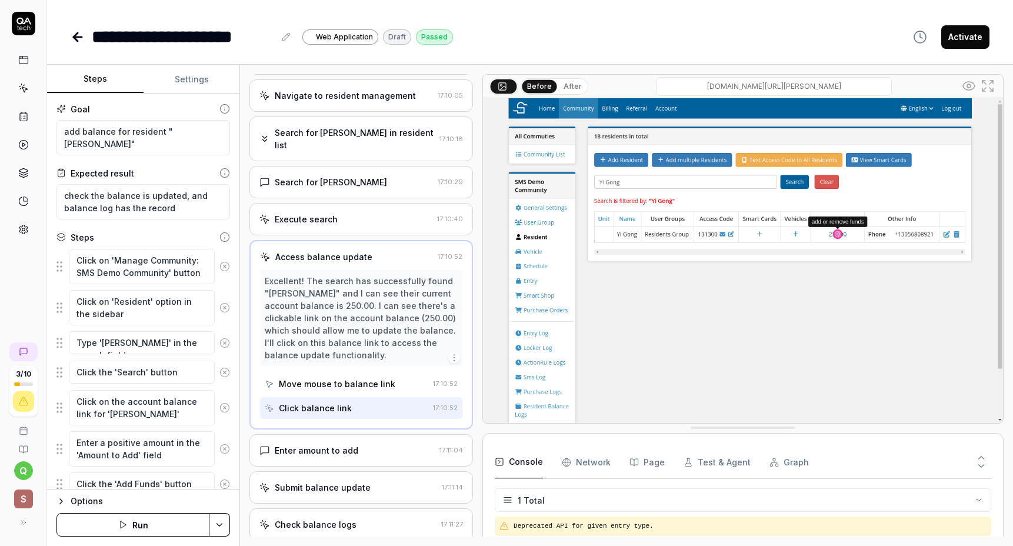
scroll to position [109, 0]
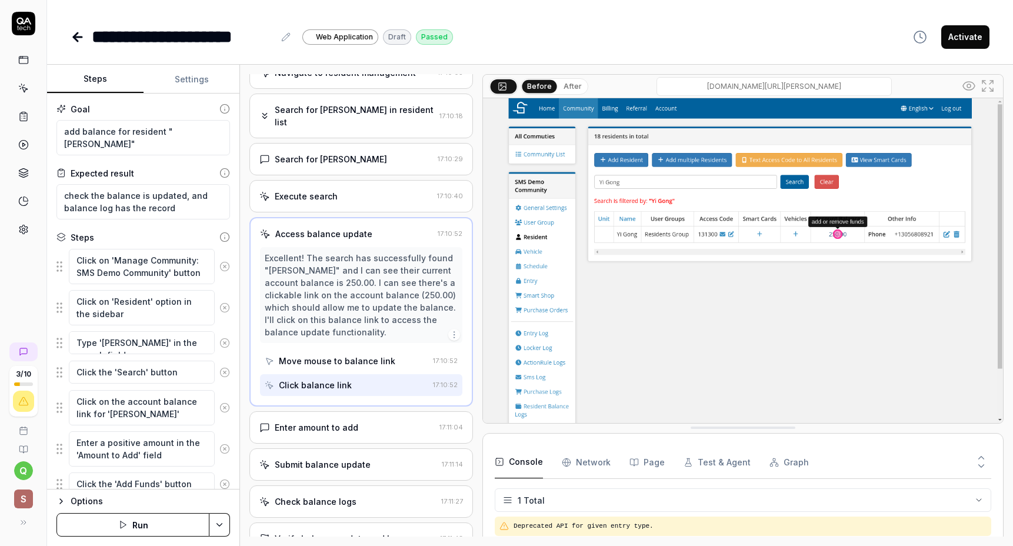
click at [378, 428] on div "Enter amount to add" at bounding box center [346, 427] width 175 height 12
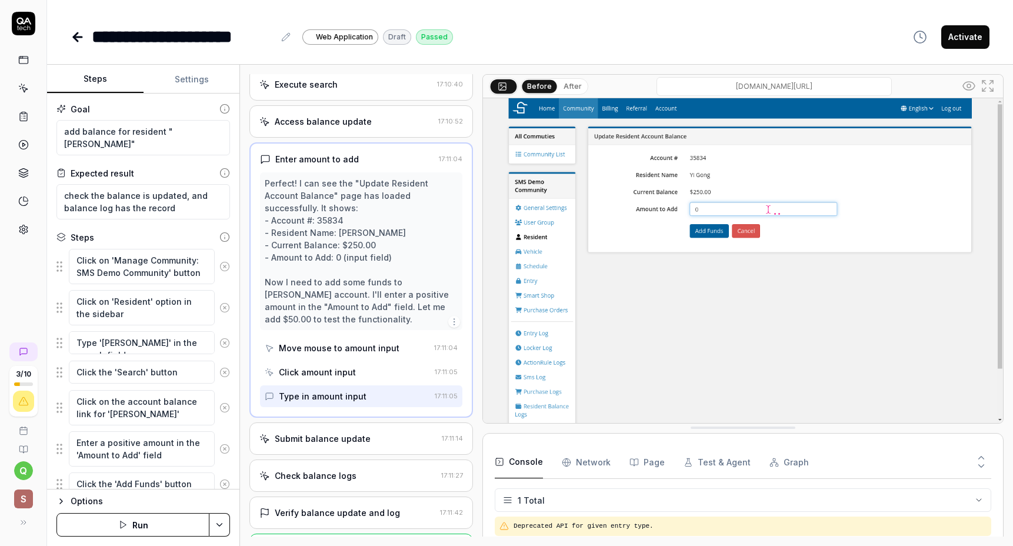
scroll to position [242, 0]
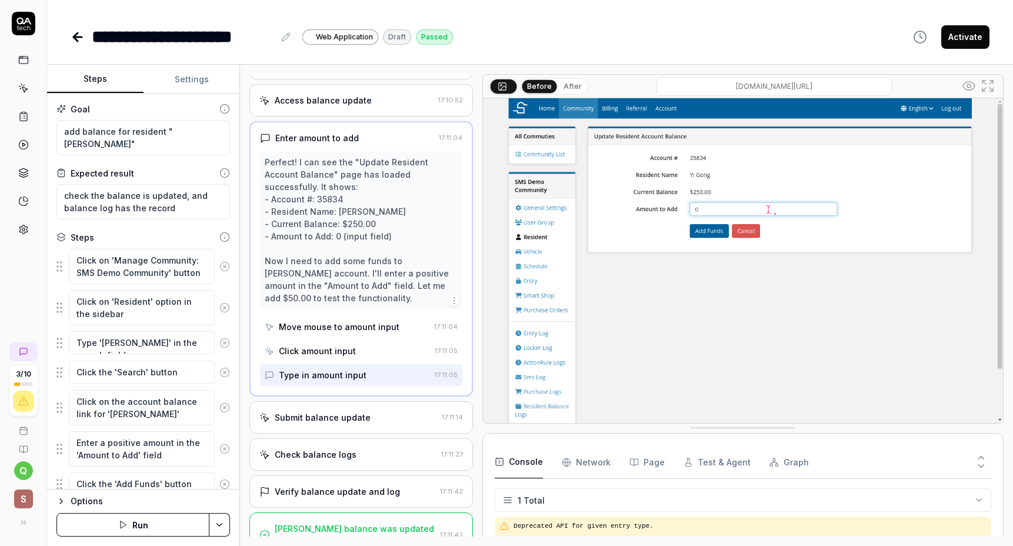
click at [379, 422] on div "Submit balance update 17:11:14" at bounding box center [360, 417] width 223 height 32
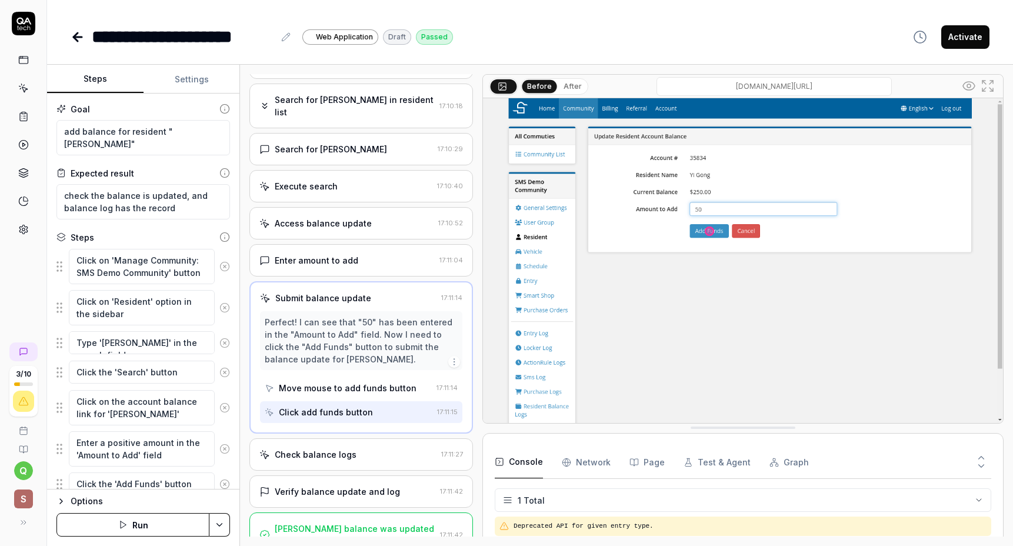
scroll to position [138, 0]
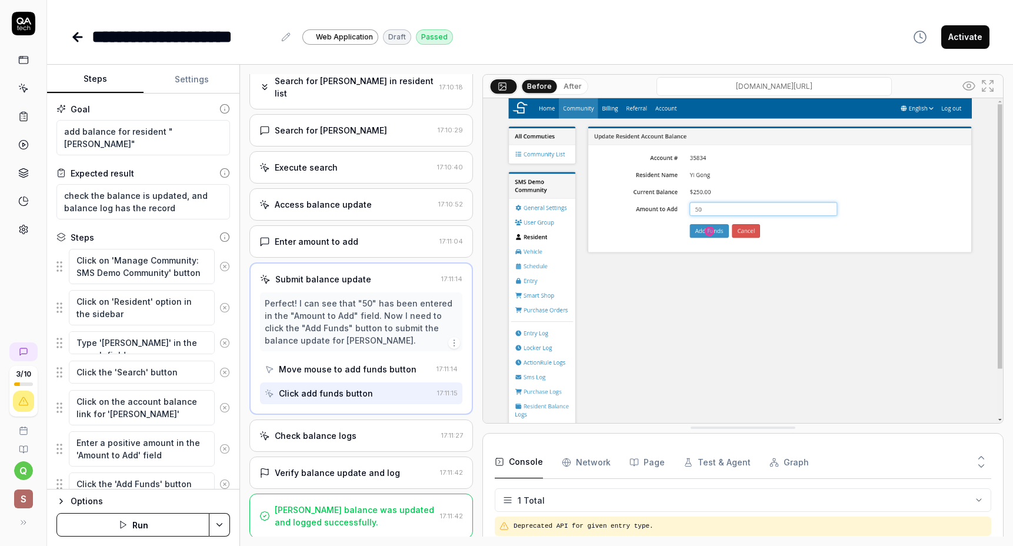
click at [374, 435] on div "Check balance logs" at bounding box center [347, 435] width 177 height 12
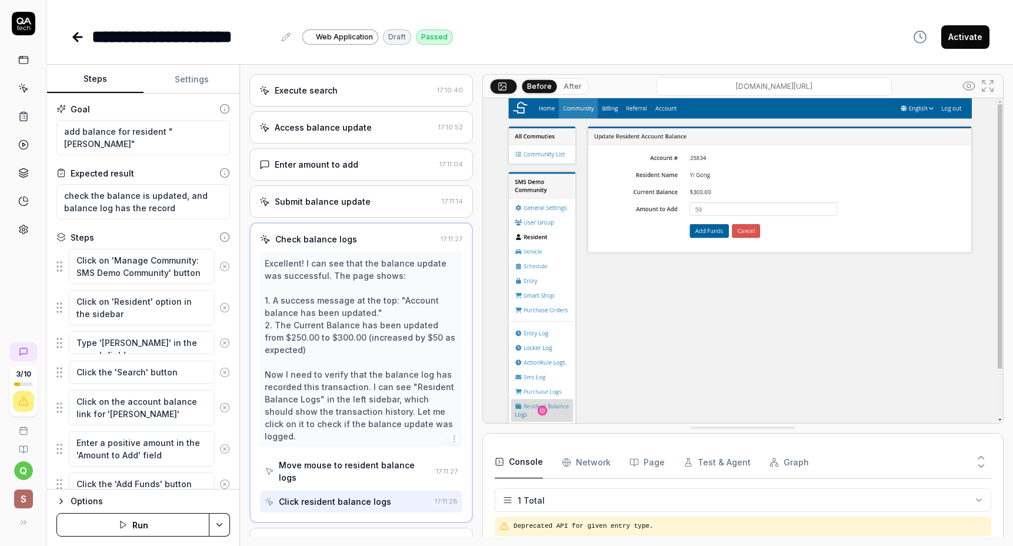
scroll to position [262, 0]
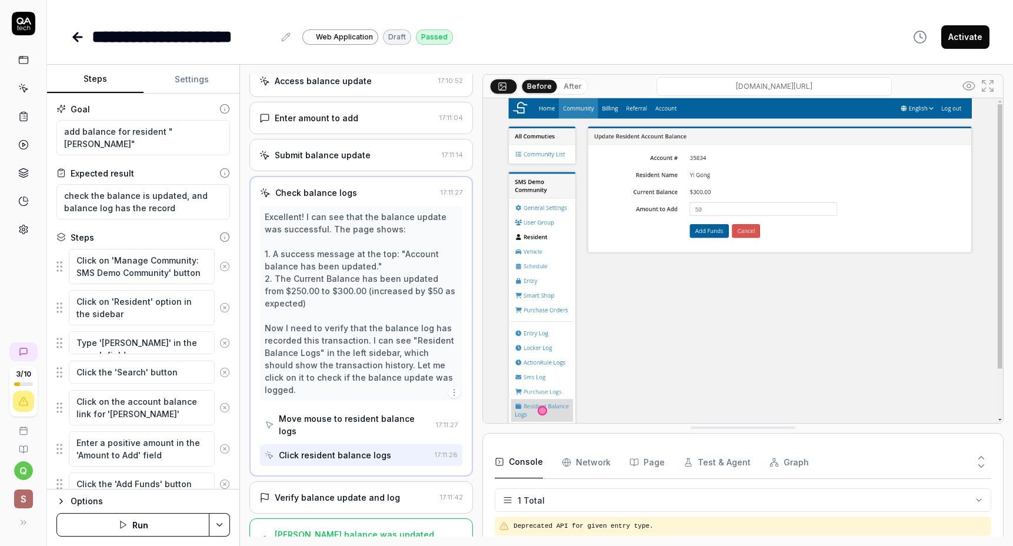
click at [413, 190] on div "Check balance logs" at bounding box center [348, 192] width 176 height 12
click at [574, 88] on button "After" at bounding box center [573, 86] width 28 height 13
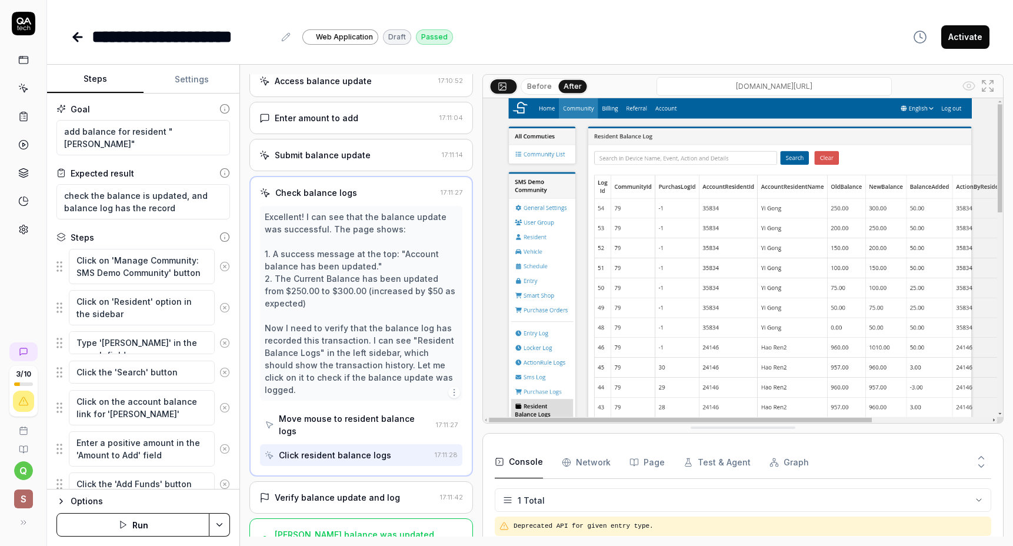
click at [408, 159] on div "Submit balance update" at bounding box center [348, 155] width 178 height 12
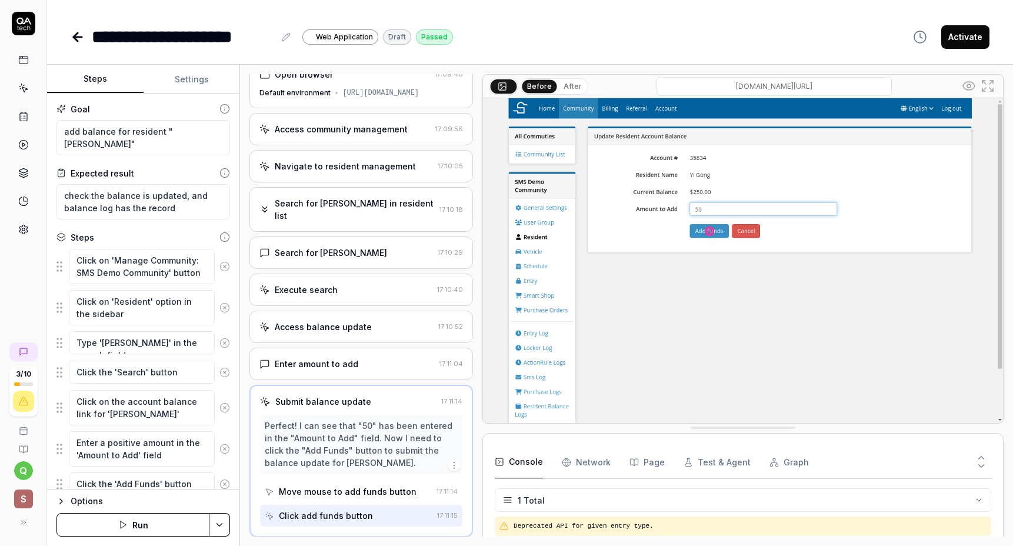
scroll to position [15, 0]
click at [570, 83] on button "After" at bounding box center [573, 86] width 28 height 13
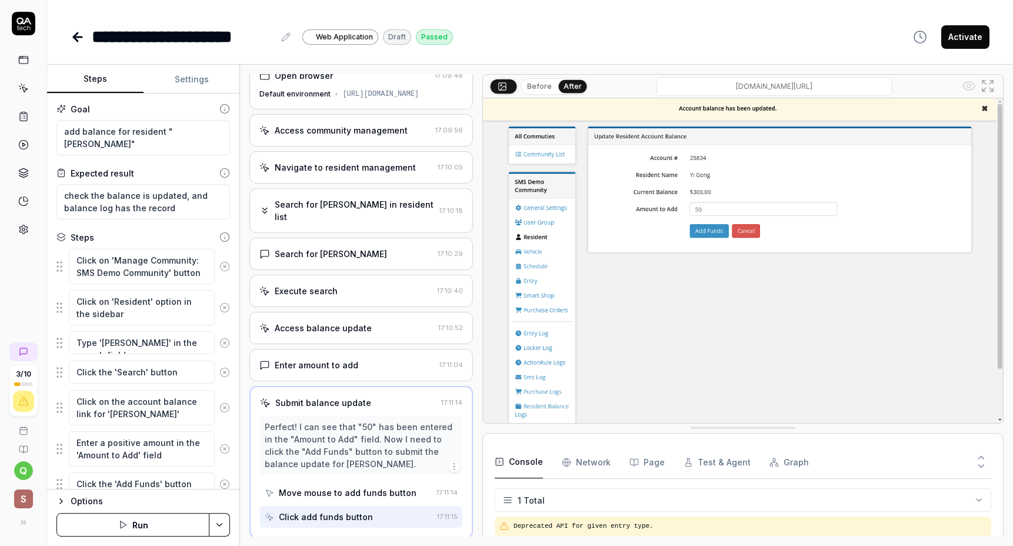
click at [538, 86] on button "Before" at bounding box center [539, 86] width 34 height 13
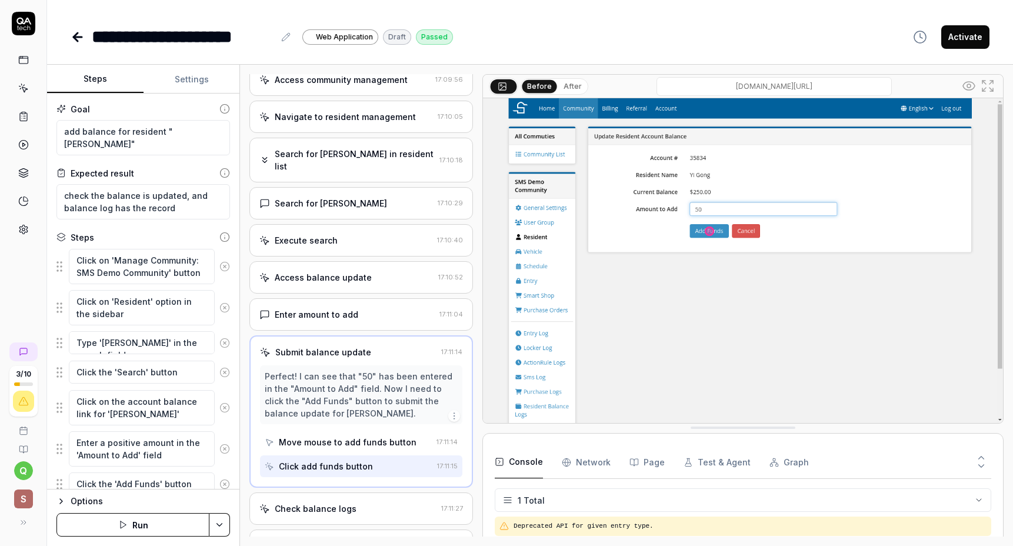
scroll to position [138, 0]
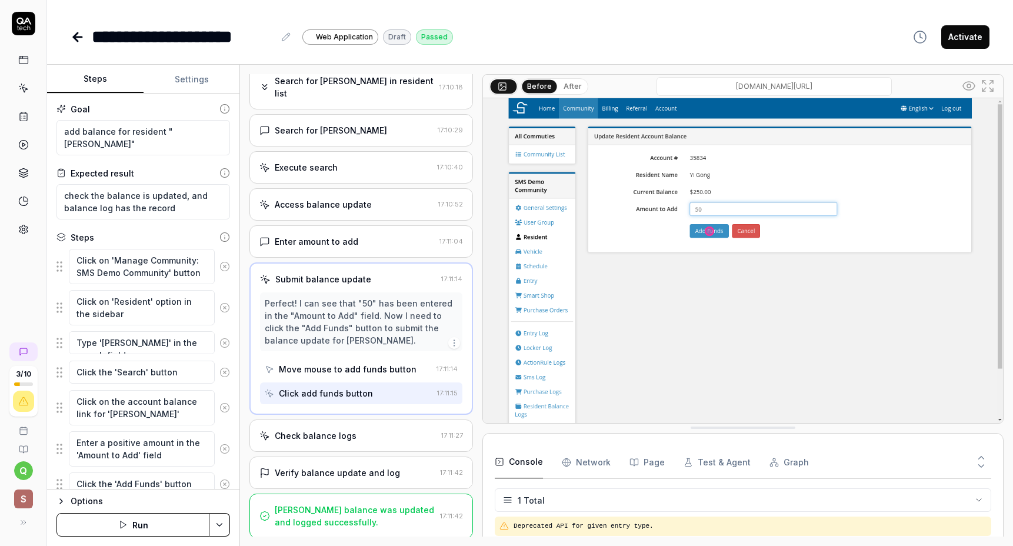
click at [79, 31] on icon at bounding box center [78, 37] width 14 height 14
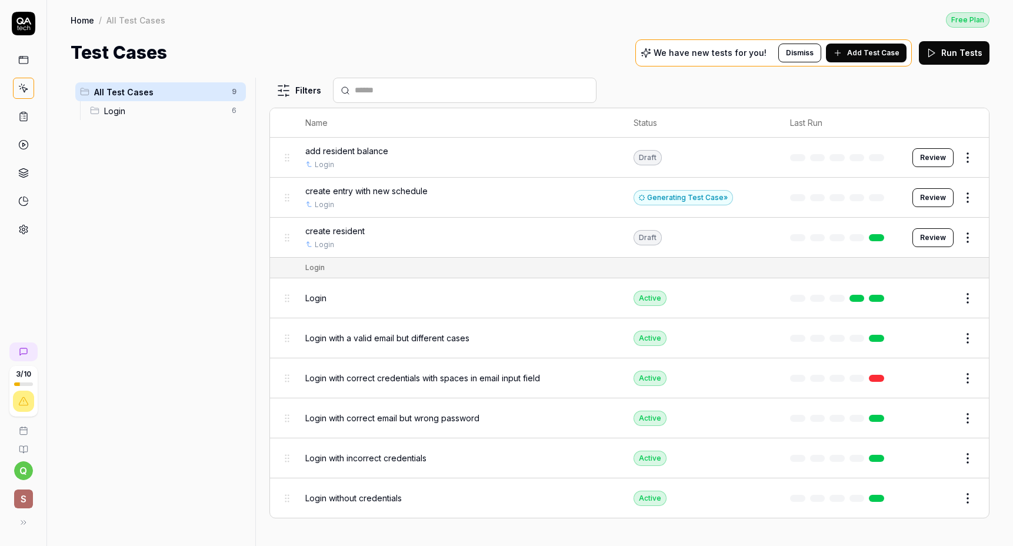
click at [680, 197] on div "Generating Test Case »" at bounding box center [682, 197] width 99 height 15
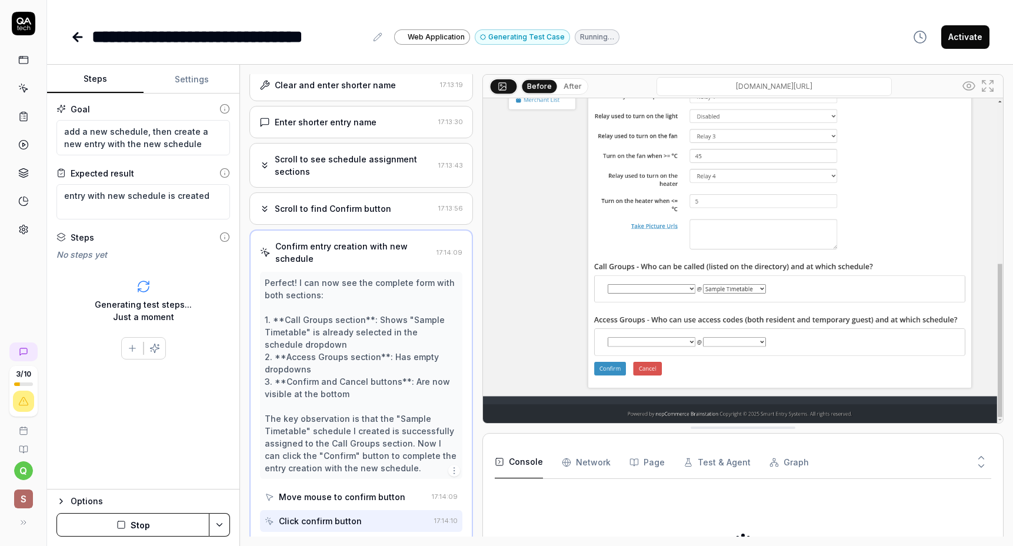
scroll to position [570, 0]
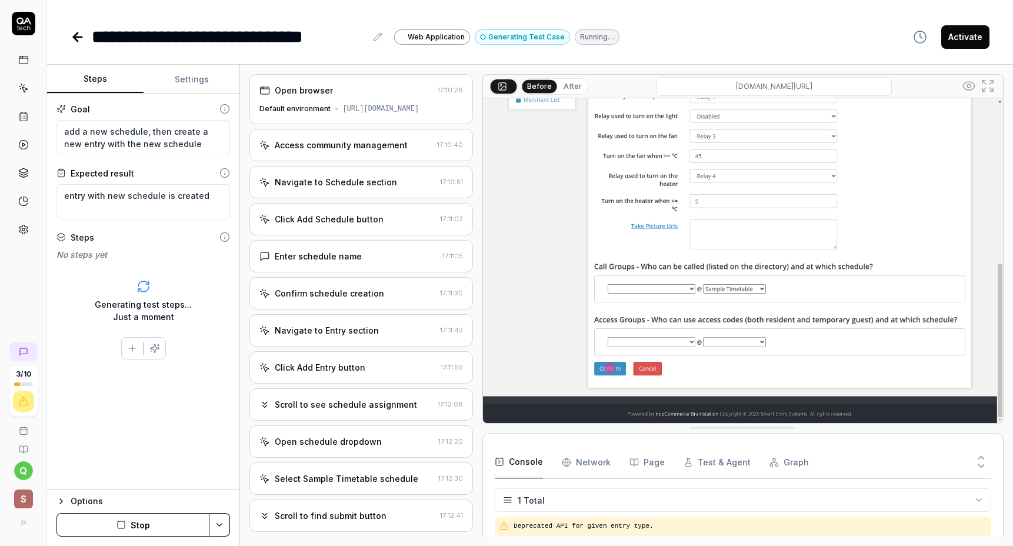
click at [353, 151] on div "Access community management" at bounding box center [341, 145] width 133 height 12
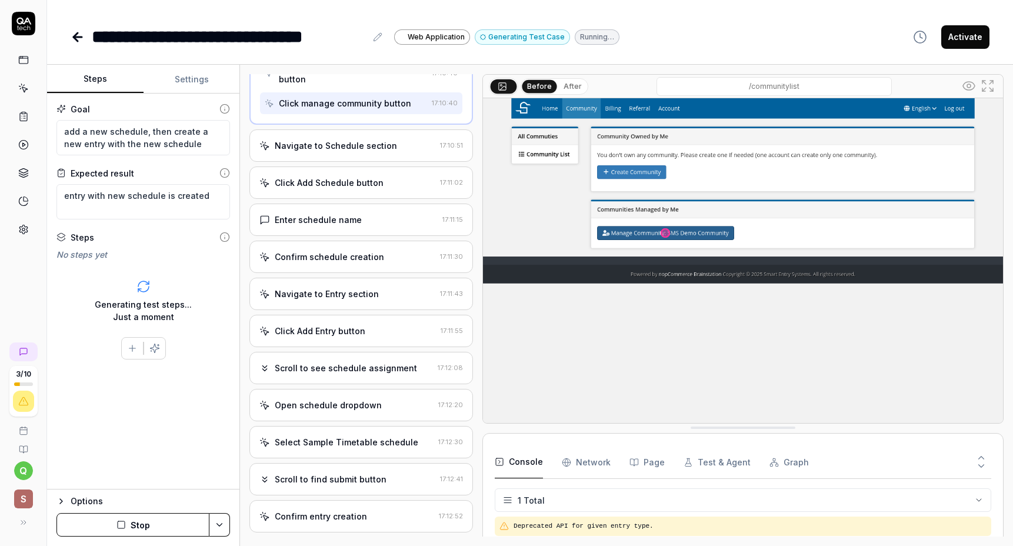
click at [355, 152] on div "Navigate to Schedule section" at bounding box center [336, 145] width 122 height 12
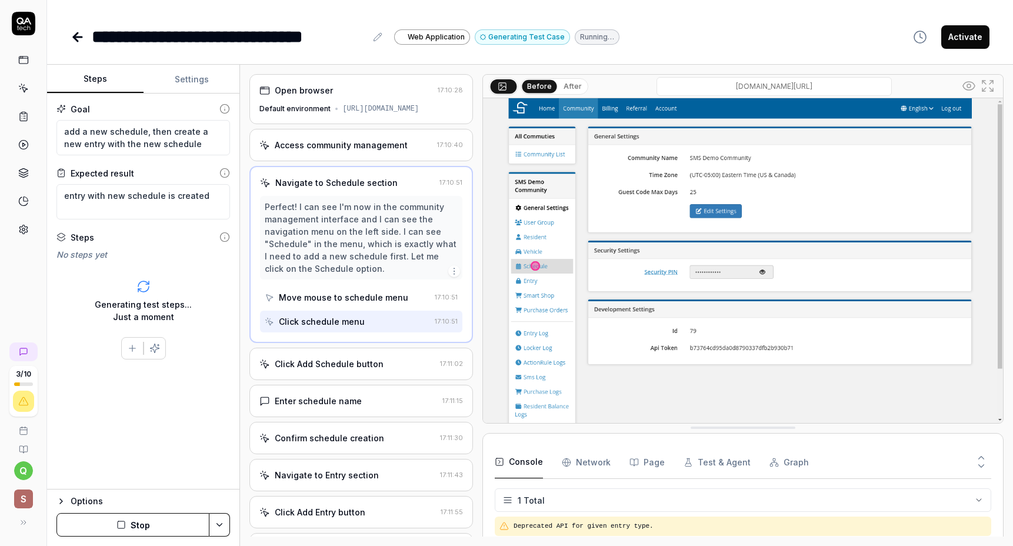
click at [341, 366] on div "Click Add Schedule button 17:11:02" at bounding box center [360, 364] width 223 height 32
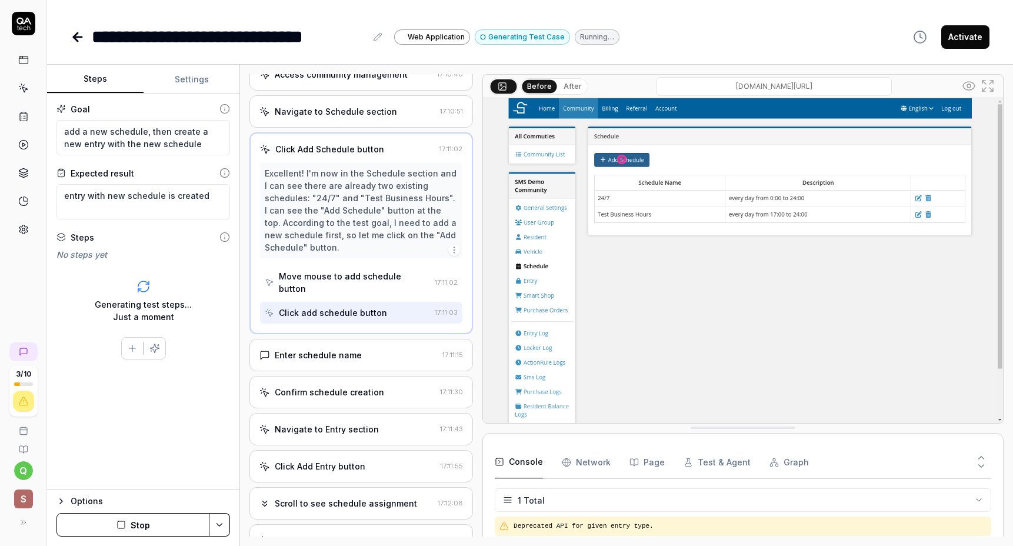
click at [341, 361] on div "Enter schedule name 17:11:15" at bounding box center [360, 355] width 223 height 32
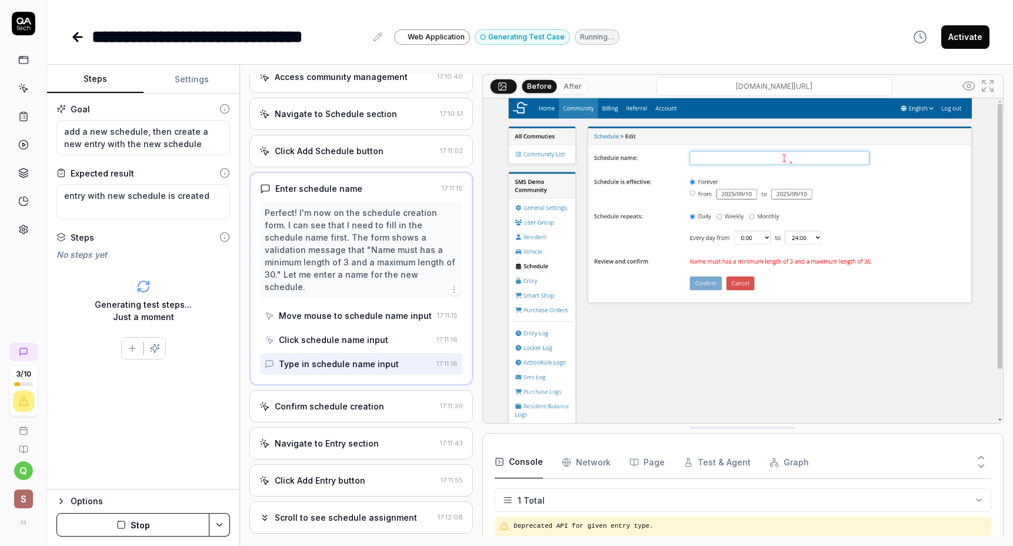
scroll to position [85, 0]
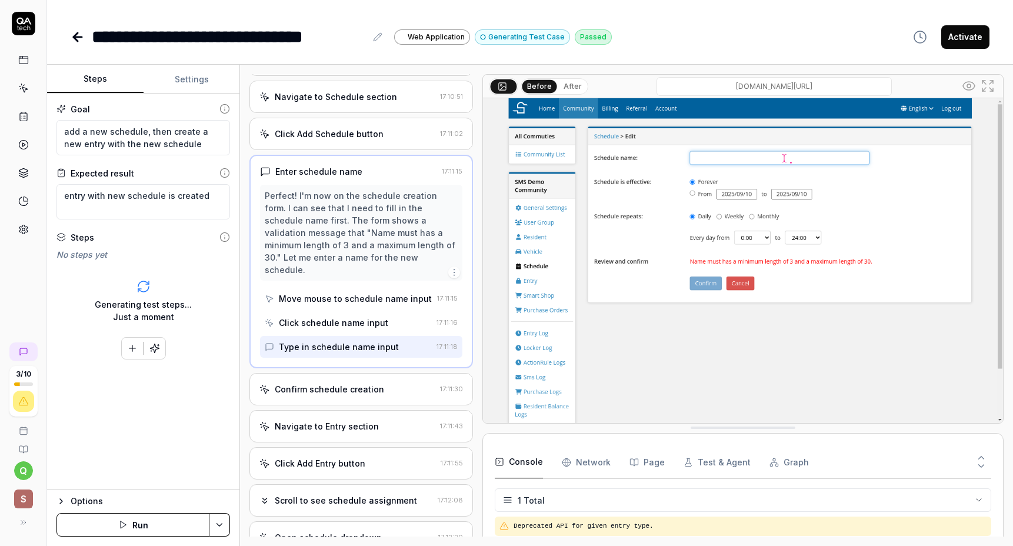
click at [349, 379] on div "Confirm schedule creation 17:11:30" at bounding box center [360, 389] width 223 height 32
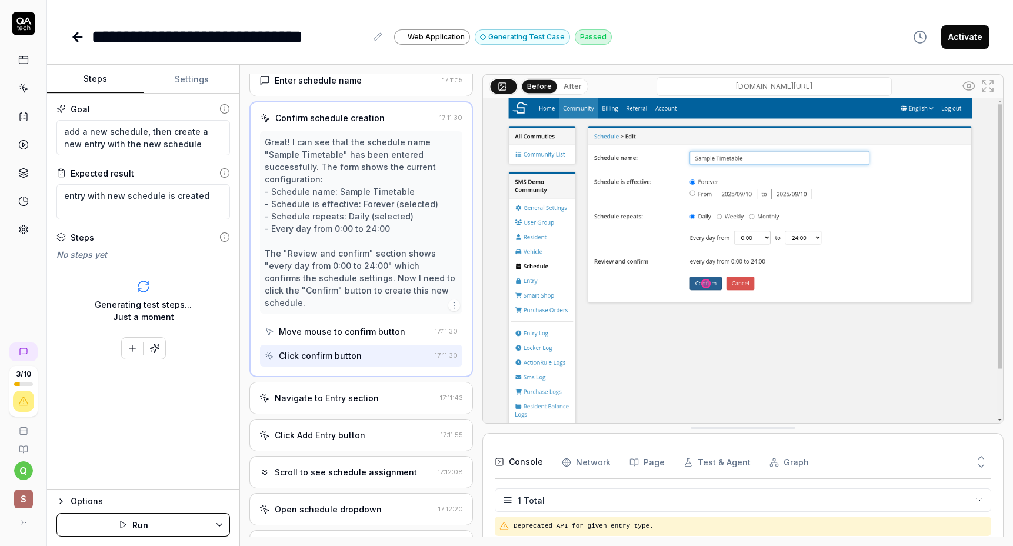
scroll to position [183, 0]
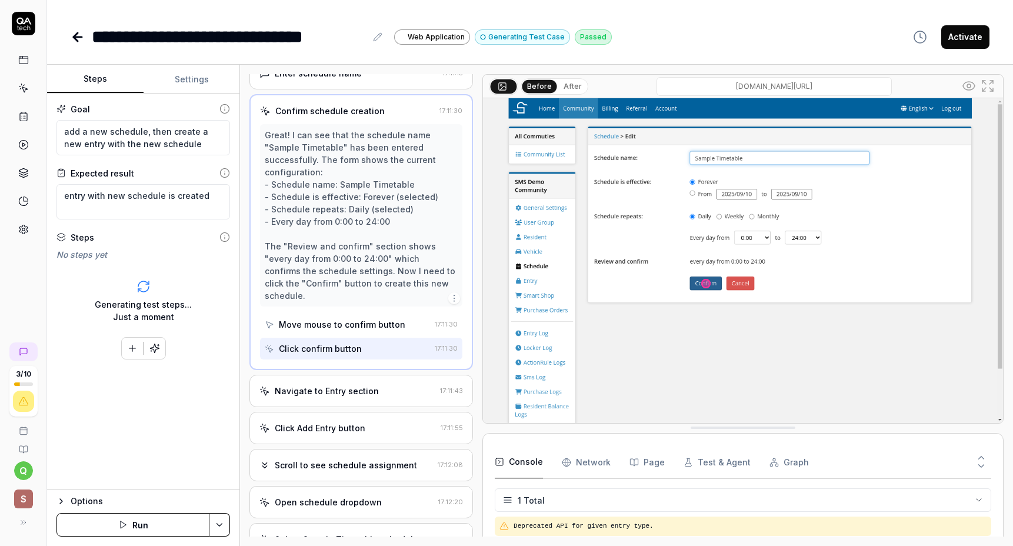
click at [348, 385] on div "Navigate to Entry section 17:11:43" at bounding box center [360, 391] width 223 height 32
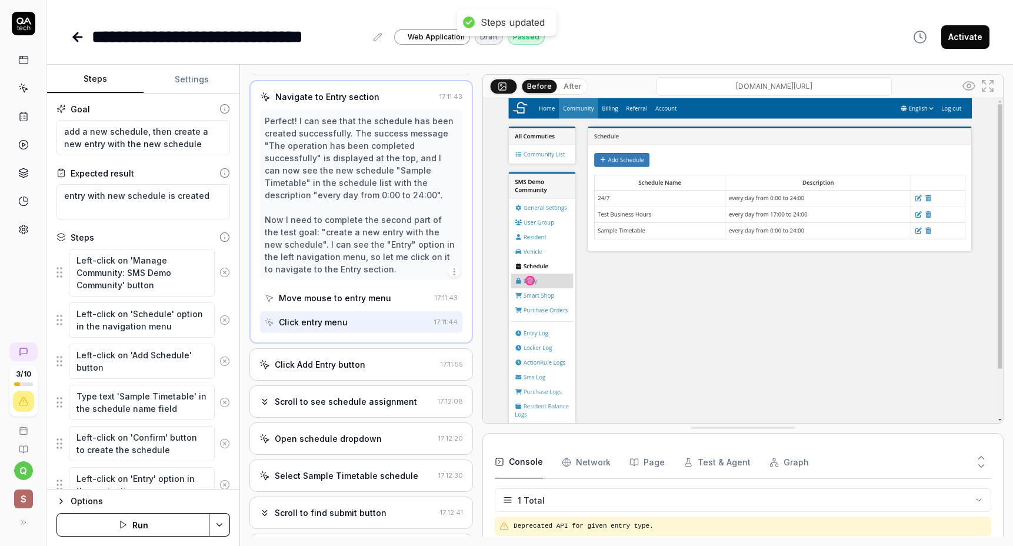
scroll to position [236, 0]
click at [349, 369] on div "Click Add Entry button" at bounding box center [320, 362] width 91 height 12
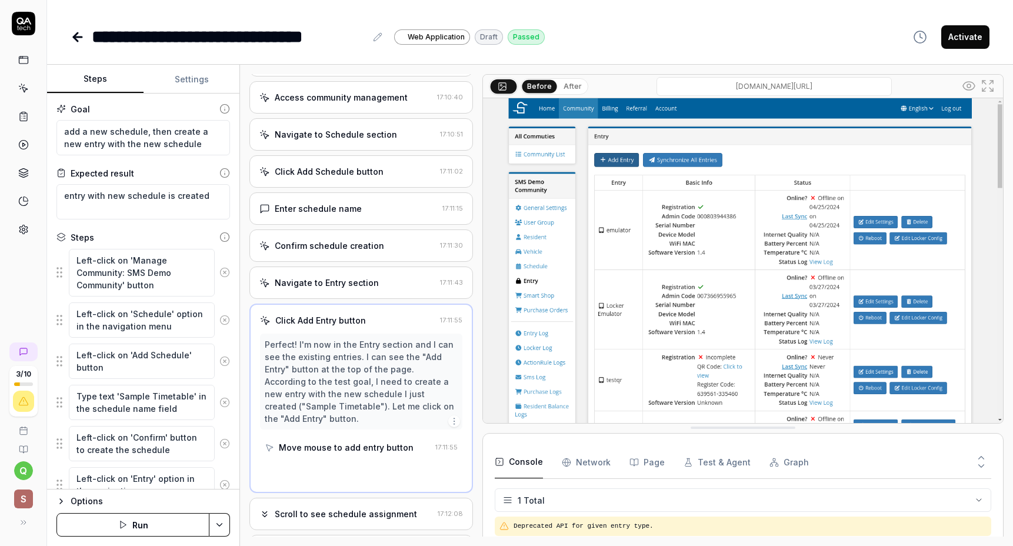
scroll to position [15, 0]
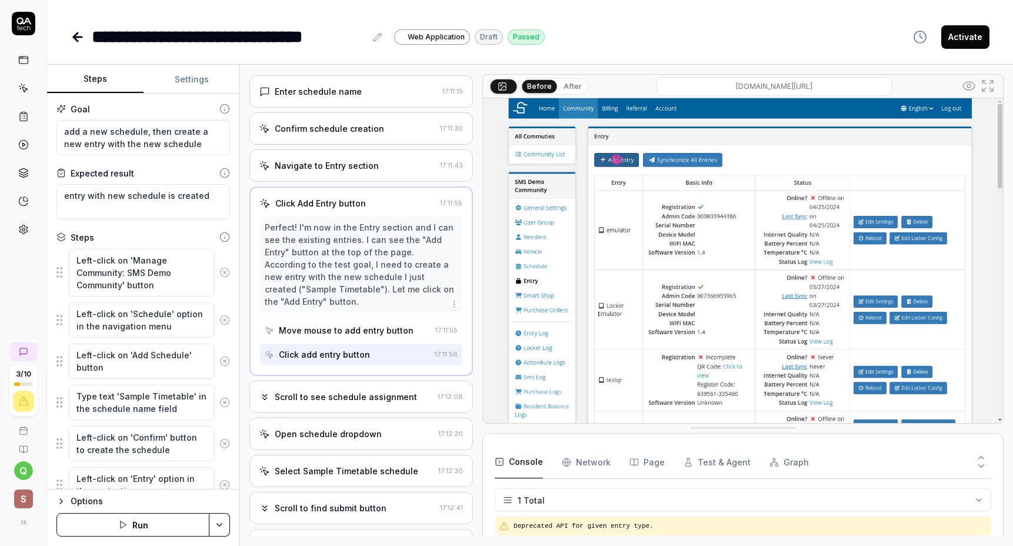
click at [340, 395] on div "Scroll to see schedule assignment 17:12:08" at bounding box center [360, 397] width 223 height 32
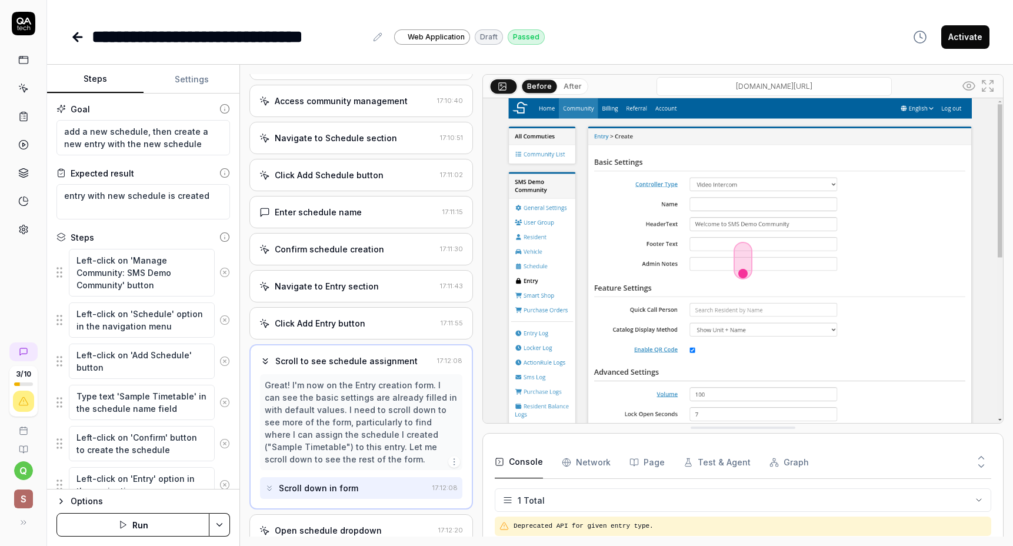
scroll to position [45, 0]
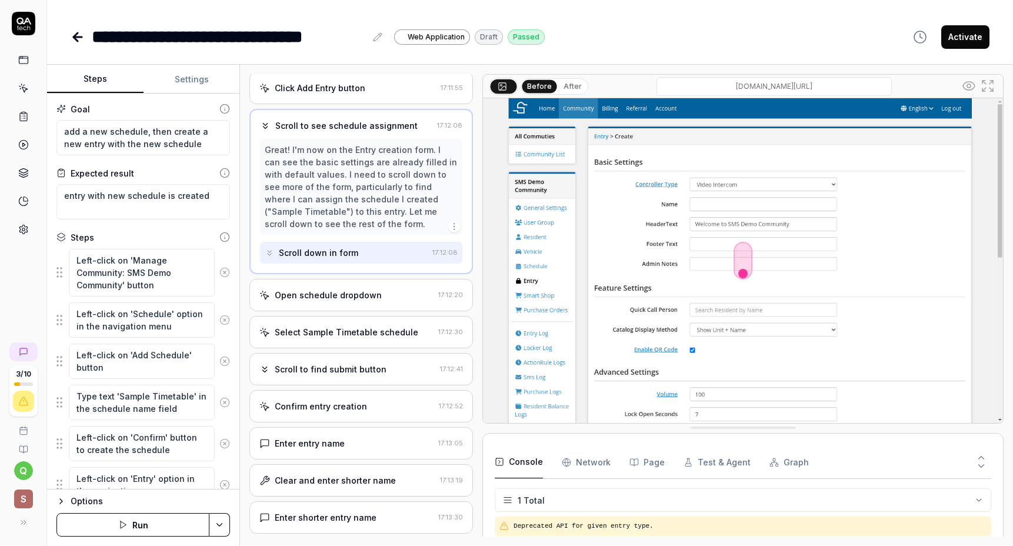
click at [352, 311] on div "Open schedule dropdown 17:12:20" at bounding box center [360, 295] width 223 height 32
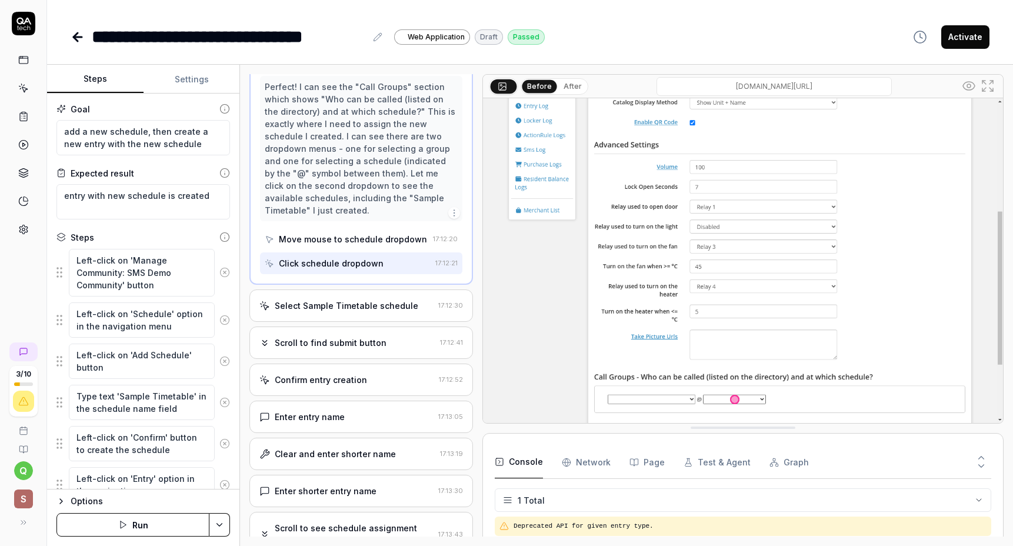
scroll to position [363, 0]
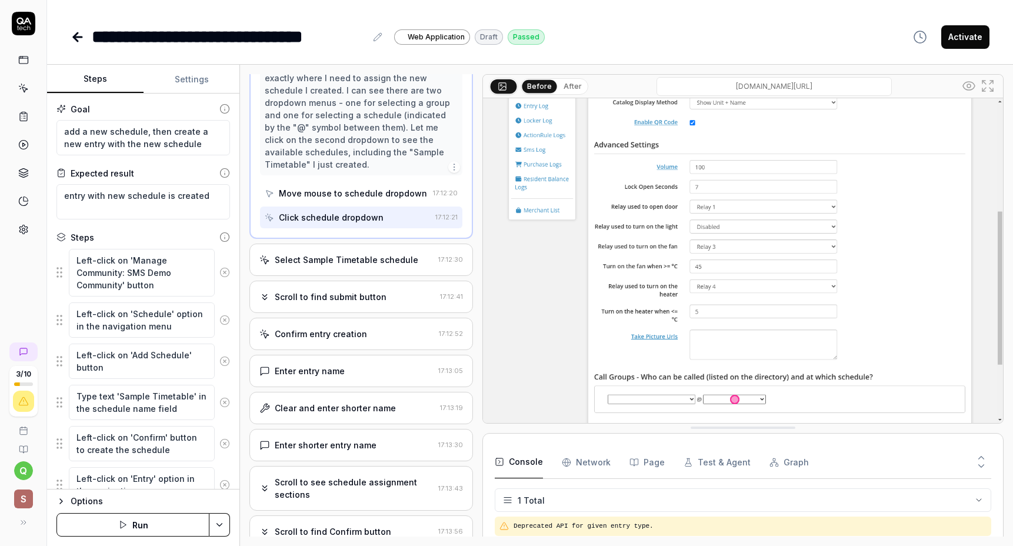
click at [359, 266] on div "Select Sample Timetable schedule" at bounding box center [347, 259] width 144 height 12
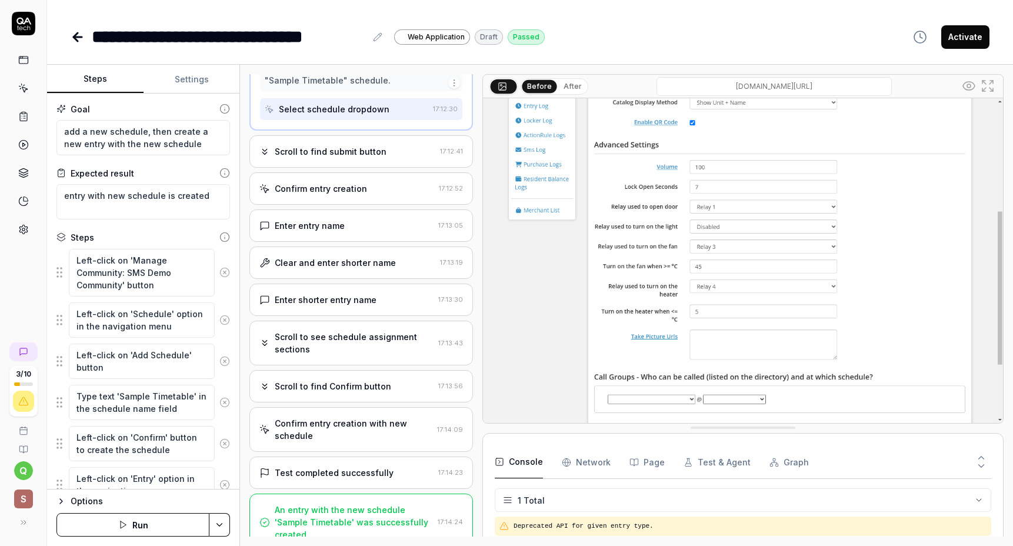
click at [376, 165] on div "Scroll to find submit button 17:12:41" at bounding box center [360, 151] width 223 height 32
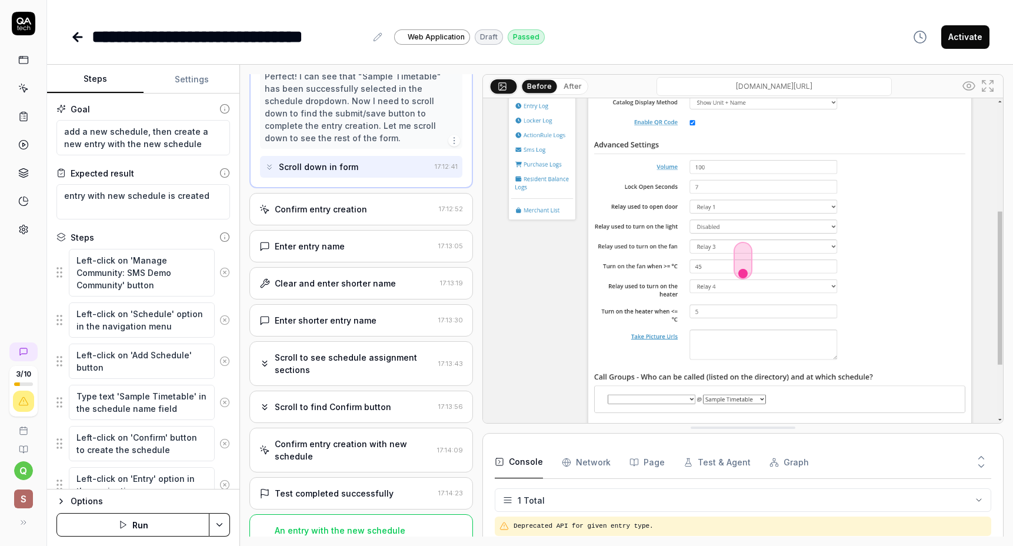
scroll to position [497, 0]
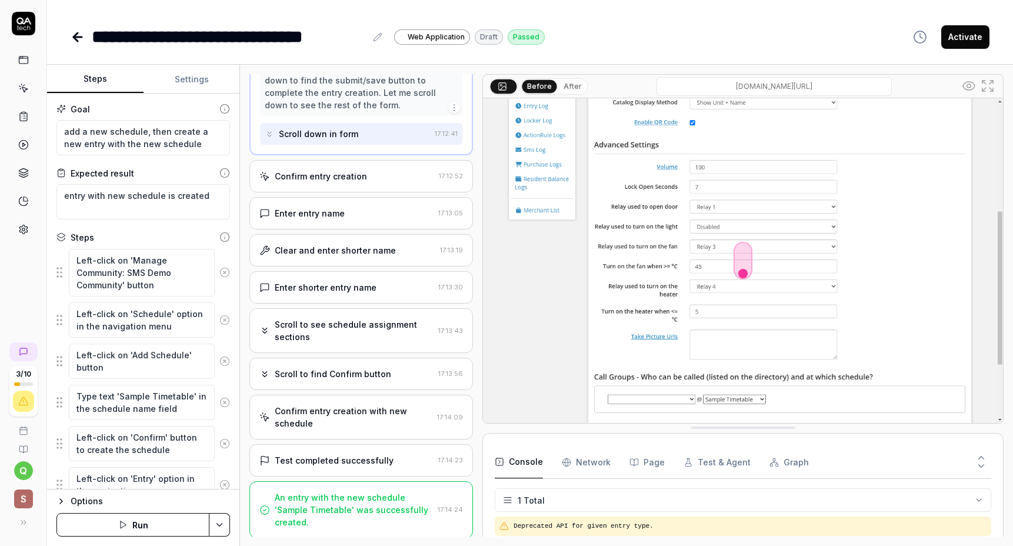
click at [361, 380] on div "Scroll to find Confirm button" at bounding box center [333, 374] width 116 height 12
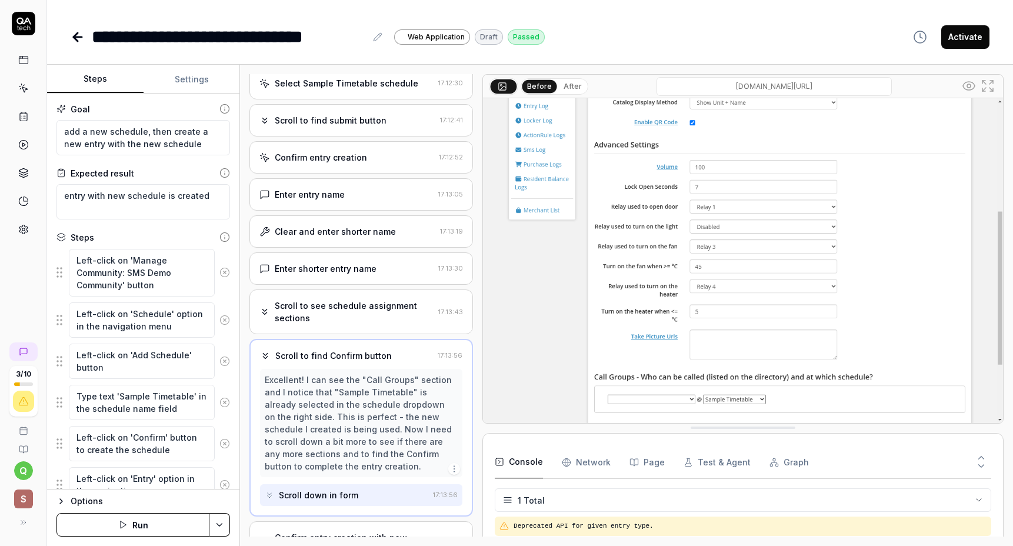
scroll to position [386, 0]
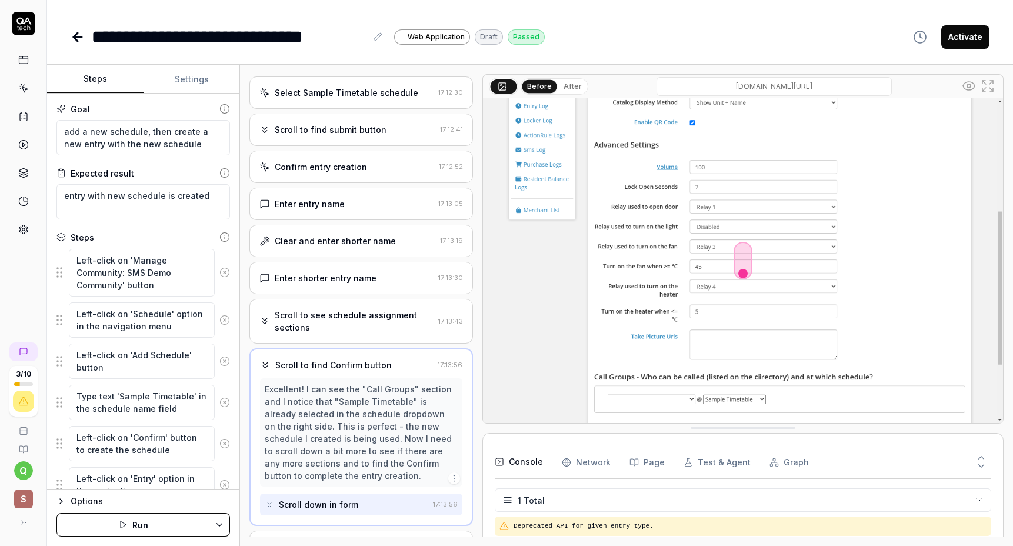
click at [365, 343] on div "Scroll to see schedule assignment sections 17:13:43" at bounding box center [360, 321] width 223 height 45
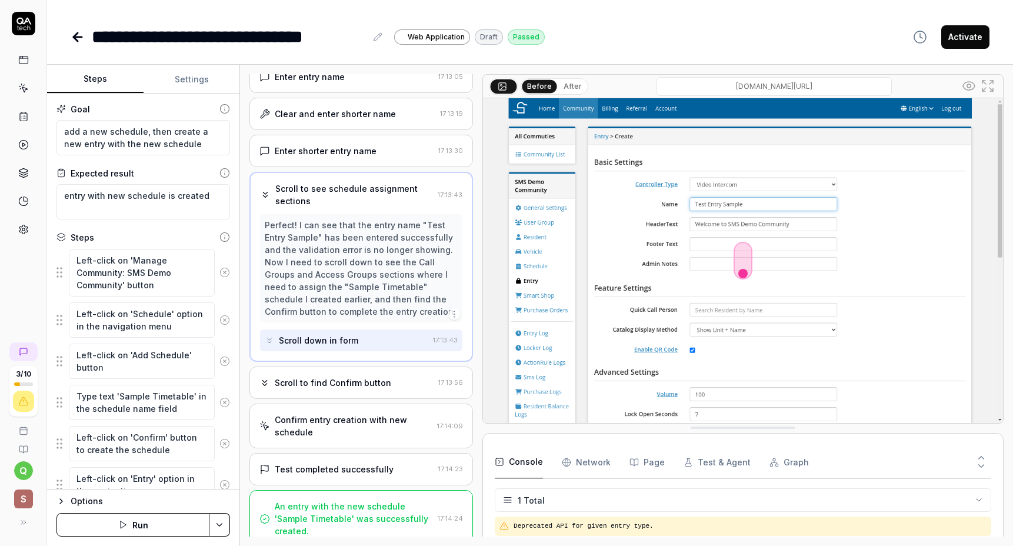
scroll to position [522, 0]
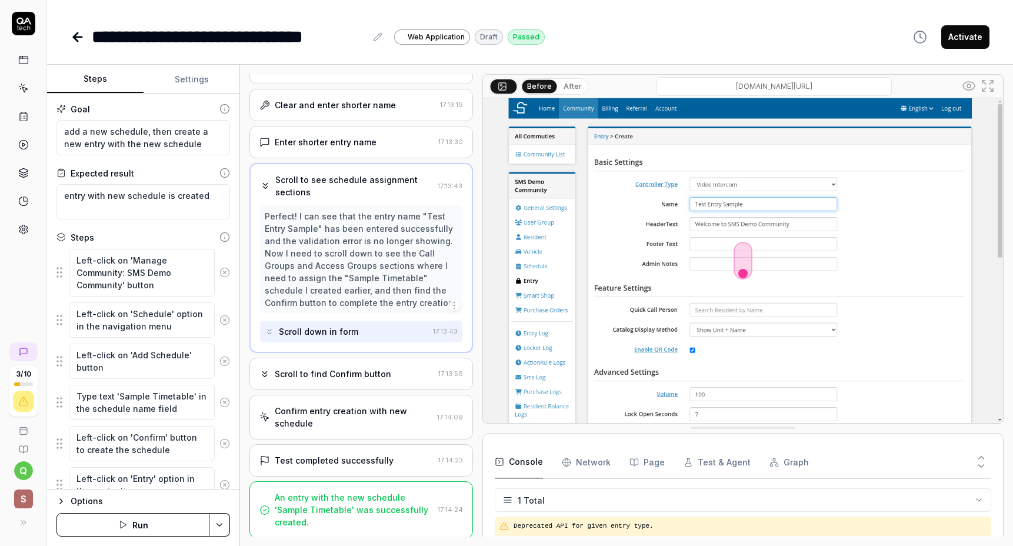
click at [356, 148] on div "Enter shorter entry name" at bounding box center [326, 142] width 102 height 12
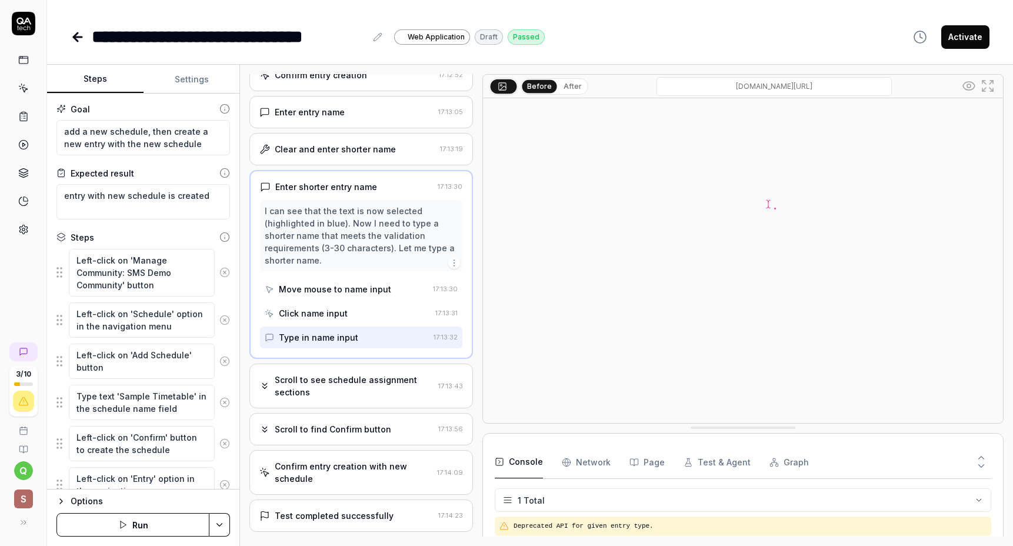
scroll to position [533, 0]
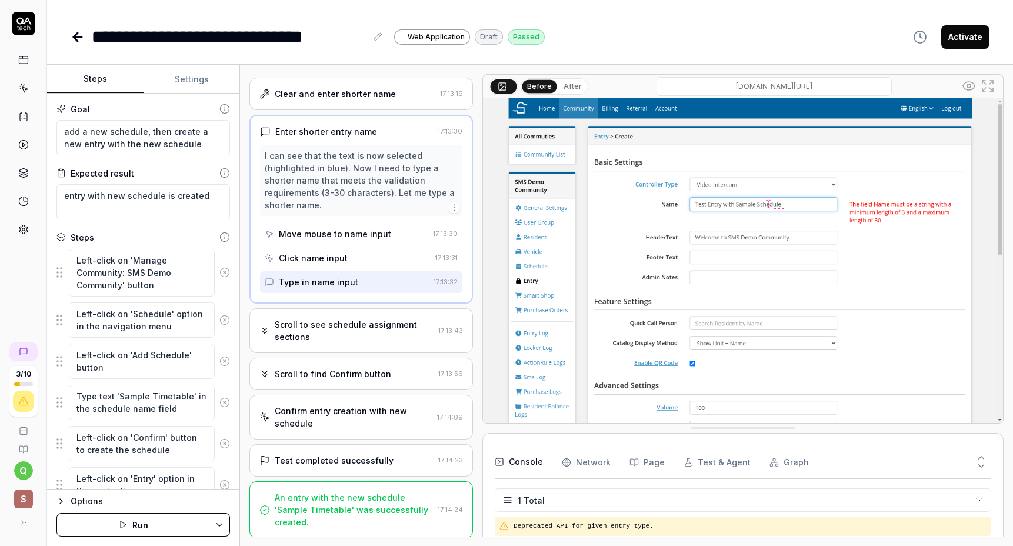
click at [373, 425] on div "Confirm entry creation with new schedule" at bounding box center [354, 417] width 158 height 25
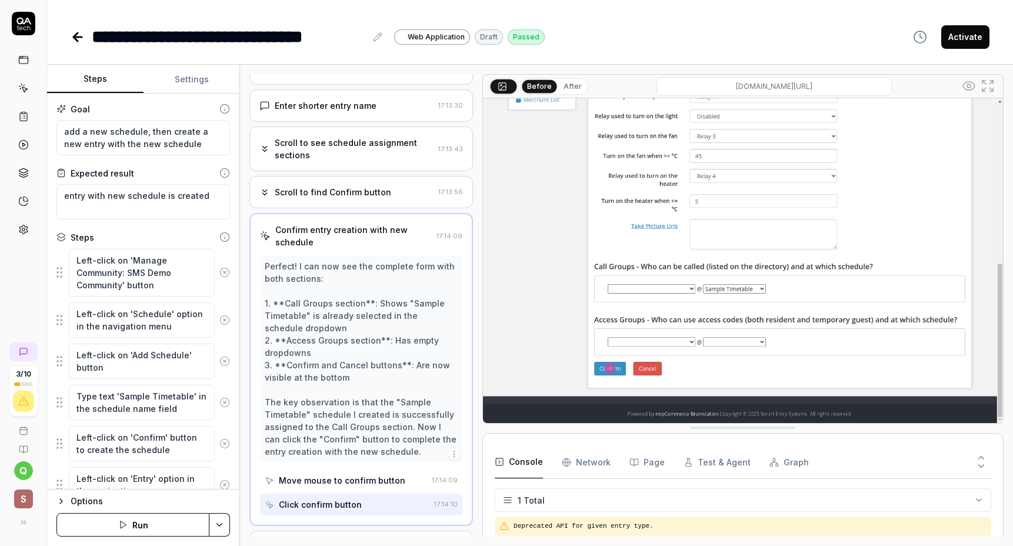
click at [388, 198] on div "Scroll to find Confirm button" at bounding box center [346, 192] width 174 height 12
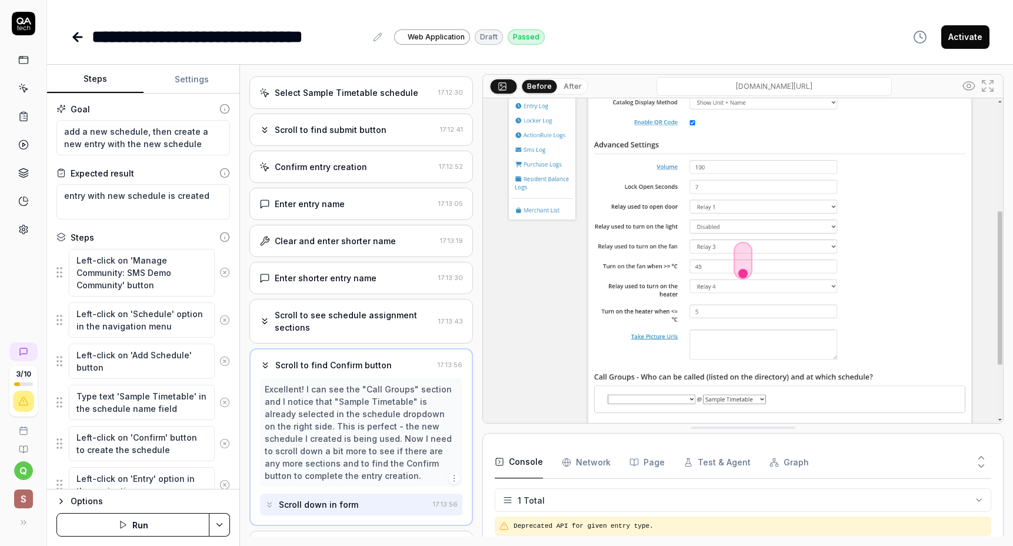
scroll to position [522, 0]
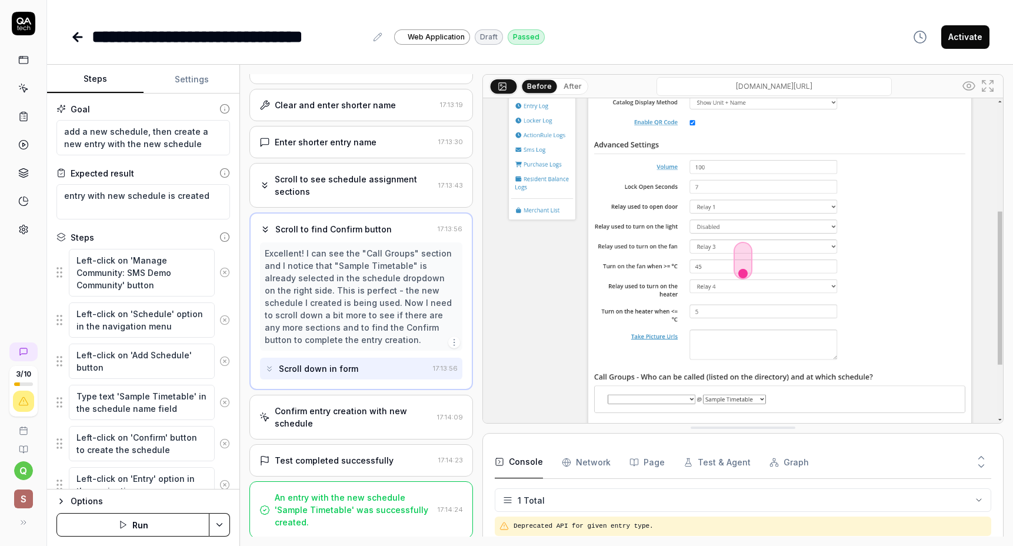
type textarea "*"
click at [74, 35] on icon at bounding box center [76, 37] width 4 height 8
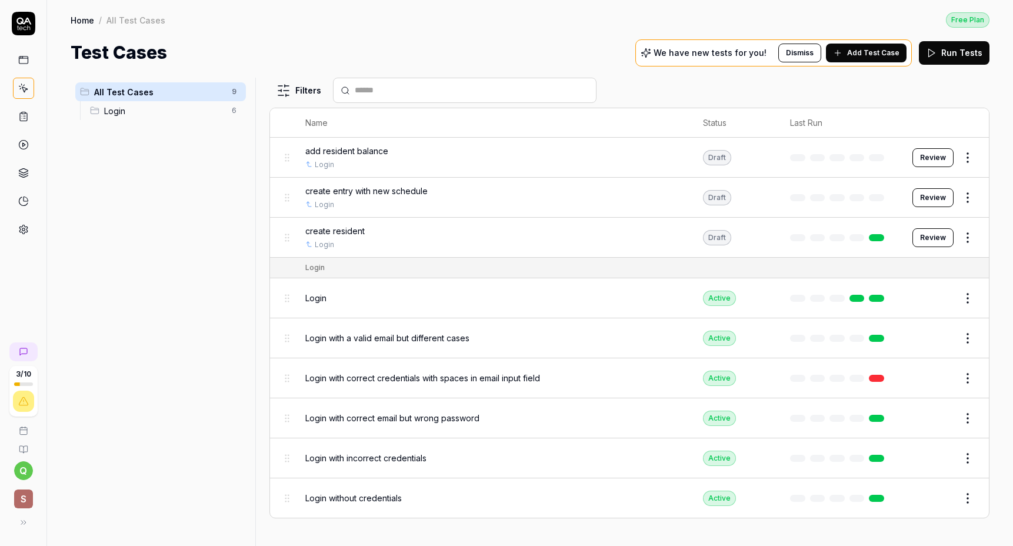
click at [223, 208] on div "All Test Cases 9 Login 6" at bounding box center [161, 305] width 180 height 454
click at [198, 40] on div "Test Cases We have new tests for you! Dismiss Add Test Case Run Tests" at bounding box center [530, 52] width 919 height 26
